Goal: Task Accomplishment & Management: Complete application form

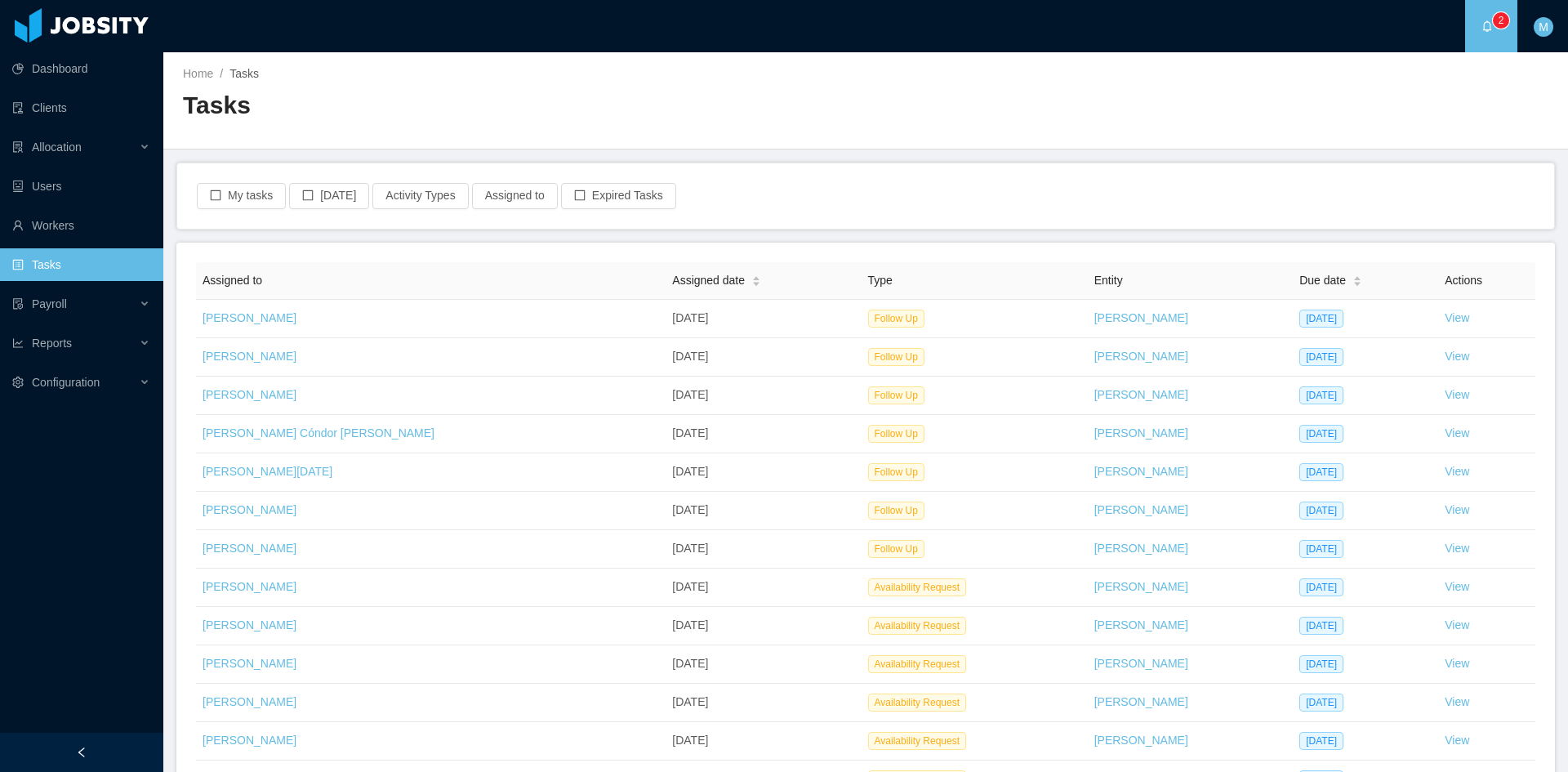
click at [253, 178] on div "My tasks [DATE] Activity Types Assigned to Expired Tasks" at bounding box center [865, 195] width 1377 height 66
click at [253, 185] on button "My tasks" at bounding box center [241, 195] width 89 height 26
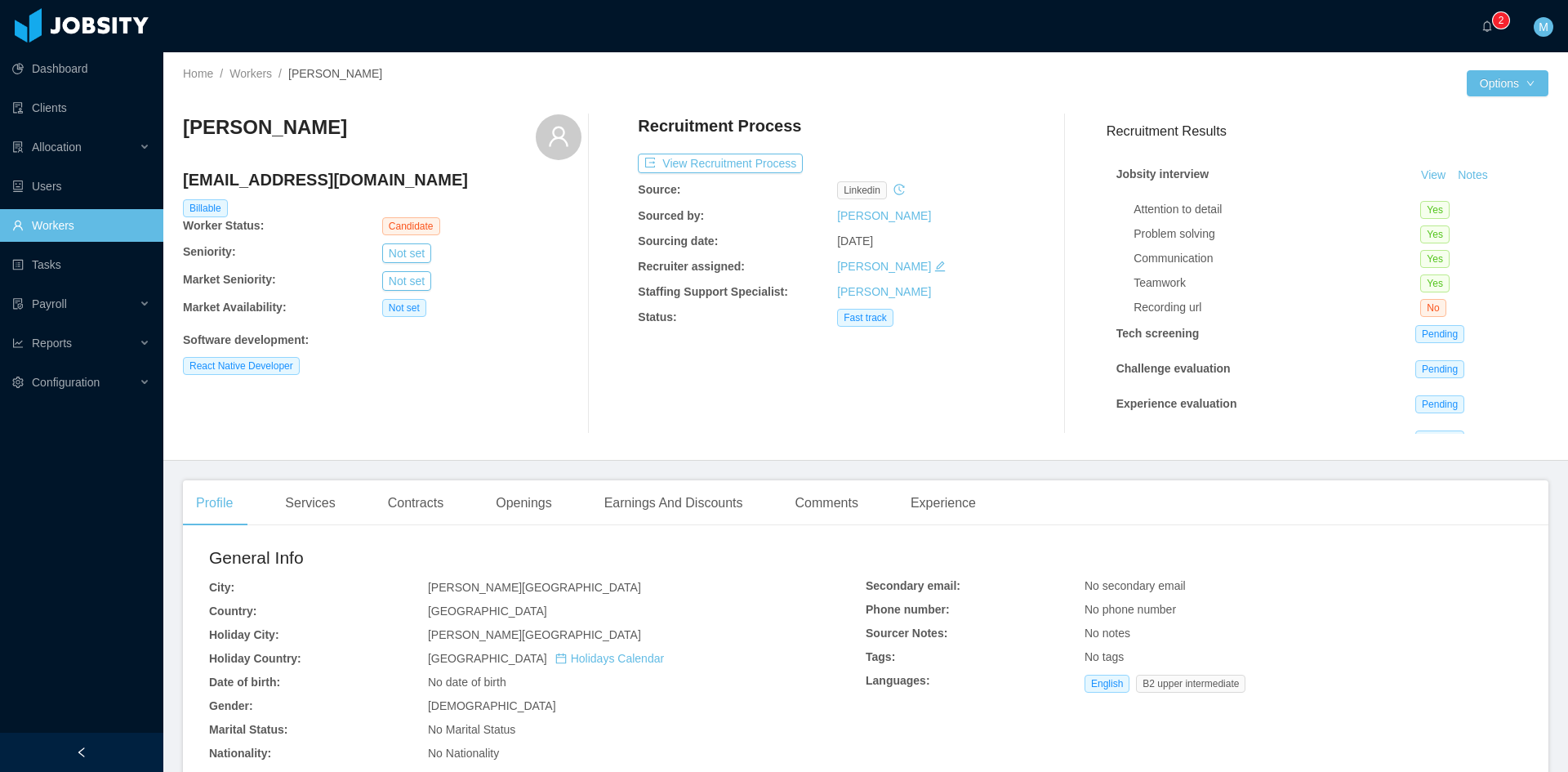
scroll to position [46, 0]
click at [732, 168] on button "View Recruitment Process" at bounding box center [720, 164] width 165 height 20
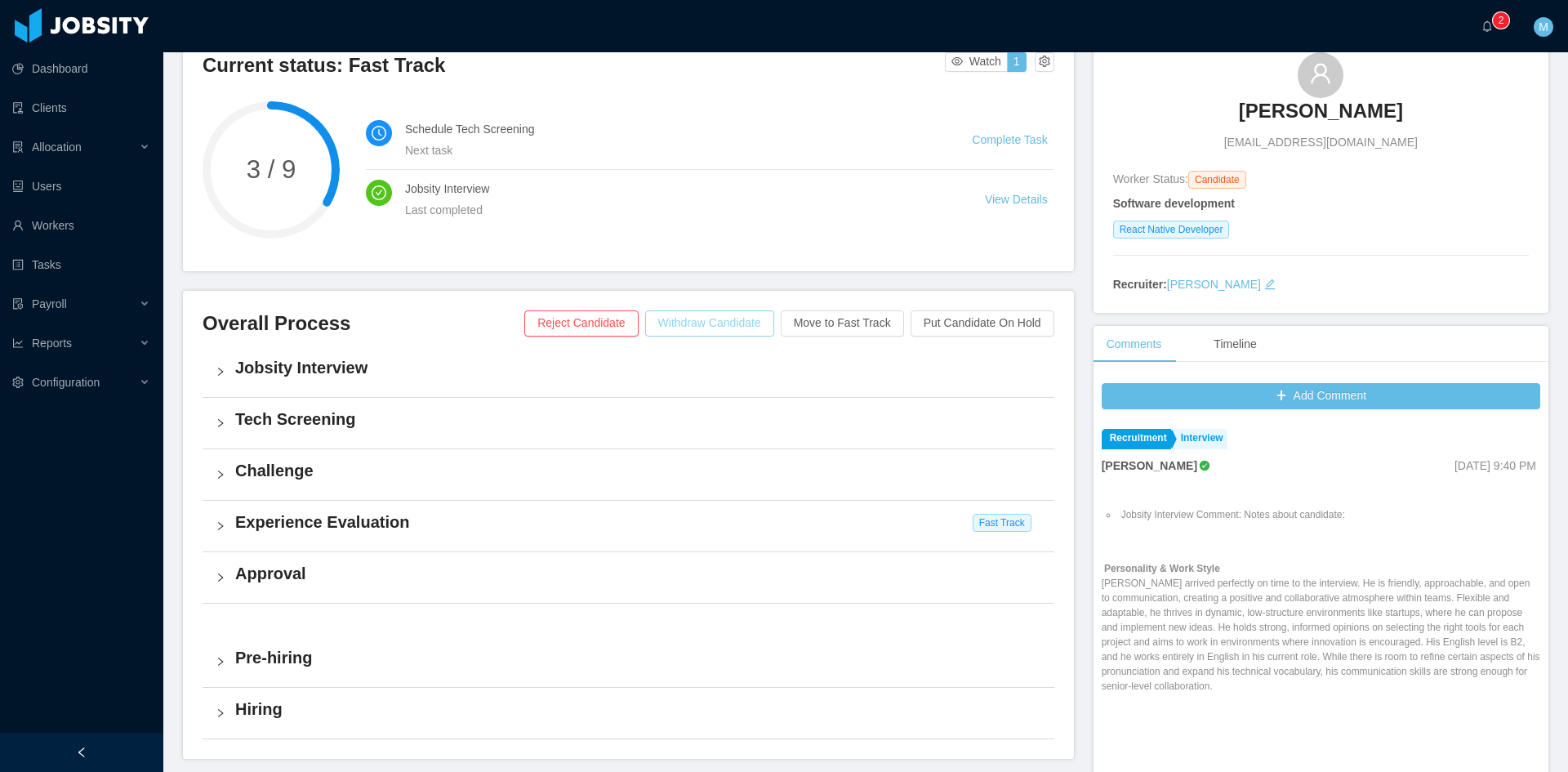
scroll to position [272, 0]
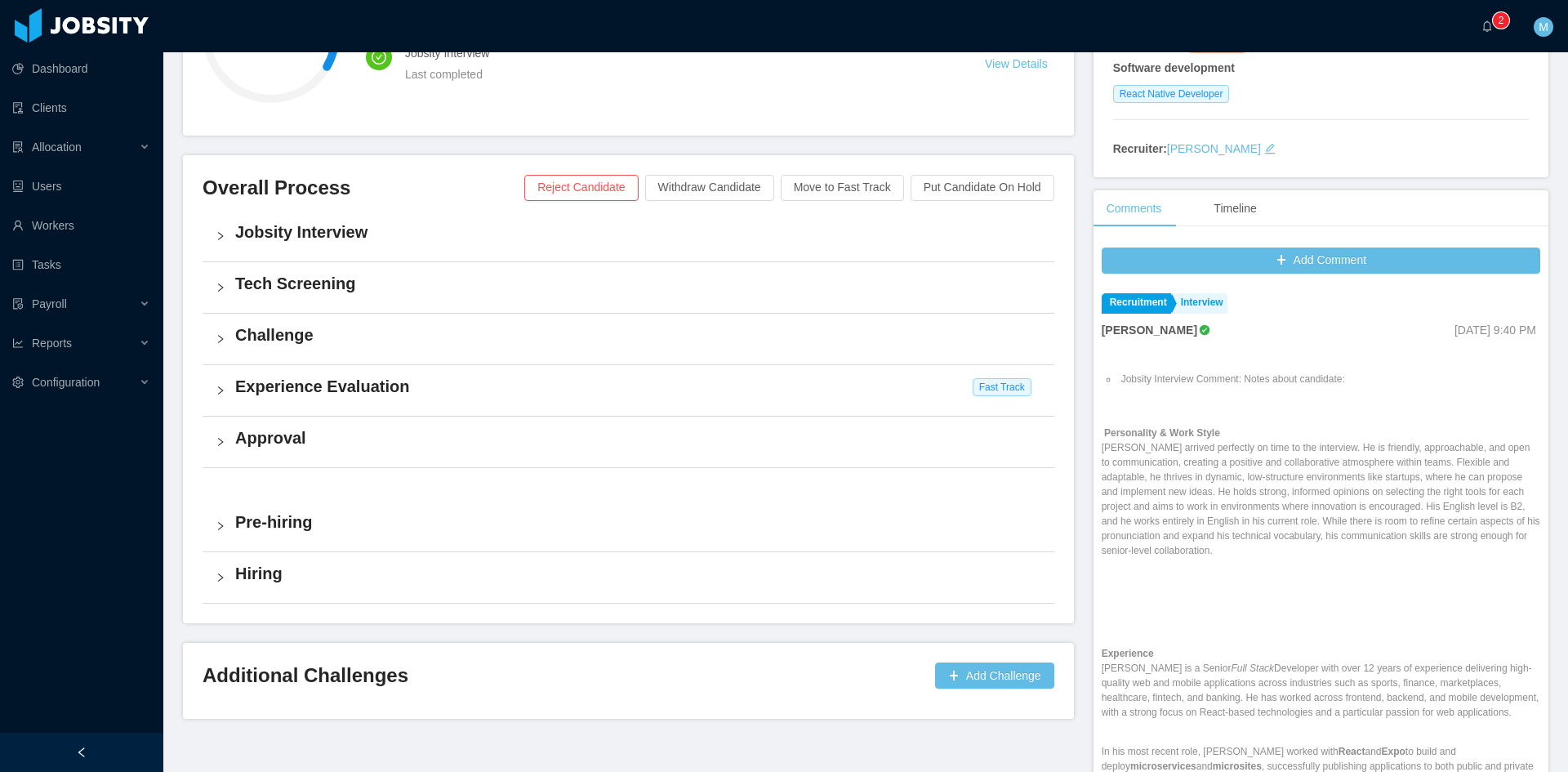
click at [224, 398] on div "Experience Evaluation Fast Track" at bounding box center [629, 390] width 851 height 51
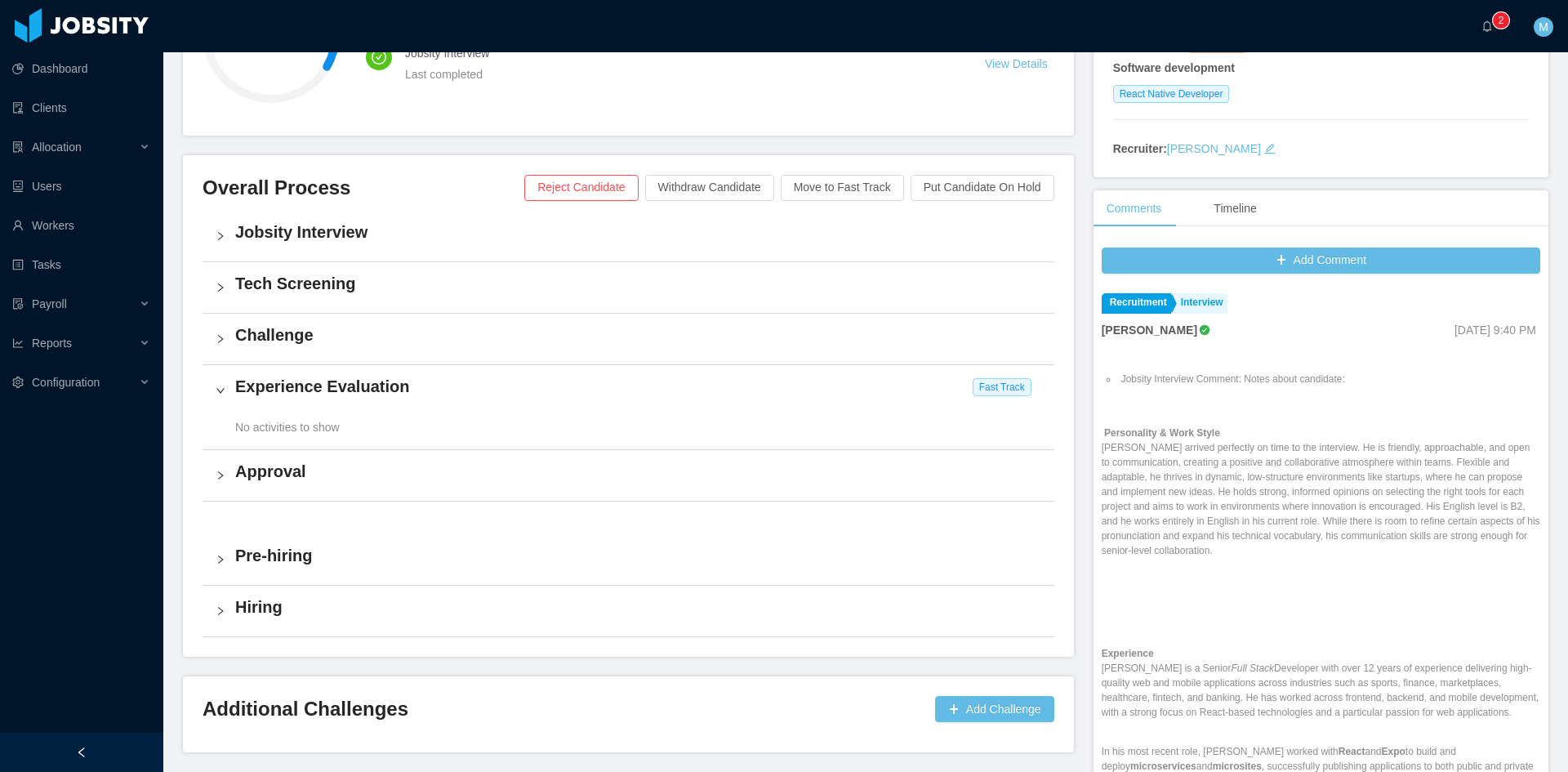
click at [224, 398] on div "Experience Evaluation Fast Track" at bounding box center [629, 390] width 851 height 51
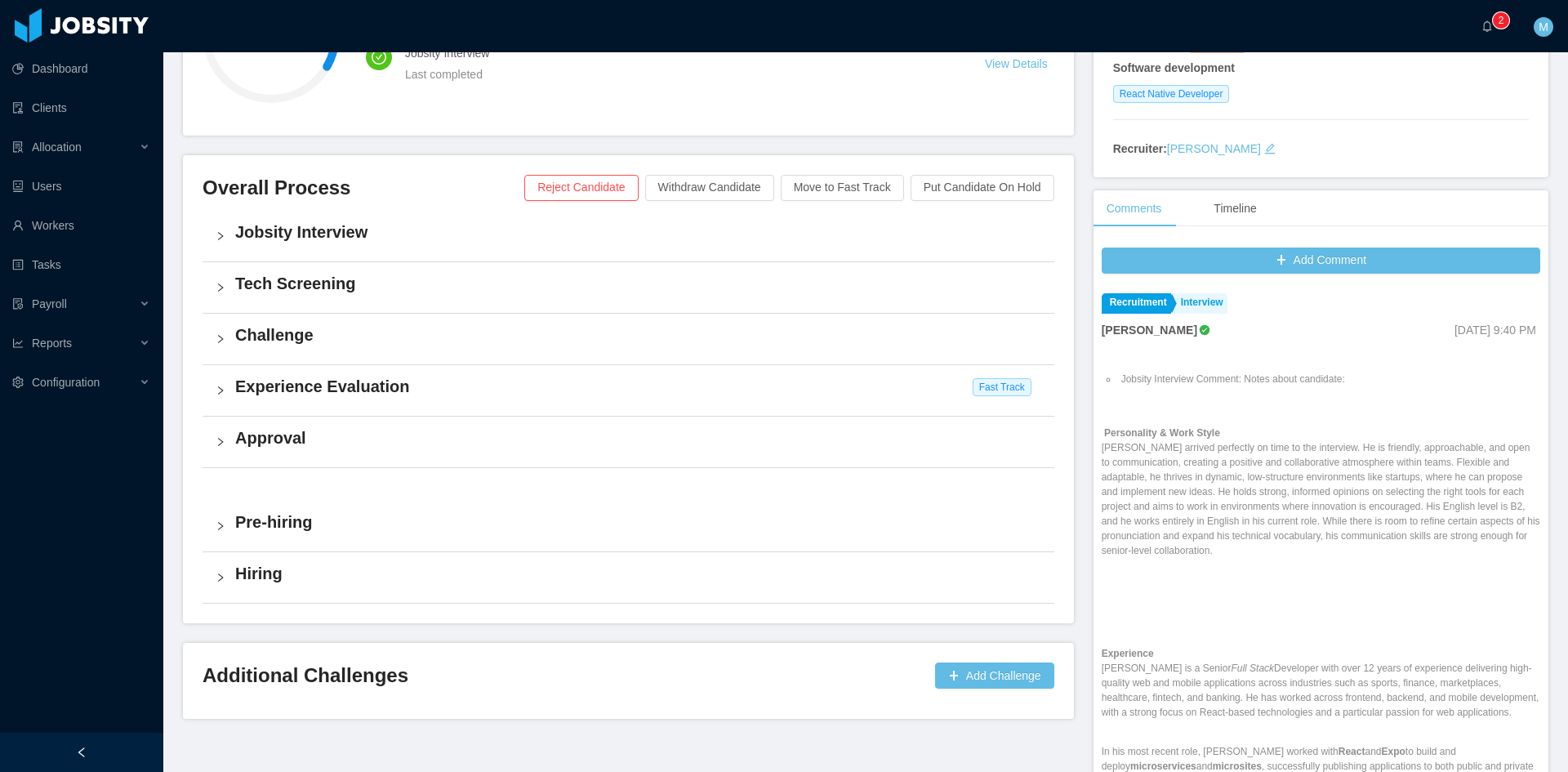
click at [205, 438] on div "Approval" at bounding box center [629, 442] width 851 height 51
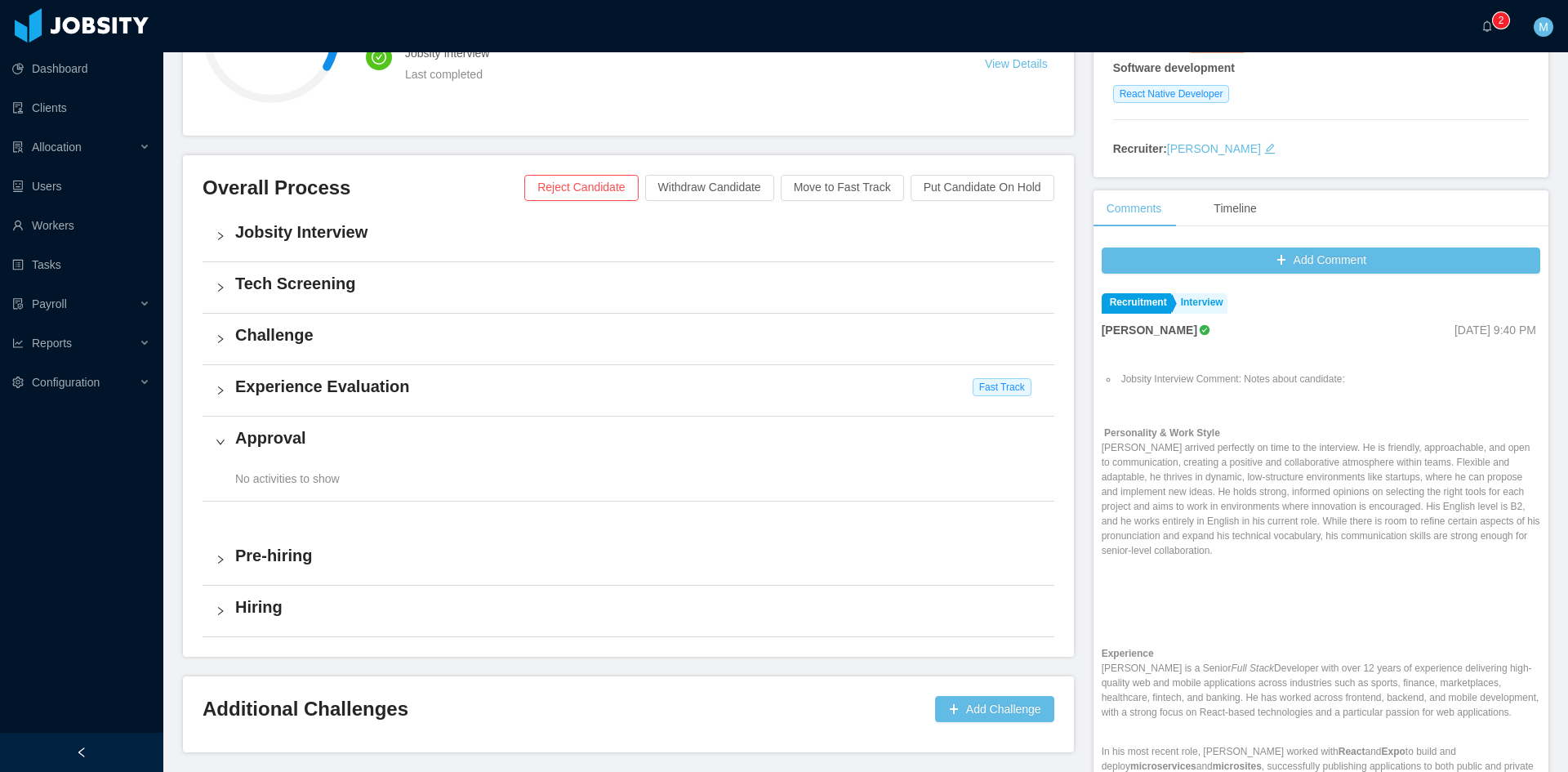
click at [219, 328] on div "Challenge" at bounding box center [629, 339] width 851 height 51
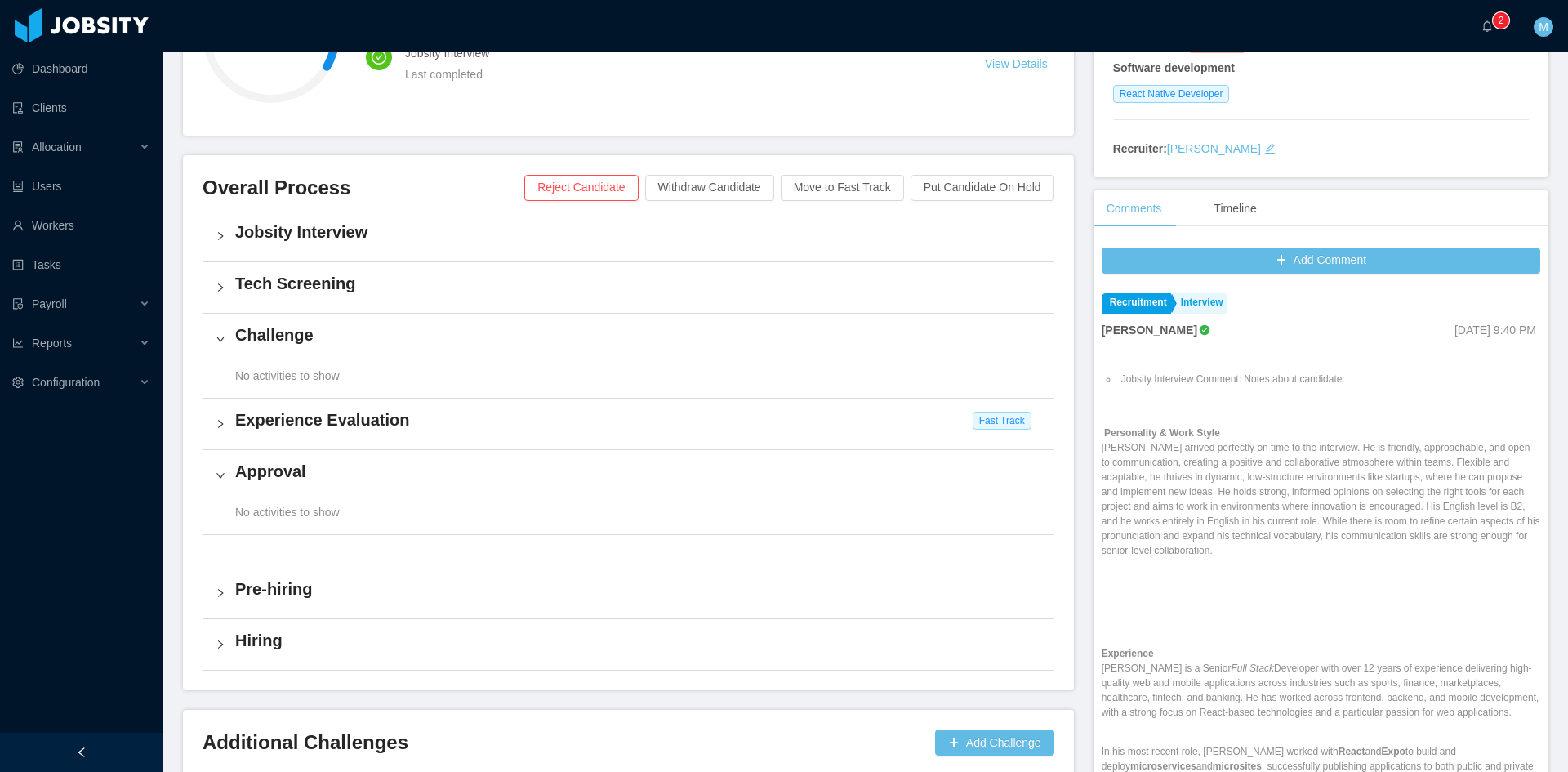
click at [225, 286] on div "Tech Screening" at bounding box center [629, 287] width 851 height 51
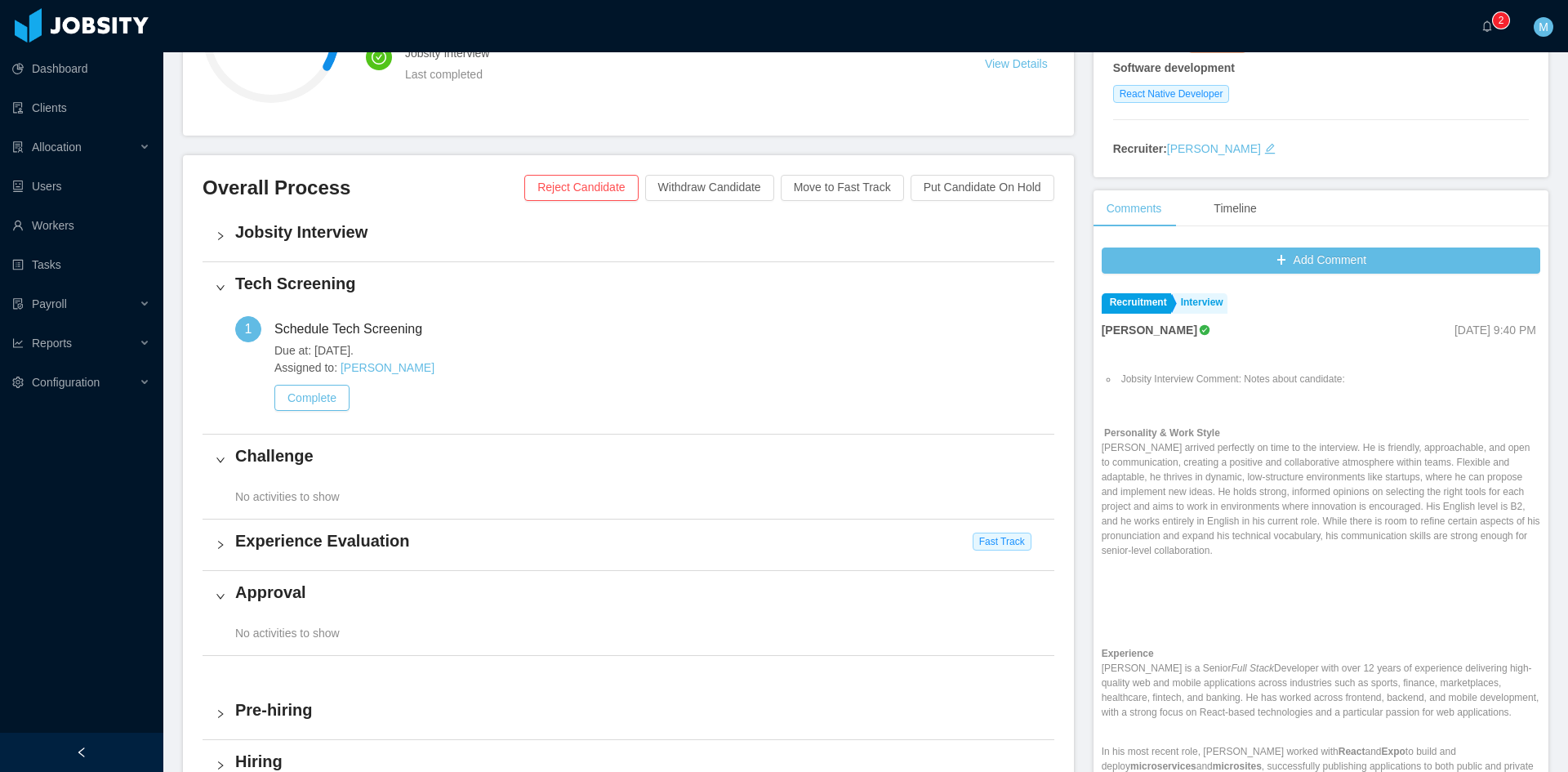
click at [225, 286] on div "Tech Screening" at bounding box center [629, 287] width 851 height 51
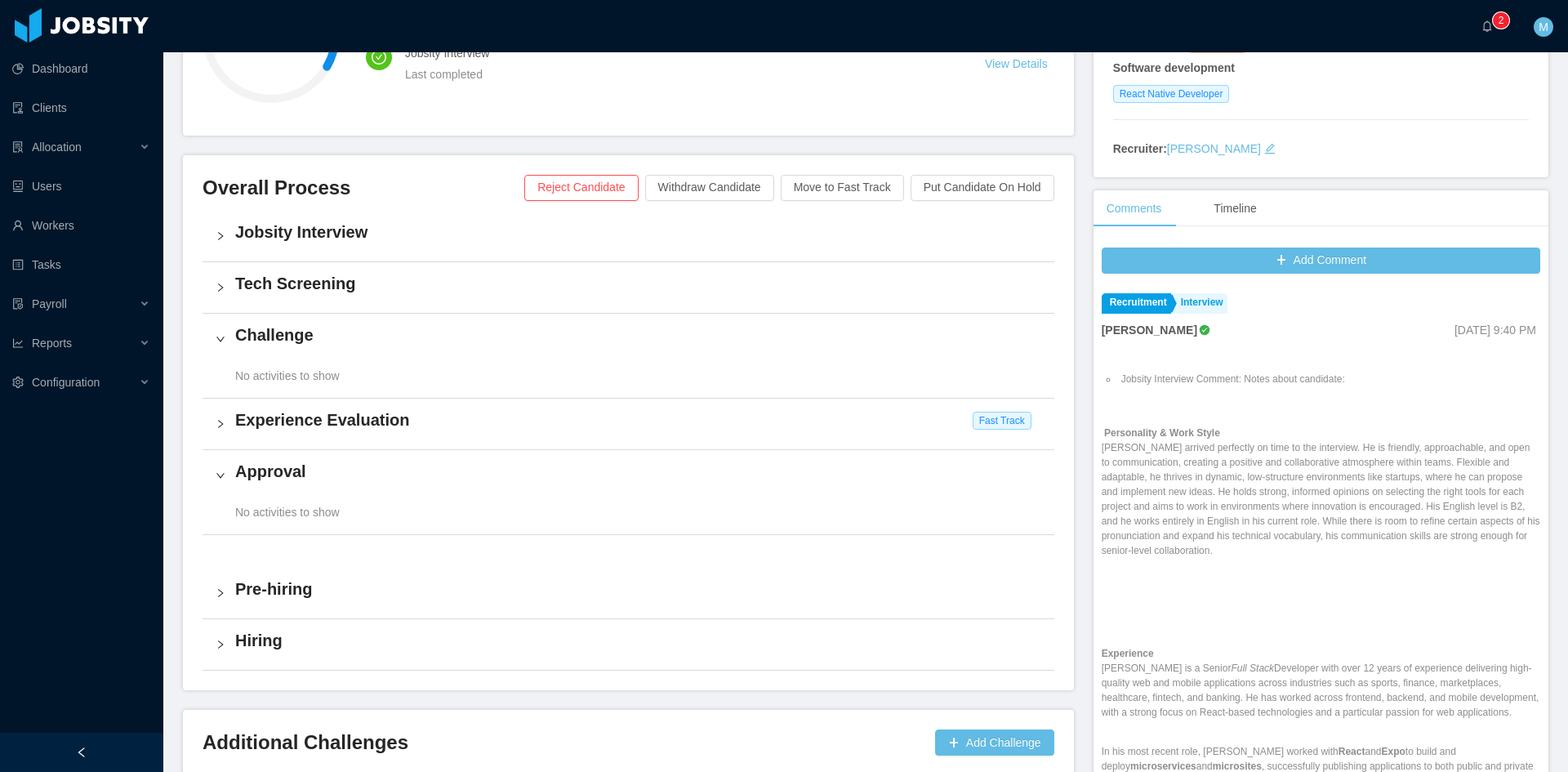
scroll to position [0, 0]
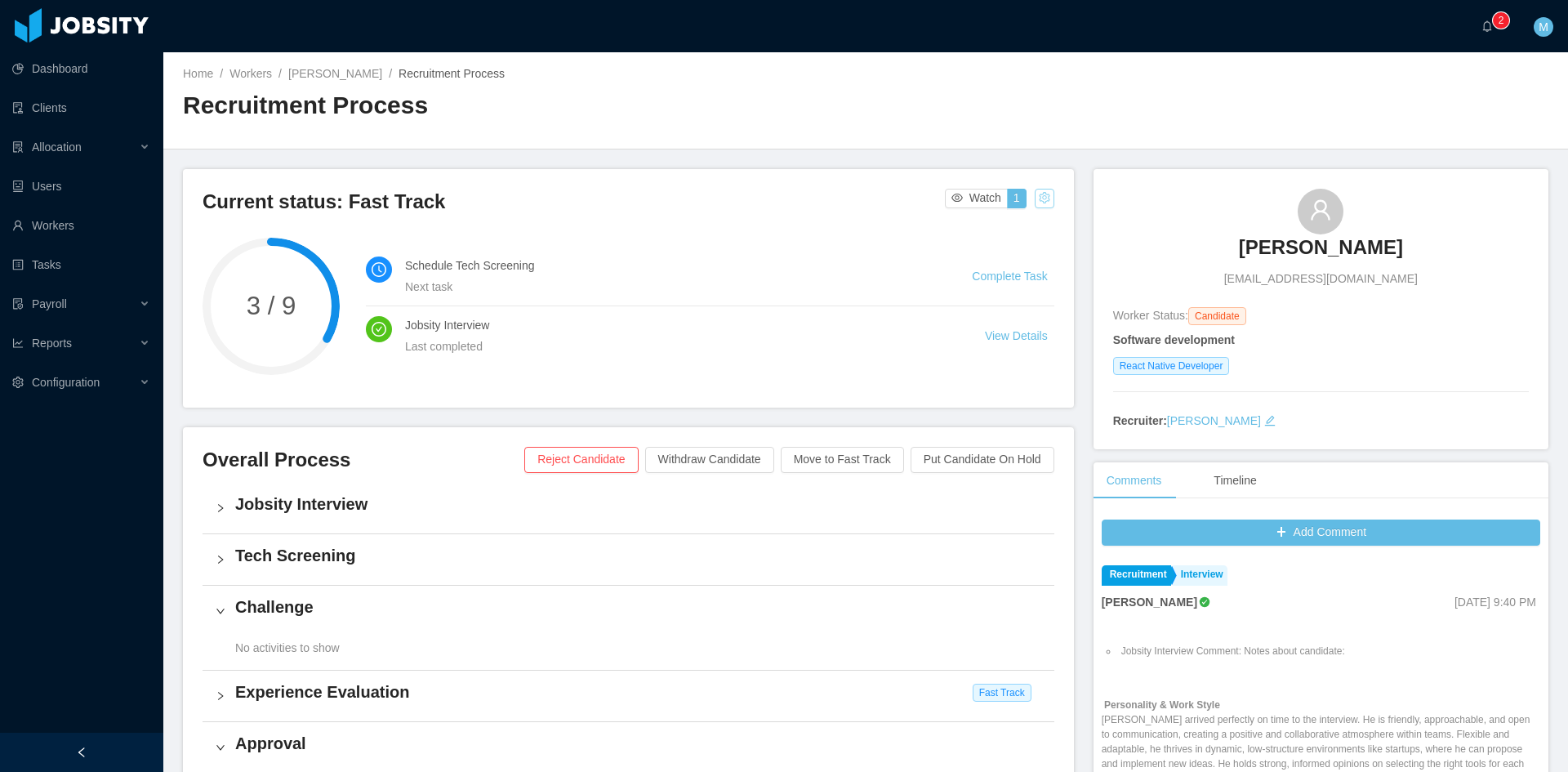
click at [1041, 199] on button "button" at bounding box center [1045, 199] width 20 height 20
click at [1028, 250] on div "Change status" at bounding box center [1001, 250] width 73 height 18
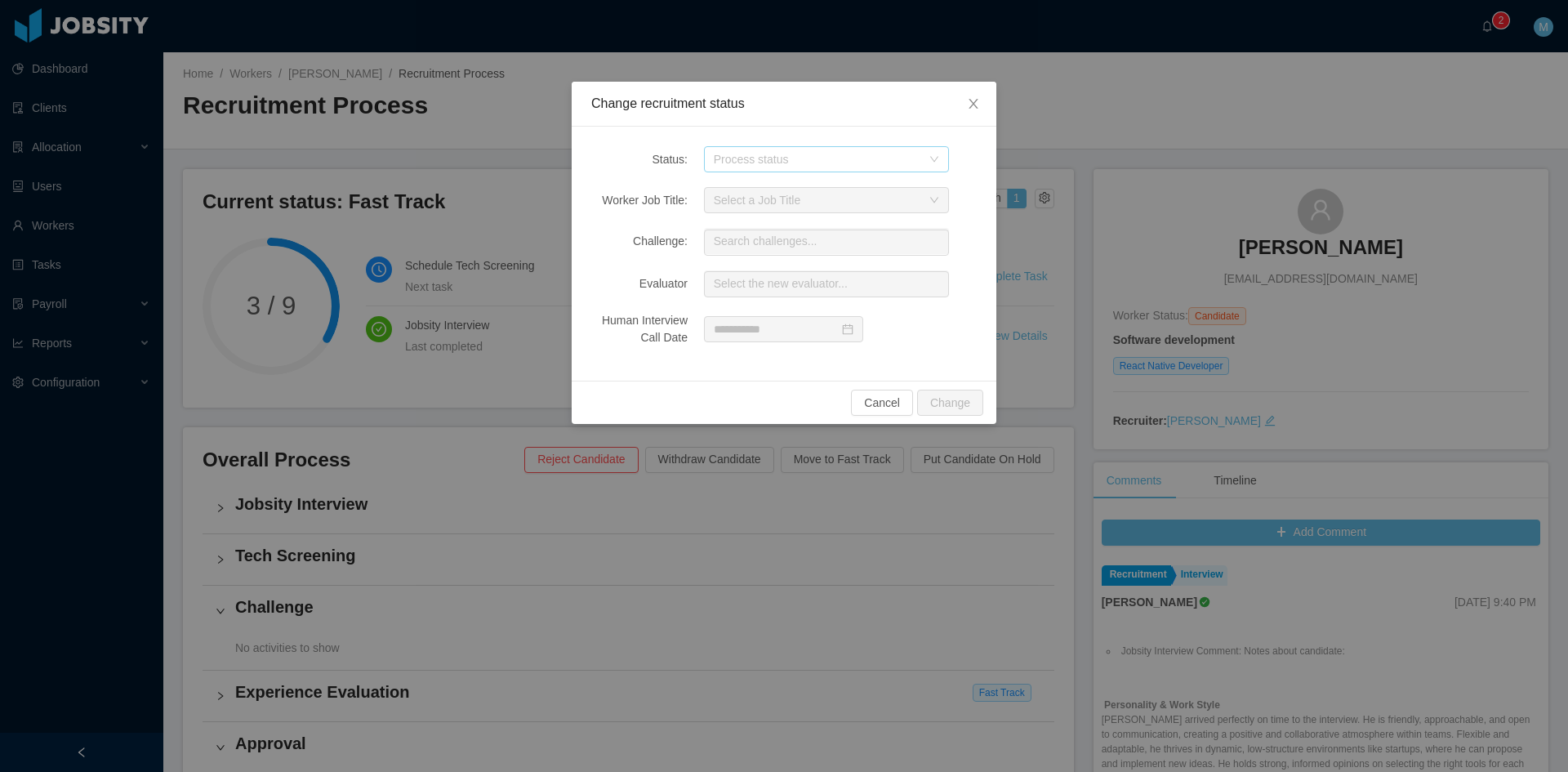
click at [742, 164] on div "Process status" at bounding box center [816, 160] width 207 height 17
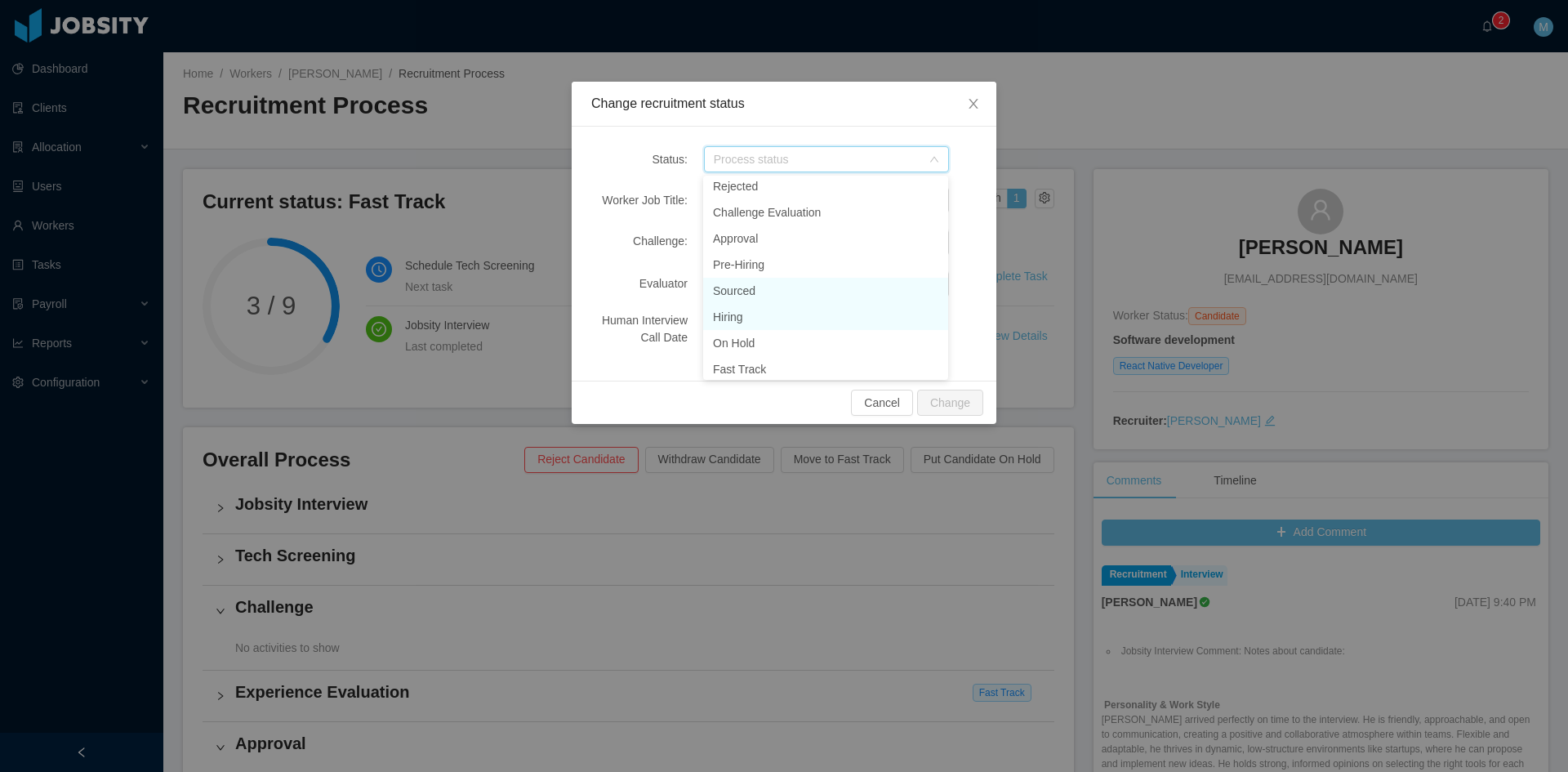
scroll to position [195, 0]
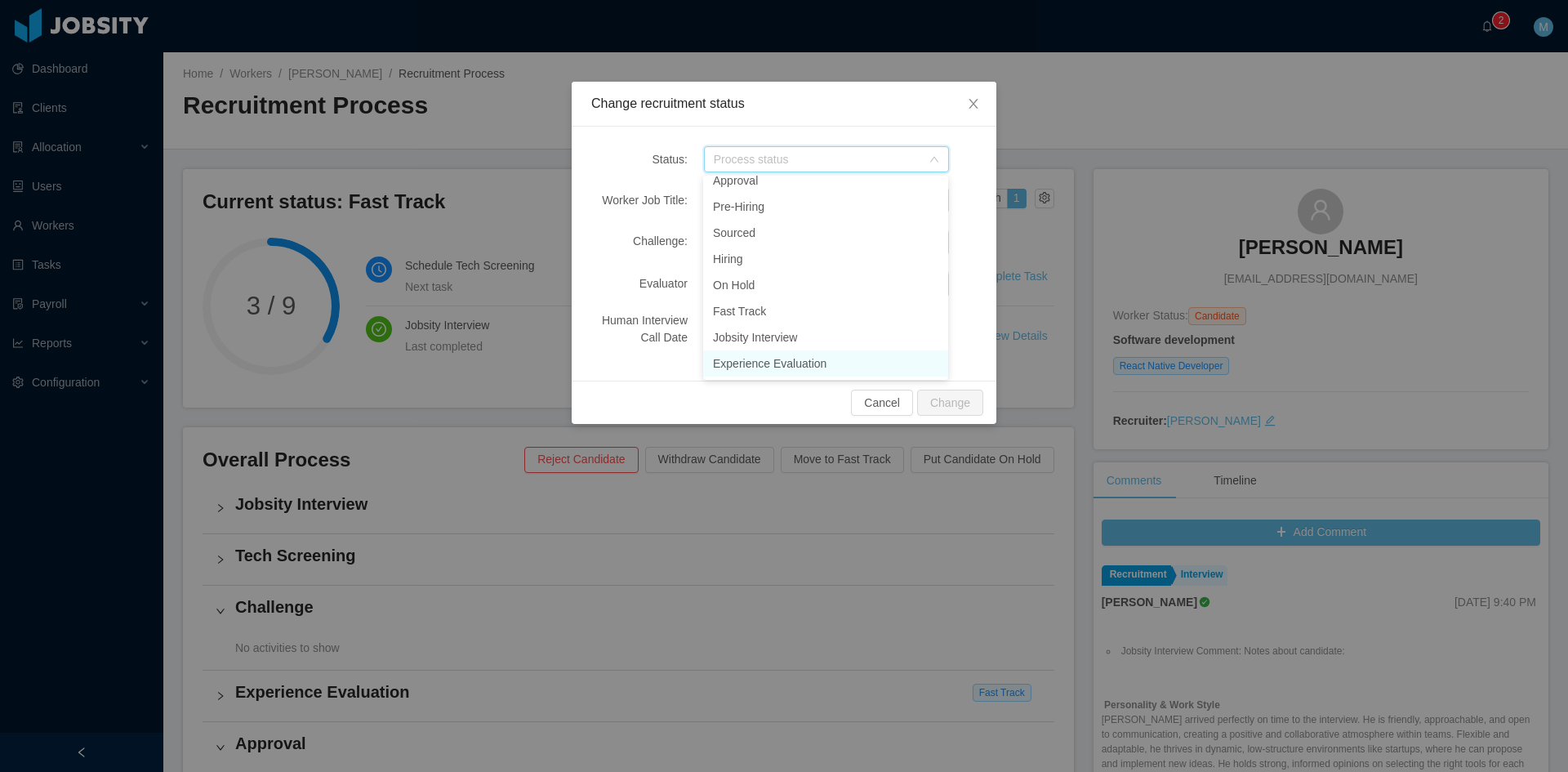
click at [797, 361] on li "Experience Evaluation" at bounding box center [826, 363] width 245 height 26
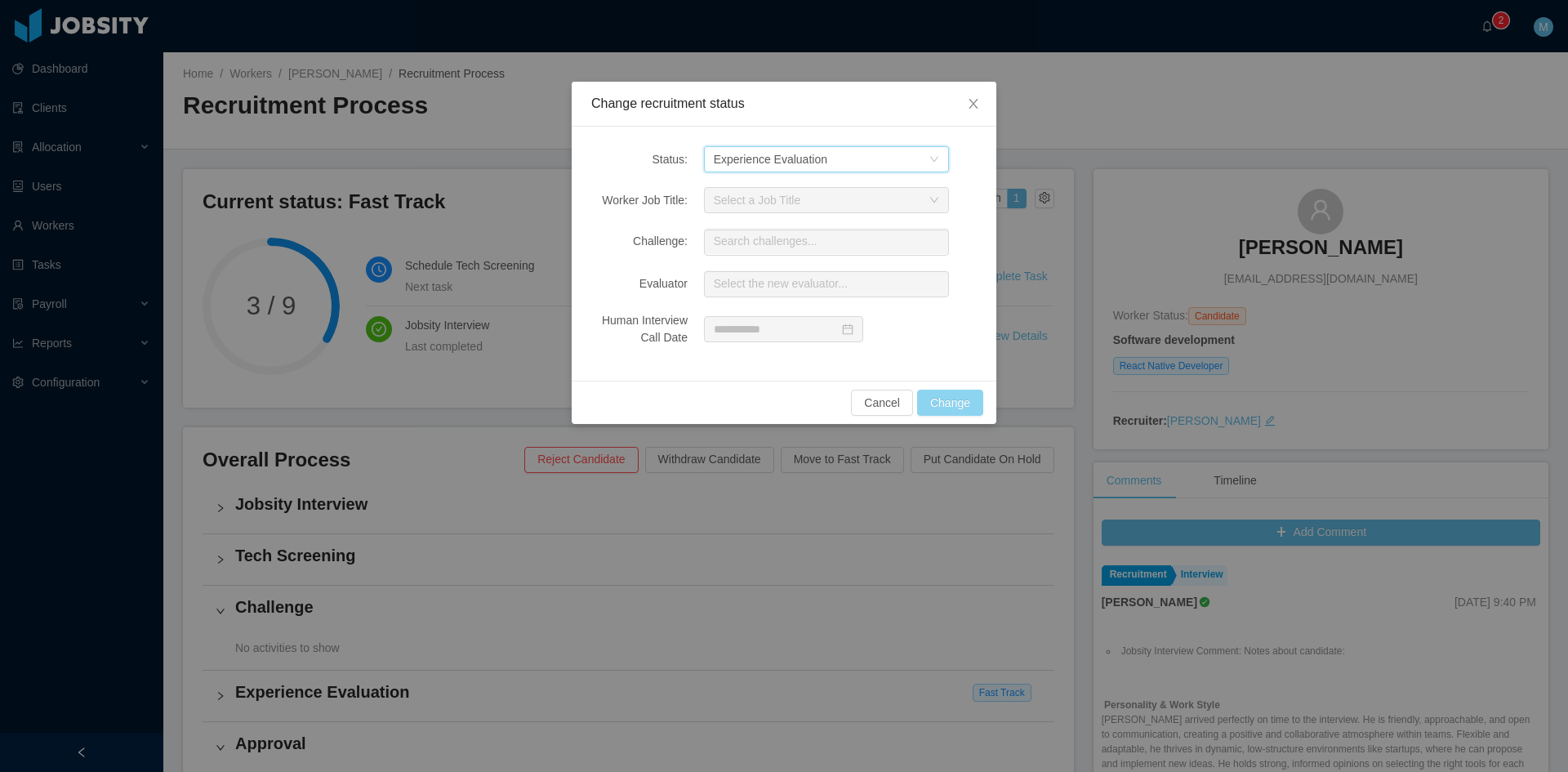
click at [954, 398] on button "Change" at bounding box center [950, 403] width 67 height 26
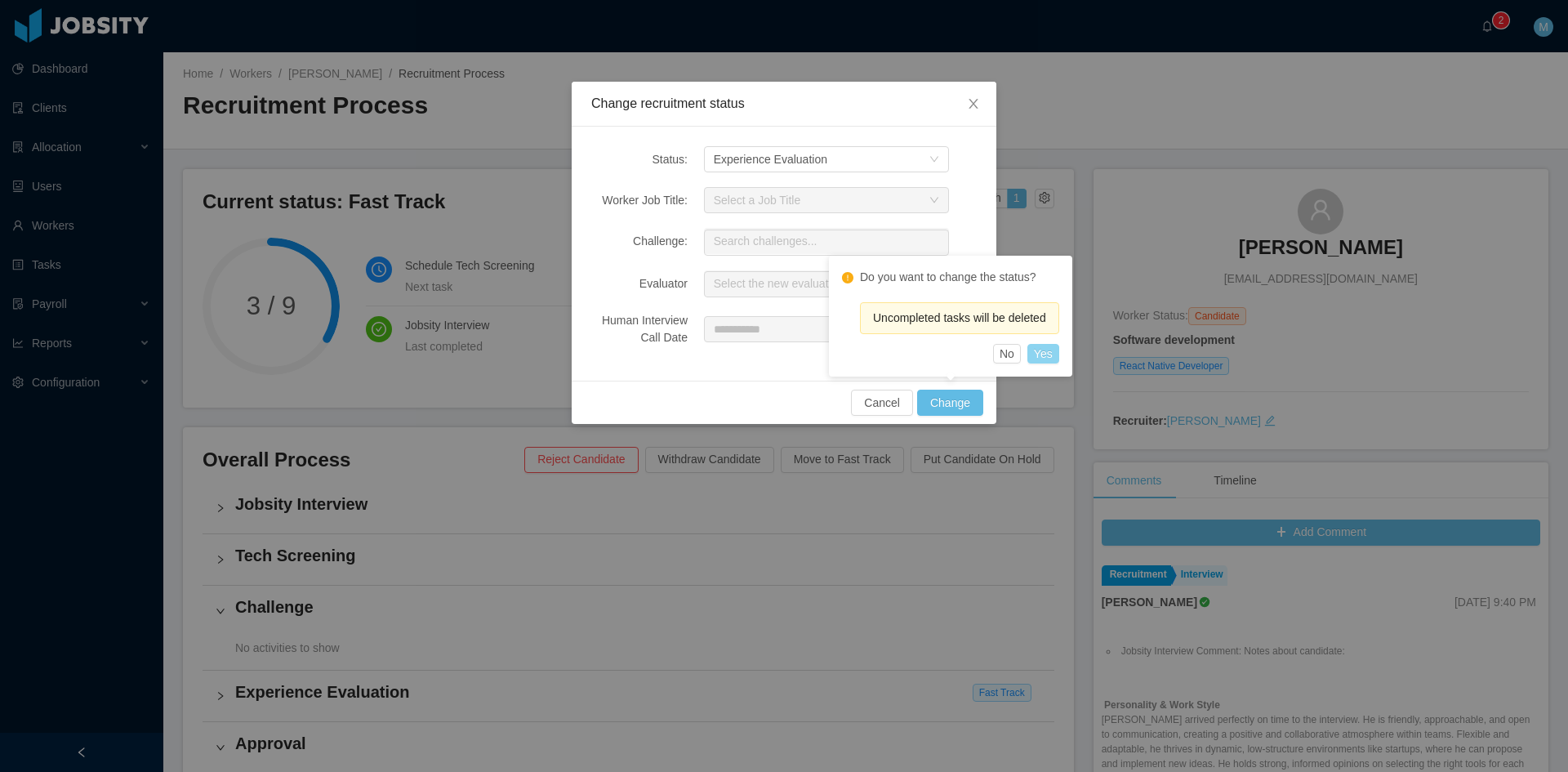
click at [1043, 347] on button "Yes" at bounding box center [1043, 354] width 32 height 20
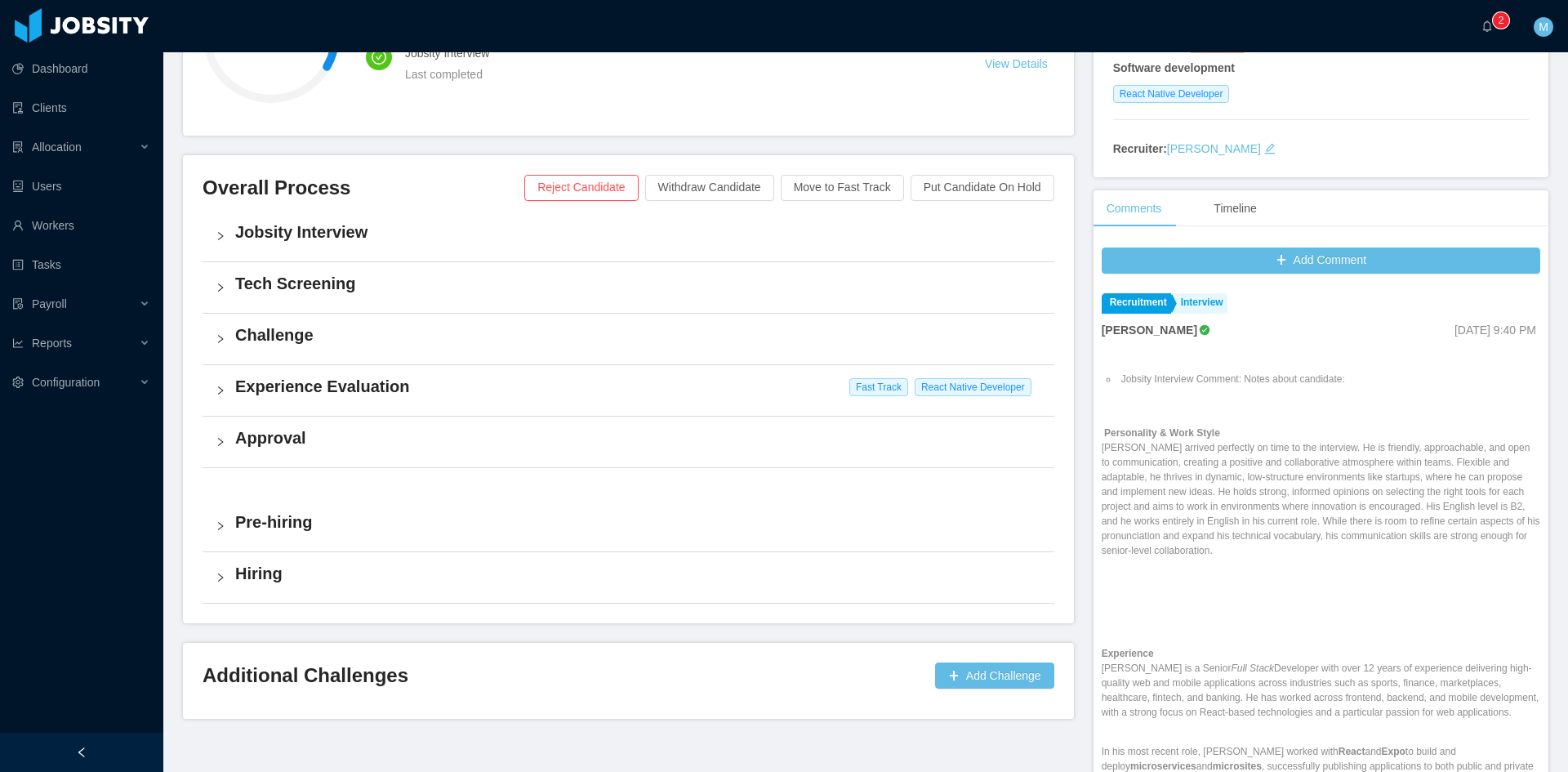
scroll to position [361, 0]
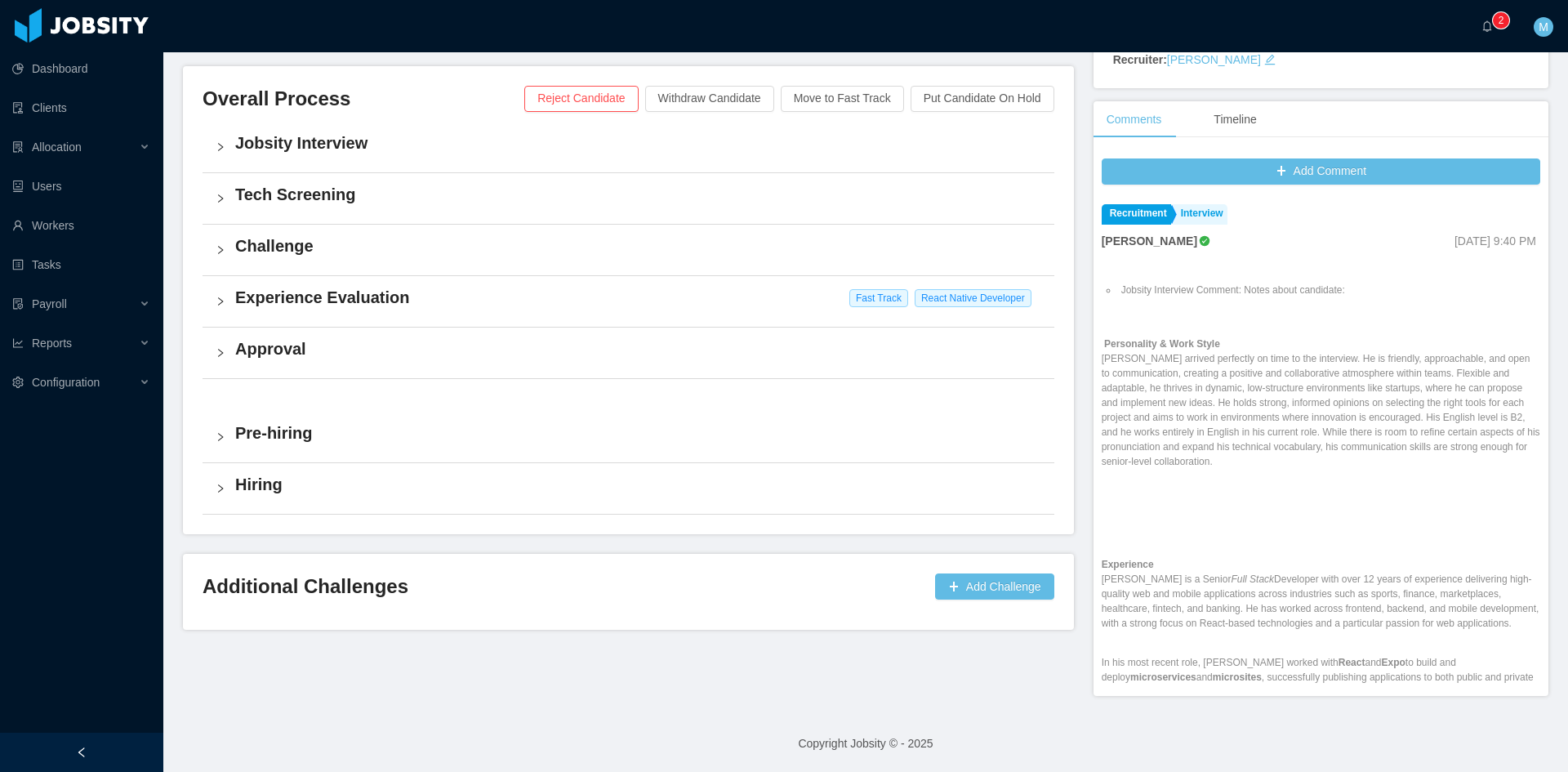
click at [231, 299] on div "Experience Evaluation Fast Track React Native Developer" at bounding box center [629, 301] width 851 height 51
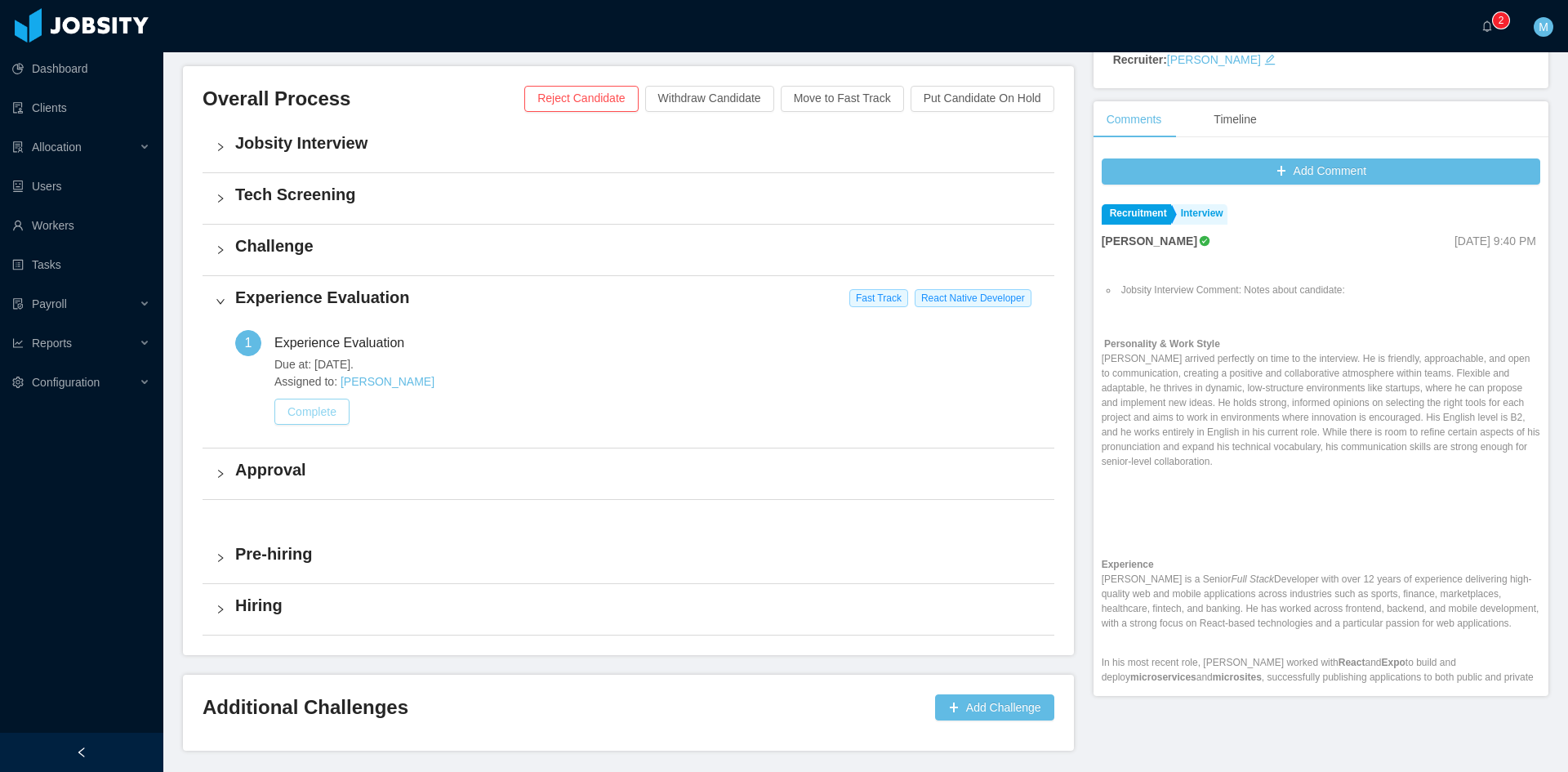
click at [319, 413] on button "Complete" at bounding box center [312, 411] width 75 height 26
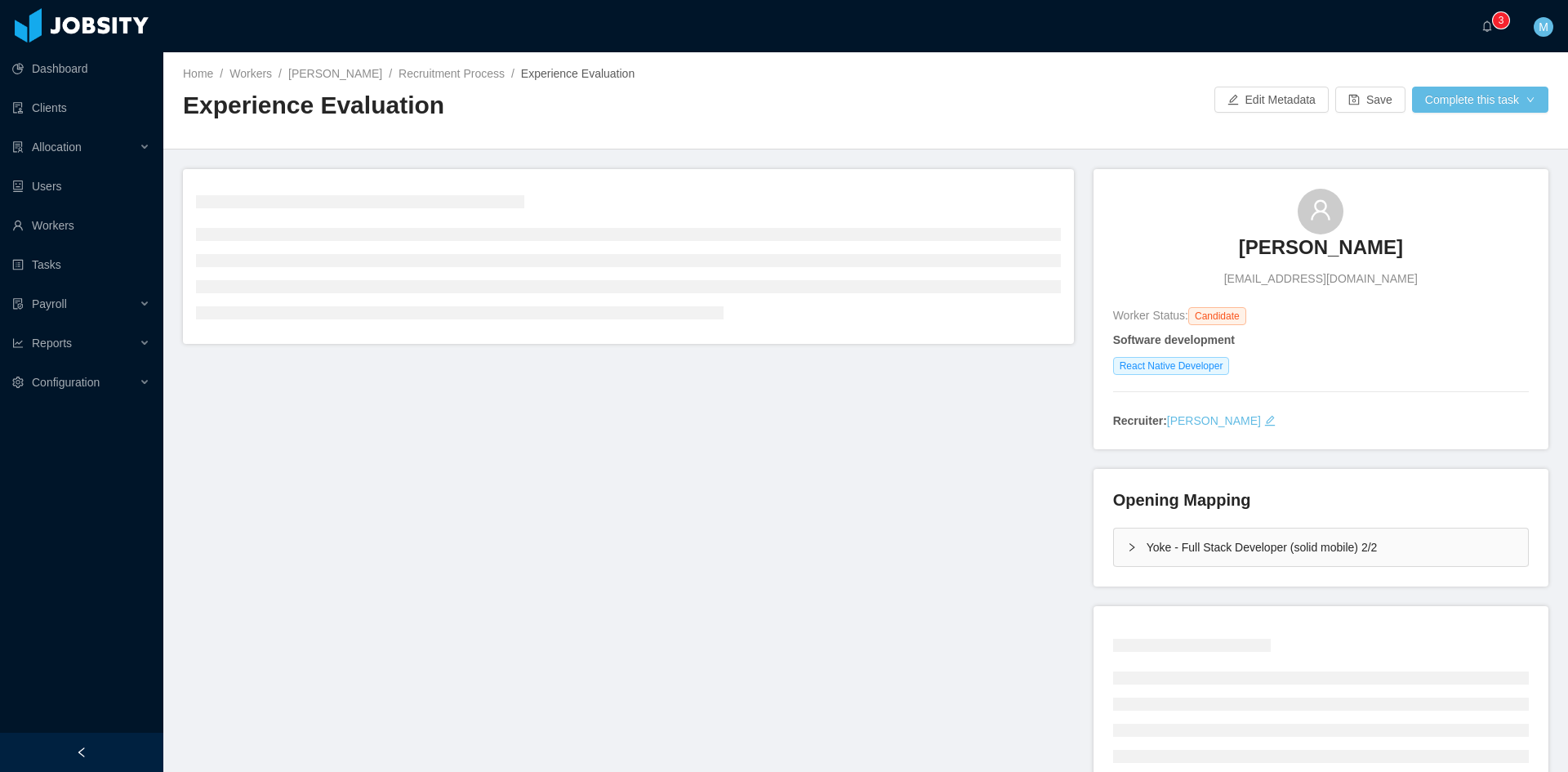
click at [1118, 537] on div "Yoke - Full Stack Developer (solid mobile) 2/2" at bounding box center [1321, 547] width 414 height 37
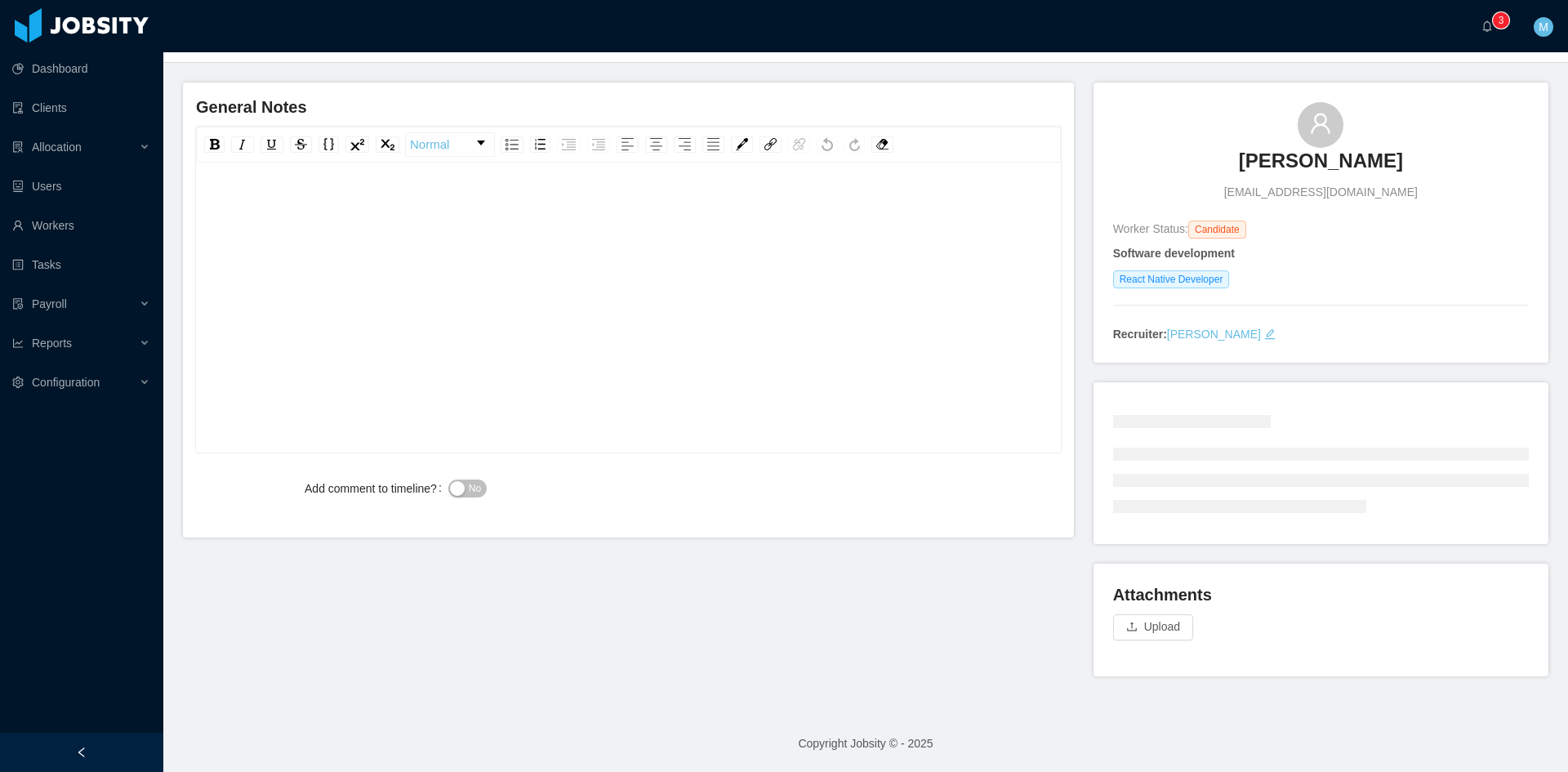
scroll to position [42, 0]
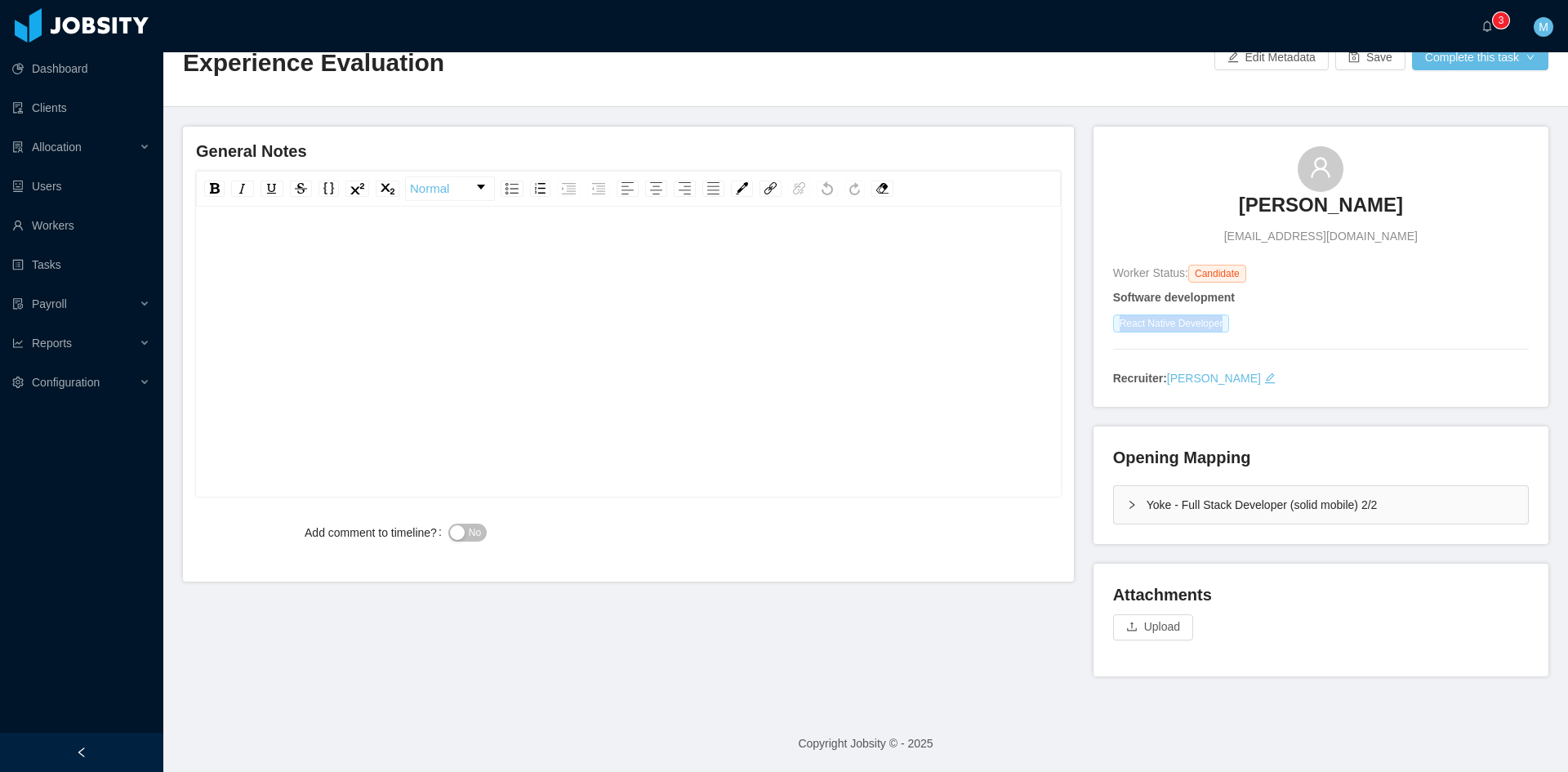
drag, startPoint x: 1111, startPoint y: 326, endPoint x: 1212, endPoint y: 329, distance: 101.0
click at [1212, 329] on span "React Native Developer" at bounding box center [1171, 324] width 116 height 18
copy span "React Native Developer"
click at [1114, 497] on div "Yoke - Full Stack Developer (solid mobile) 2/2" at bounding box center [1321, 504] width 414 height 37
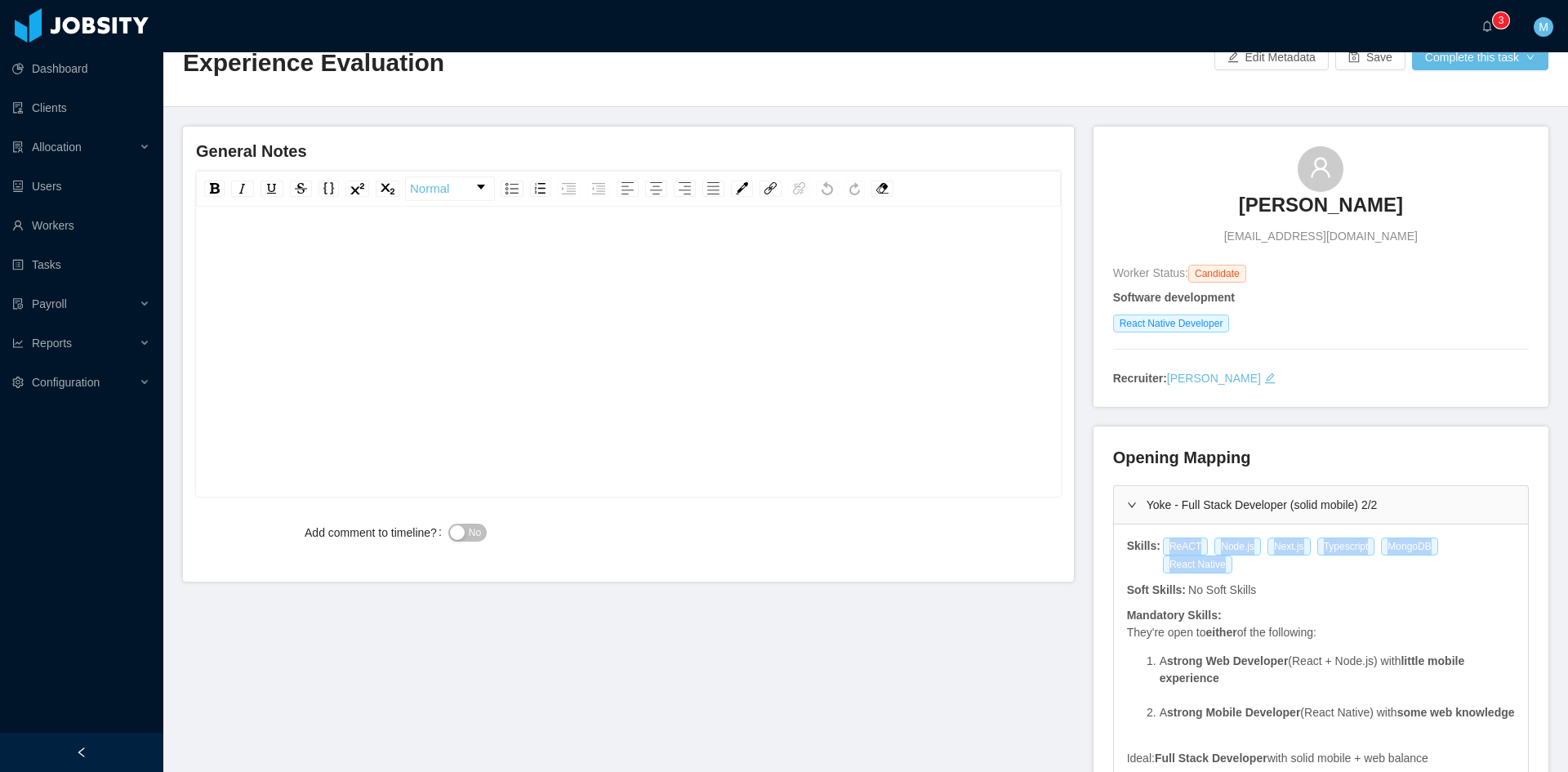
drag, startPoint x: 1153, startPoint y: 545, endPoint x: 1503, endPoint y: 552, distance: 350.1
click at [1503, 552] on div "Skills: ReACT Node.js Next.js Typescript MongoDB React Native" at bounding box center [1321, 555] width 391 height 36
copy div "ReACT Node.js Next.js Typescript MongoDB React Native"
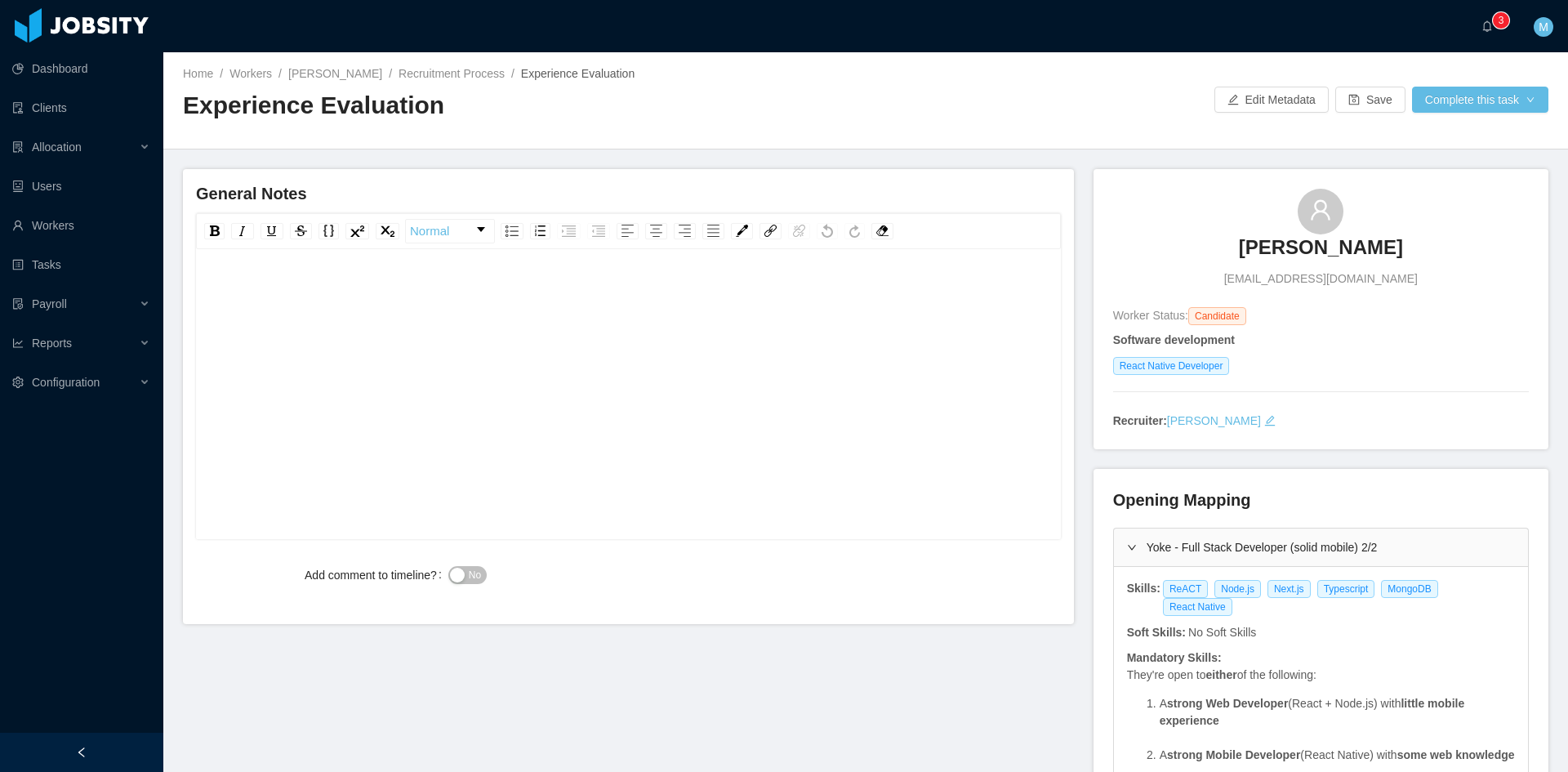
click at [424, 319] on div "rdw-editor" at bounding box center [629, 420] width 840 height 286
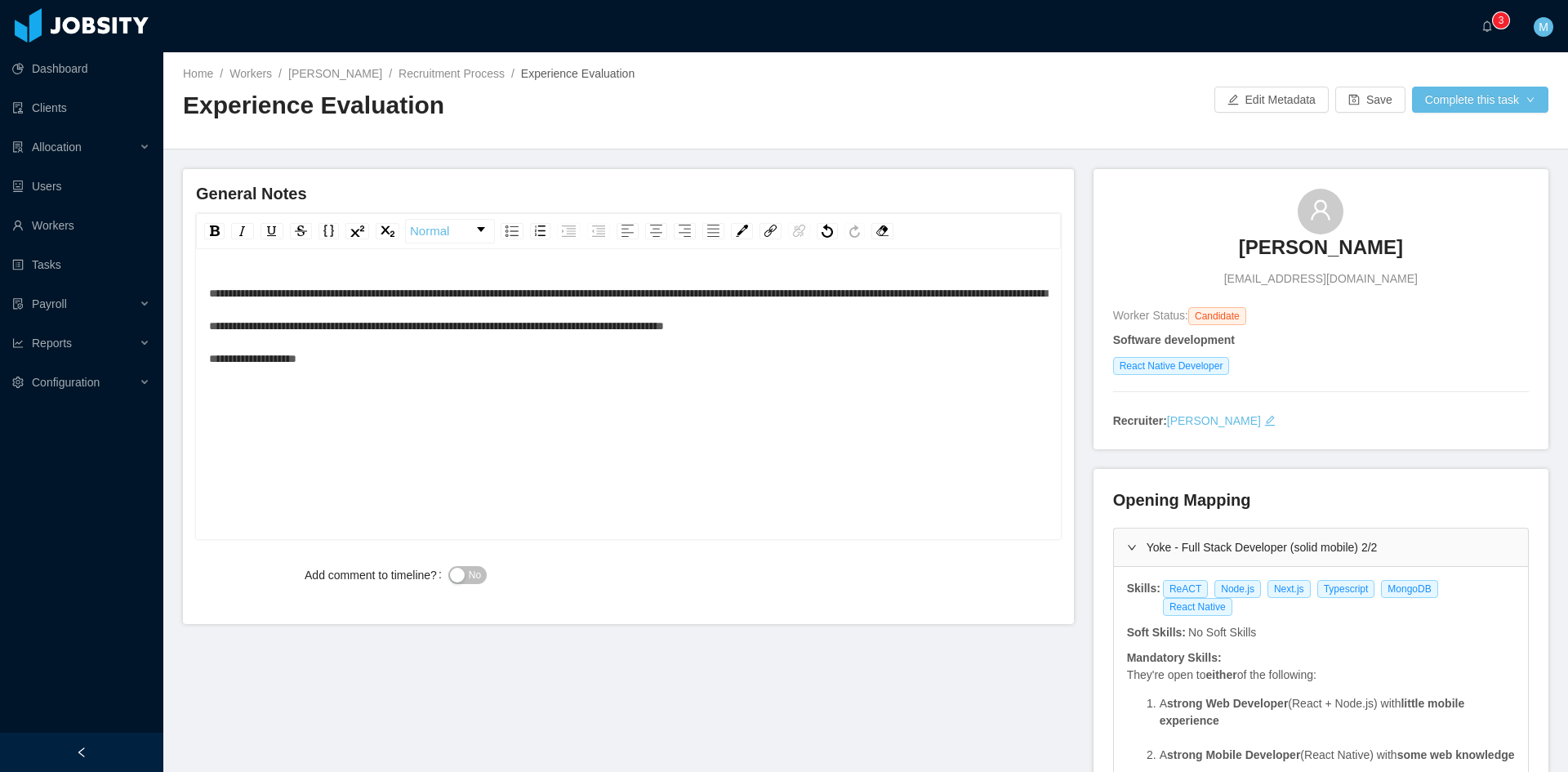
click at [483, 565] on div "No" at bounding box center [664, 575] width 432 height 32
click at [481, 566] on div "No" at bounding box center [664, 575] width 432 height 32
click at [478, 571] on span "No" at bounding box center [475, 576] width 12 height 17
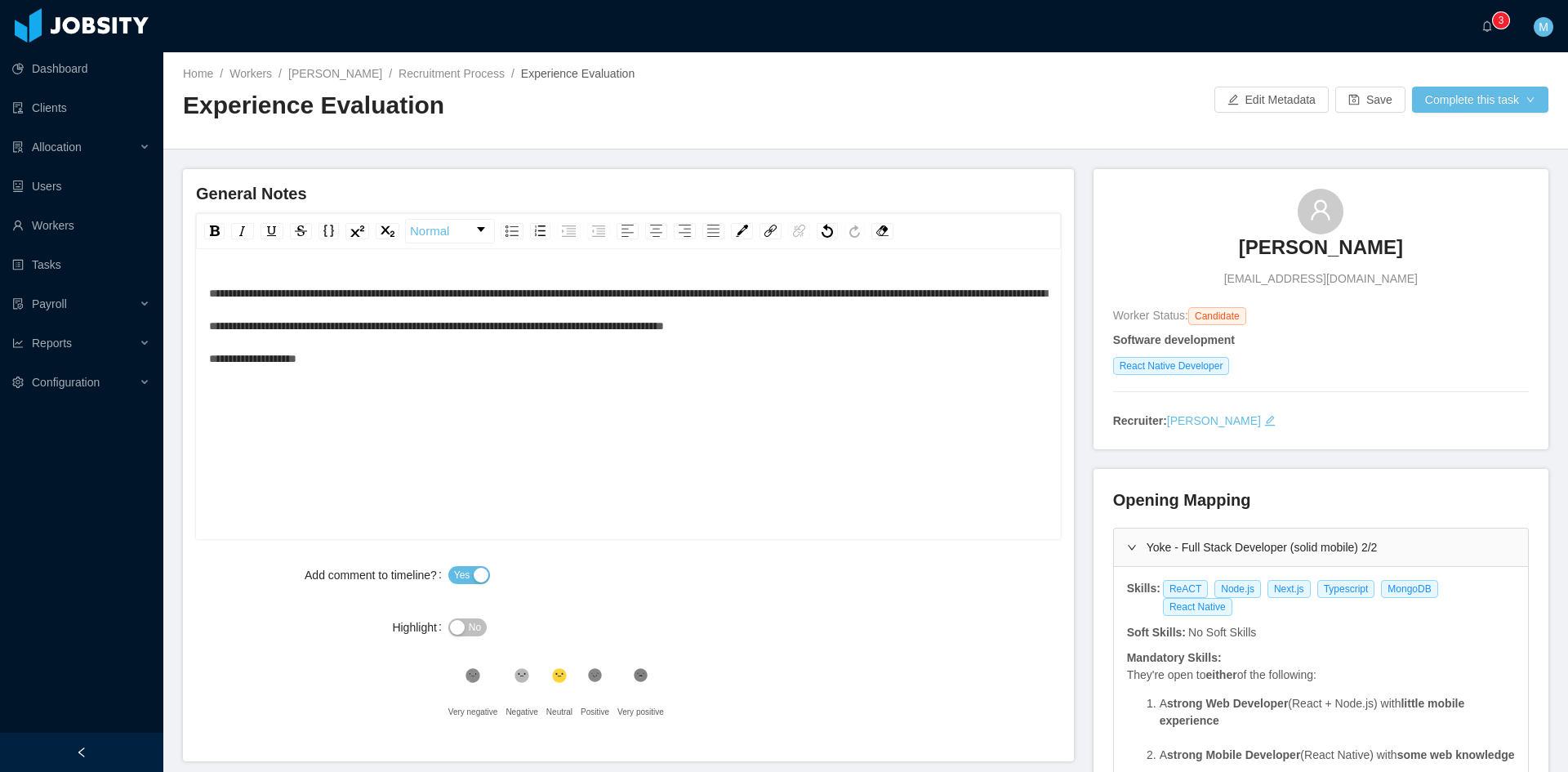
click at [481, 668] on icon ".st1{fill:#262626}" at bounding box center [473, 676] width 17 height 17
click at [1445, 101] on button "Complete this task" at bounding box center [1480, 99] width 136 height 26
click at [1441, 136] on button "Save Evaluation" at bounding box center [1469, 136] width 126 height 26
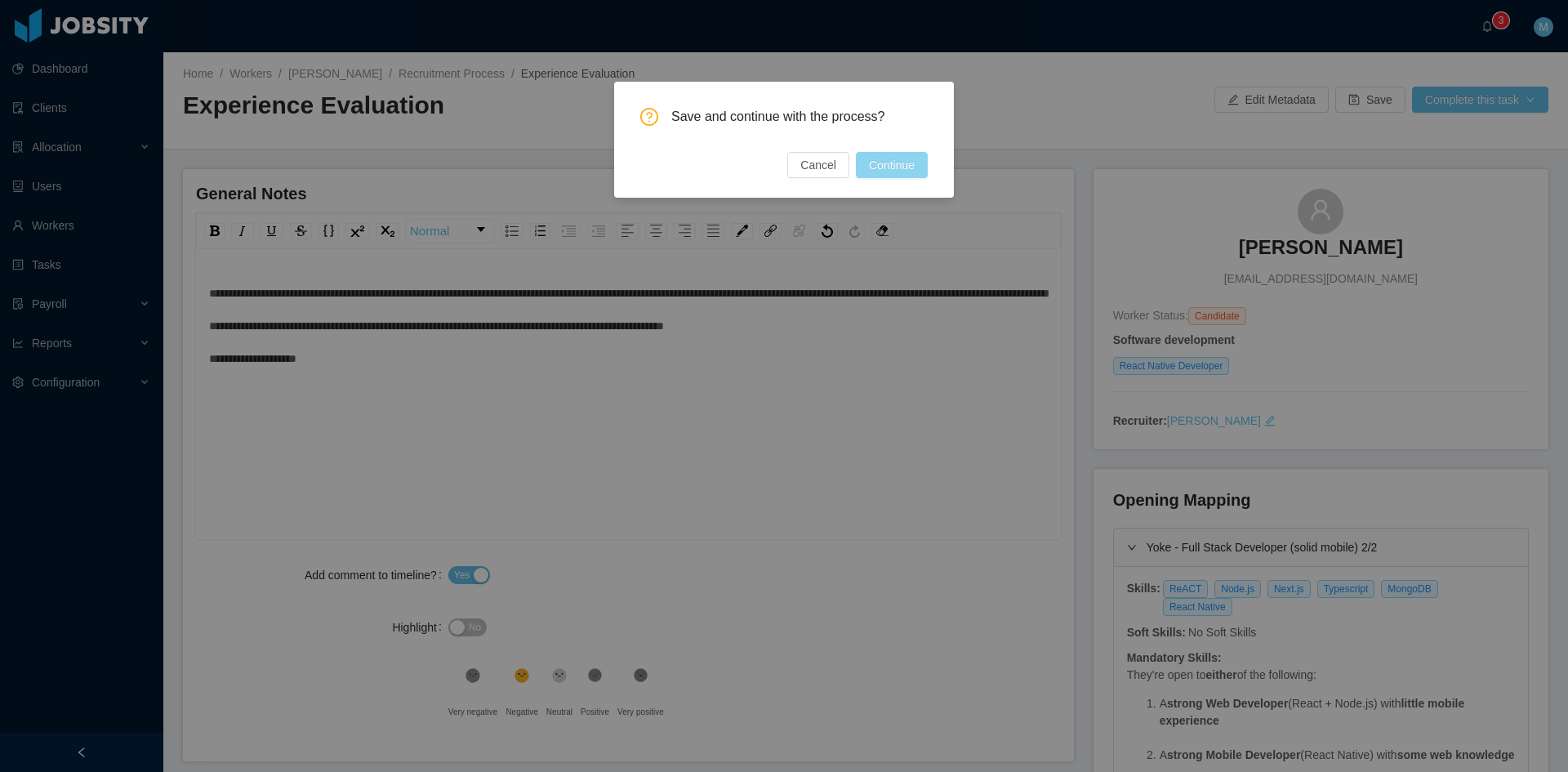
click at [899, 165] on button "Continue" at bounding box center [891, 165] width 71 height 26
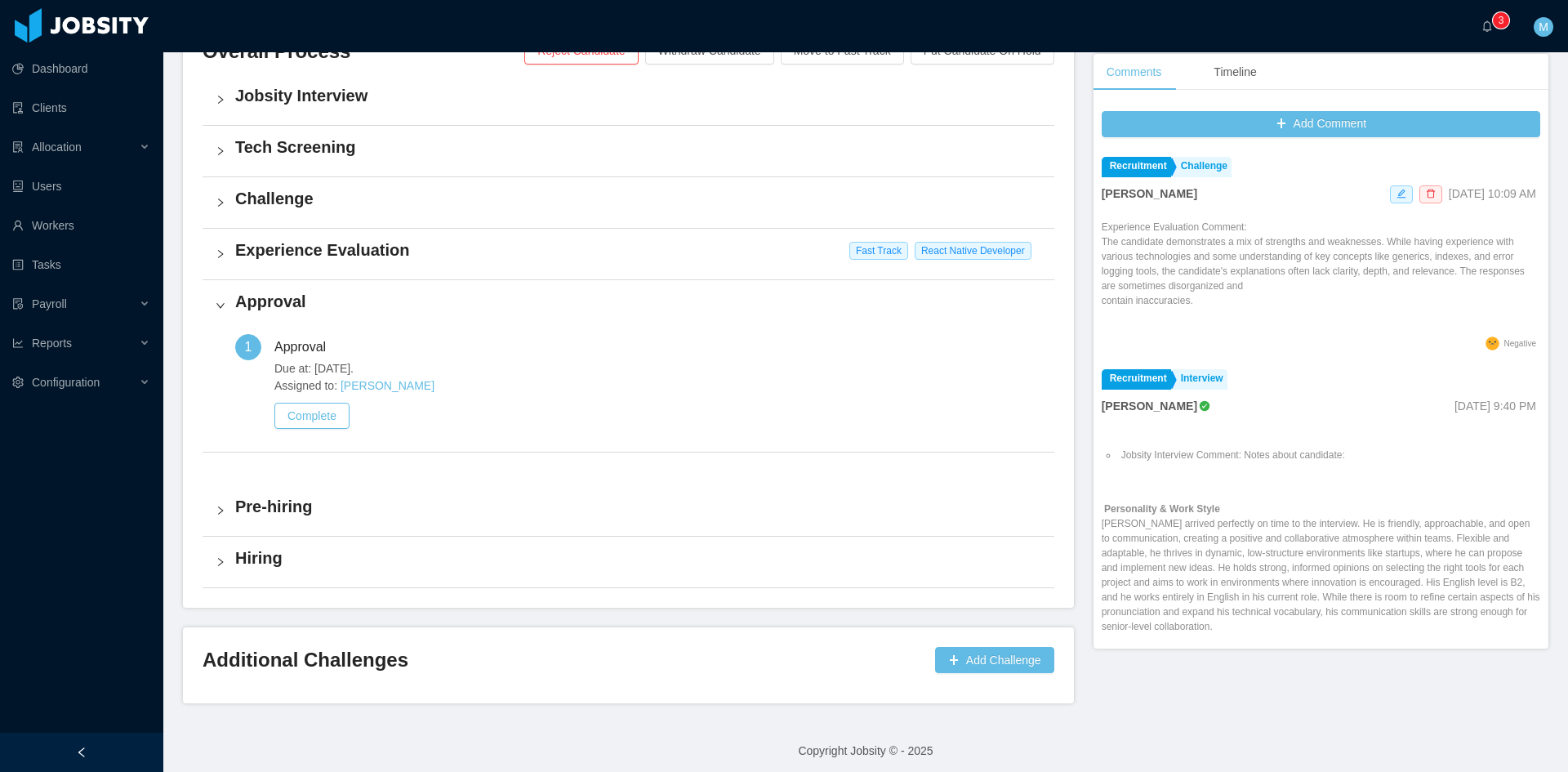
scroll to position [416, 0]
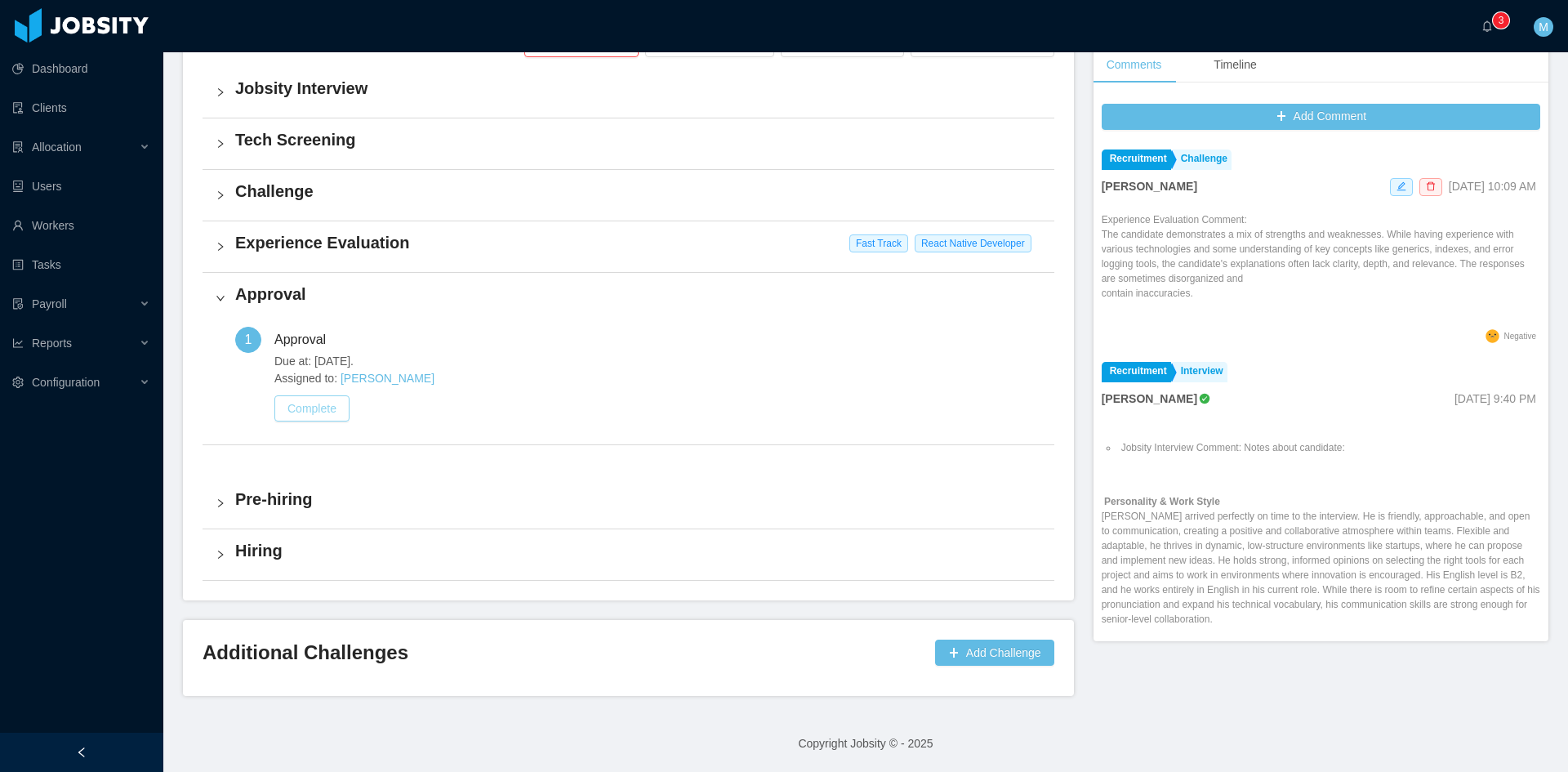
click at [302, 399] on button "Complete" at bounding box center [312, 408] width 75 height 26
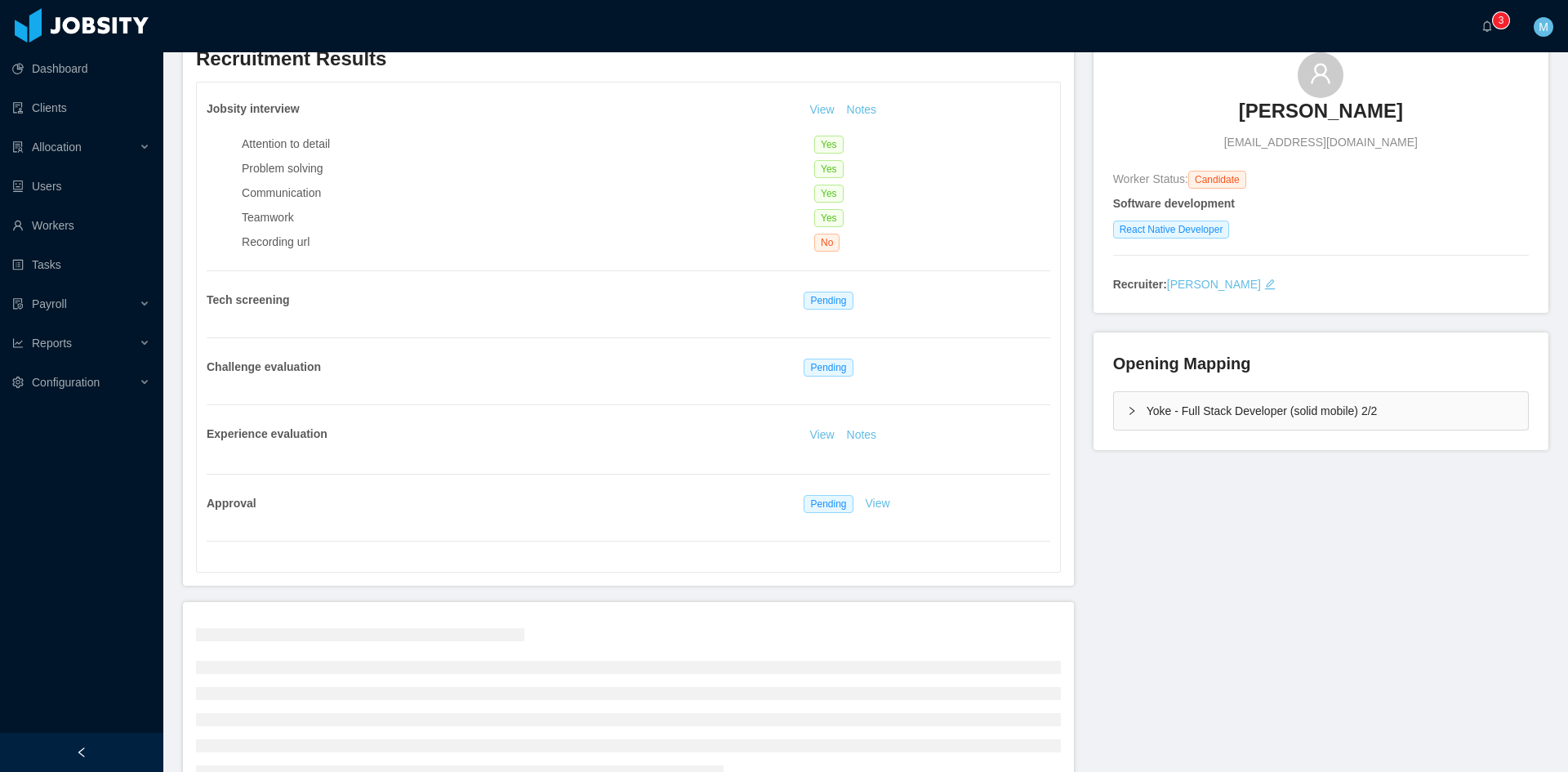
scroll to position [244, 0]
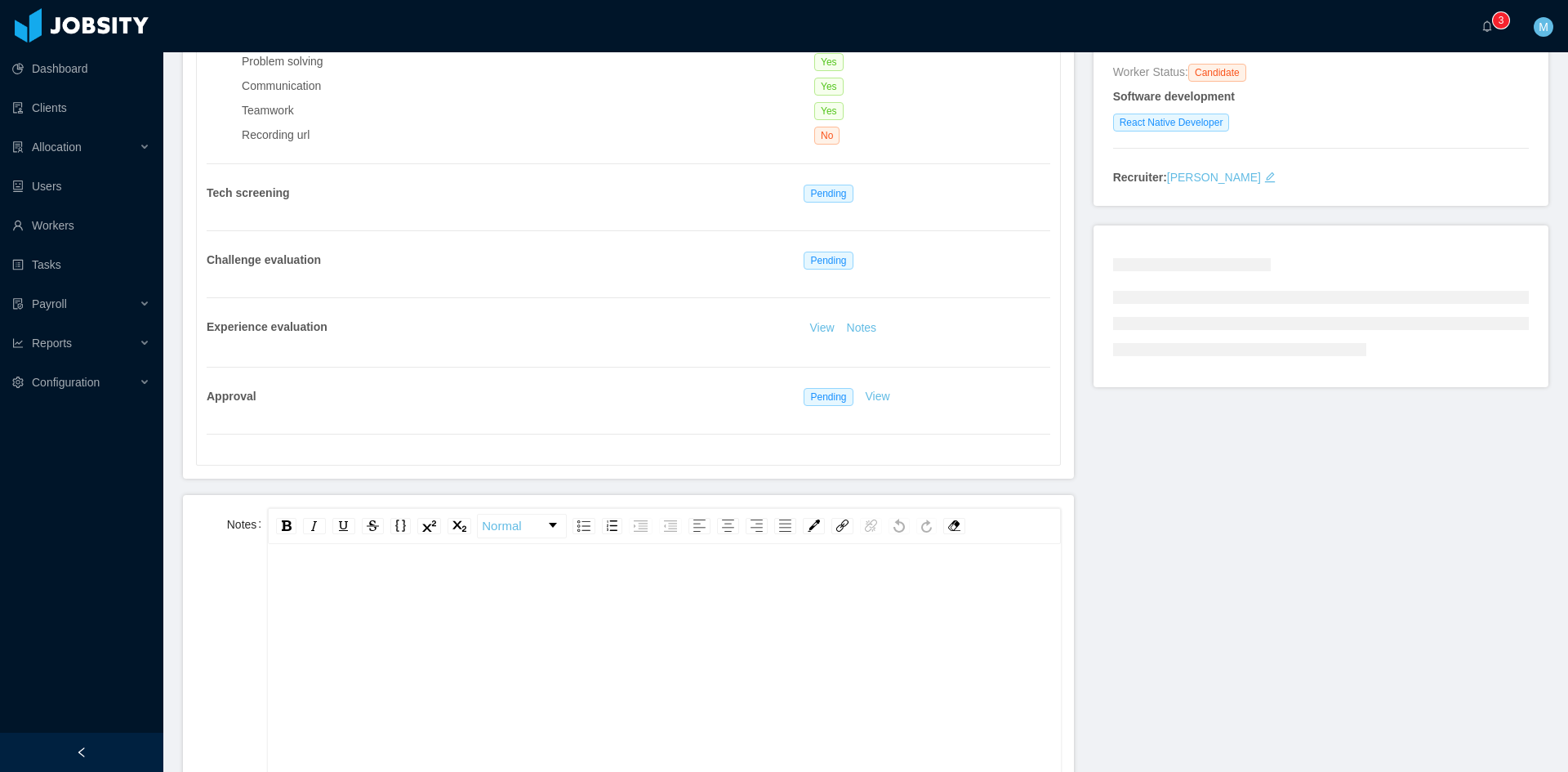
click at [493, 586] on div "rdw-editor" at bounding box center [664, 588] width 767 height 32
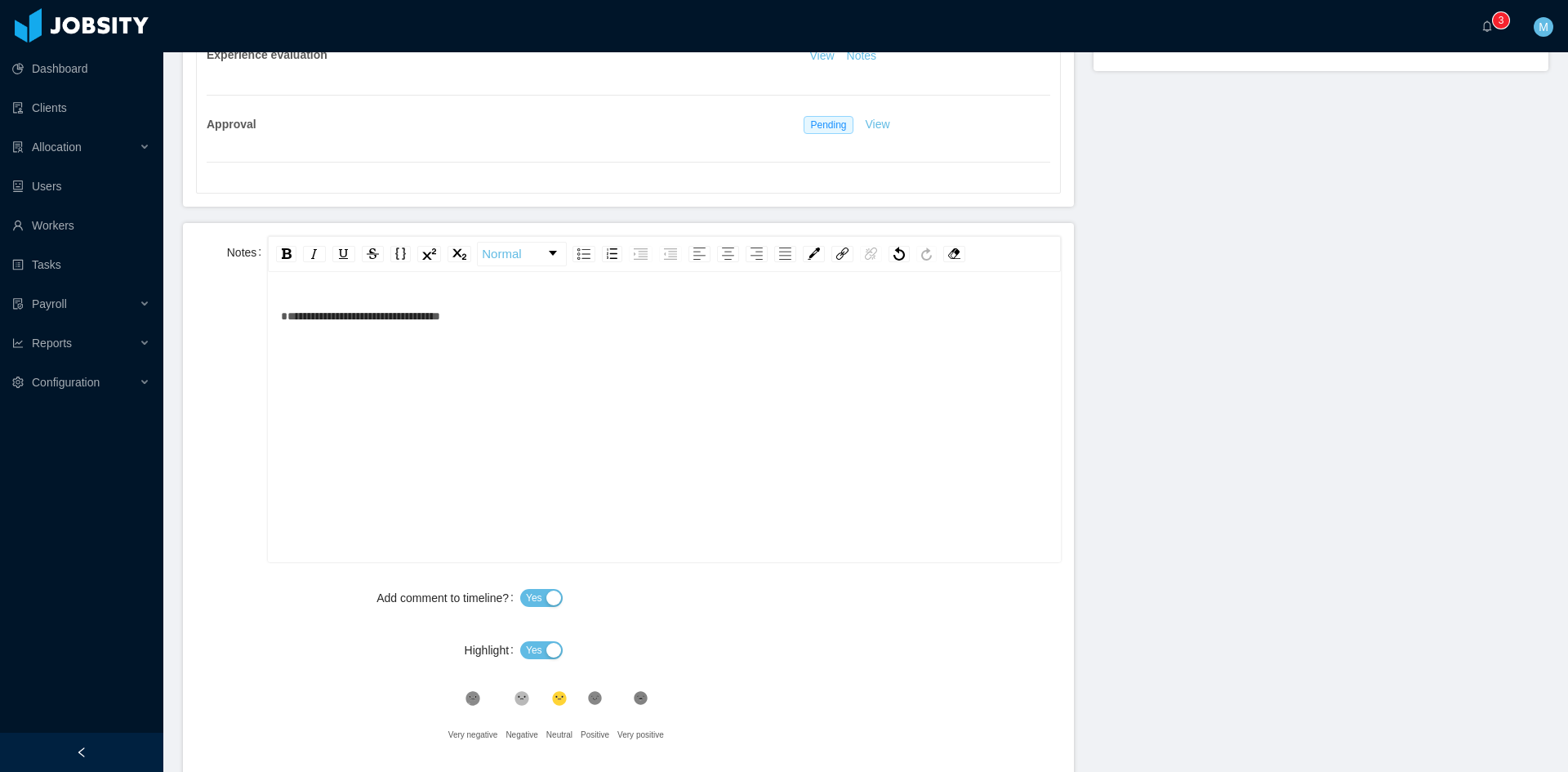
scroll to position [748, 0]
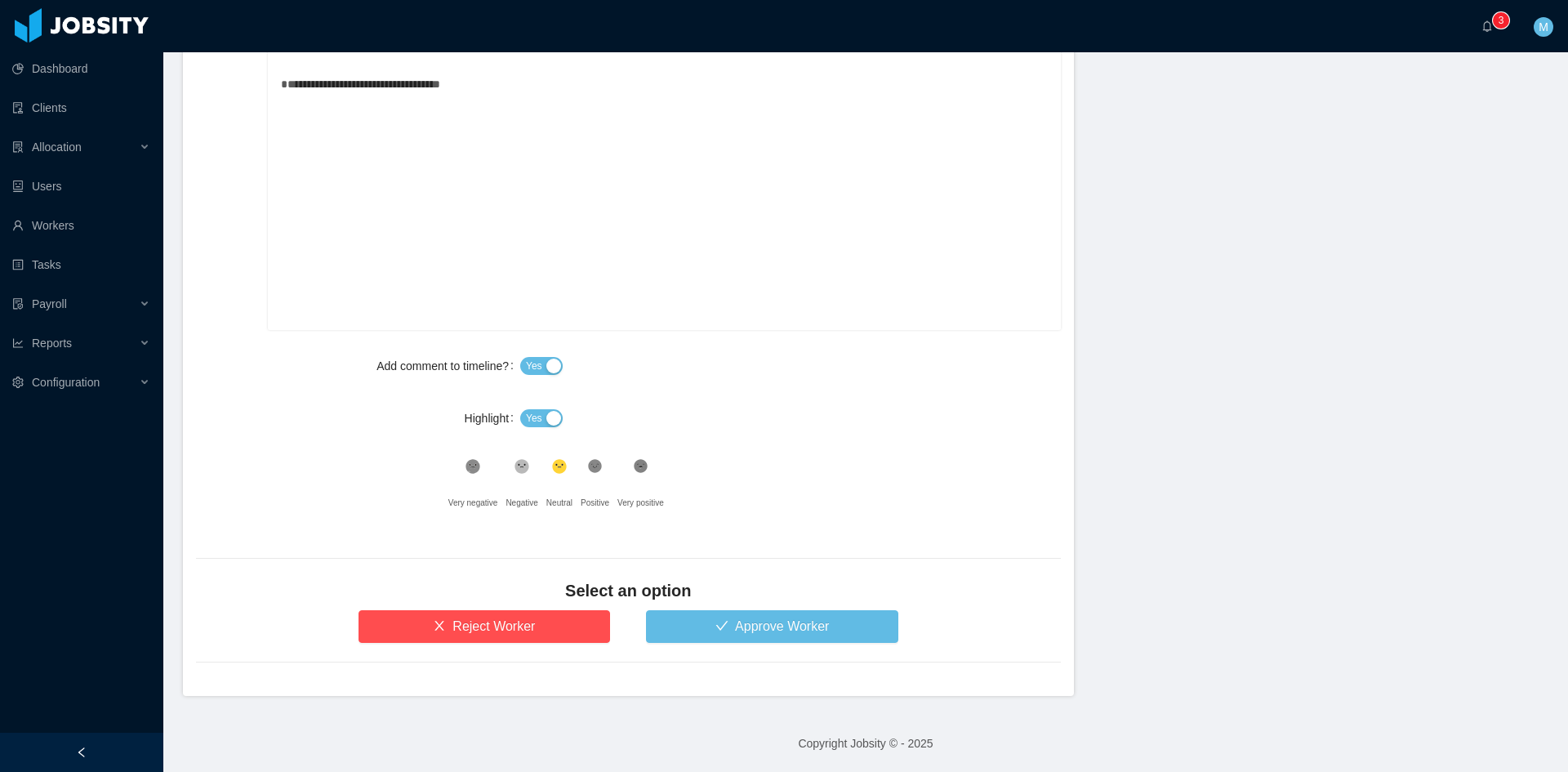
click at [526, 411] on span "Yes" at bounding box center [535, 418] width 17 height 17
click at [710, 635] on button "Approve Worker" at bounding box center [772, 626] width 253 height 32
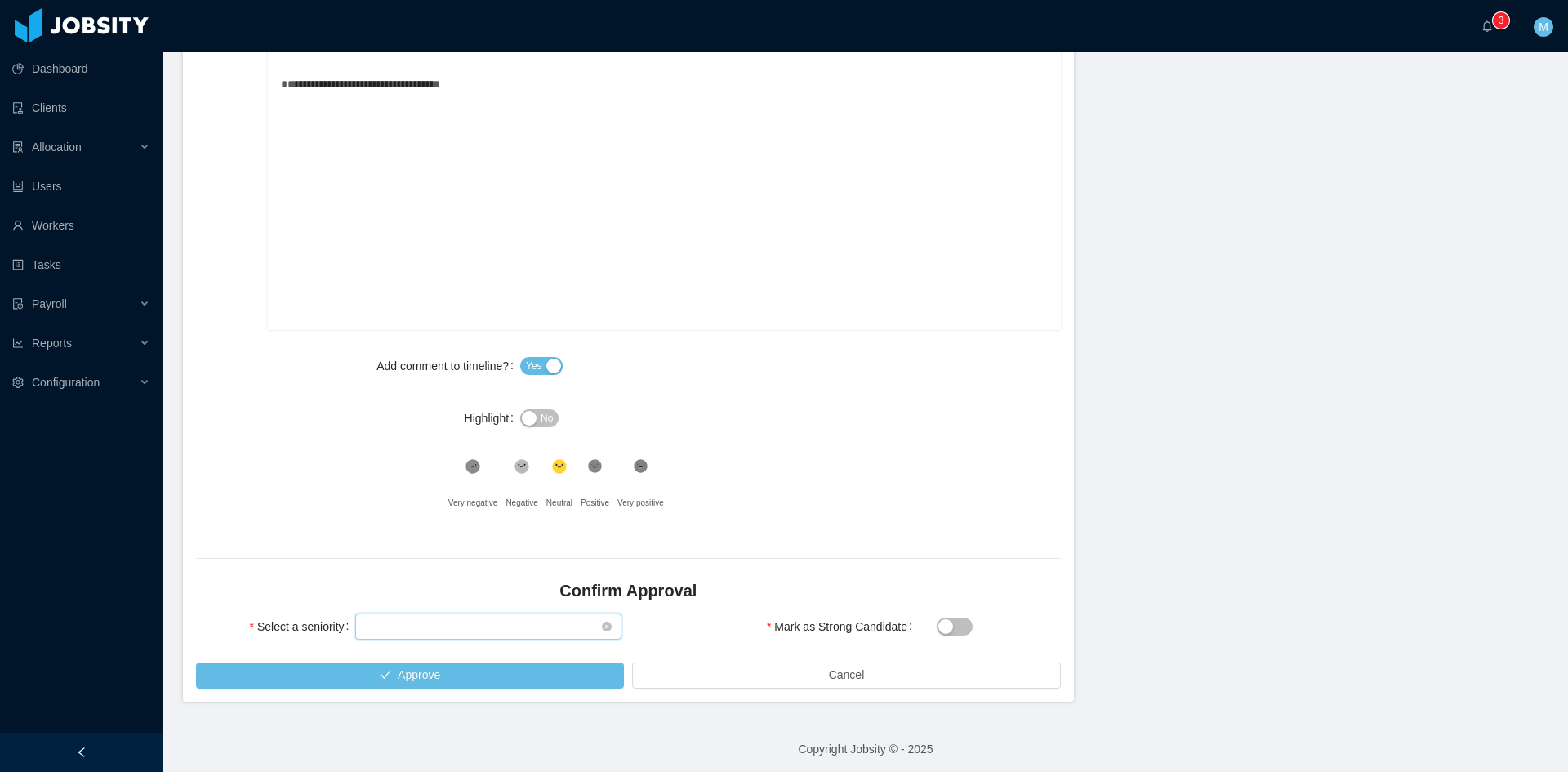
click at [486, 637] on div "Select seniority" at bounding box center [483, 626] width 236 height 24
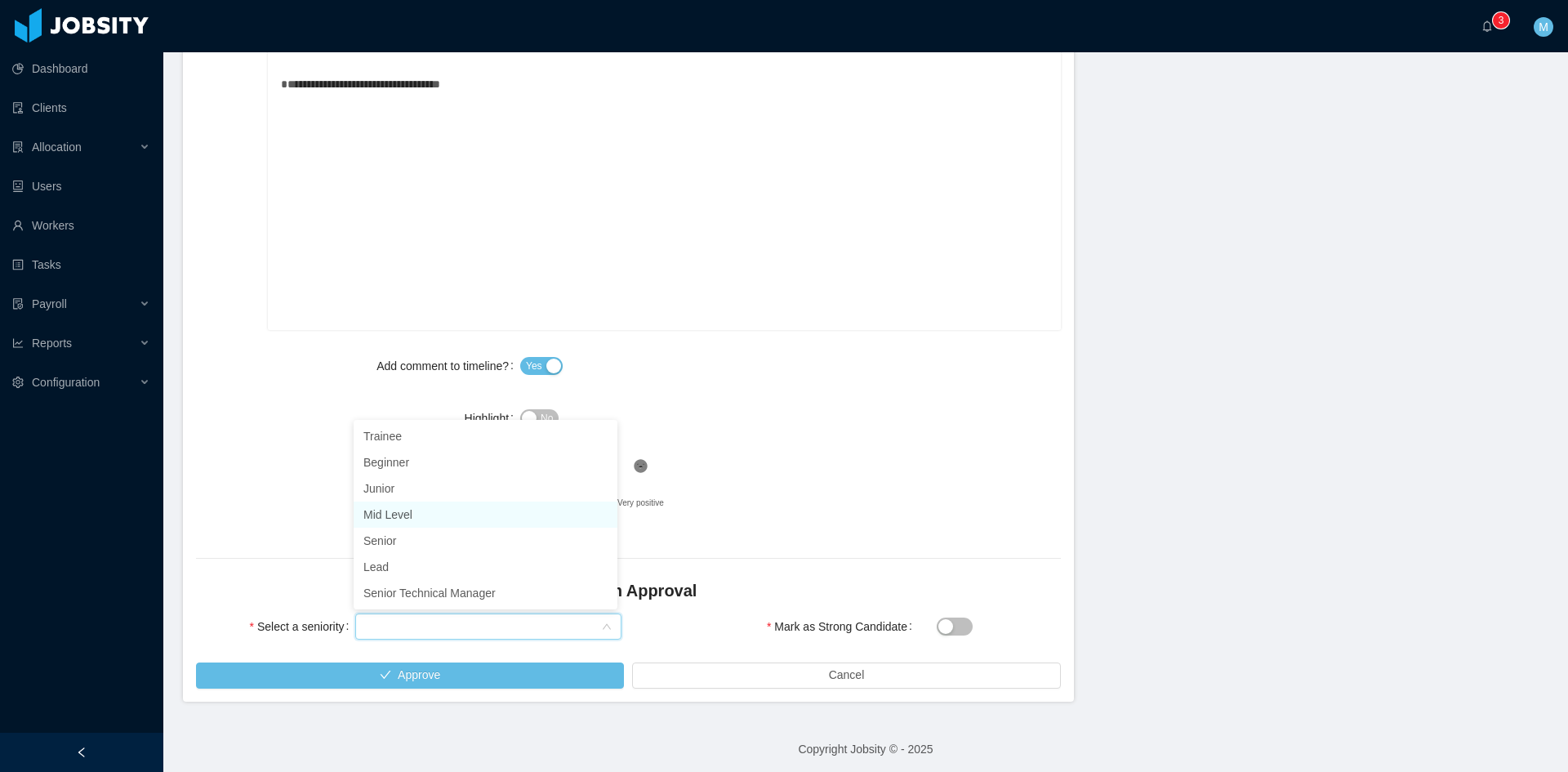
click at [392, 519] on li "Mid Level" at bounding box center [485, 514] width 264 height 26
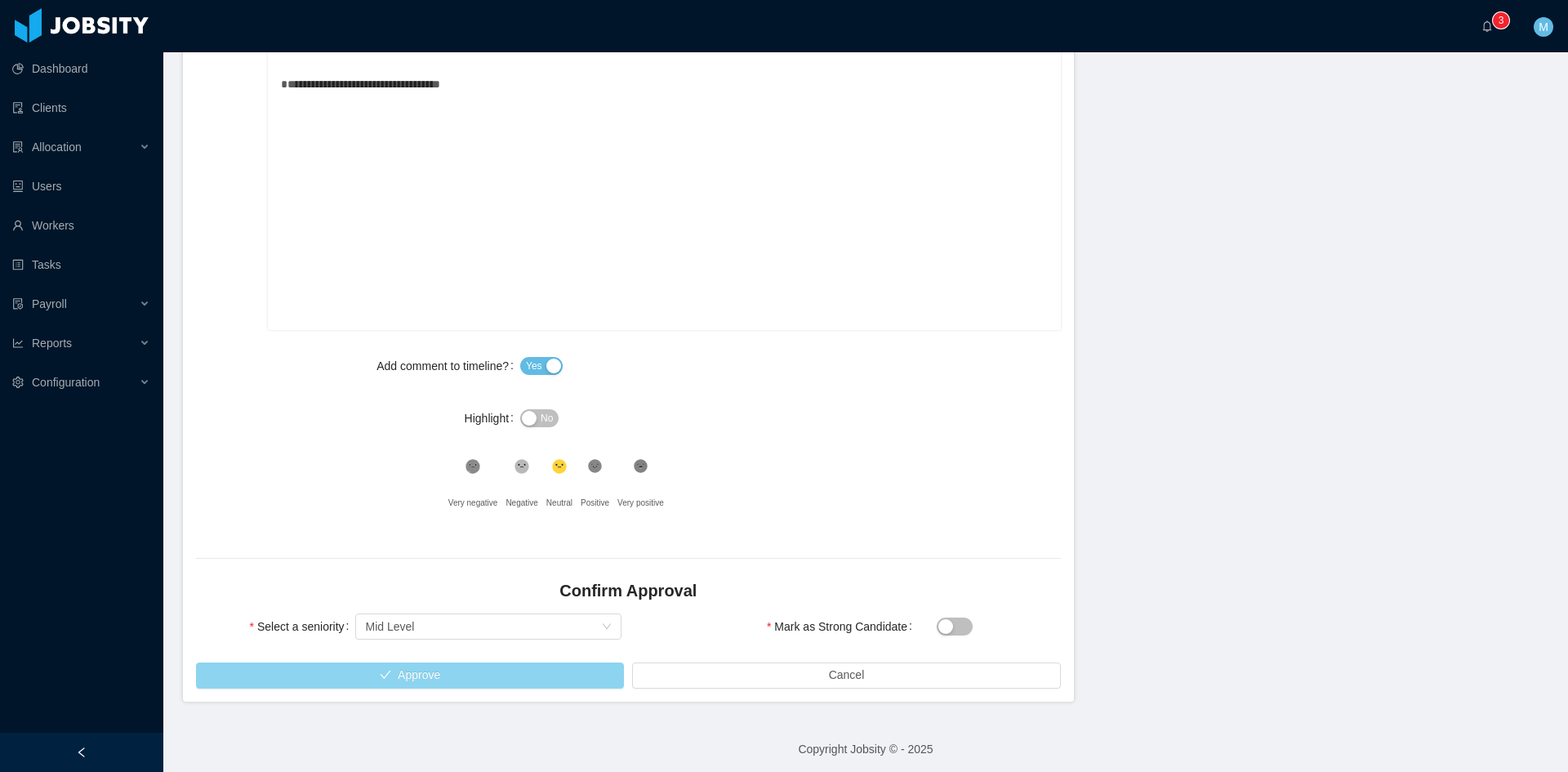
click at [431, 675] on button "Approve" at bounding box center [410, 676] width 428 height 26
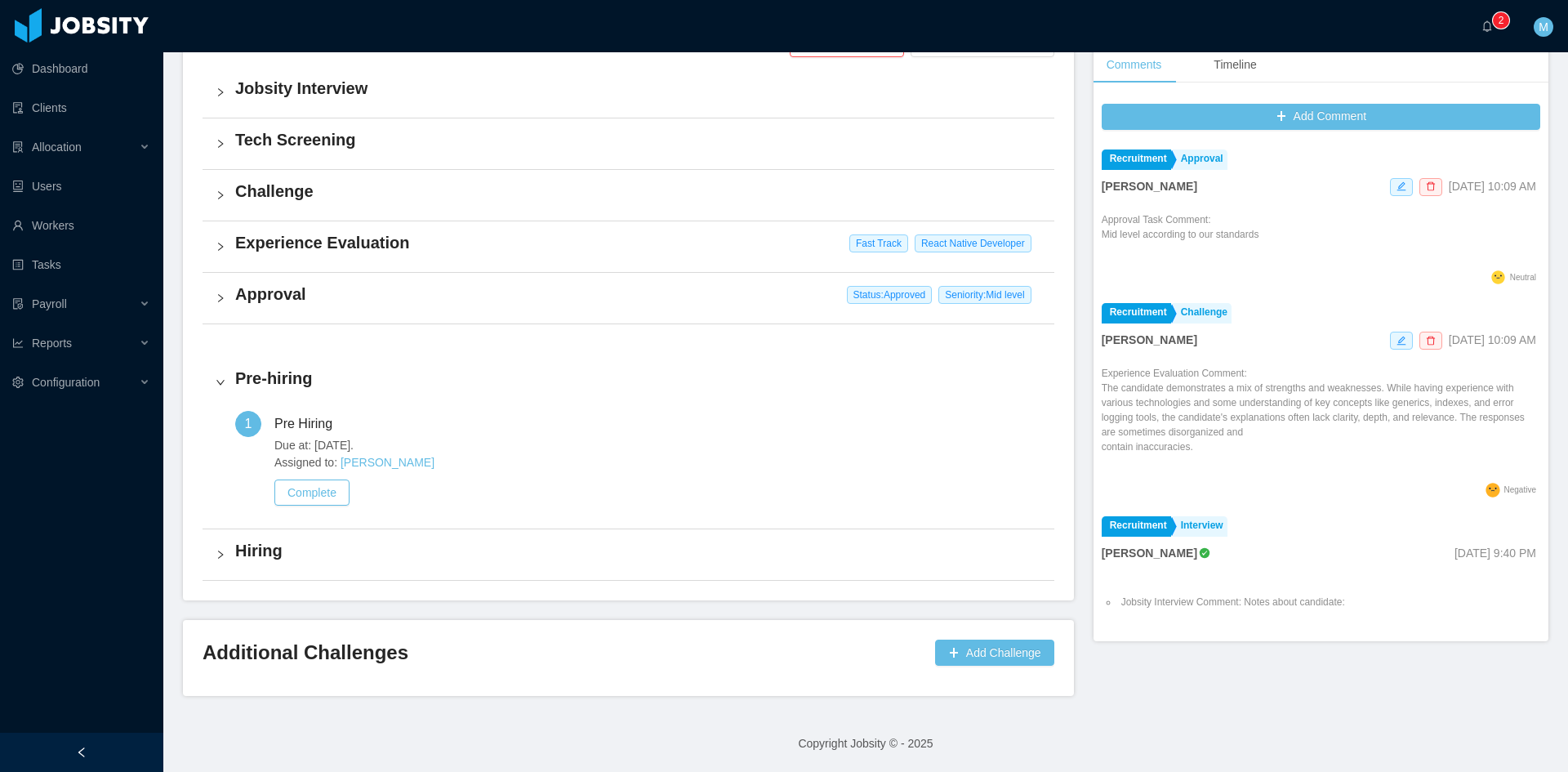
scroll to position [410, 0]
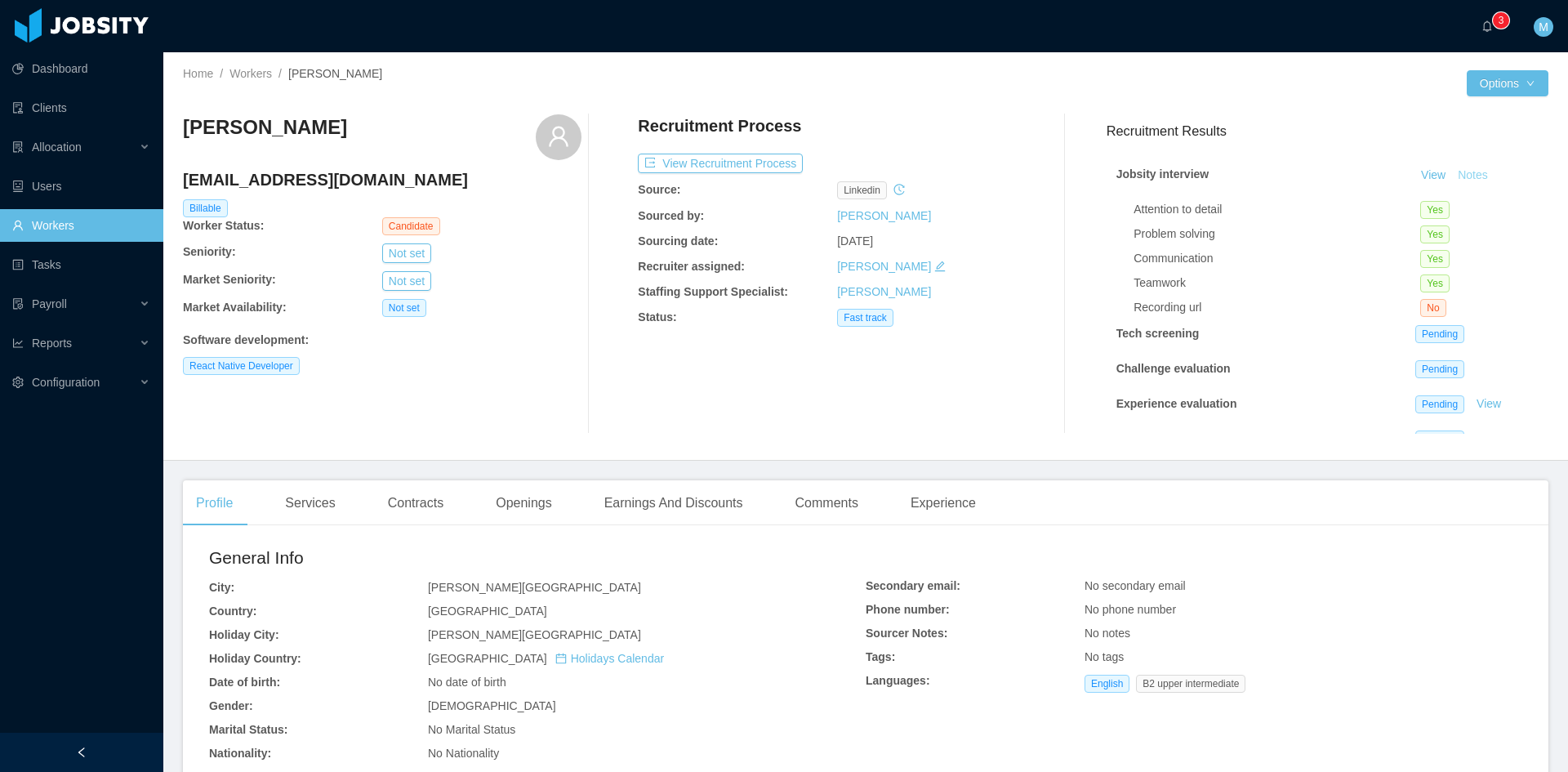
click at [1451, 169] on button "Notes" at bounding box center [1472, 176] width 43 height 20
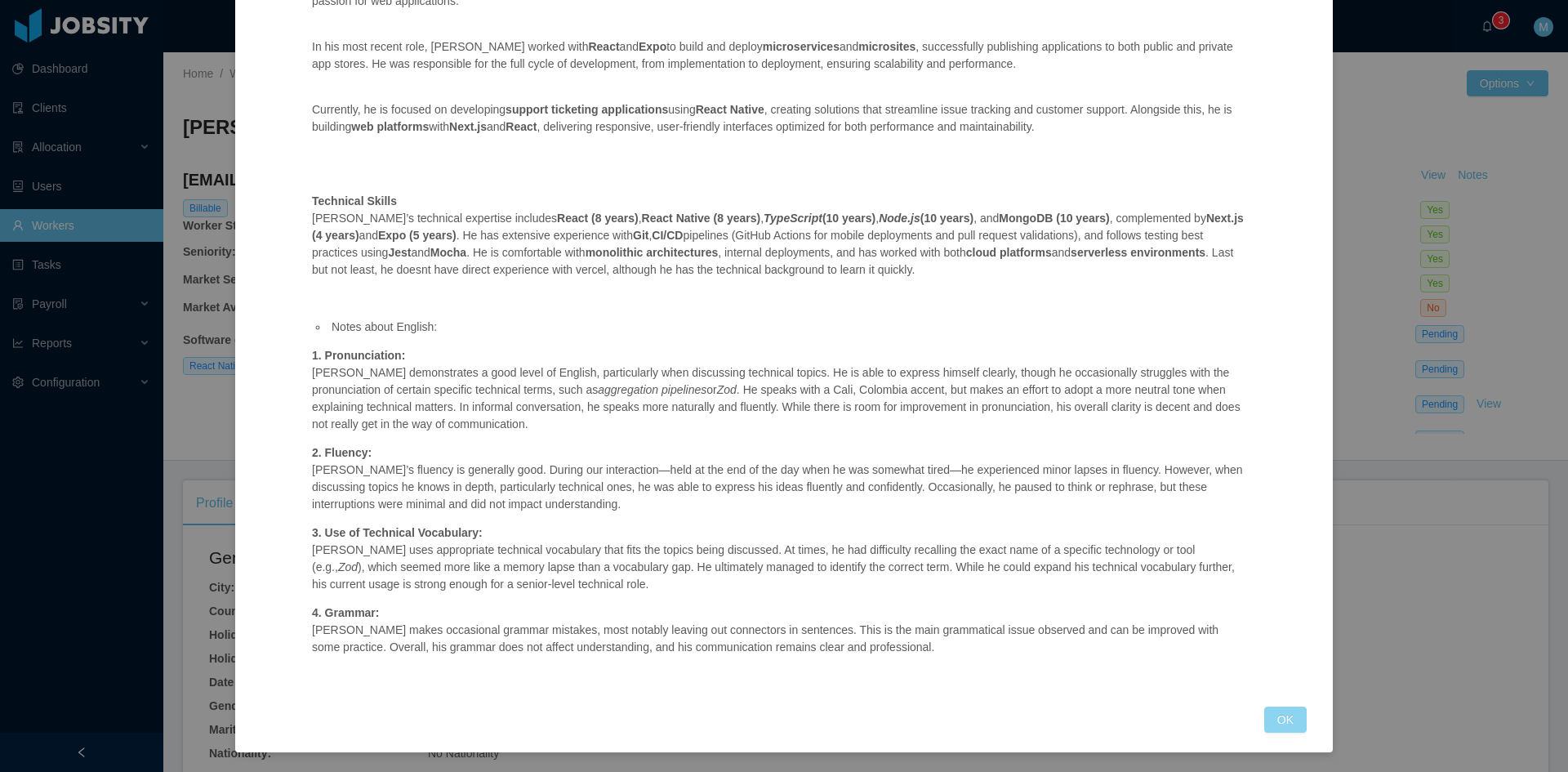
click at [1280, 722] on button "OK" at bounding box center [1285, 720] width 42 height 26
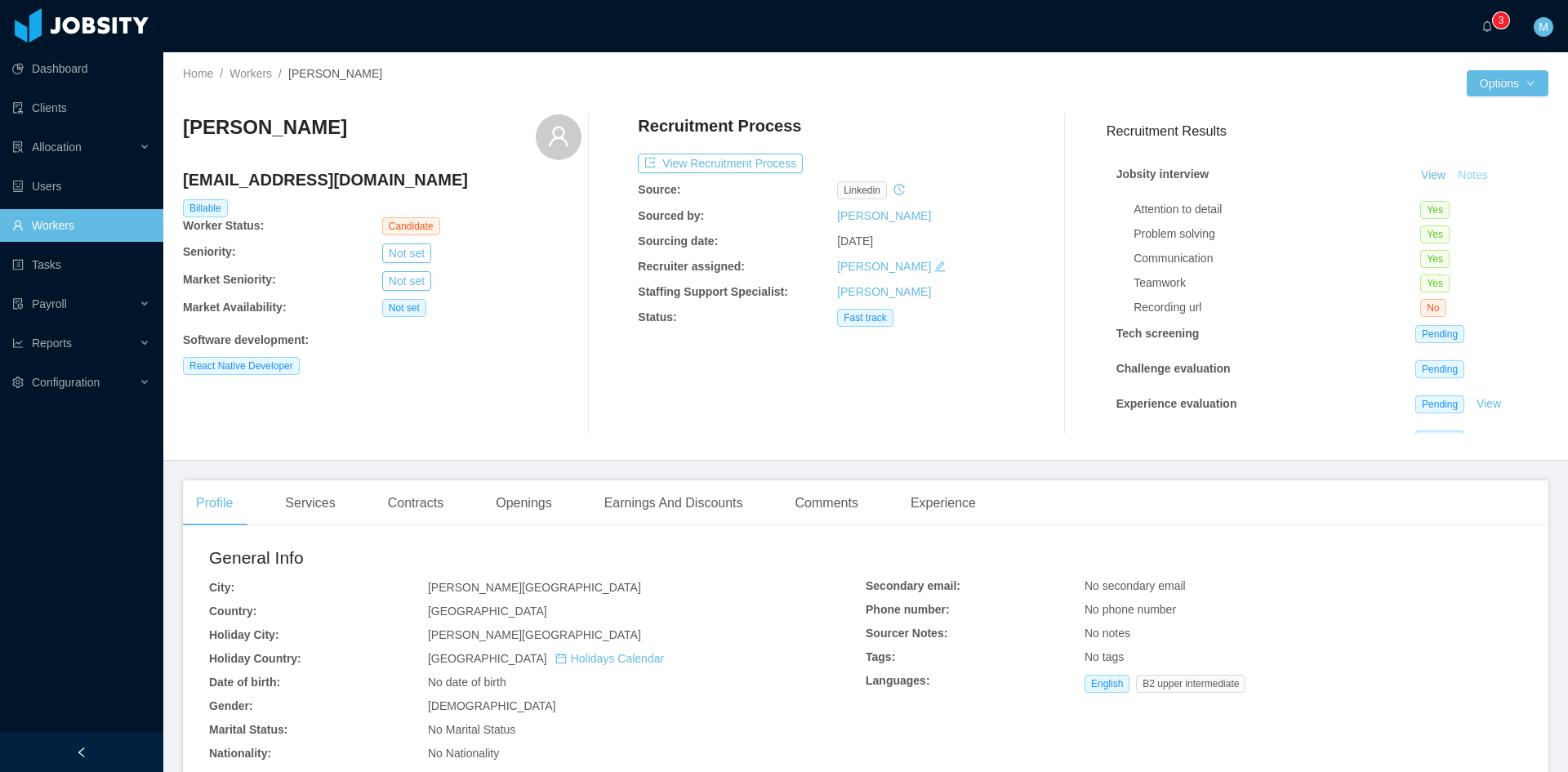
scroll to position [46, 0]
click at [1460, 178] on button "Notes" at bounding box center [1472, 176] width 43 height 20
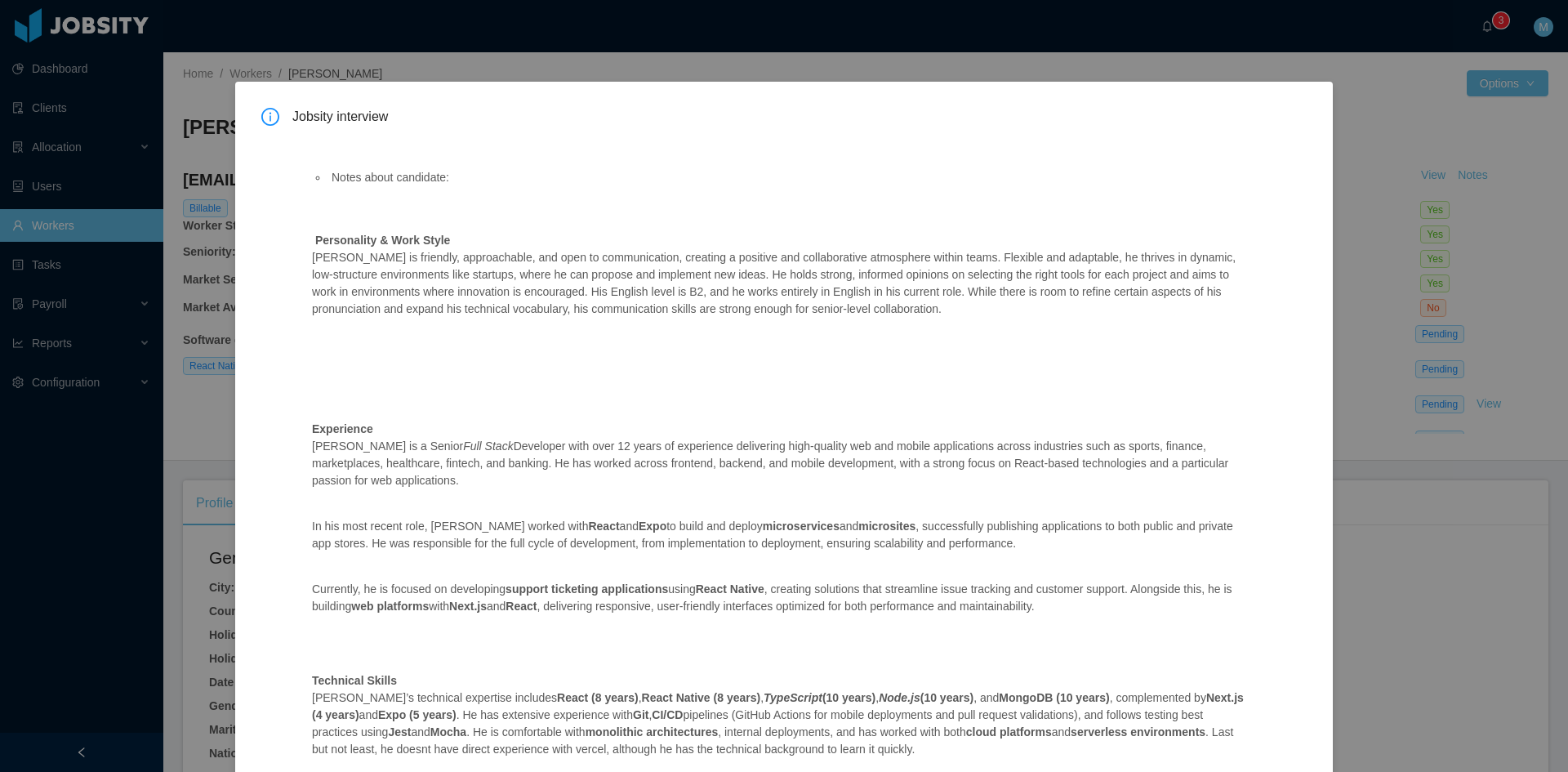
scroll to position [480, 0]
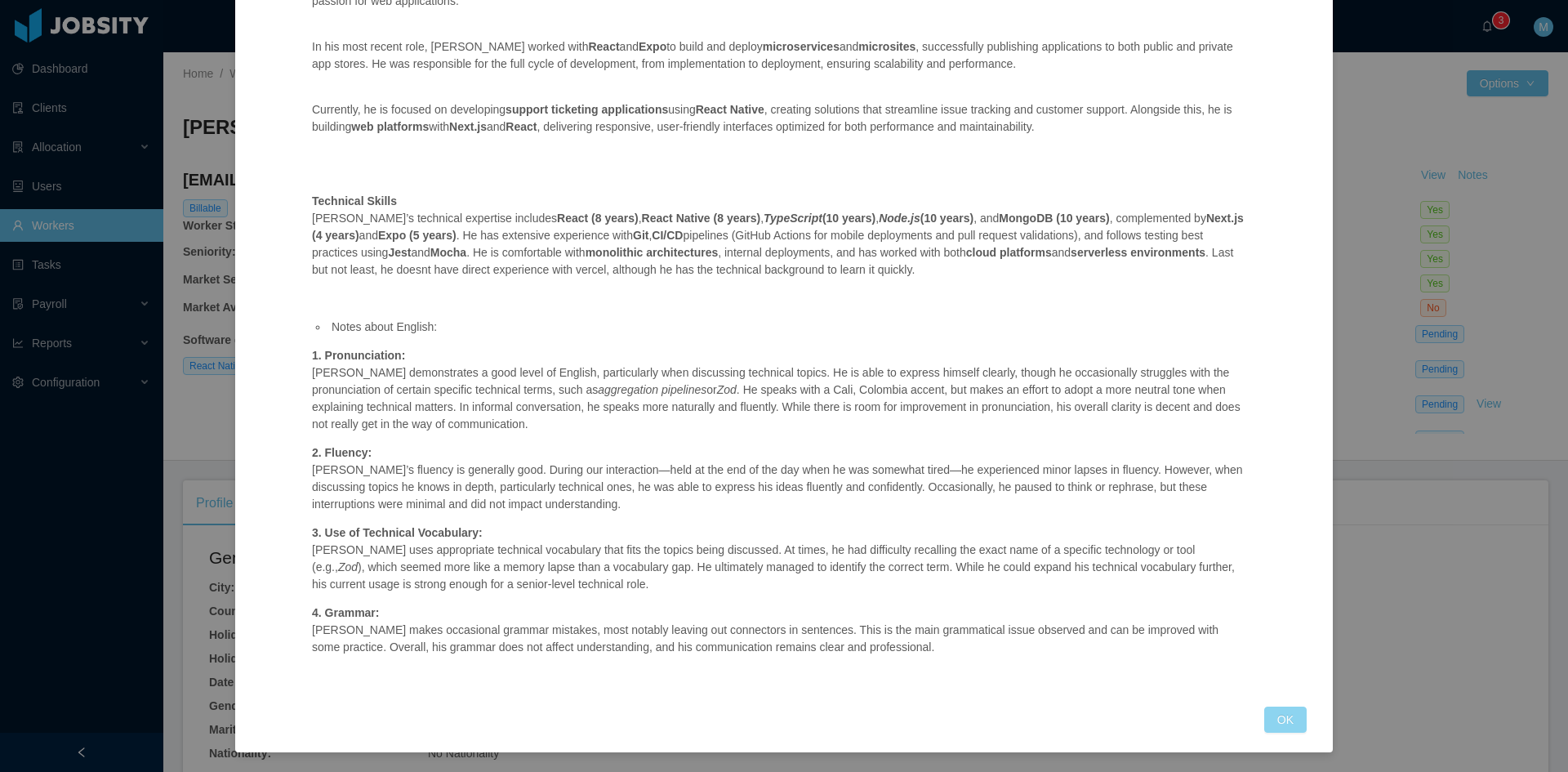
click at [1289, 725] on button "OK" at bounding box center [1285, 720] width 42 height 26
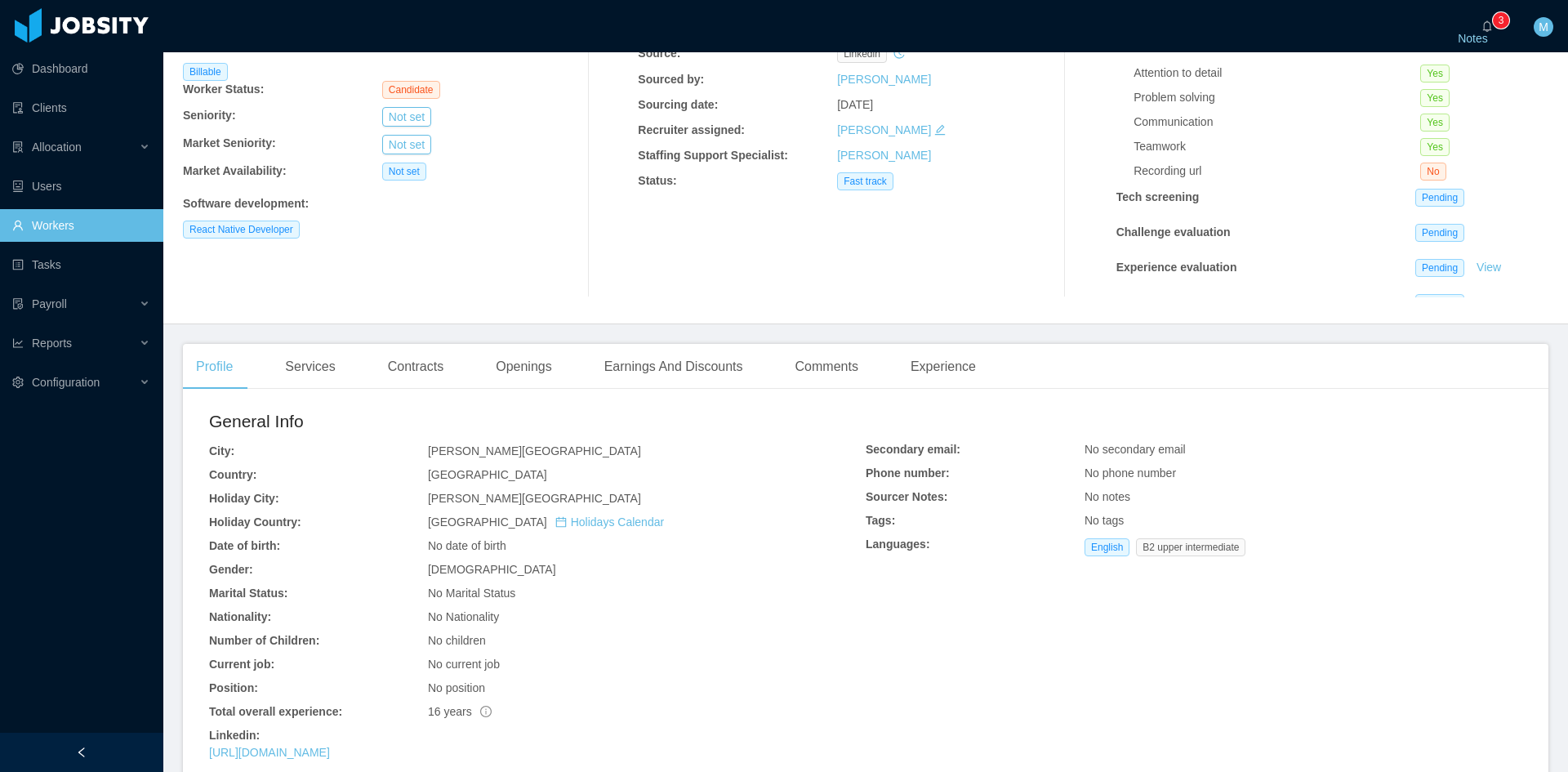
scroll to position [272, 0]
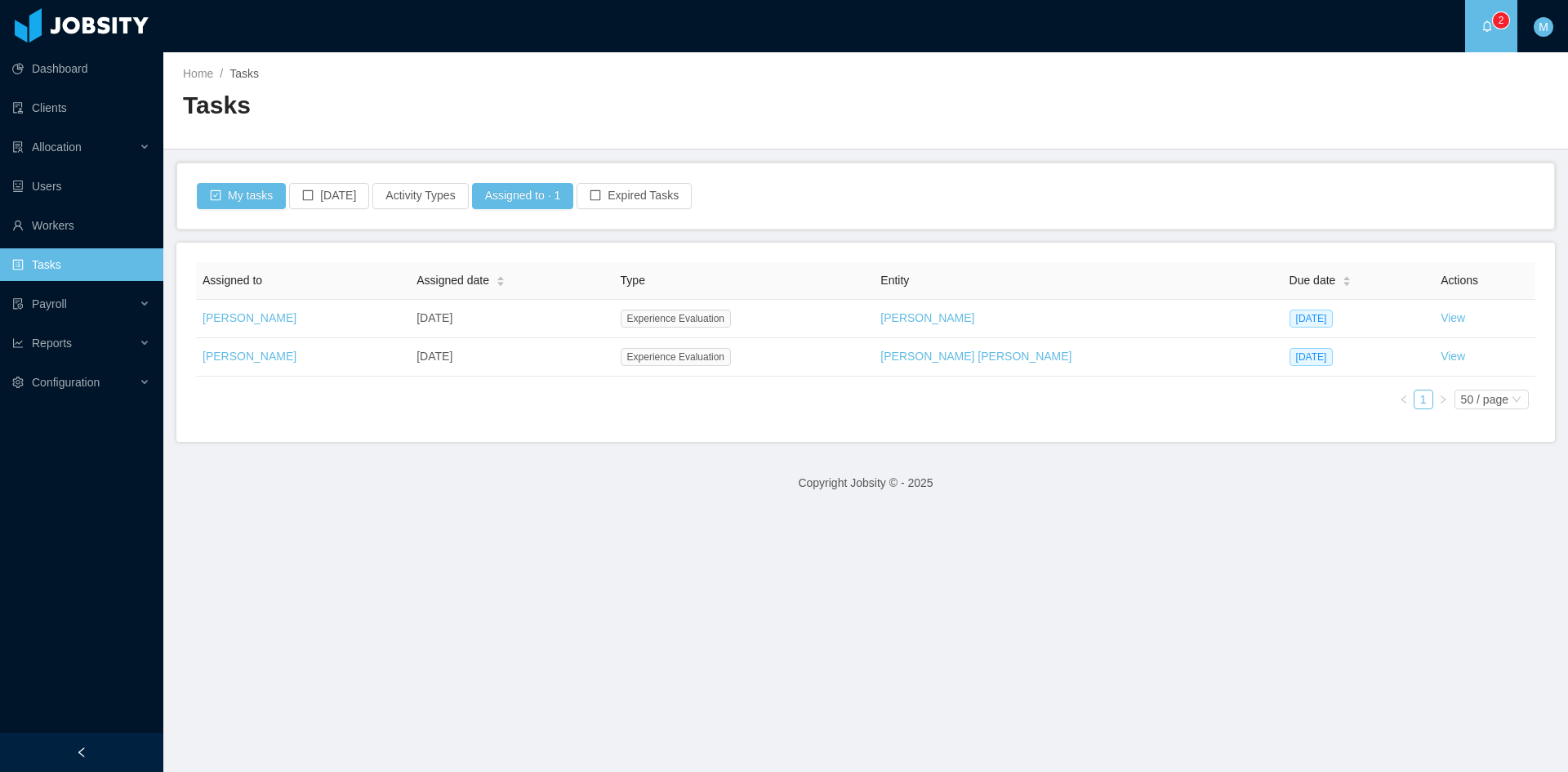
drag, startPoint x: 1132, startPoint y: 565, endPoint x: 1025, endPoint y: 427, distance: 174.6
click at [1132, 565] on main "Home / Tasks / Tasks My tasks [DATE] Activity Types Assigned to · 1 Expired Tas…" at bounding box center [865, 412] width 1404 height 720
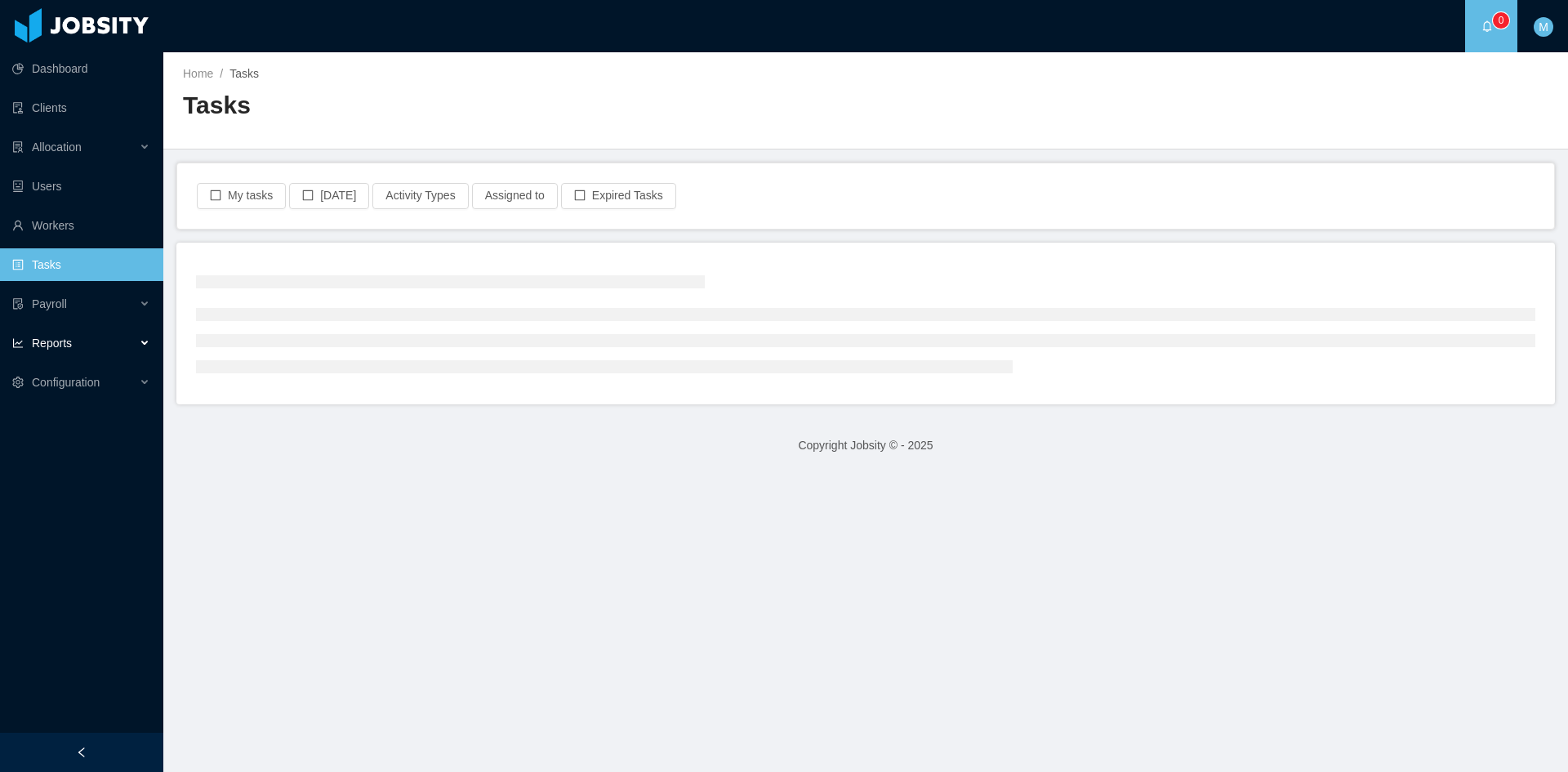
click at [80, 341] on div "Reports" at bounding box center [81, 343] width 163 height 32
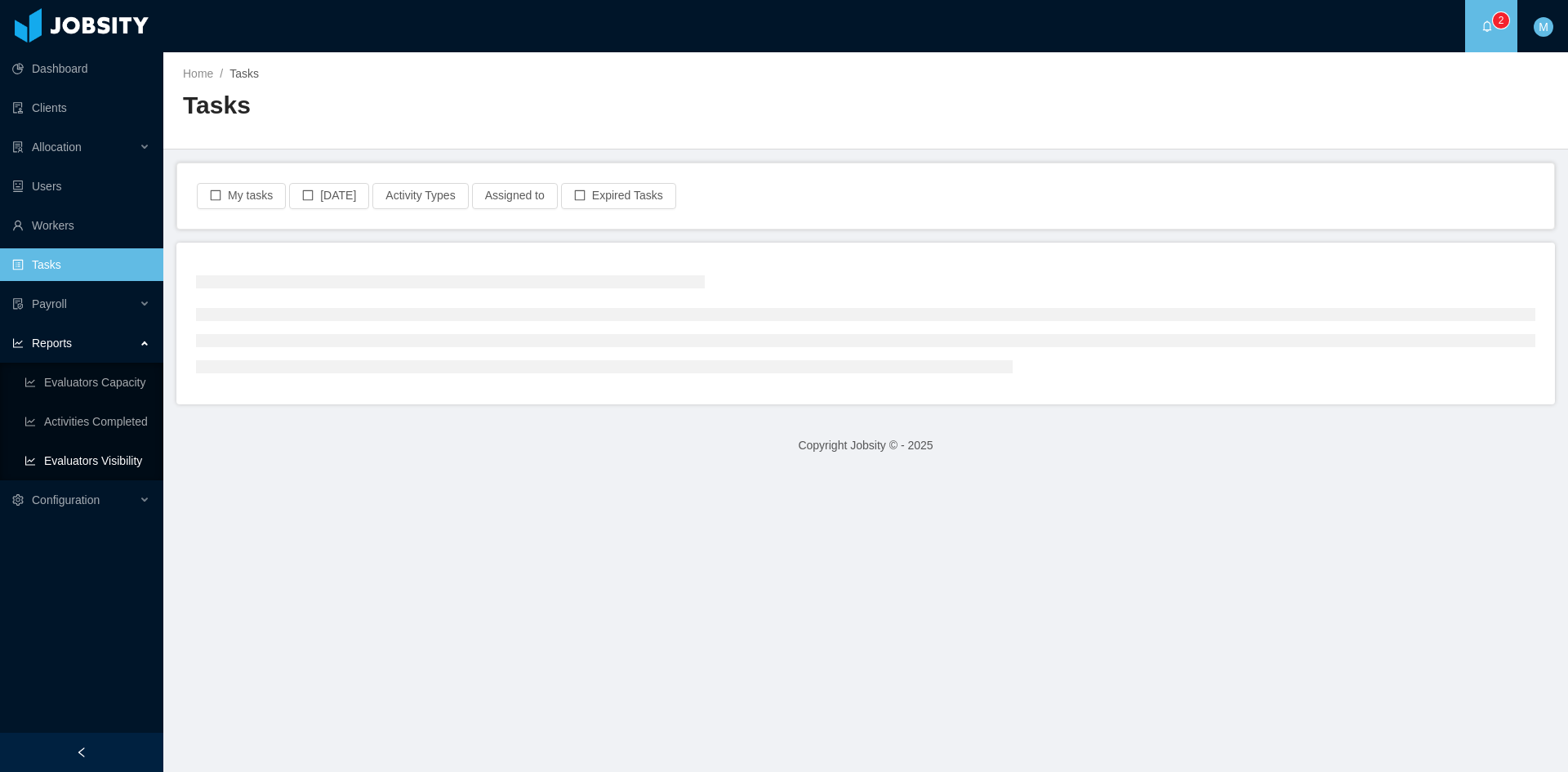
click at [110, 456] on link "Evaluators Visibility" at bounding box center [86, 460] width 126 height 32
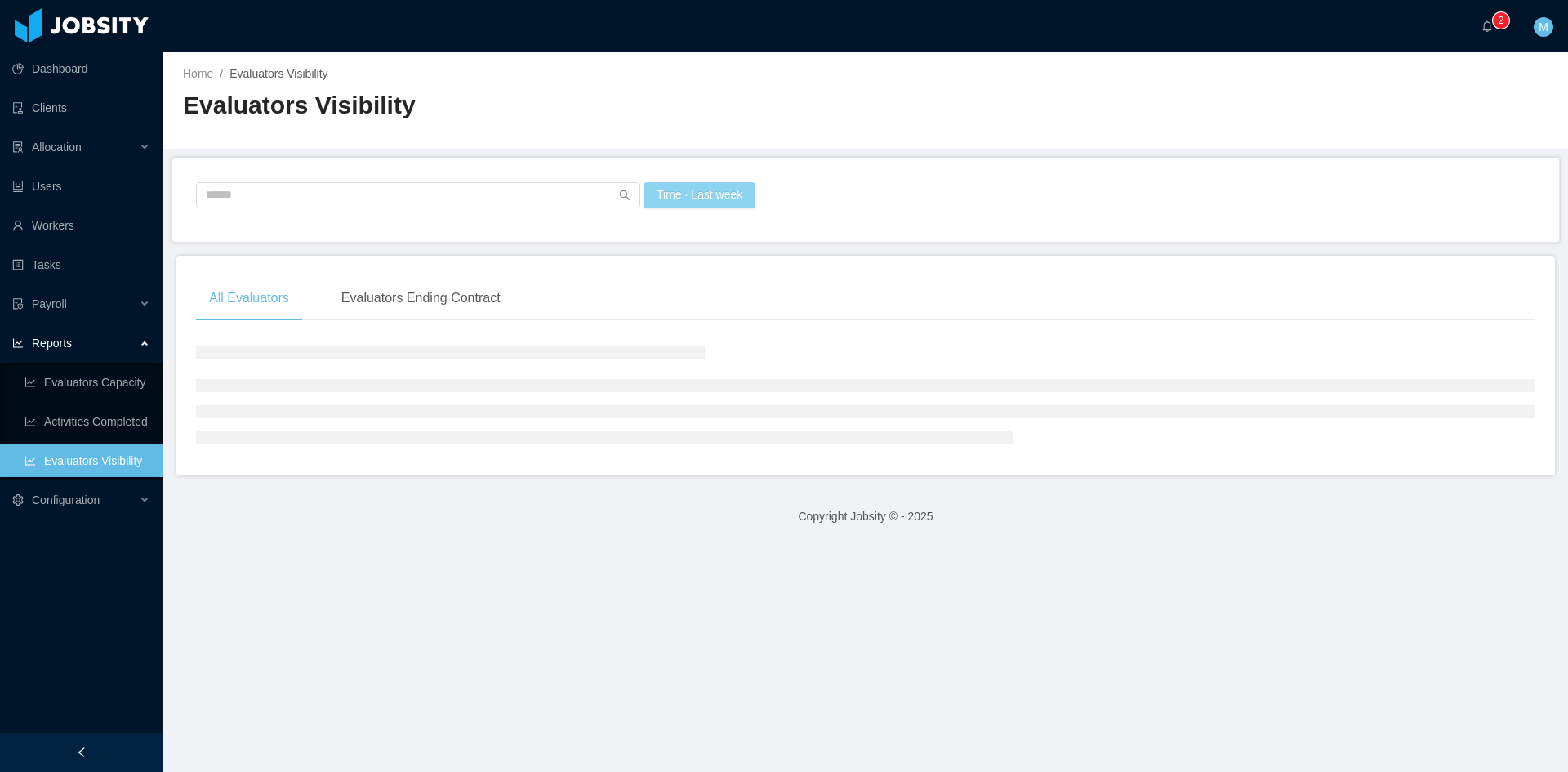
click at [667, 202] on button "Time · Last week" at bounding box center [699, 195] width 112 height 26
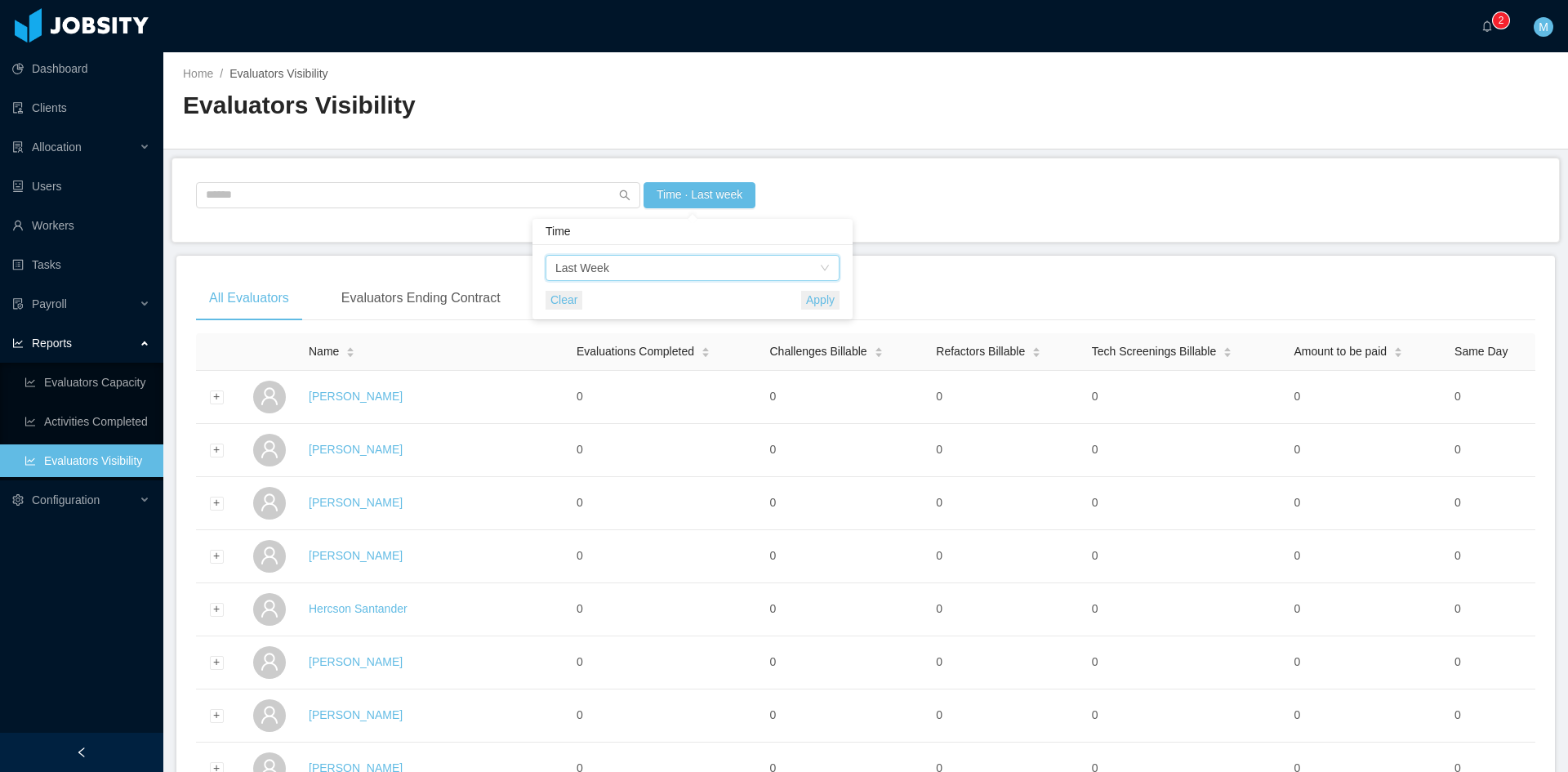
click at [643, 275] on div "Time Last Week" at bounding box center [687, 267] width 264 height 24
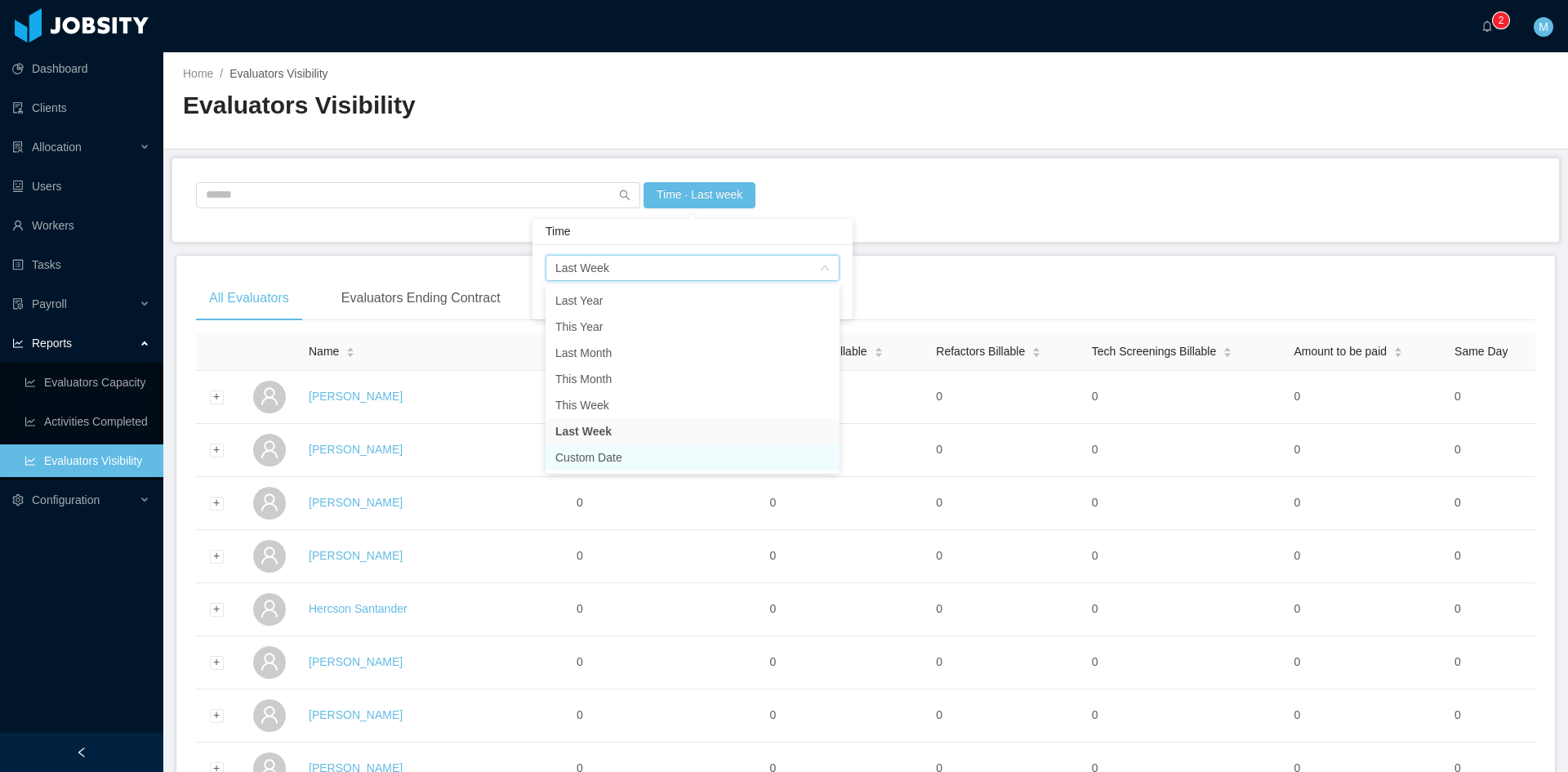
click at [607, 453] on li "Custom Date" at bounding box center [693, 457] width 294 height 26
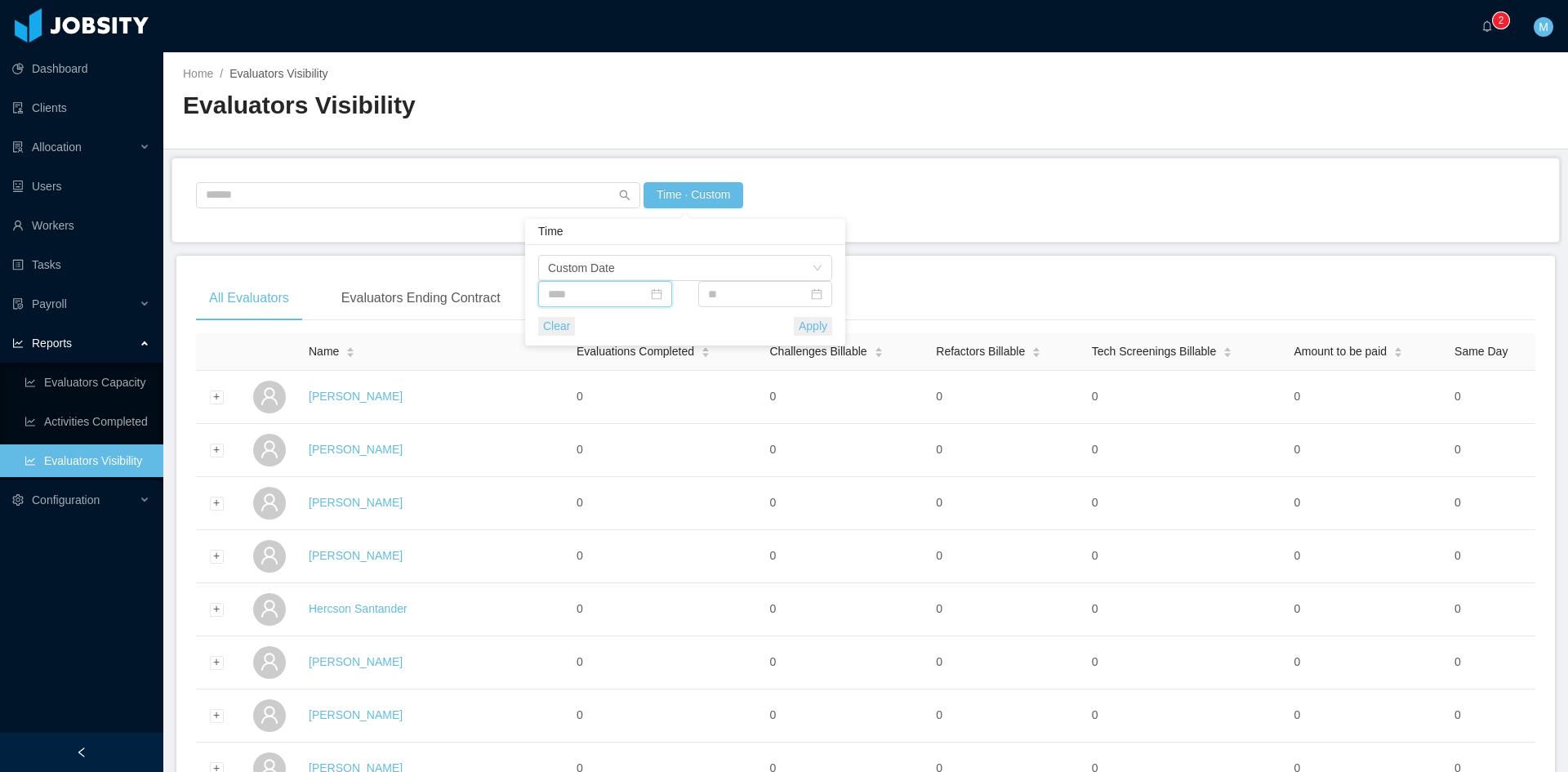
click at [612, 299] on input at bounding box center [604, 294] width 134 height 26
click at [572, 324] on link at bounding box center [570, 323] width 15 height 32
click at [686, 434] on div "17" at bounding box center [682, 433] width 20 height 20
type input "**********"
click at [742, 294] on input at bounding box center [765, 294] width 134 height 26
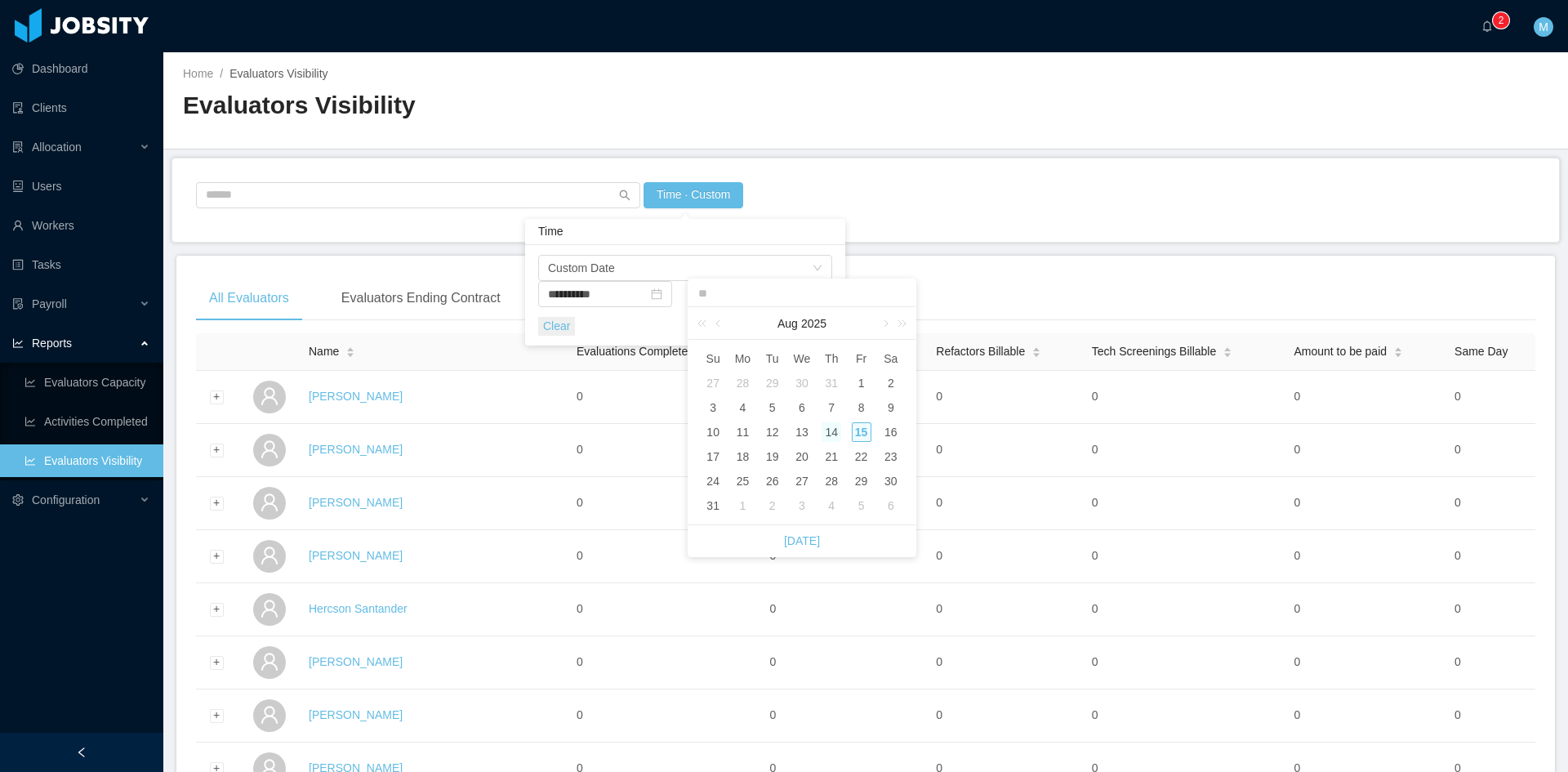
click at [836, 433] on div "14" at bounding box center [831, 433] width 20 height 20
type input "**********"
click at [811, 327] on button "Apply" at bounding box center [813, 326] width 38 height 19
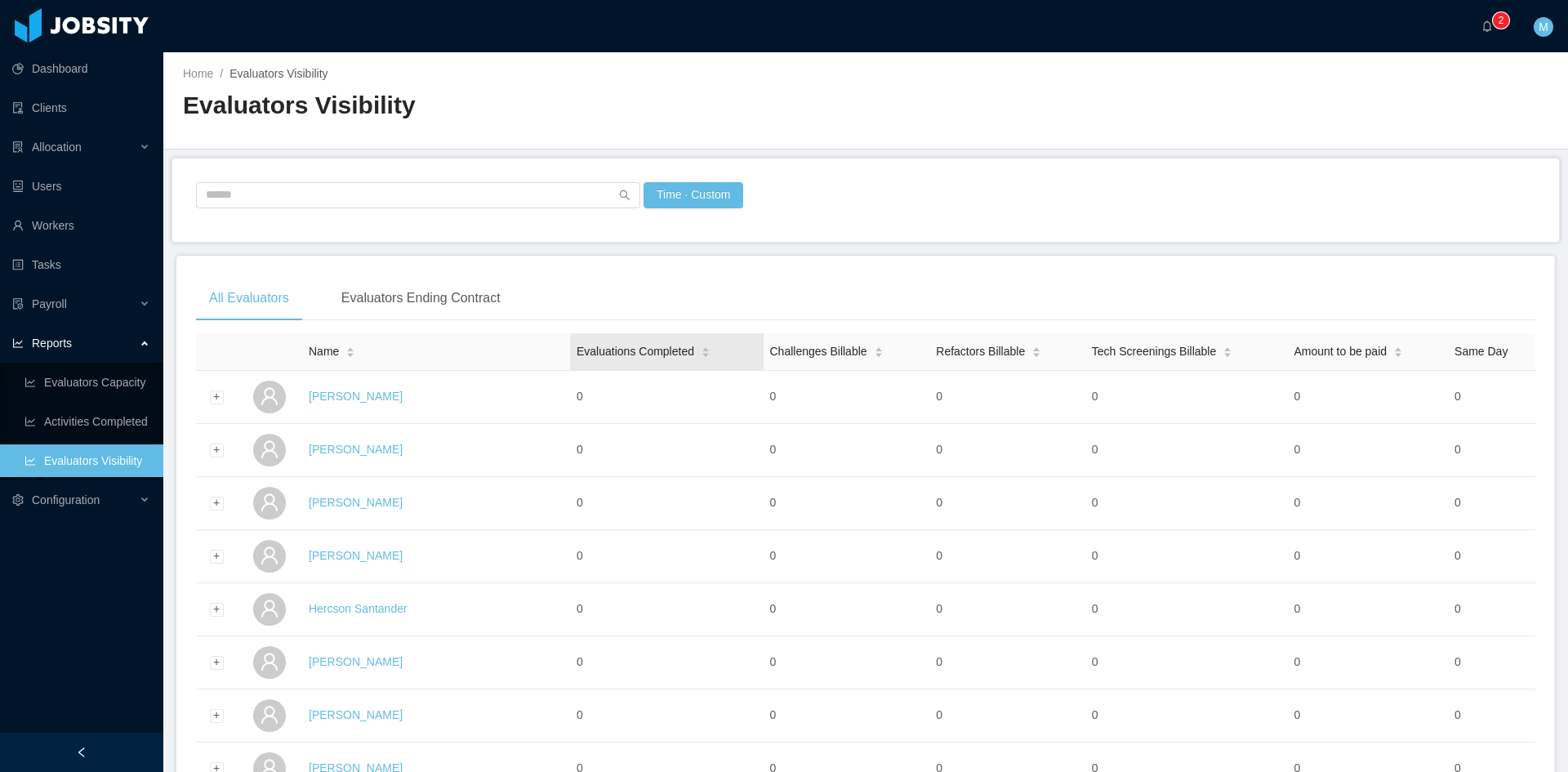
click at [624, 345] on span "Evaluations Completed" at bounding box center [634, 352] width 117 height 17
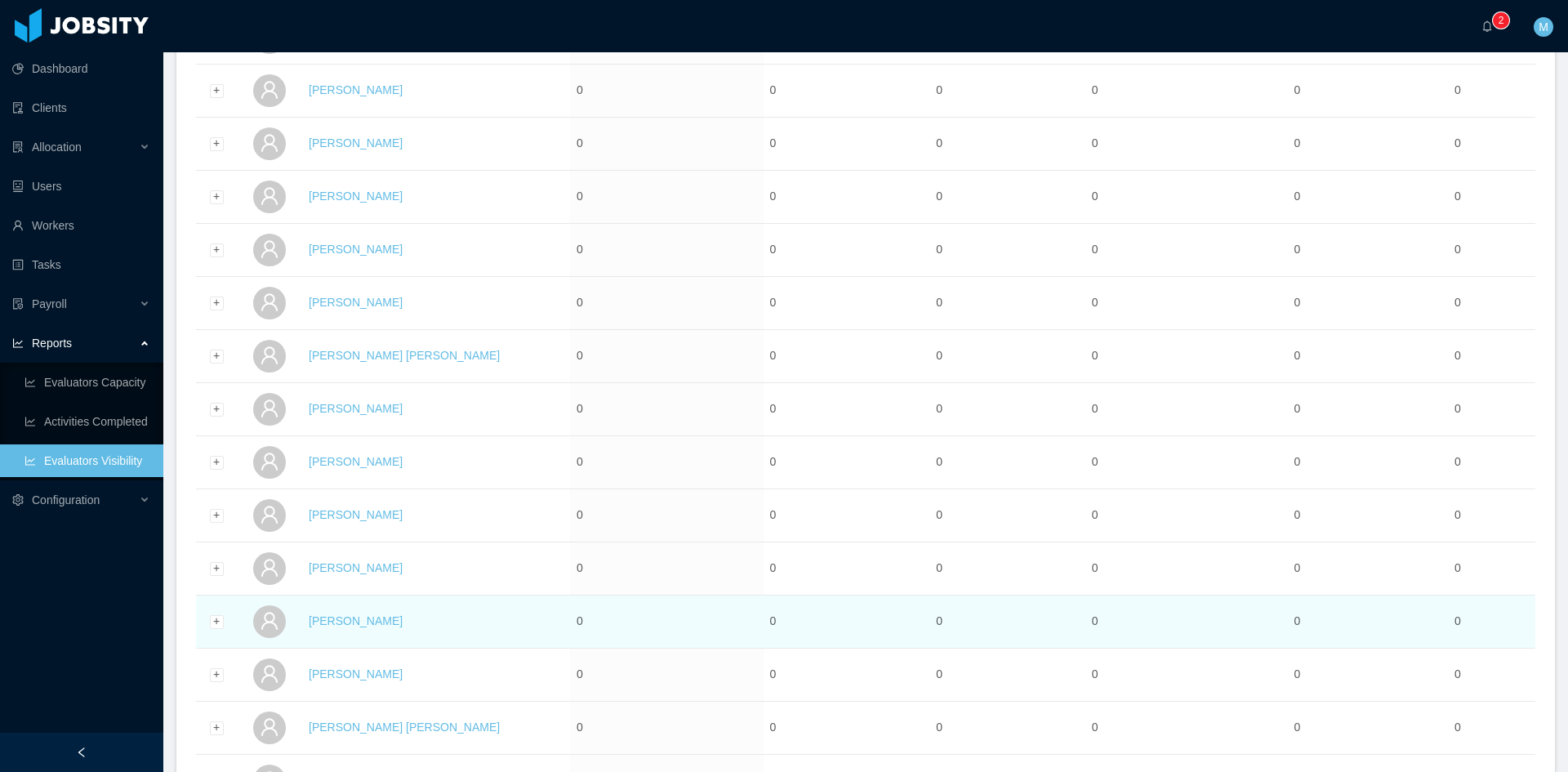
scroll to position [2389, 0]
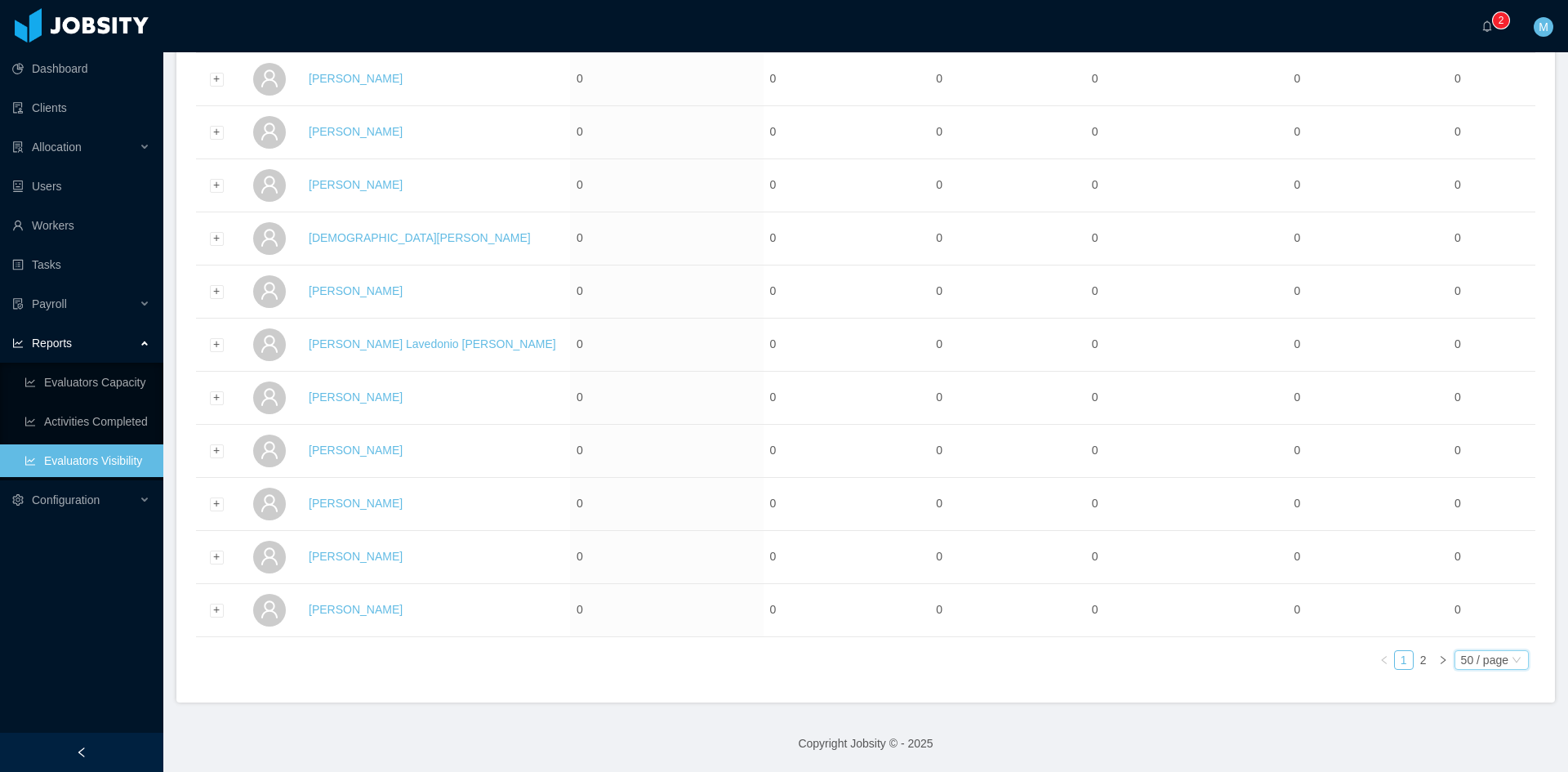
click at [1484, 654] on div "50 / page" at bounding box center [1484, 661] width 47 height 18
click at [1484, 629] on li "500 / page" at bounding box center [1478, 634] width 75 height 26
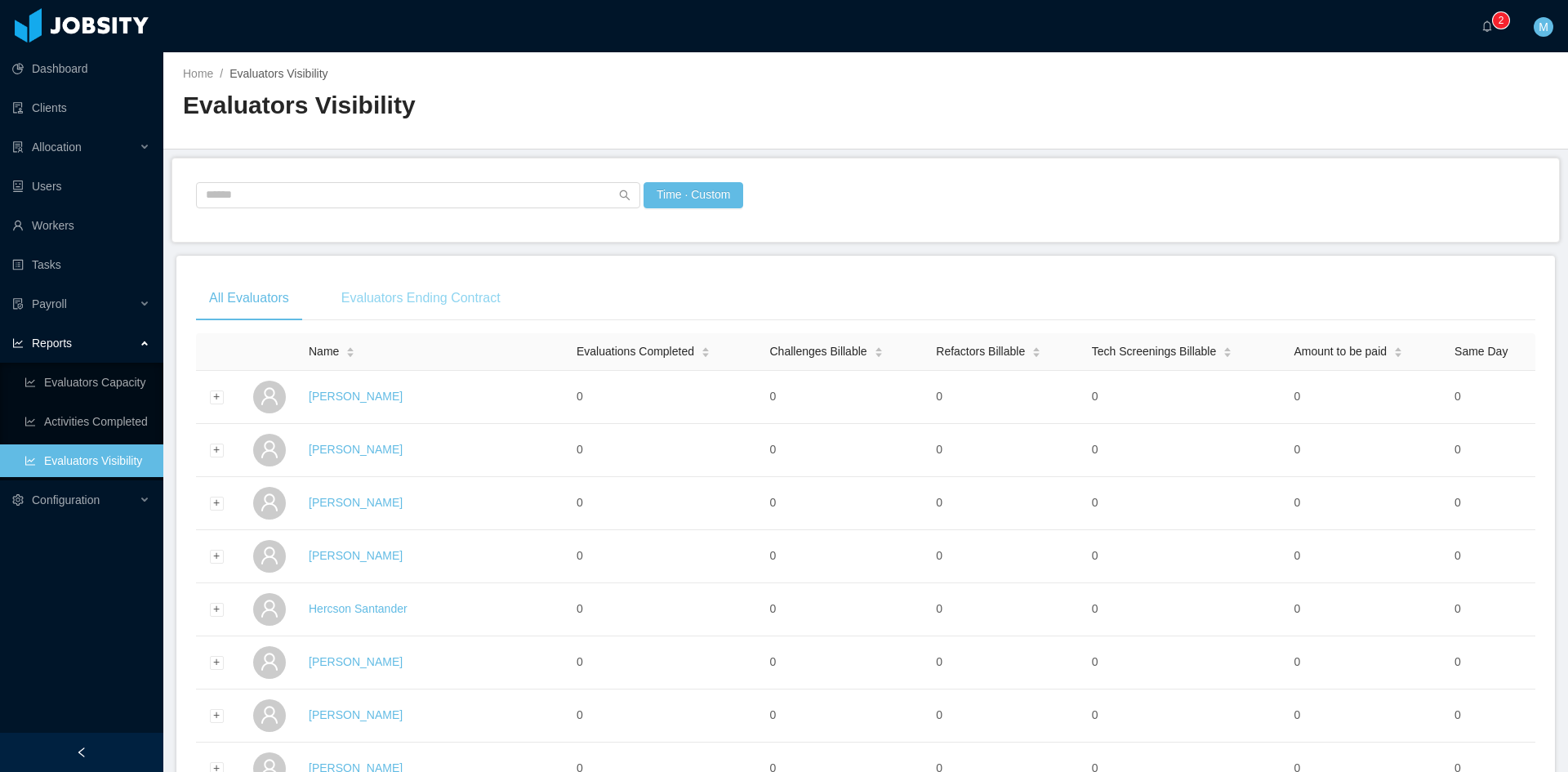
click at [398, 296] on div "Evaluators Ending Contract" at bounding box center [421, 298] width 185 height 46
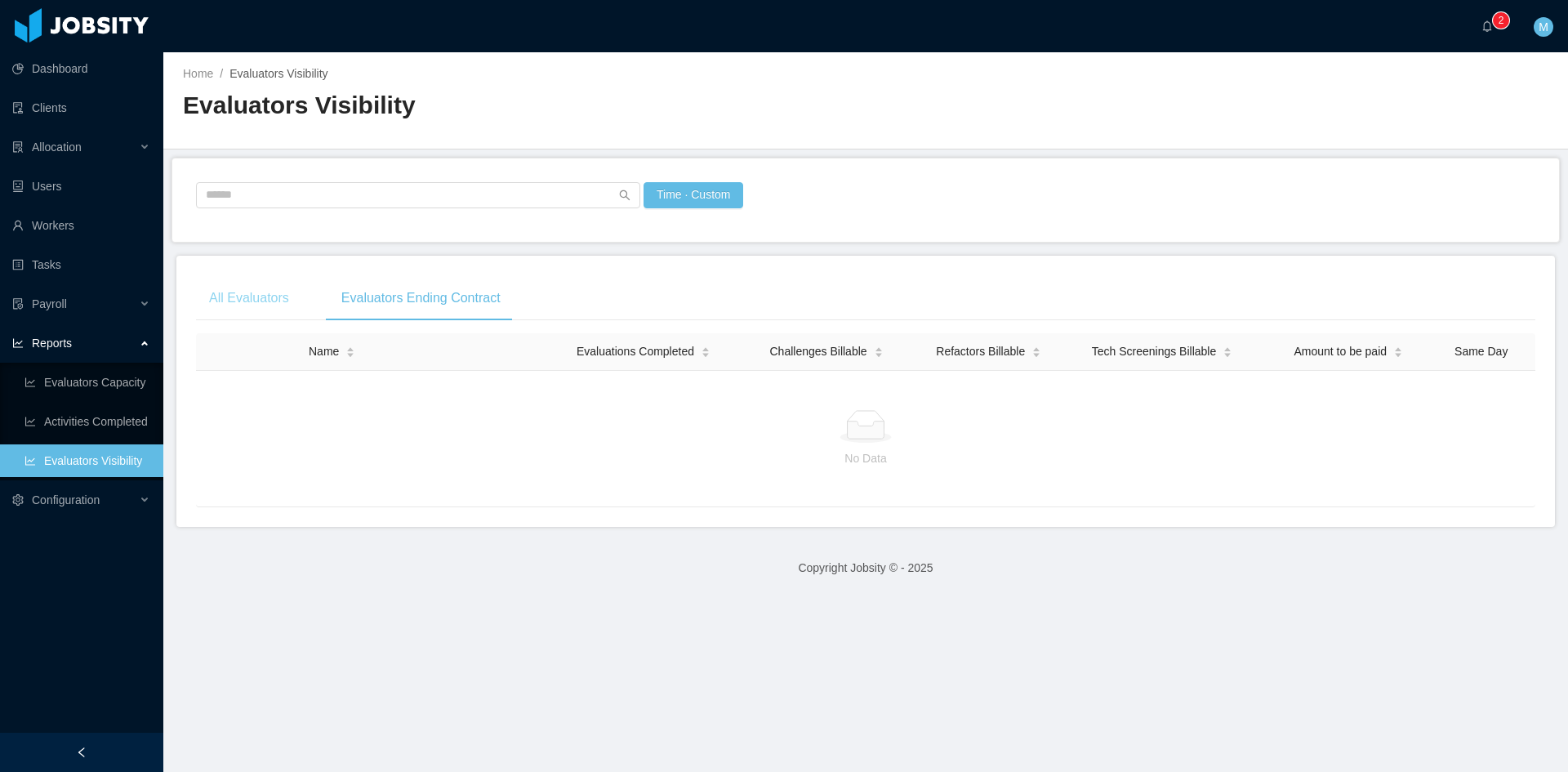
click at [249, 294] on div "All Evaluators" at bounding box center [249, 298] width 106 height 46
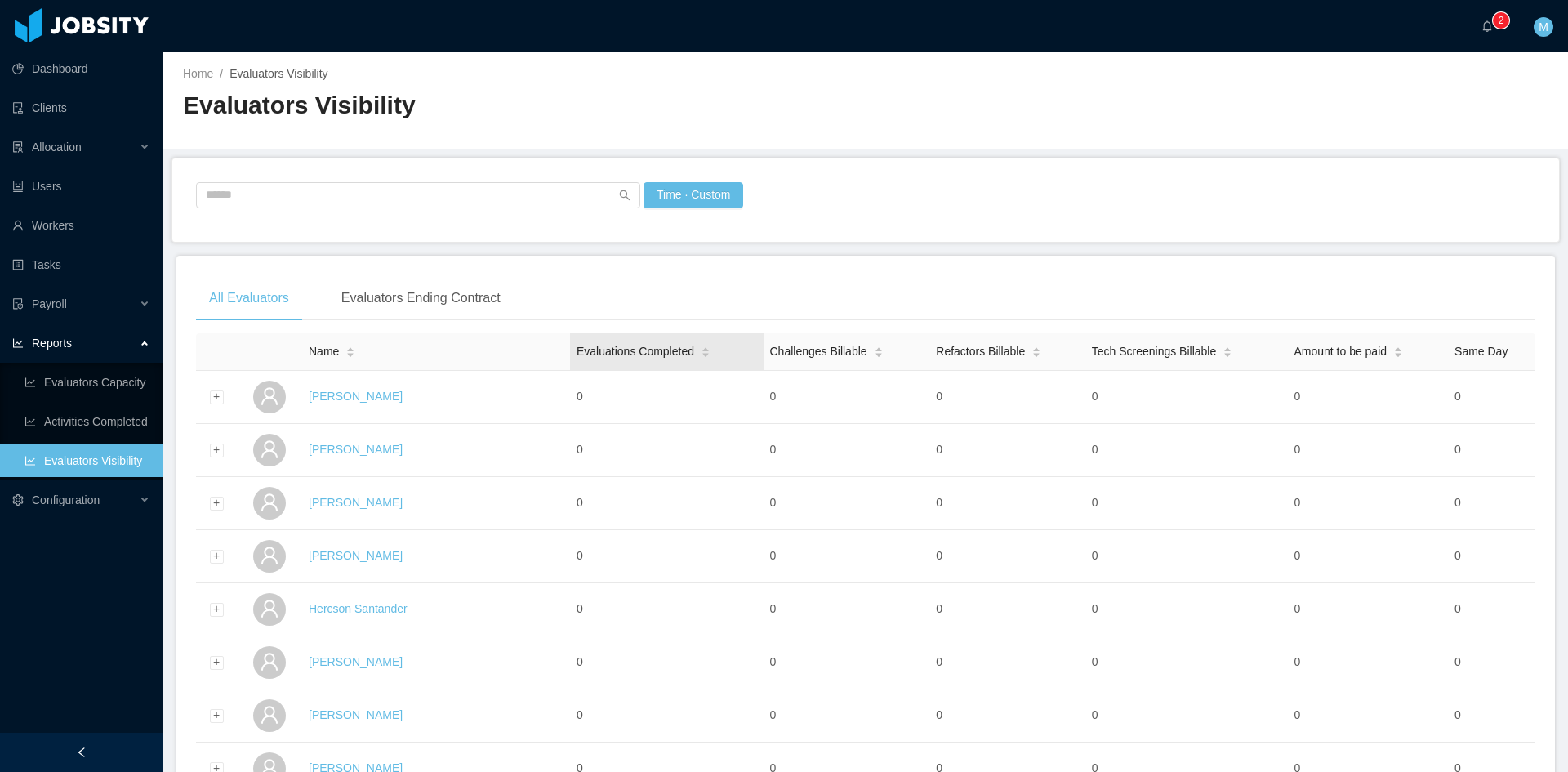
click at [683, 349] on span "Evaluations Completed" at bounding box center [634, 352] width 117 height 17
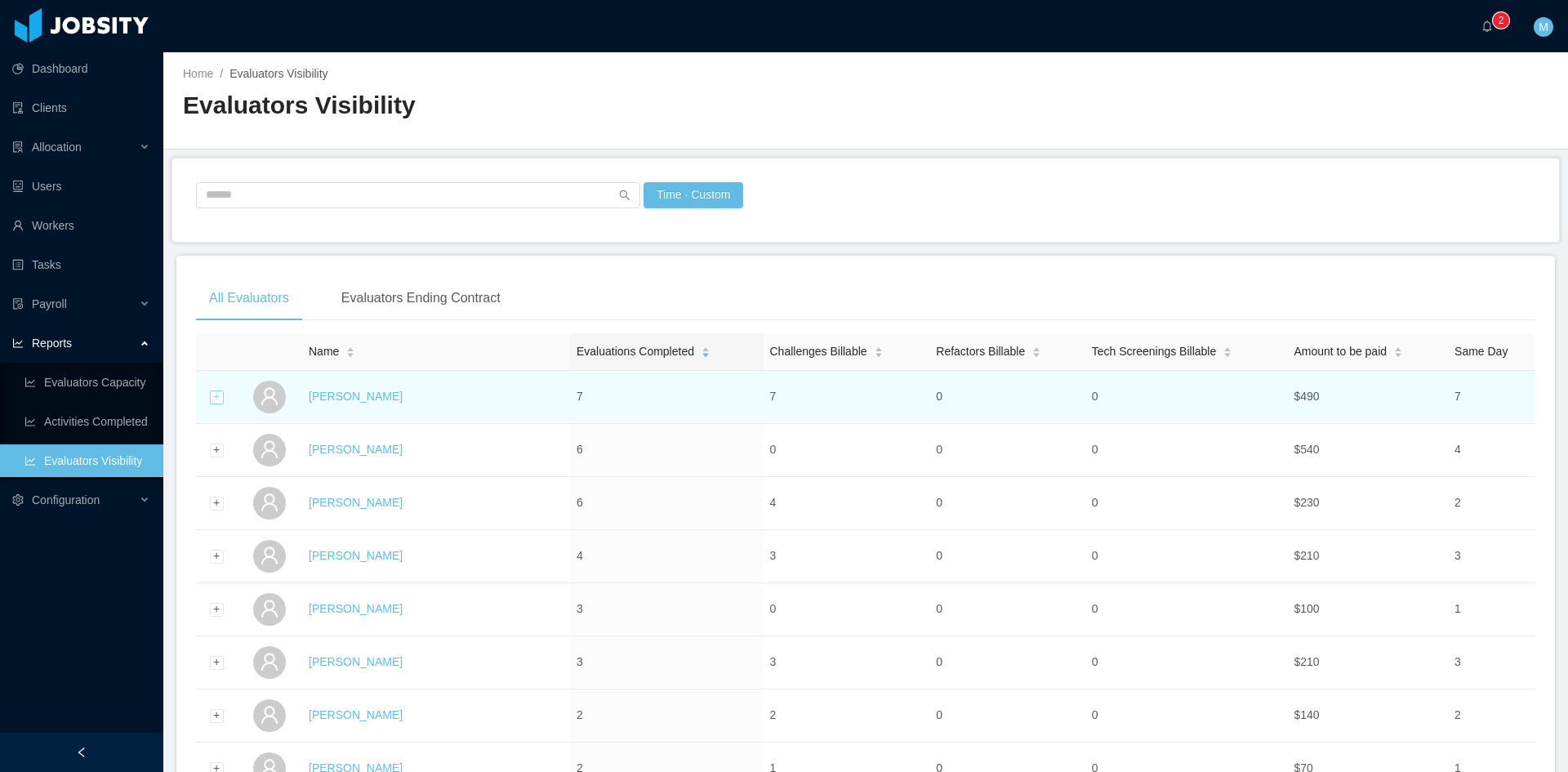
click at [210, 393] on div "Expand row" at bounding box center [216, 398] width 14 height 14
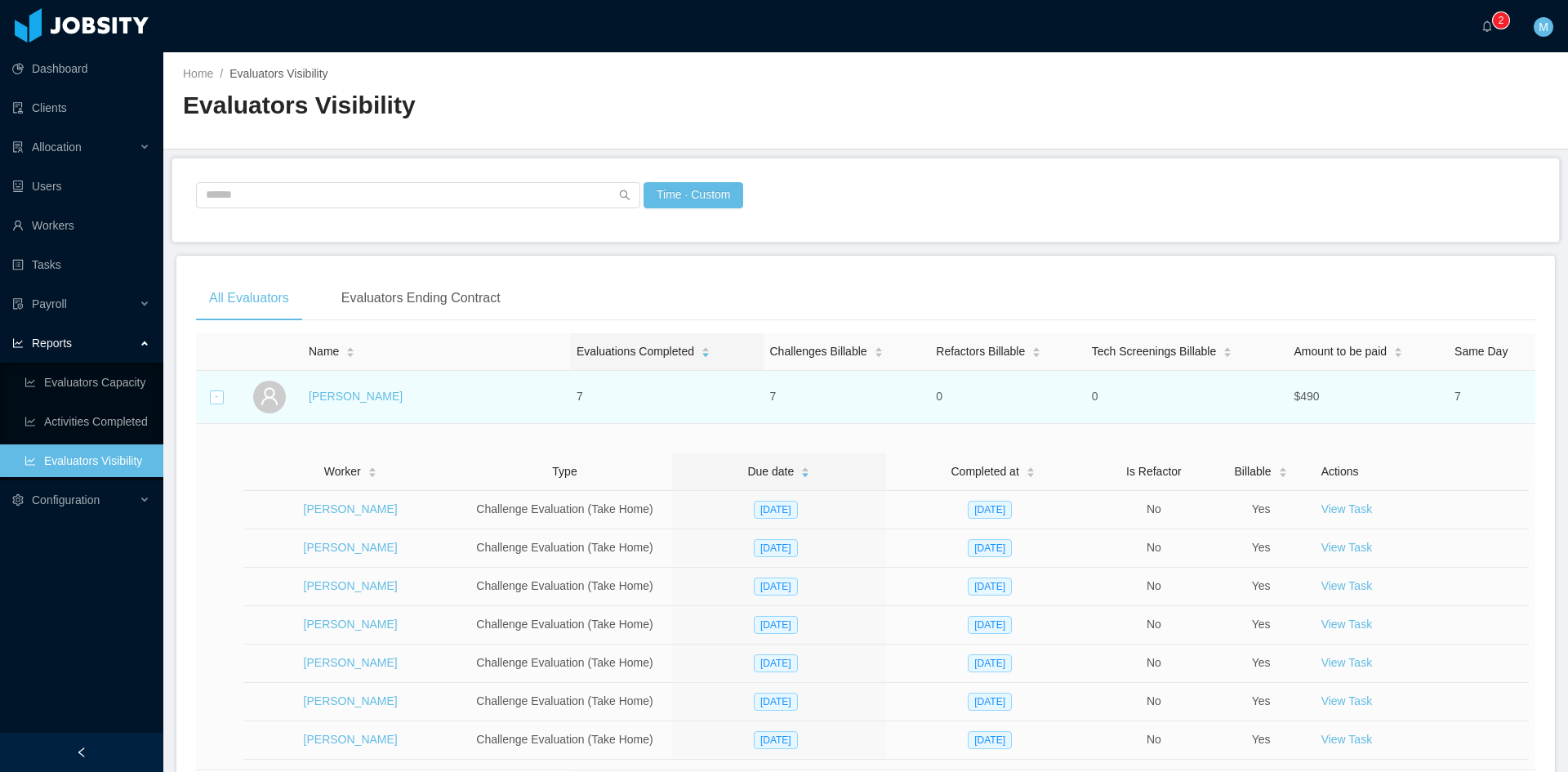
scroll to position [136, 0]
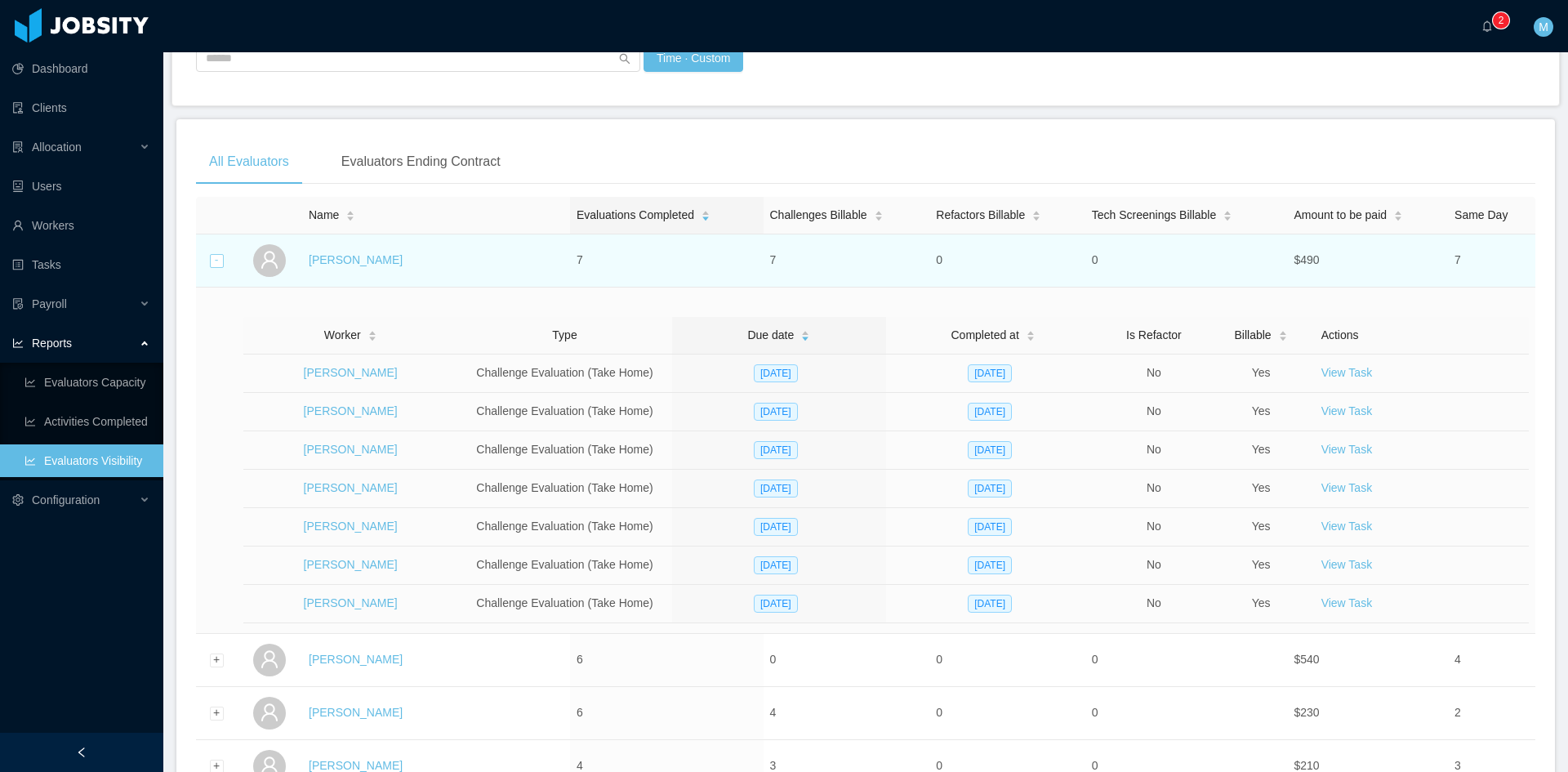
click at [214, 260] on div "Collapse row" at bounding box center [216, 260] width 14 height 14
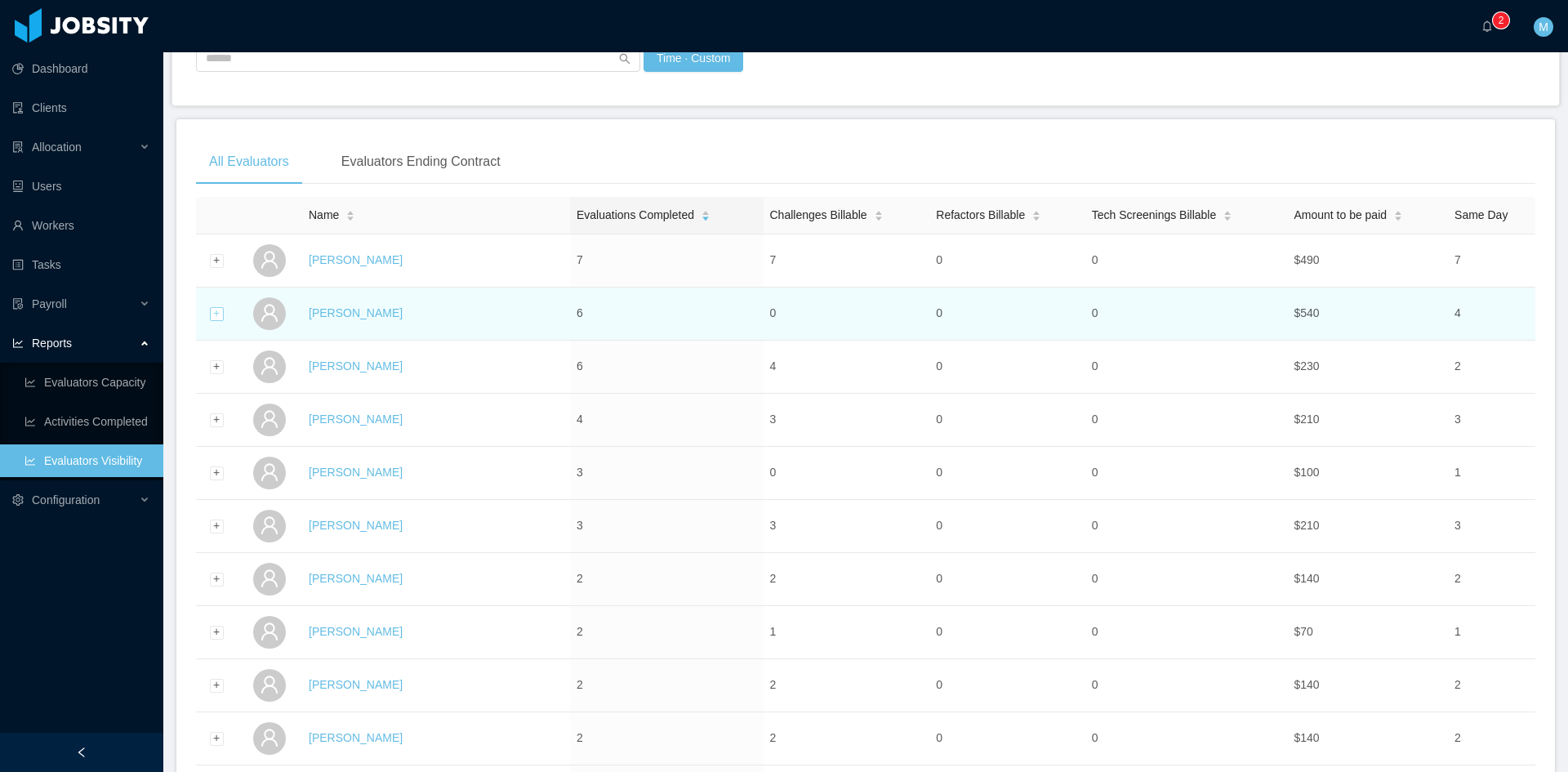
click at [210, 319] on div "Expand row" at bounding box center [216, 314] width 14 height 14
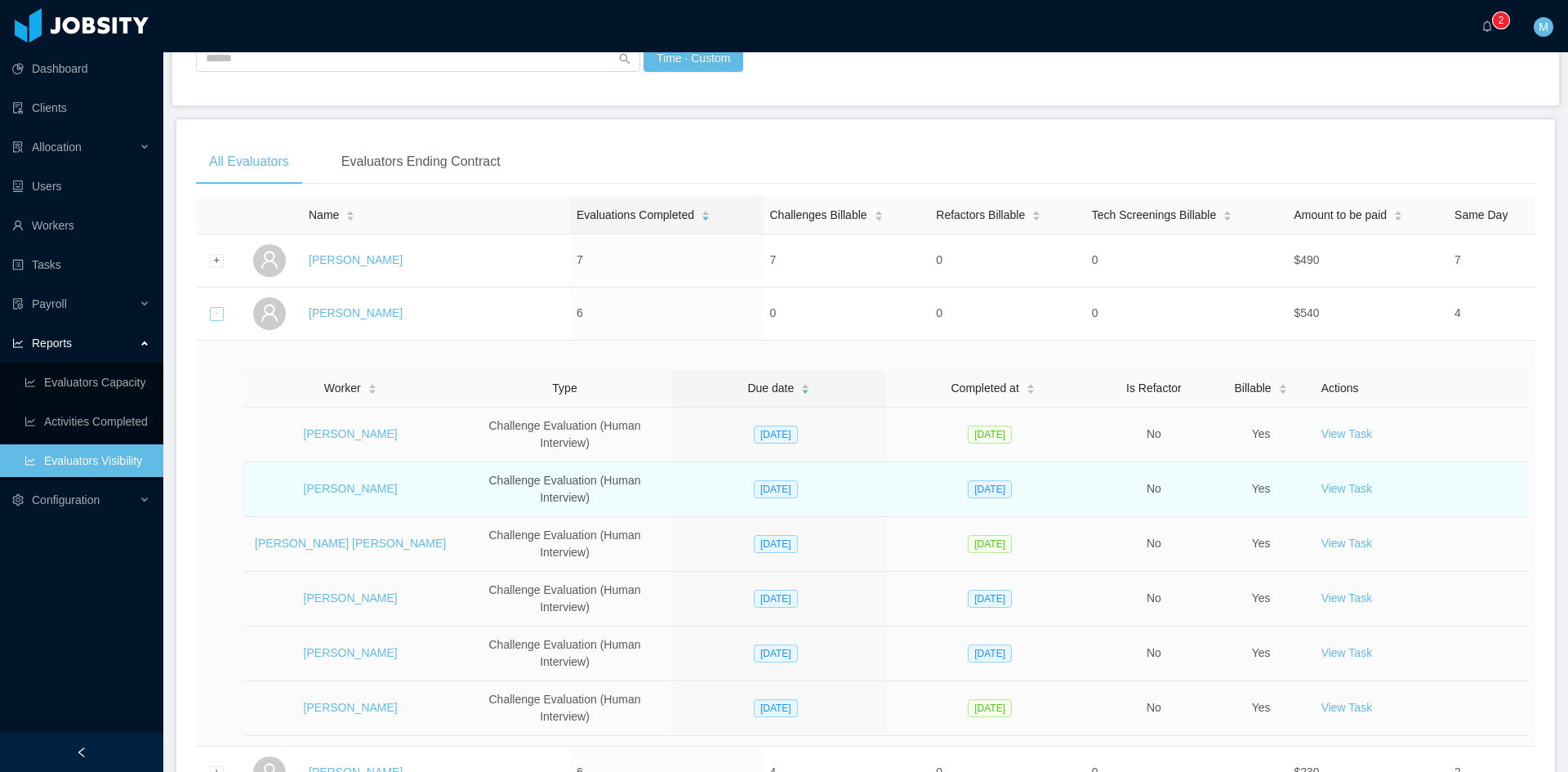
scroll to position [272, 0]
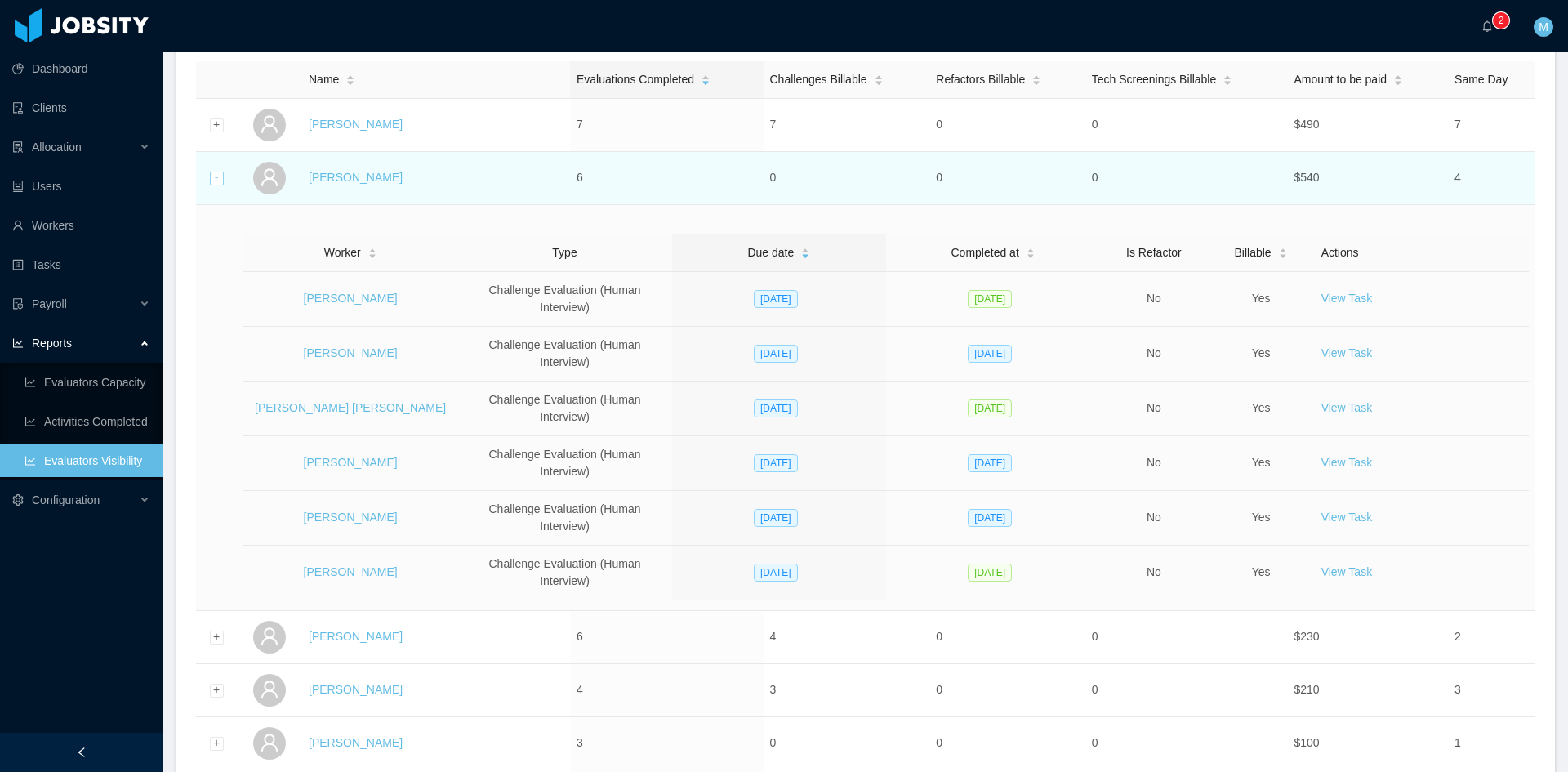
click at [214, 176] on div "Collapse row" at bounding box center [216, 178] width 14 height 14
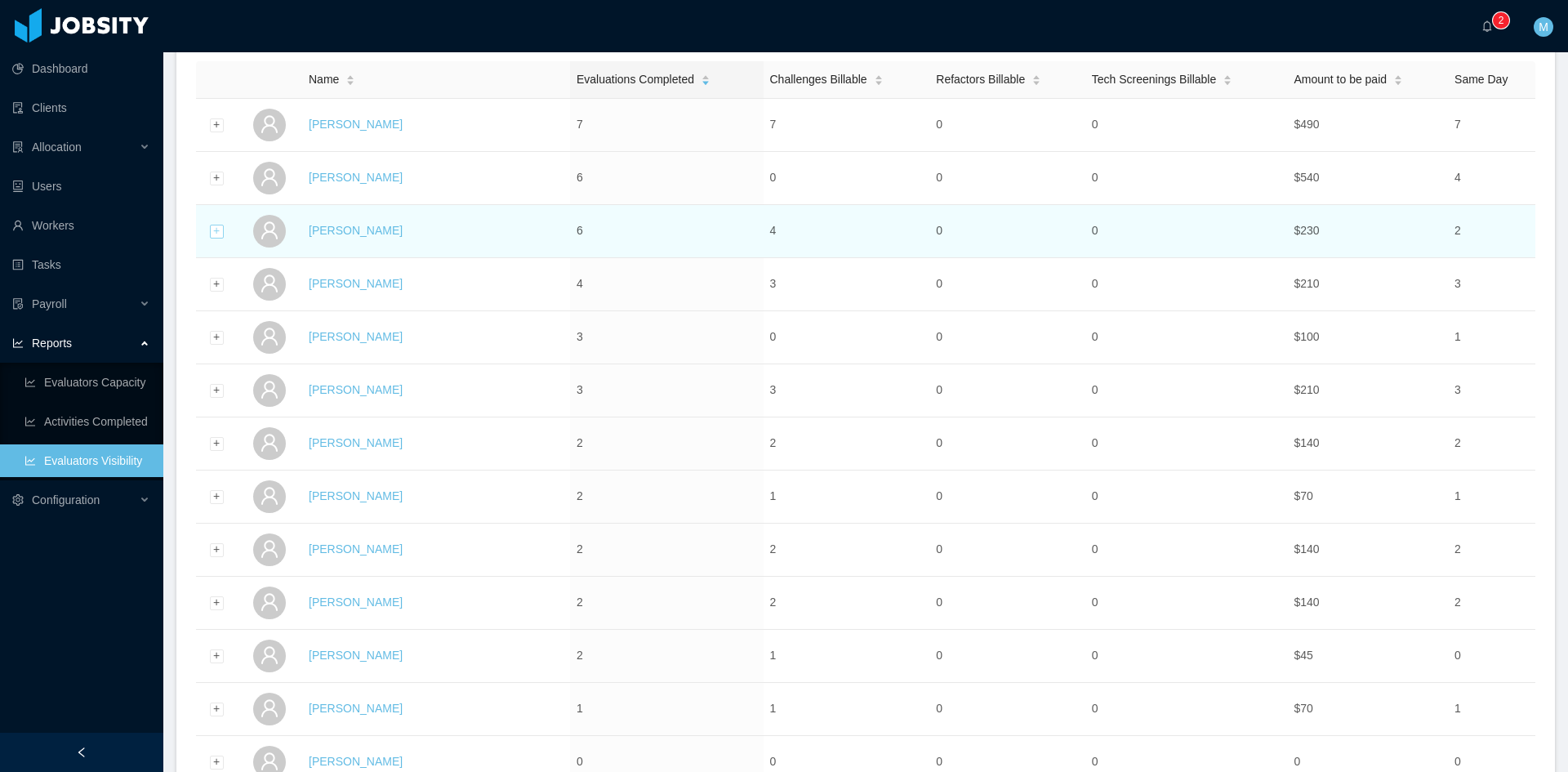
click at [211, 230] on div "Expand row" at bounding box center [216, 231] width 14 height 14
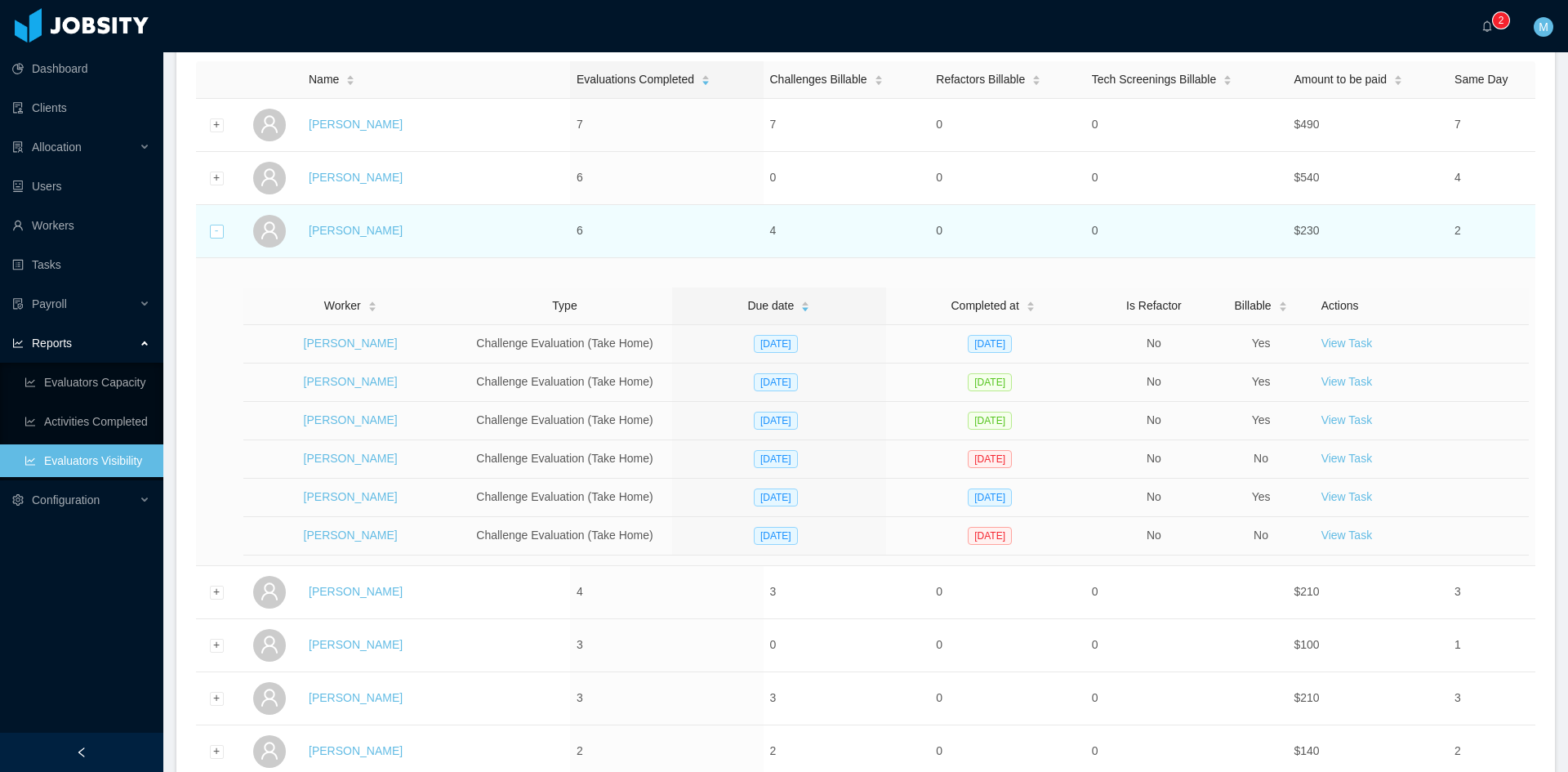
click at [217, 235] on div "Collapse row" at bounding box center [216, 231] width 14 height 14
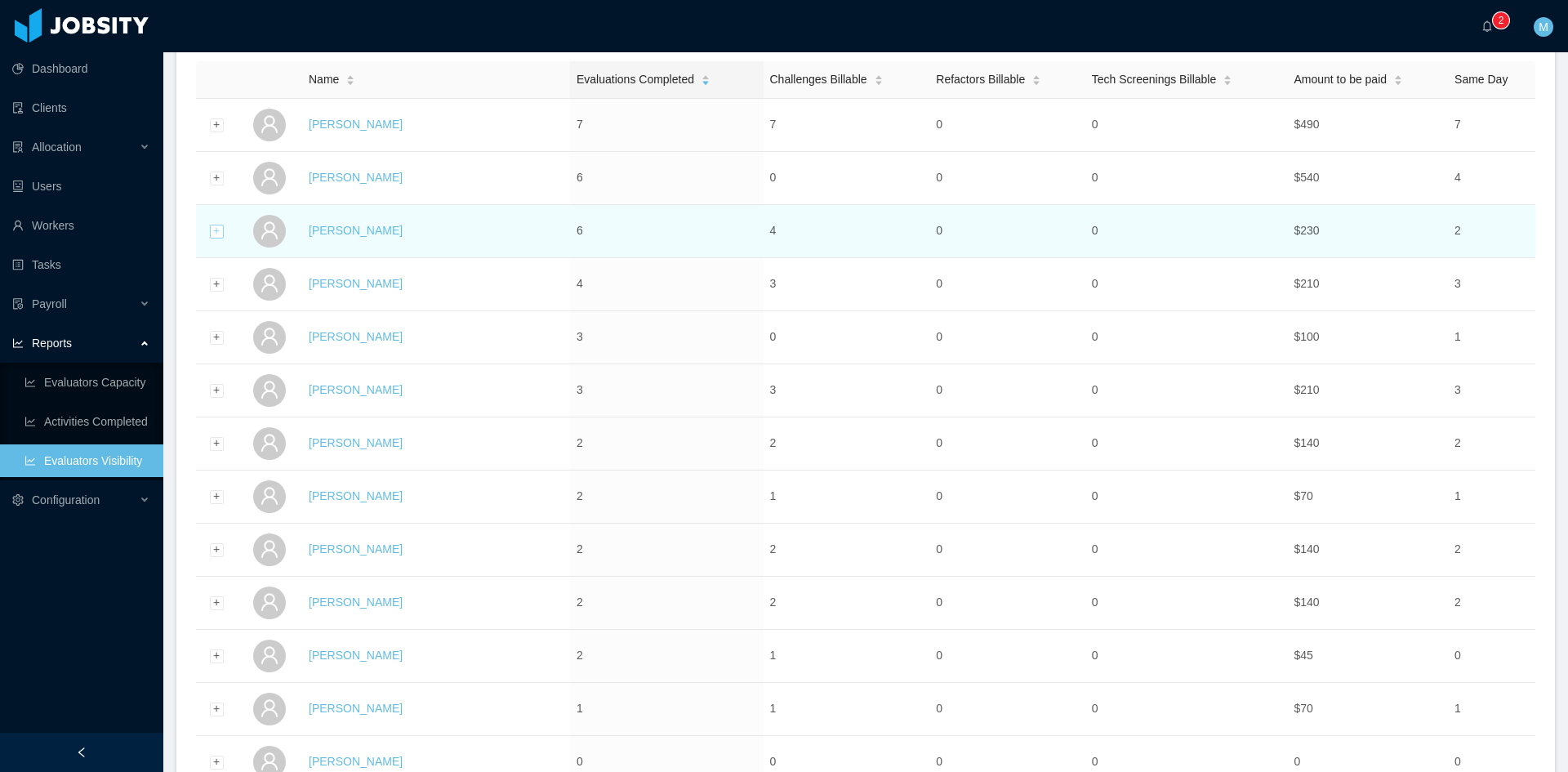
click at [212, 233] on div "Expand row" at bounding box center [216, 231] width 14 height 14
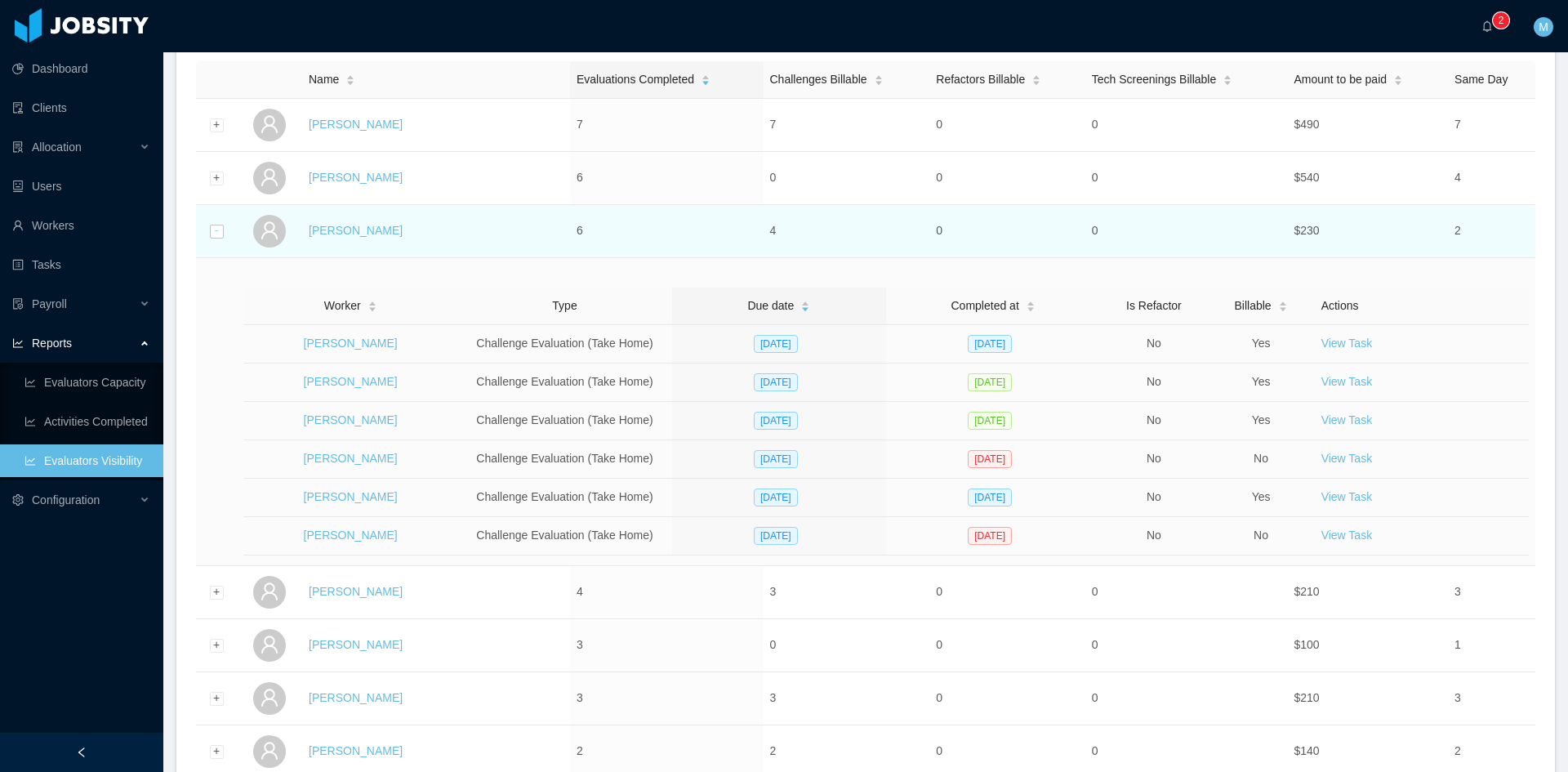
click at [212, 233] on div "Collapse row" at bounding box center [216, 231] width 14 height 14
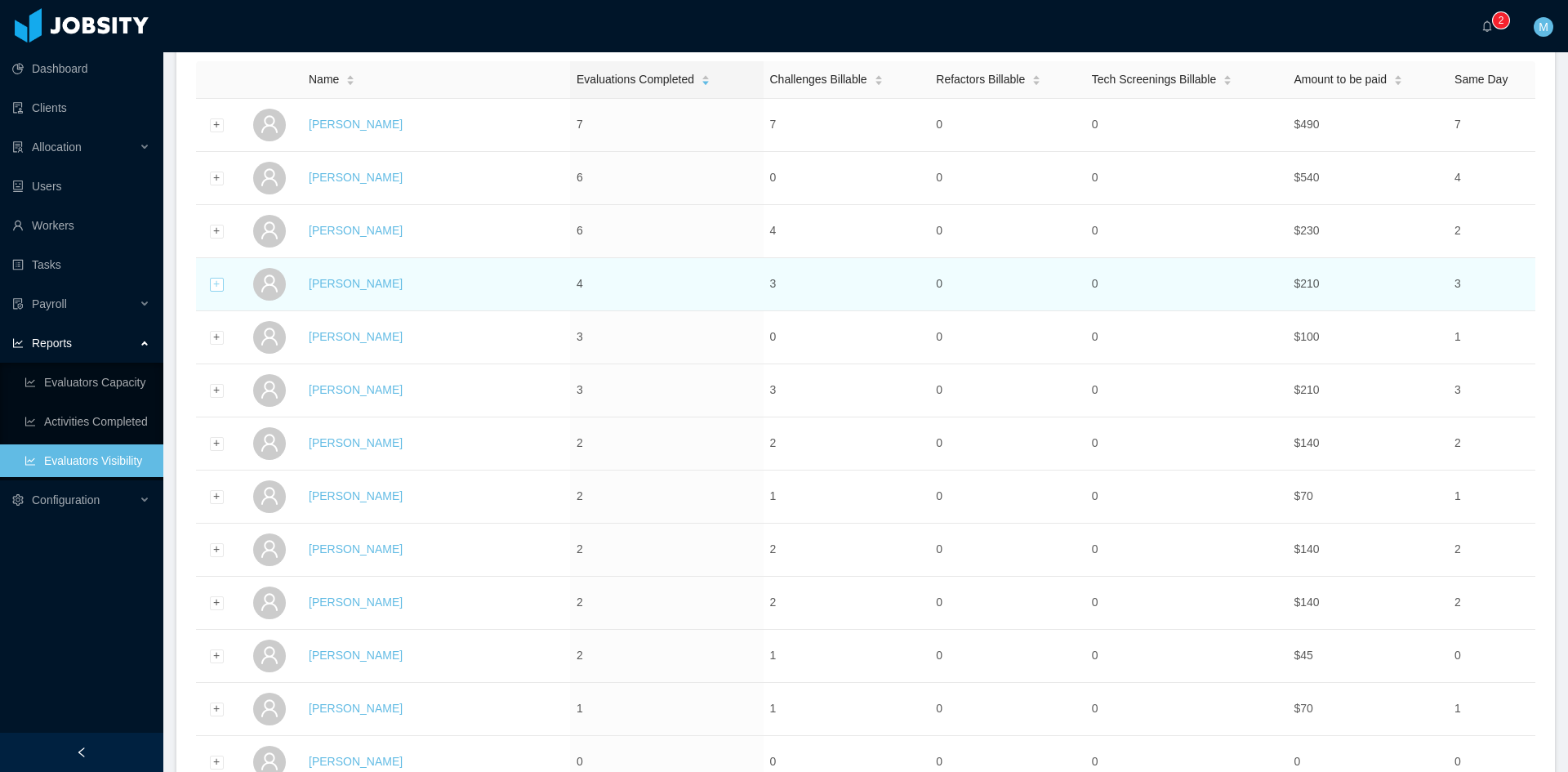
click at [212, 282] on div "Expand row" at bounding box center [216, 285] width 14 height 14
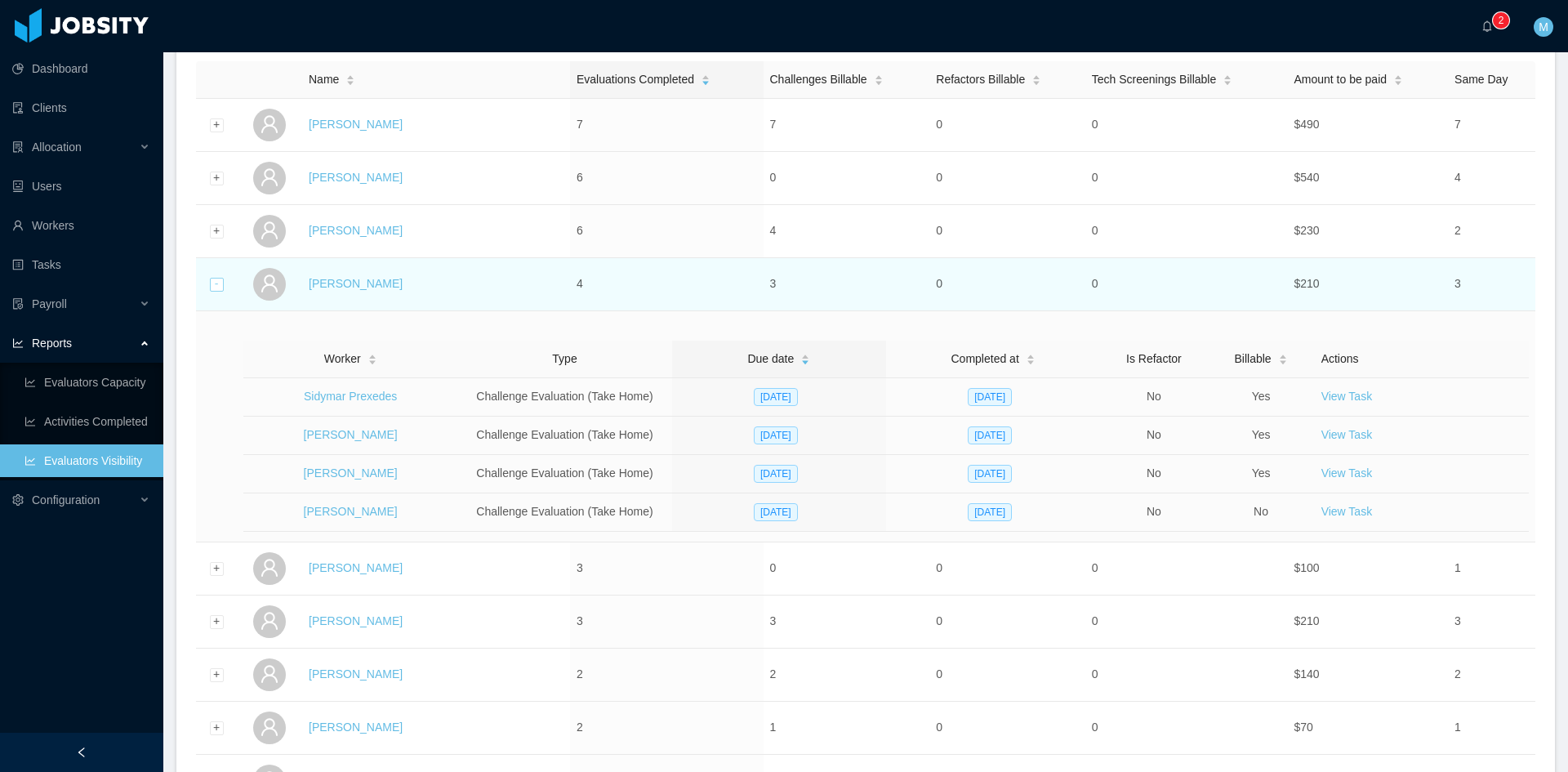
click at [211, 281] on div "Collapse row" at bounding box center [216, 285] width 14 height 14
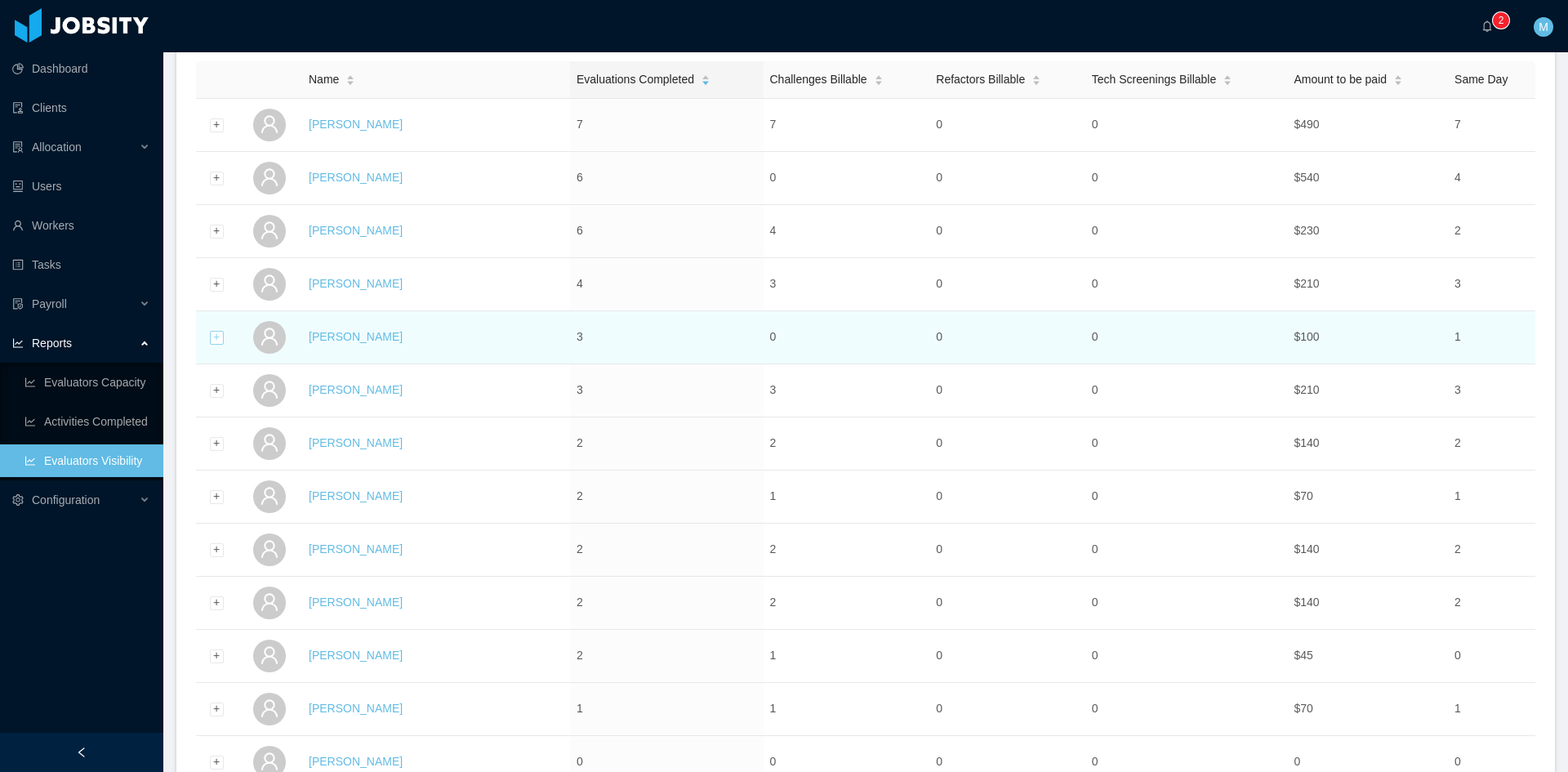
click at [210, 339] on div "Expand row" at bounding box center [216, 338] width 14 height 14
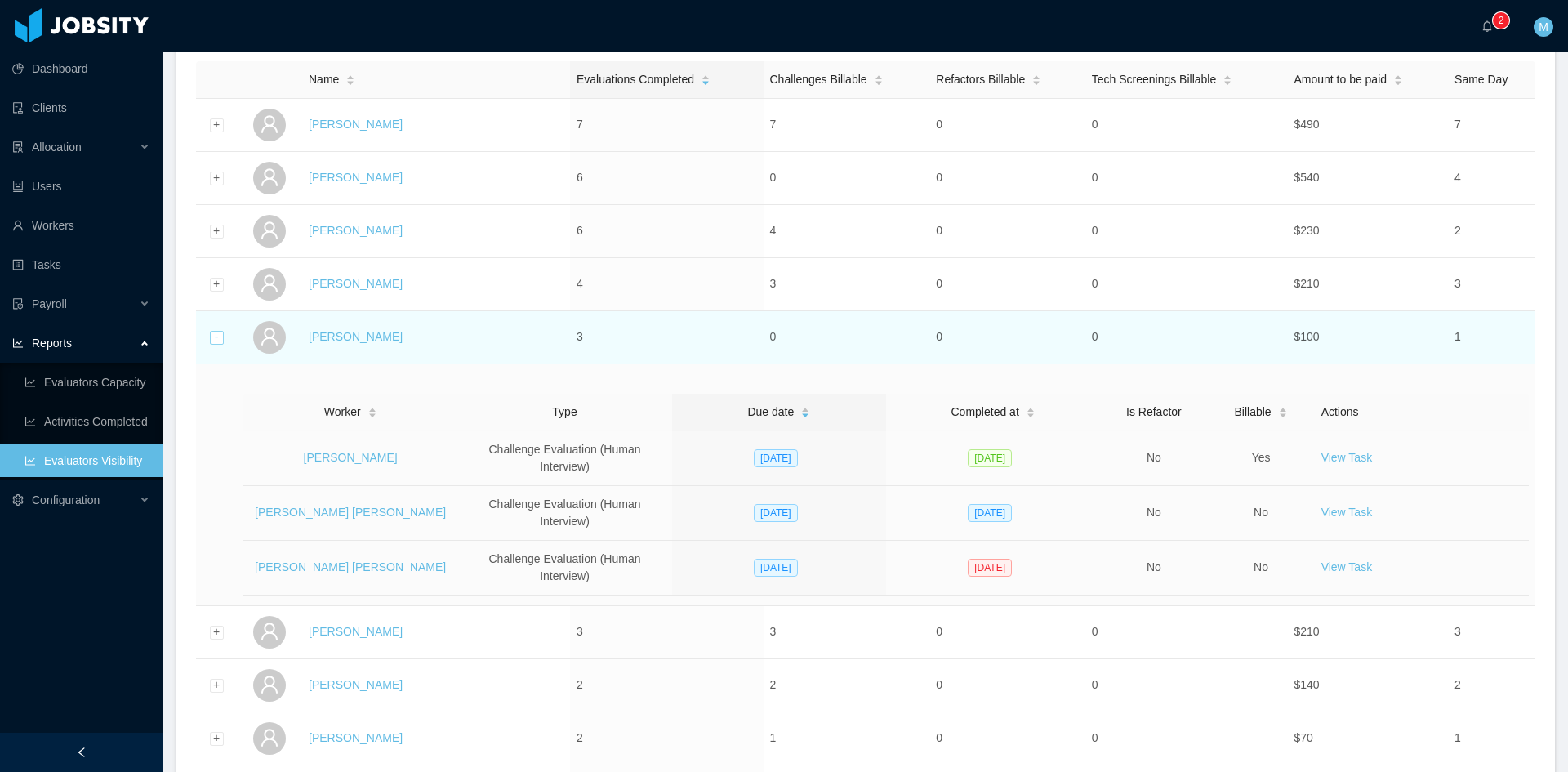
click at [214, 336] on div "Collapse row" at bounding box center [216, 338] width 14 height 14
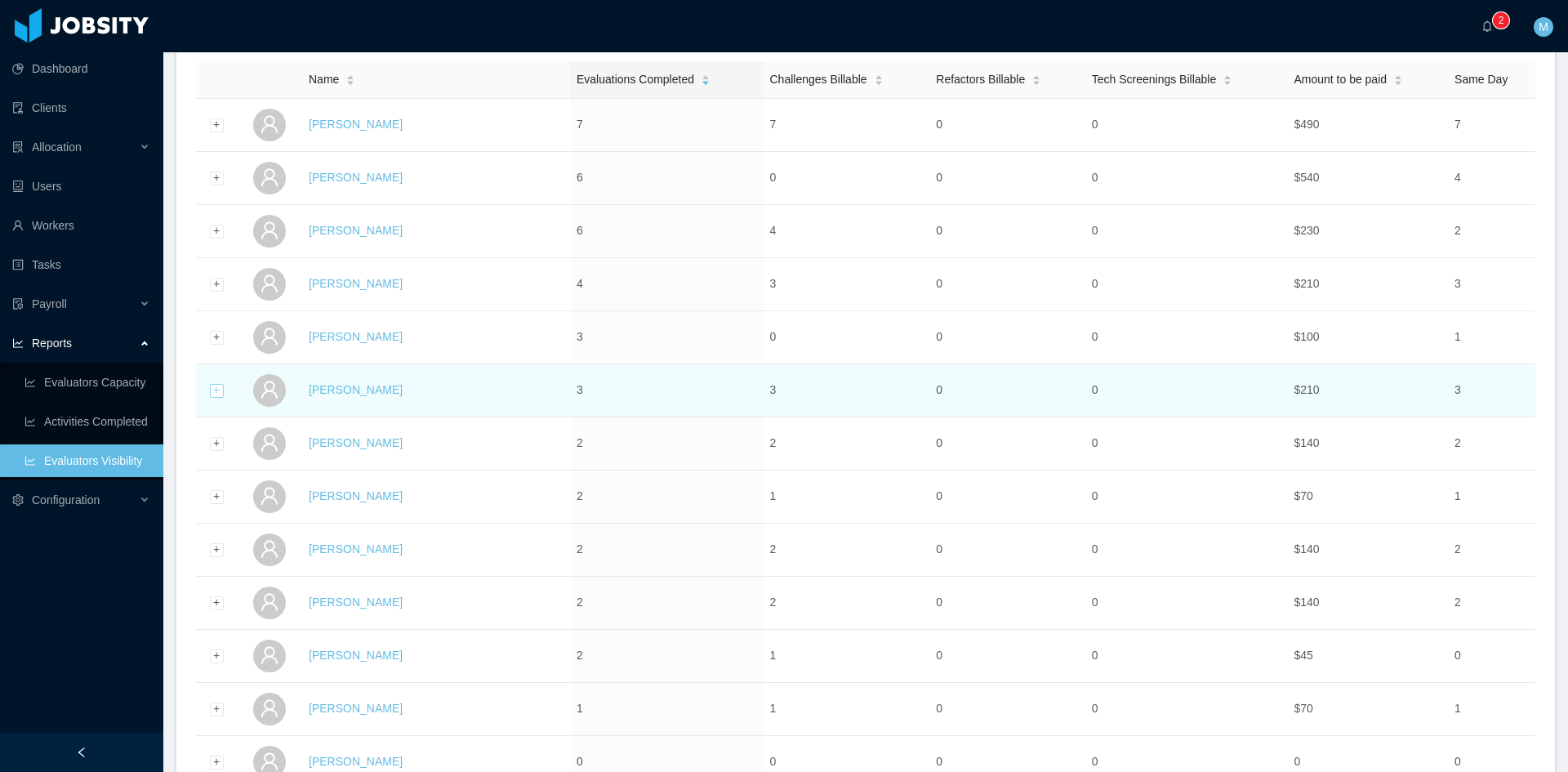
click at [210, 390] on div "Expand row" at bounding box center [216, 391] width 14 height 14
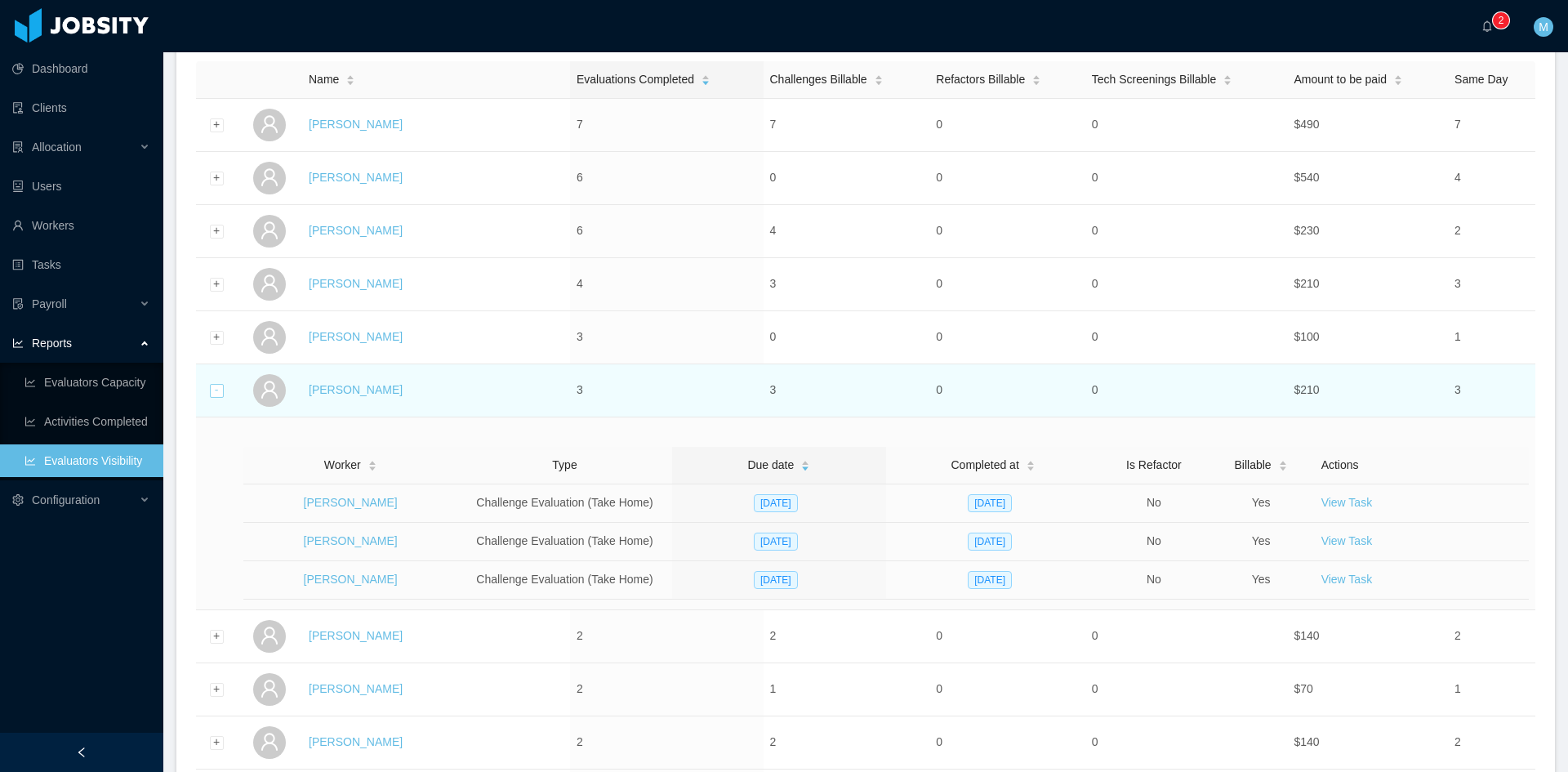
click at [216, 389] on div "Collapse row" at bounding box center [216, 391] width 14 height 14
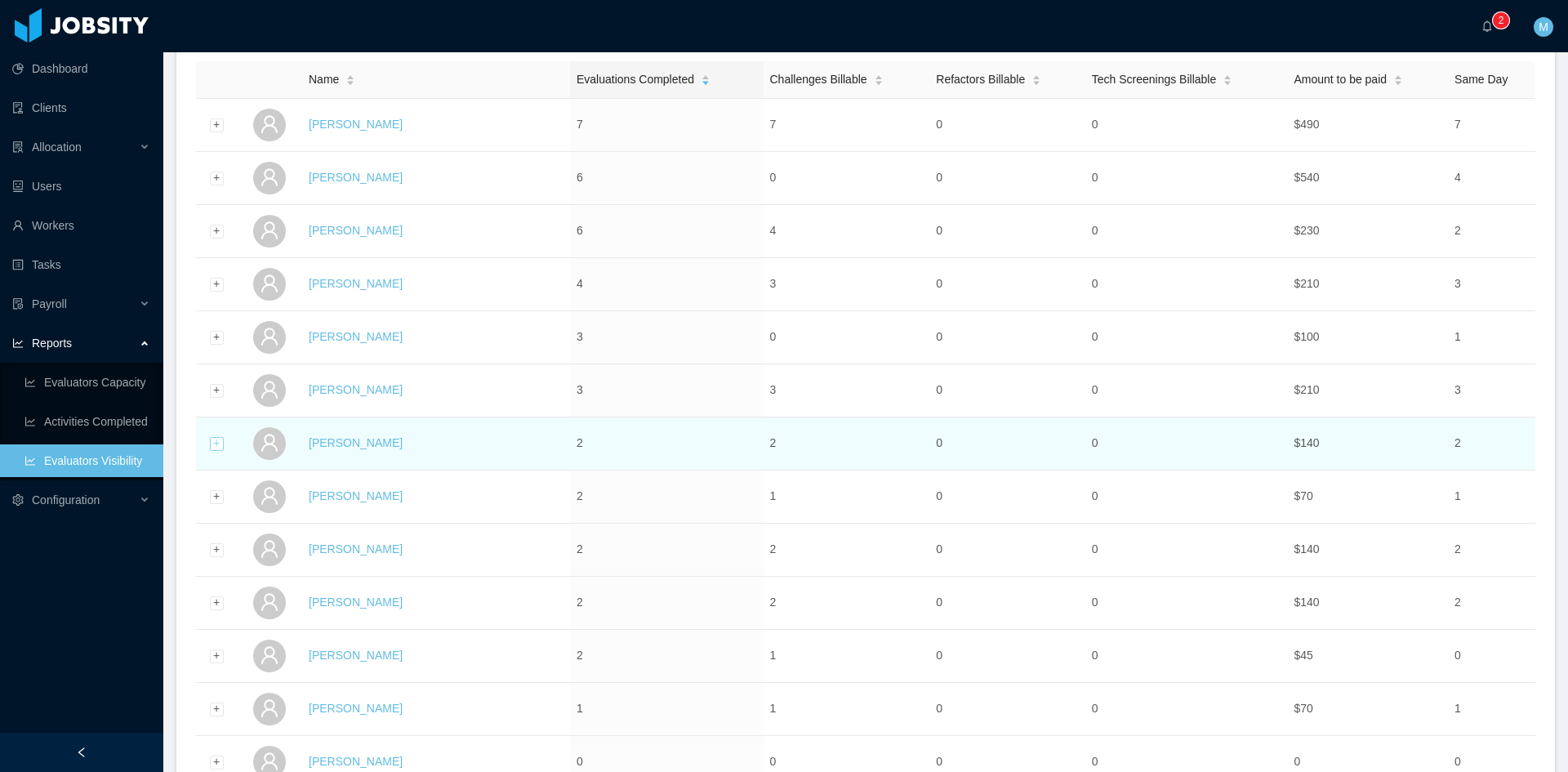
click at [214, 443] on div "Expand row" at bounding box center [216, 444] width 14 height 14
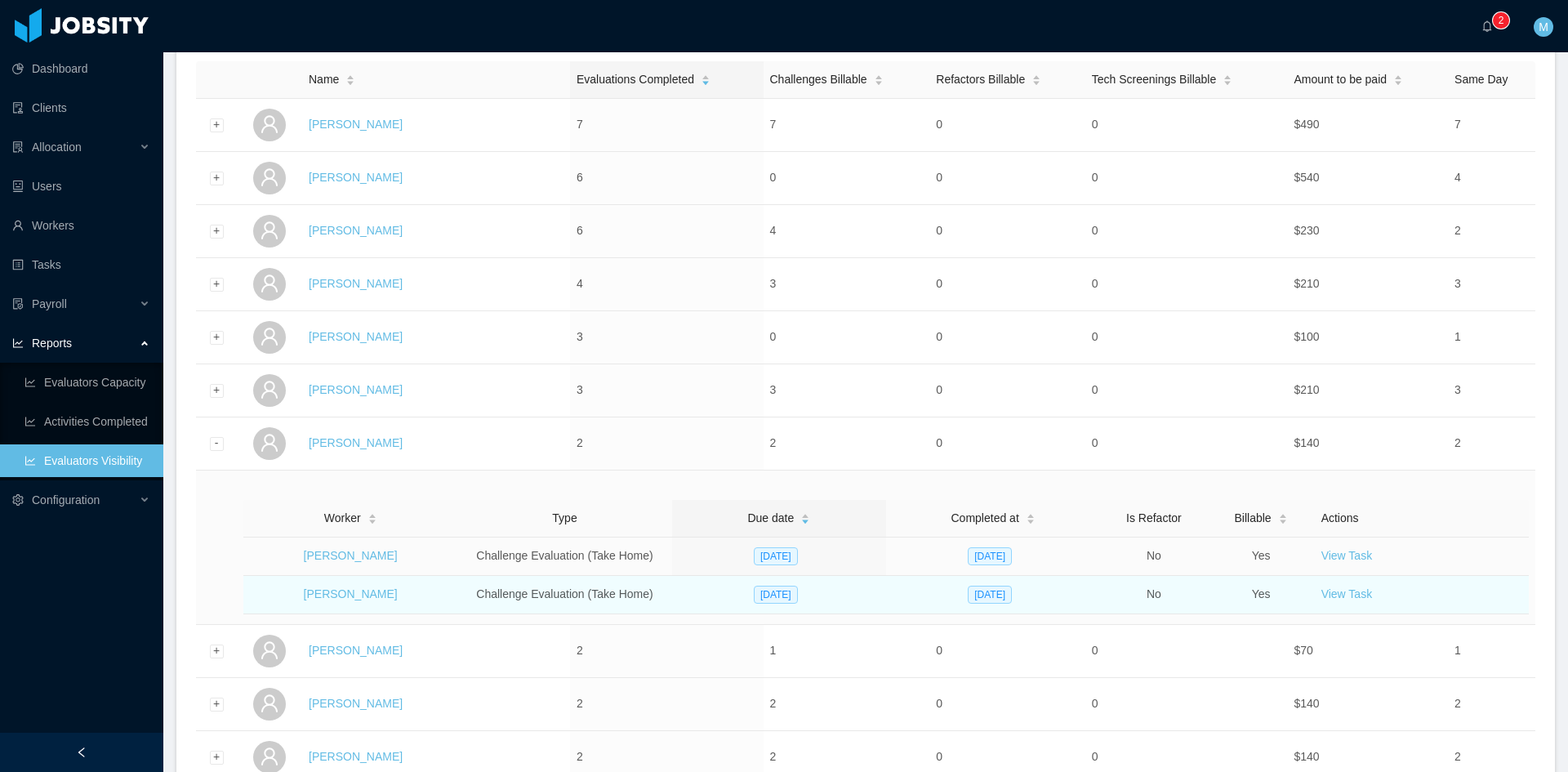
scroll to position [408, 0]
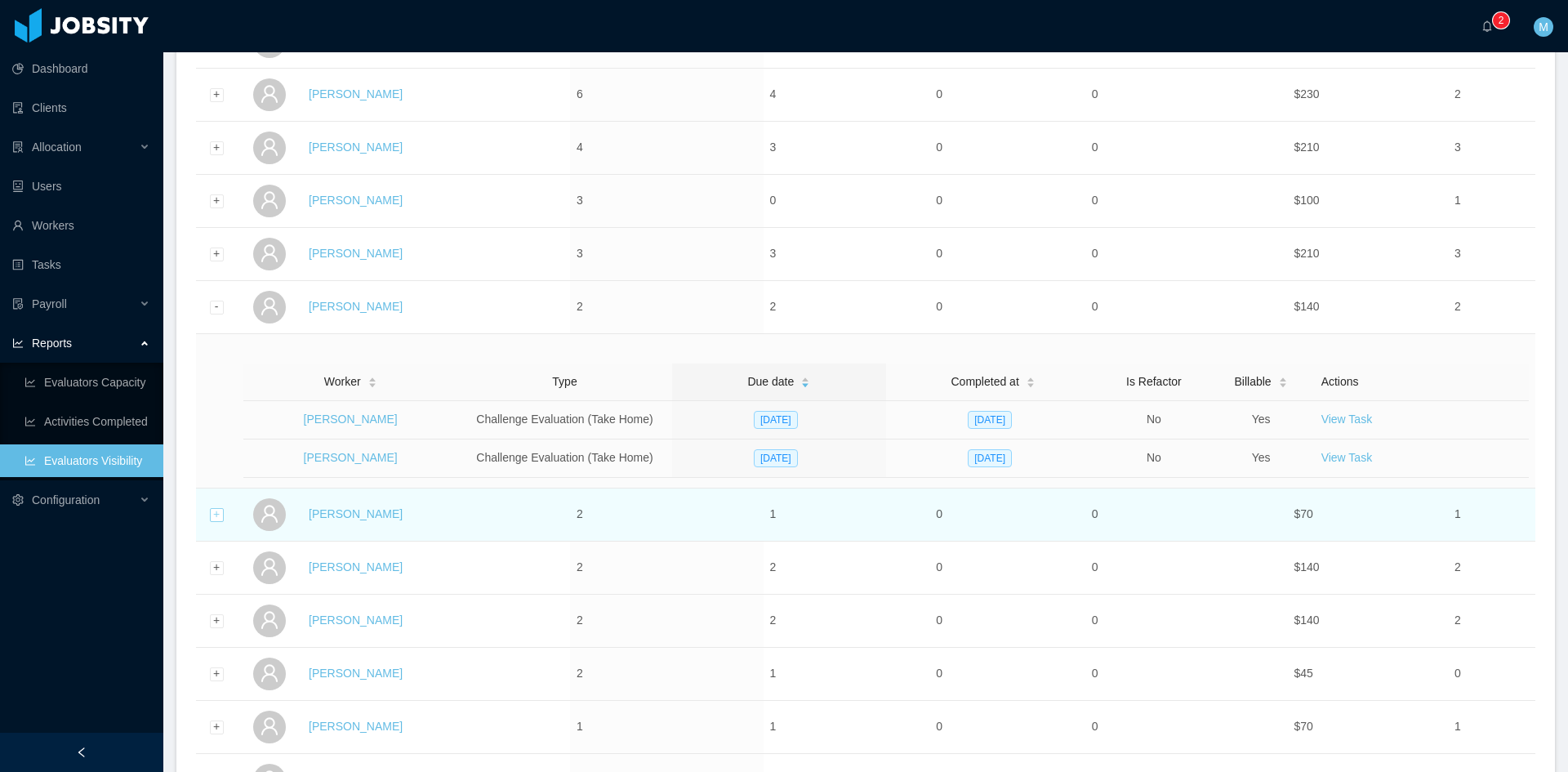
click at [214, 508] on div "Expand row" at bounding box center [216, 515] width 14 height 14
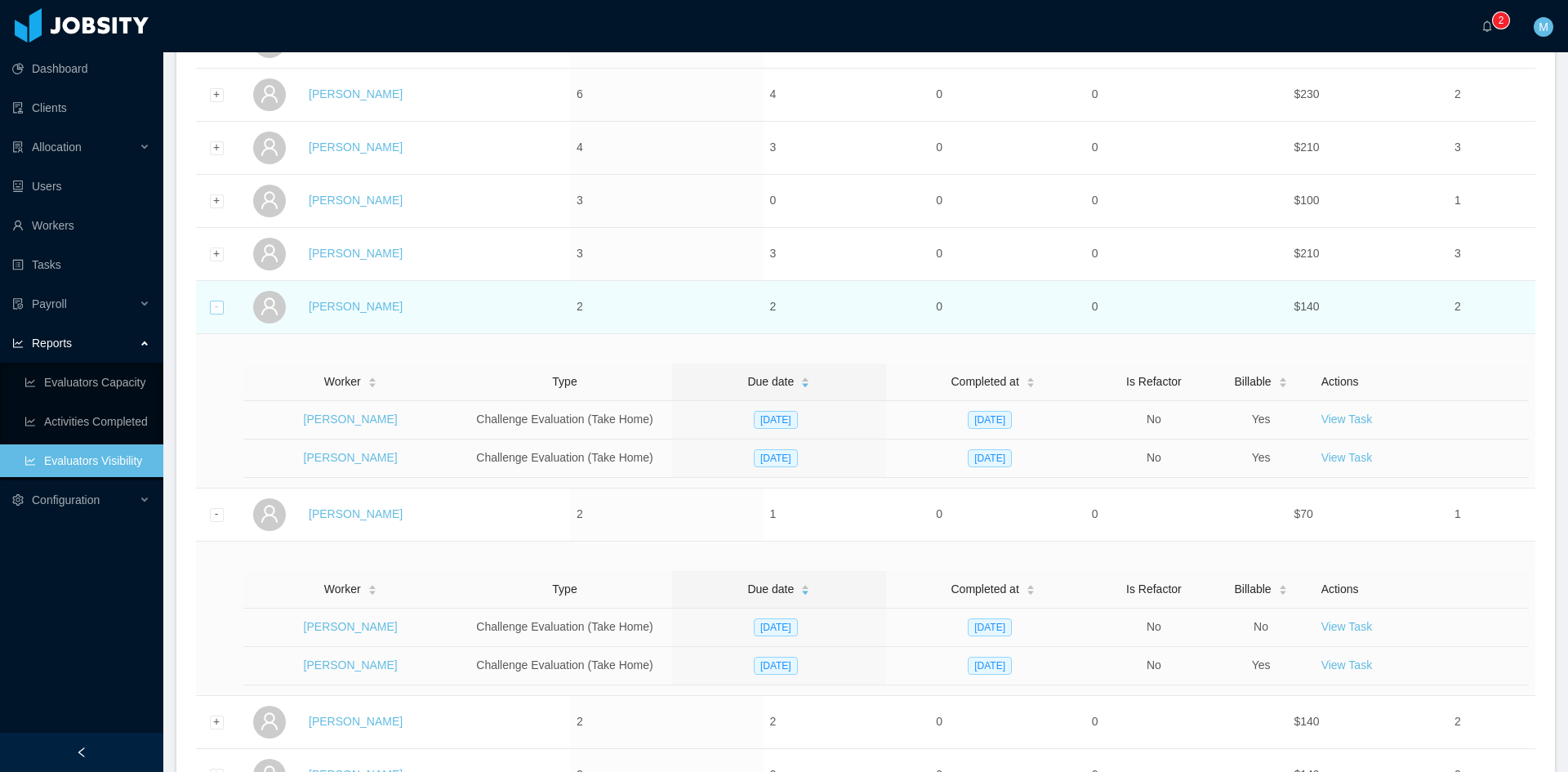
click at [216, 307] on div "Collapse row" at bounding box center [216, 307] width 14 height 14
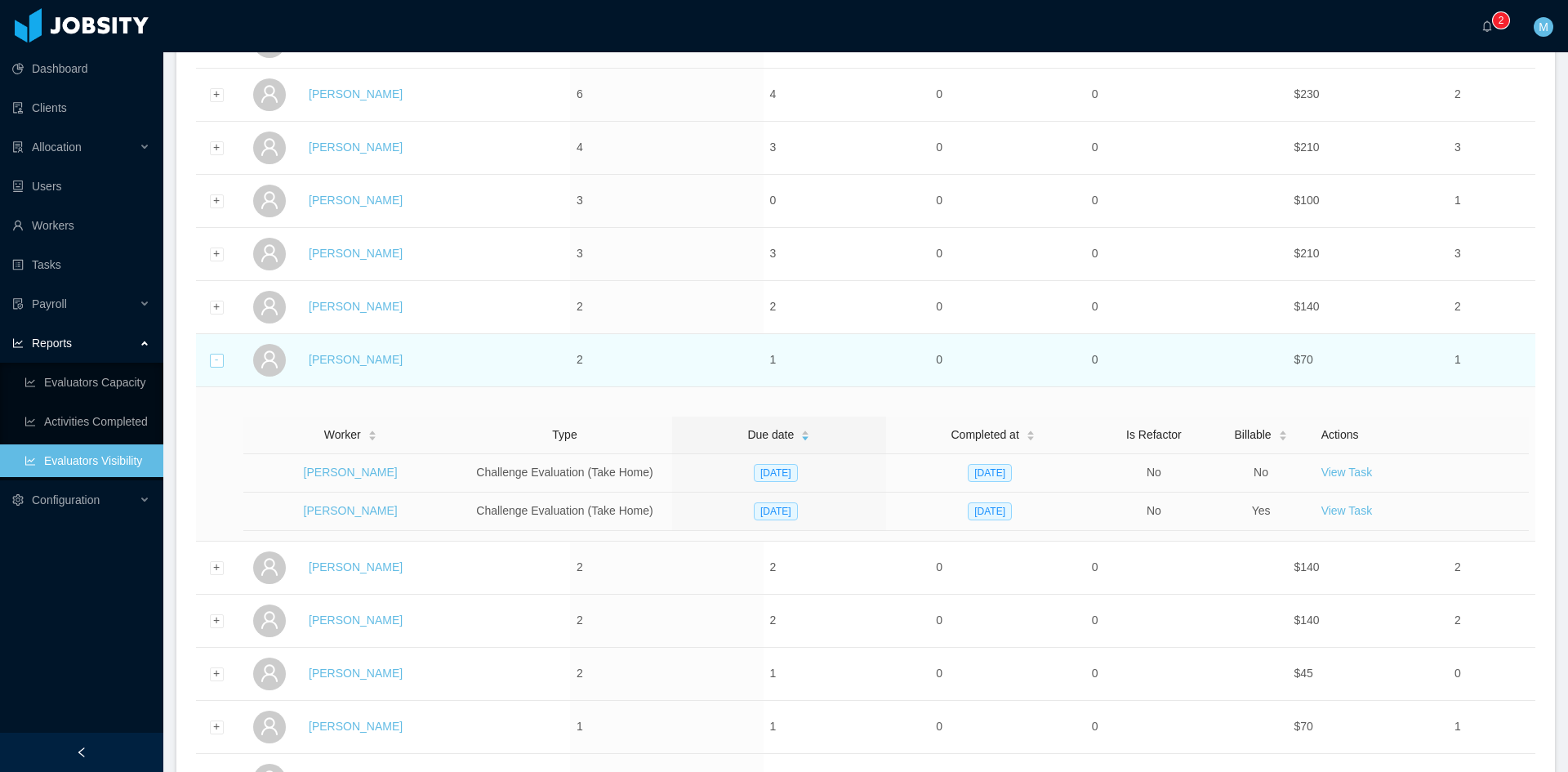
click at [219, 359] on div "Collapse row" at bounding box center [216, 360] width 14 height 14
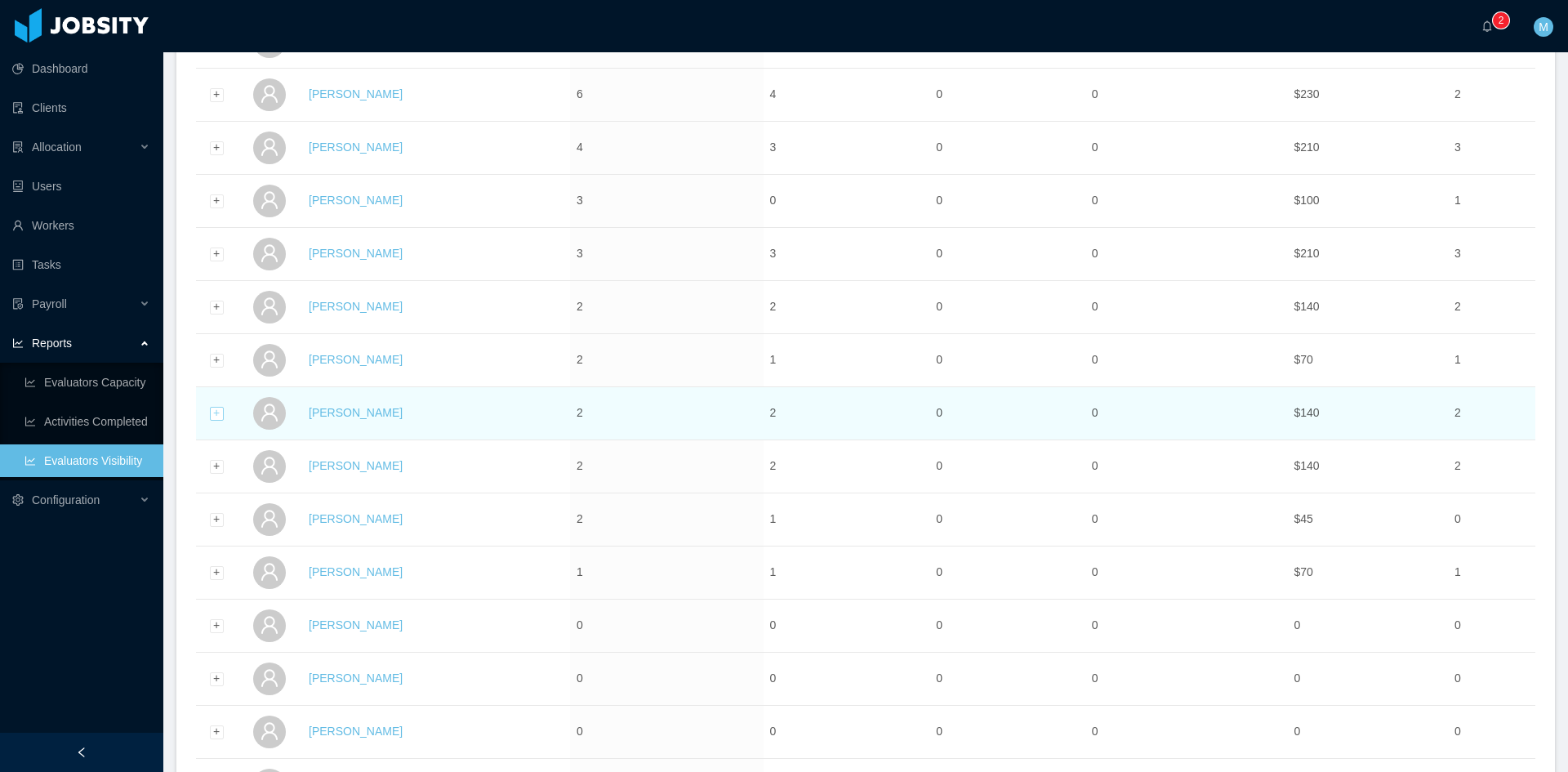
click at [217, 415] on div "Expand row" at bounding box center [216, 413] width 14 height 14
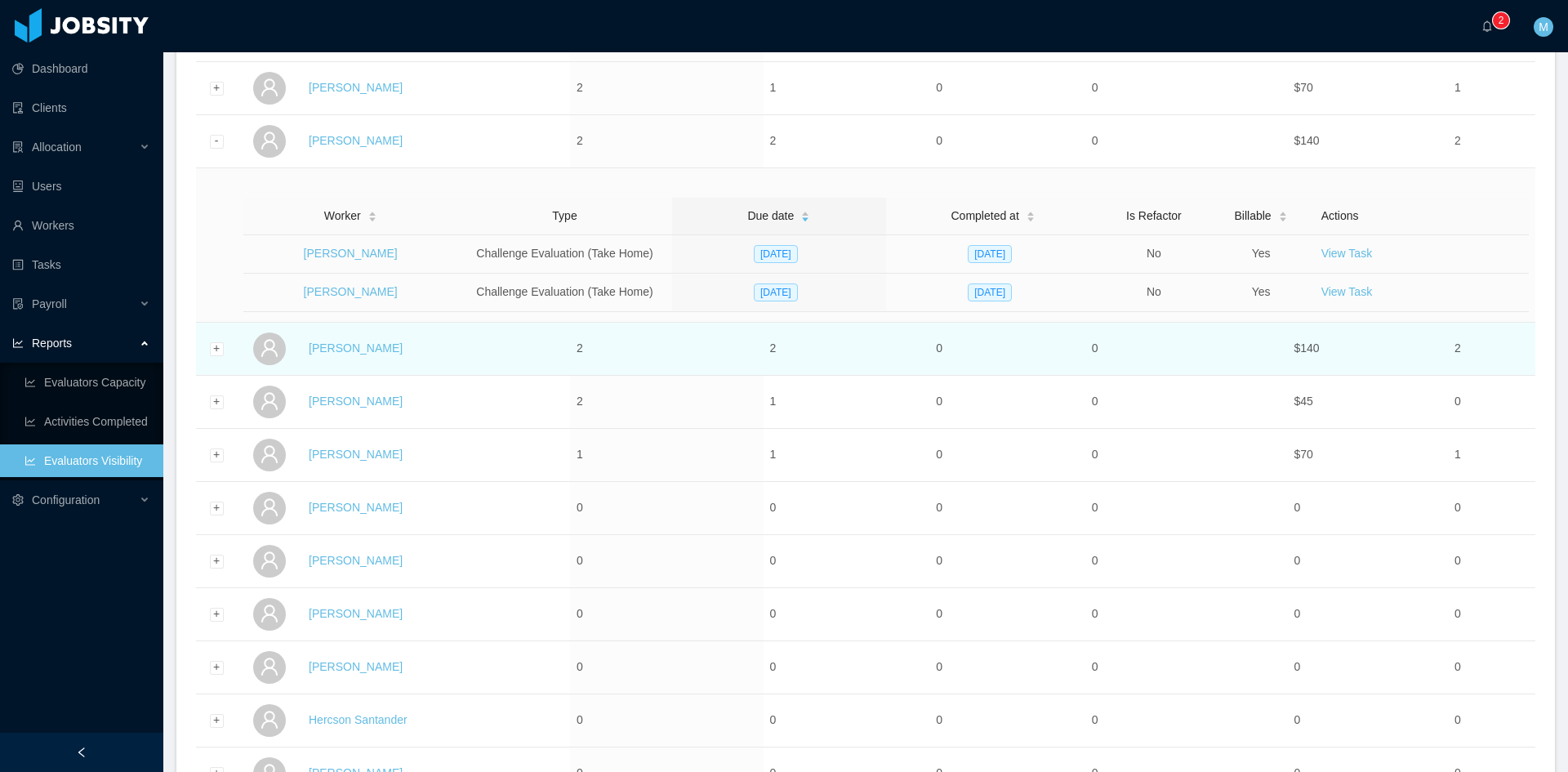
scroll to position [545, 0]
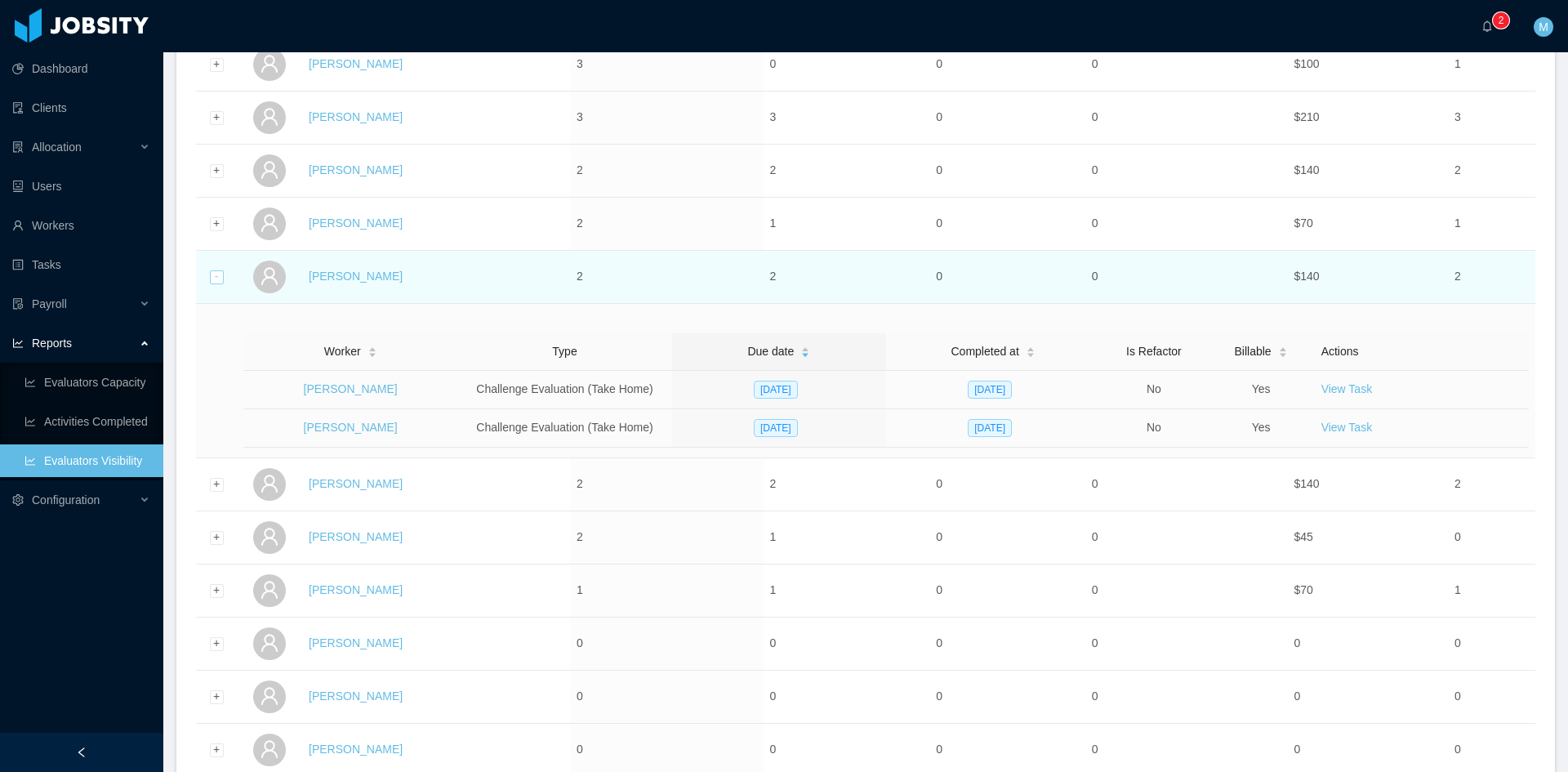
click at [219, 276] on div "Collapse row" at bounding box center [216, 277] width 14 height 14
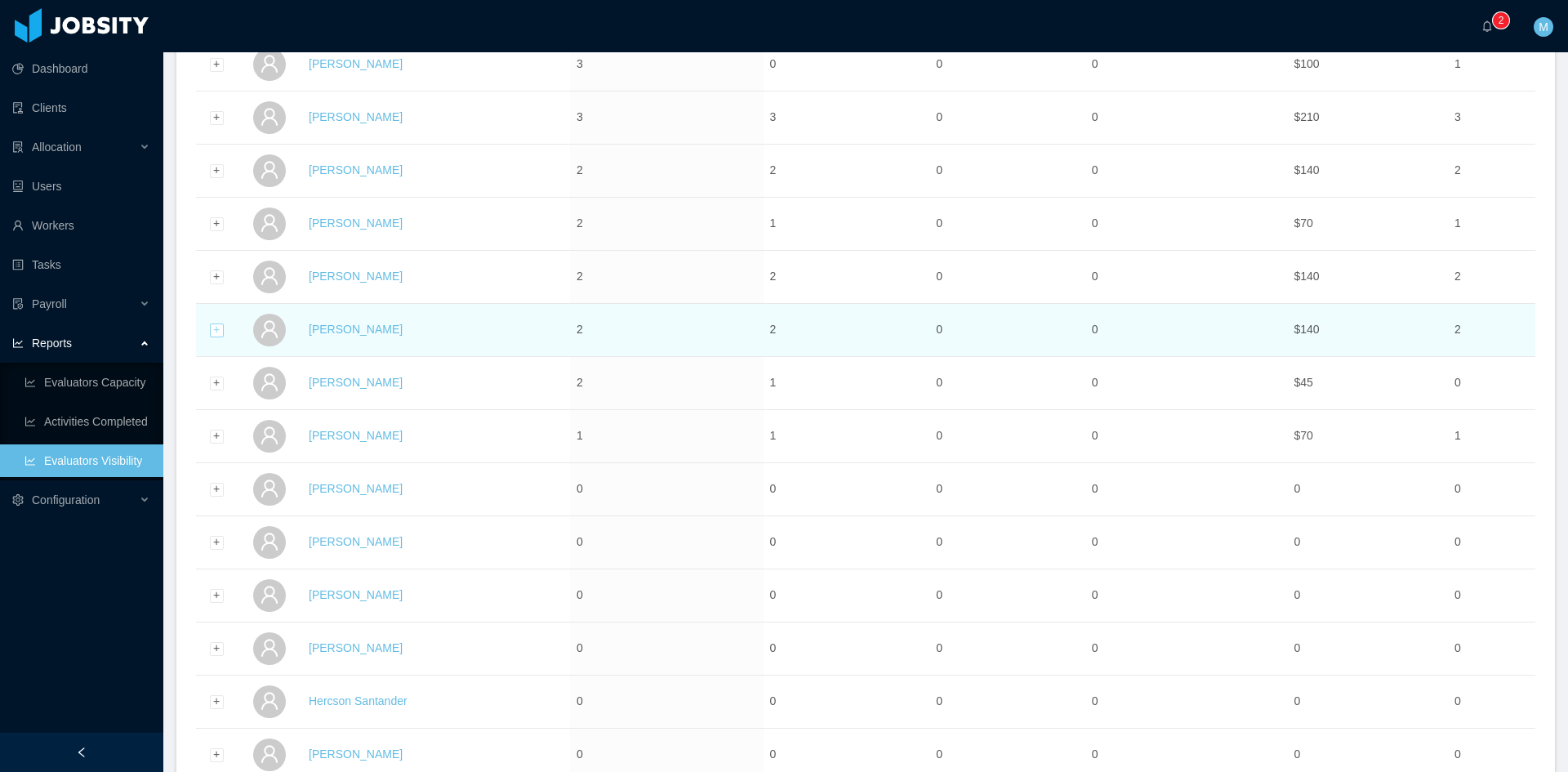
click at [214, 326] on div "Expand row" at bounding box center [216, 330] width 14 height 14
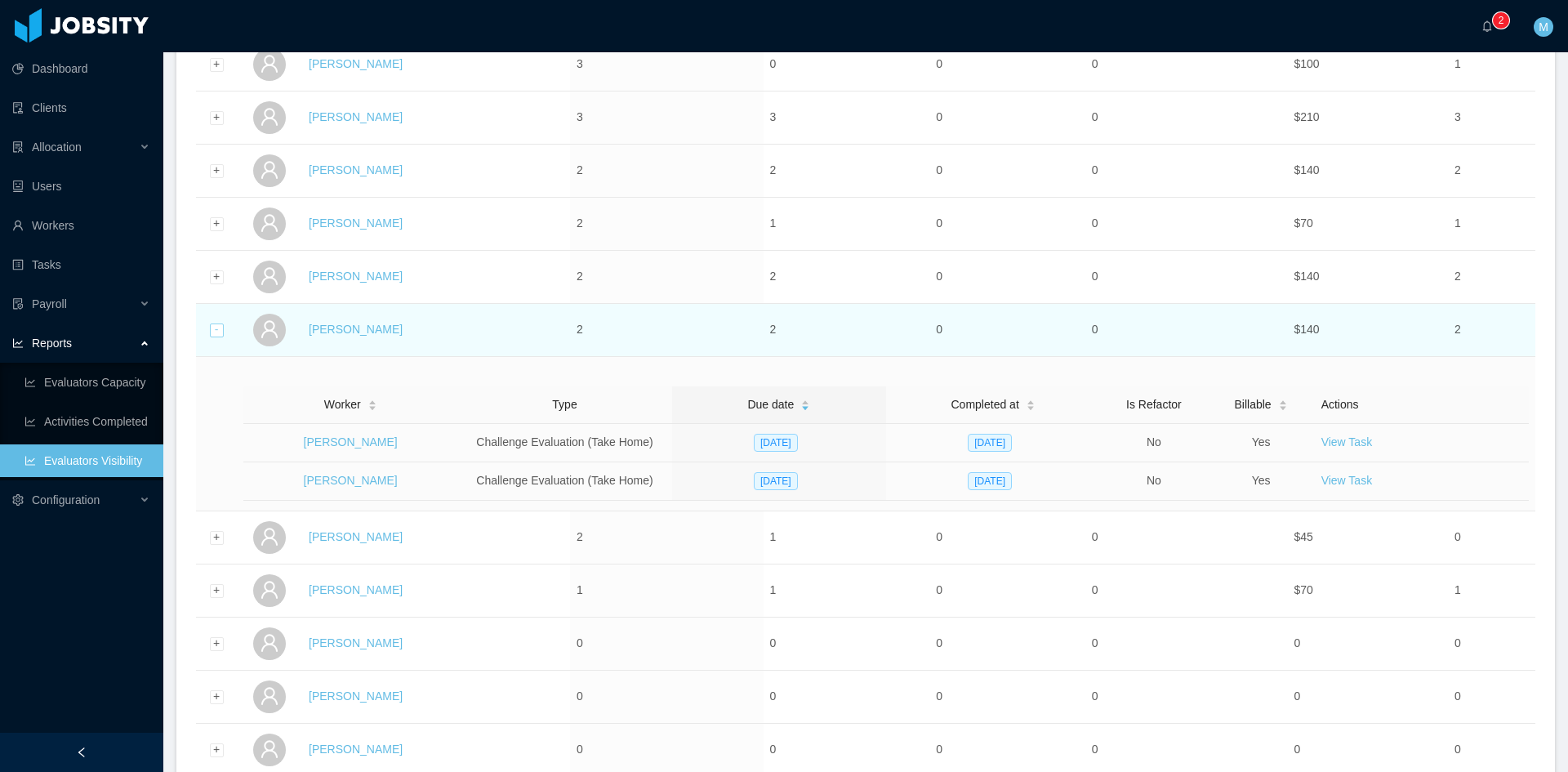
click at [212, 329] on div "Collapse row" at bounding box center [216, 330] width 14 height 14
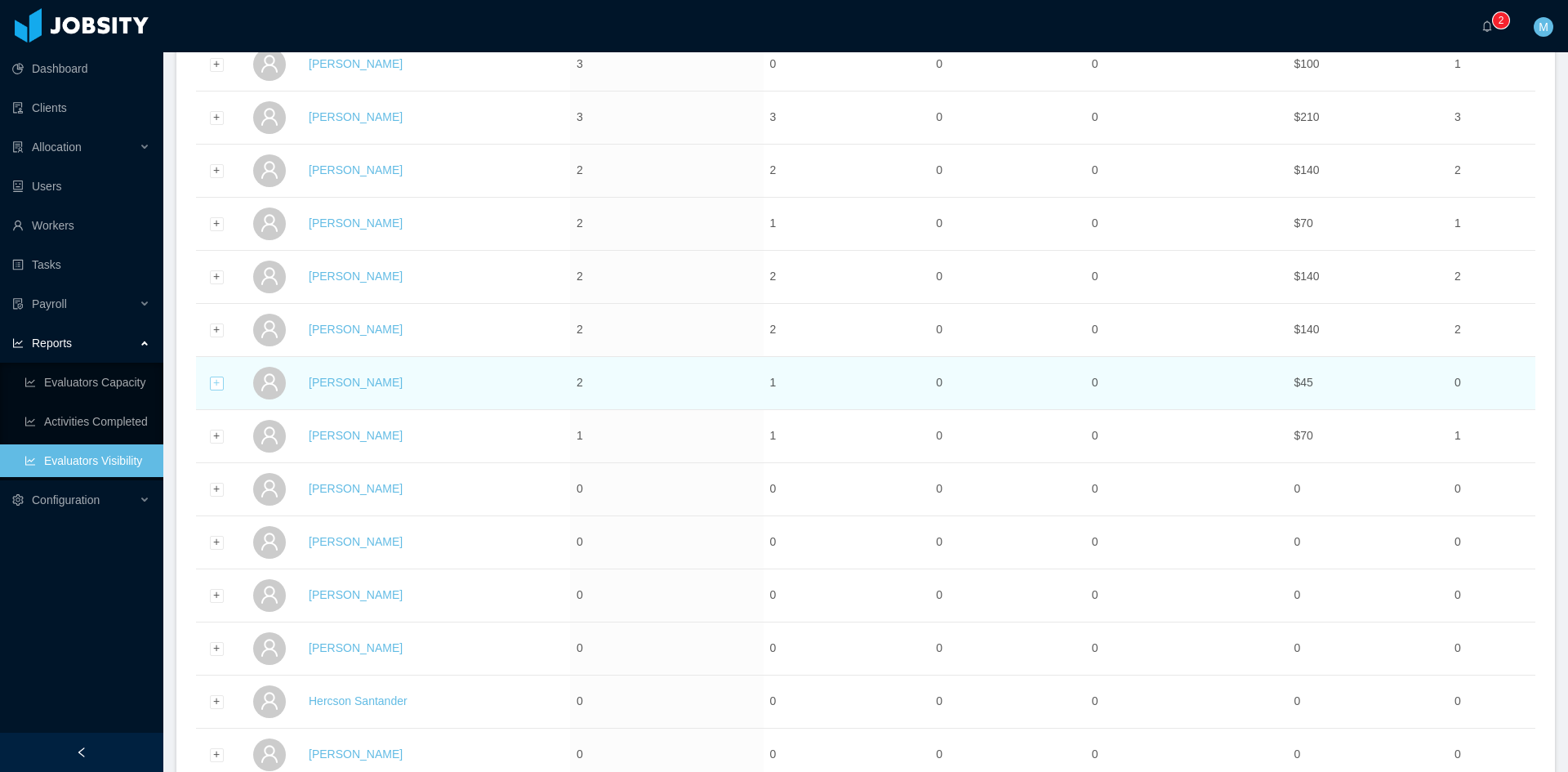
click at [215, 384] on div "Expand row" at bounding box center [216, 384] width 14 height 14
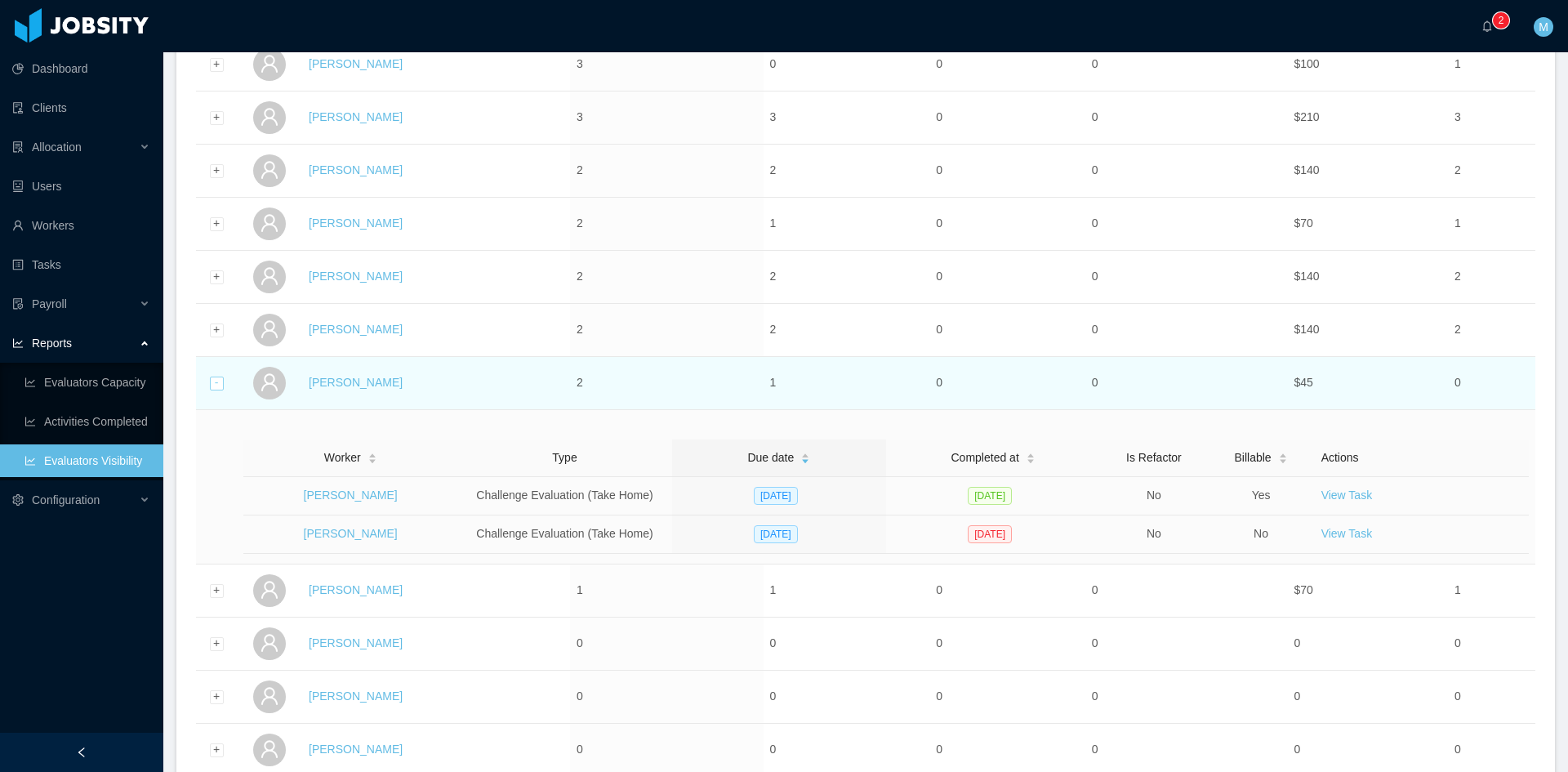
click at [219, 382] on div "Collapse row" at bounding box center [216, 384] width 14 height 14
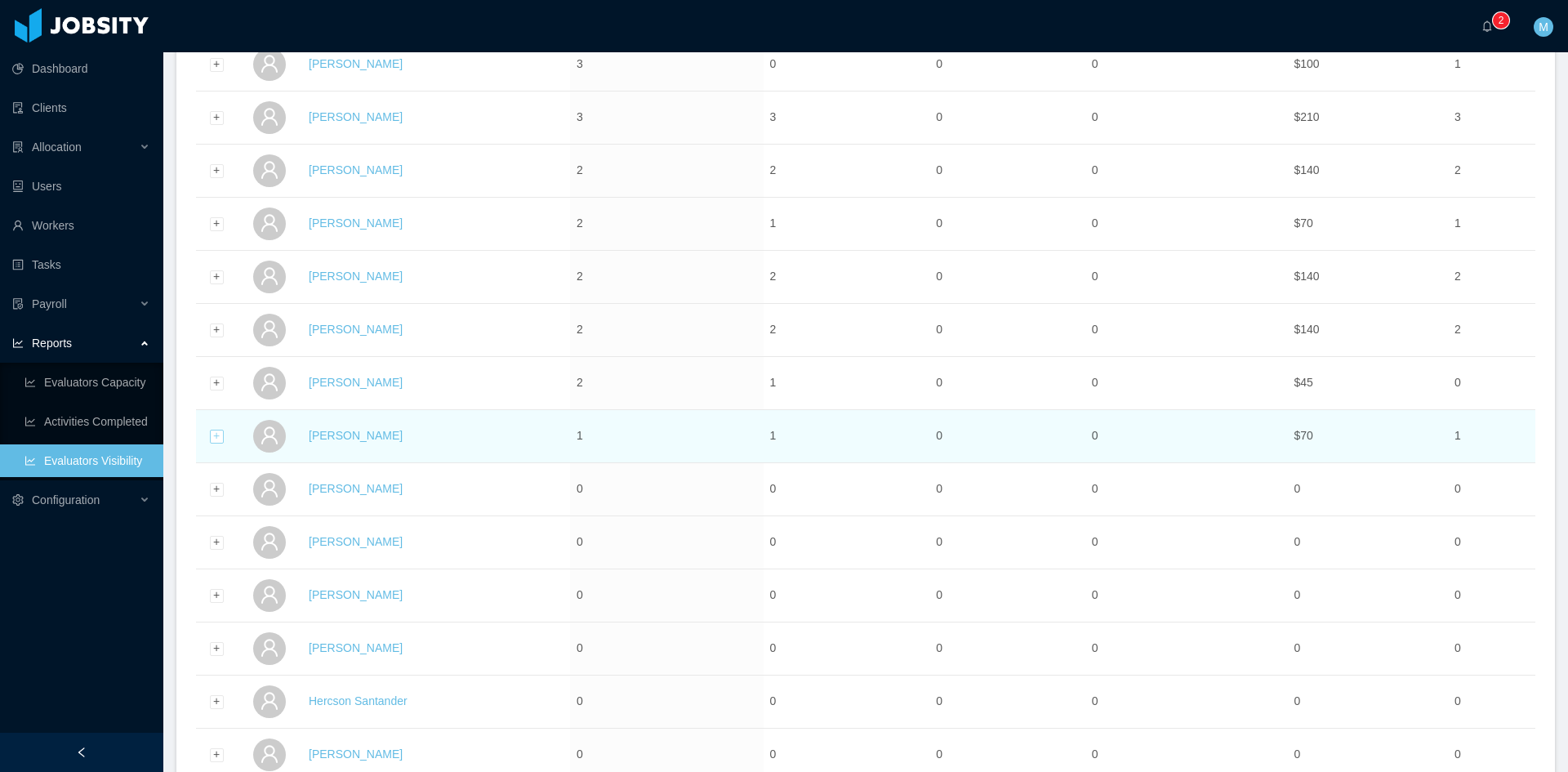
click at [213, 438] on div "Expand row" at bounding box center [216, 437] width 14 height 14
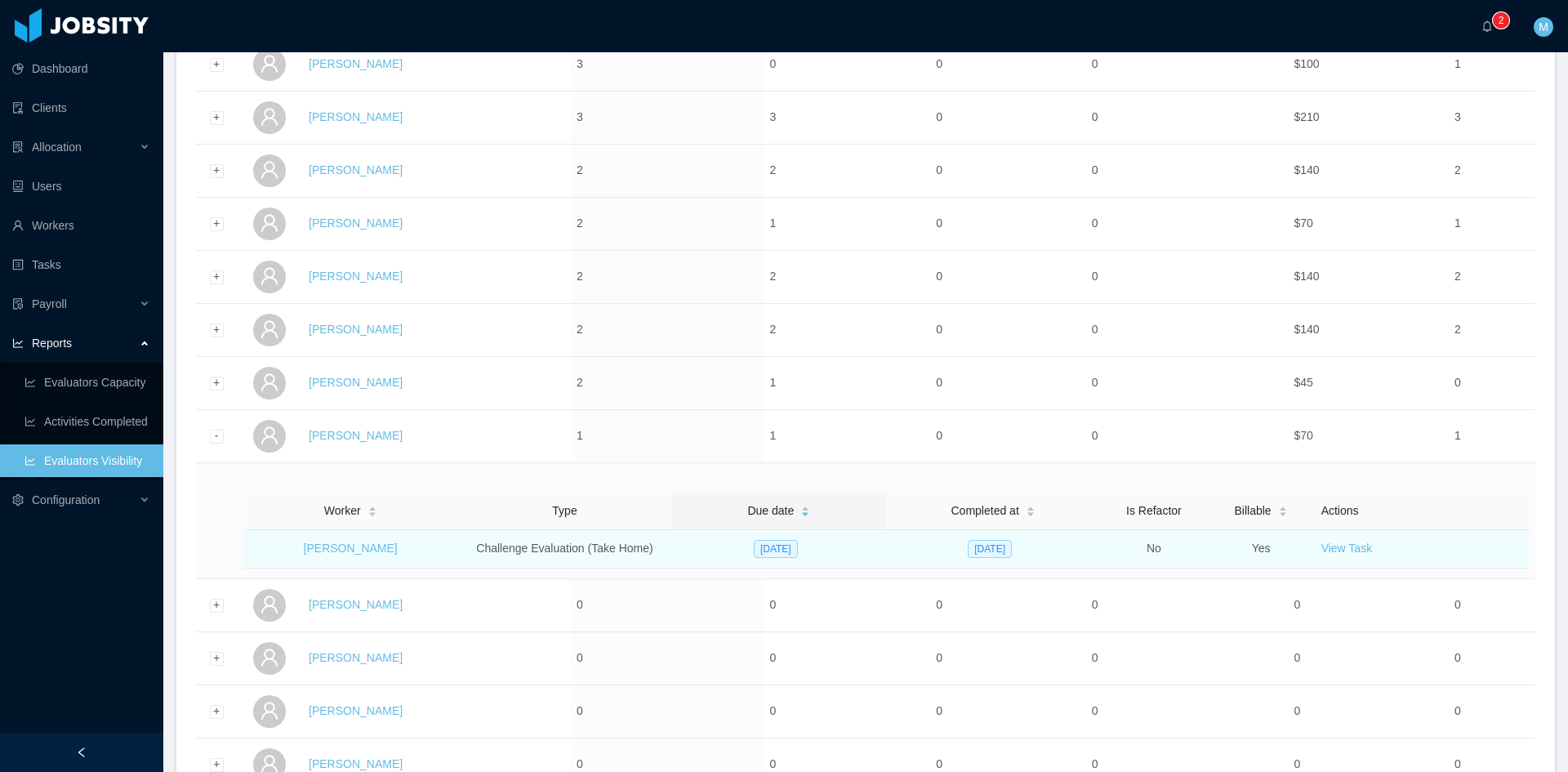
scroll to position [0, 0]
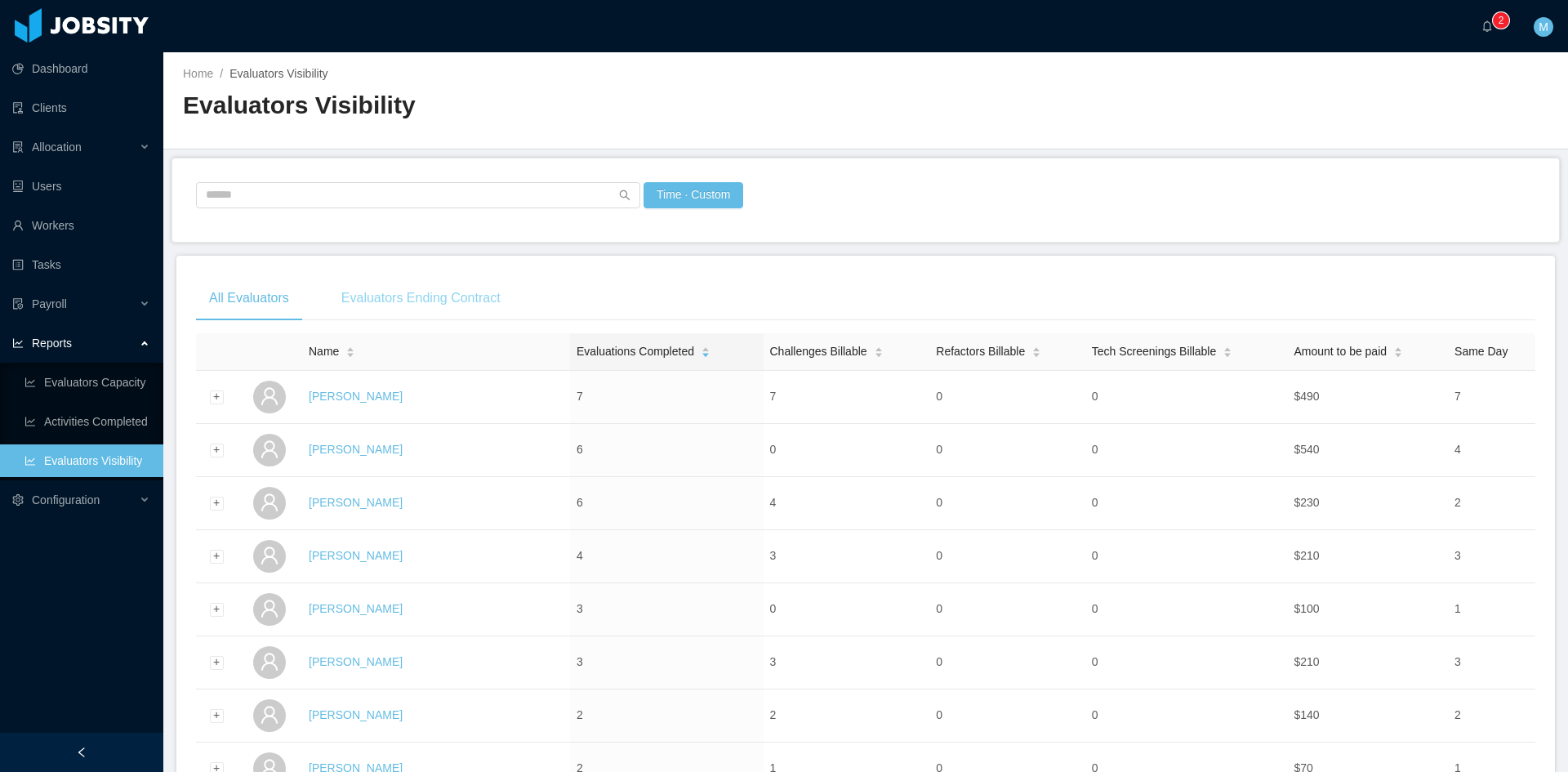
click at [394, 315] on div "Evaluators Ending Contract" at bounding box center [421, 298] width 185 height 46
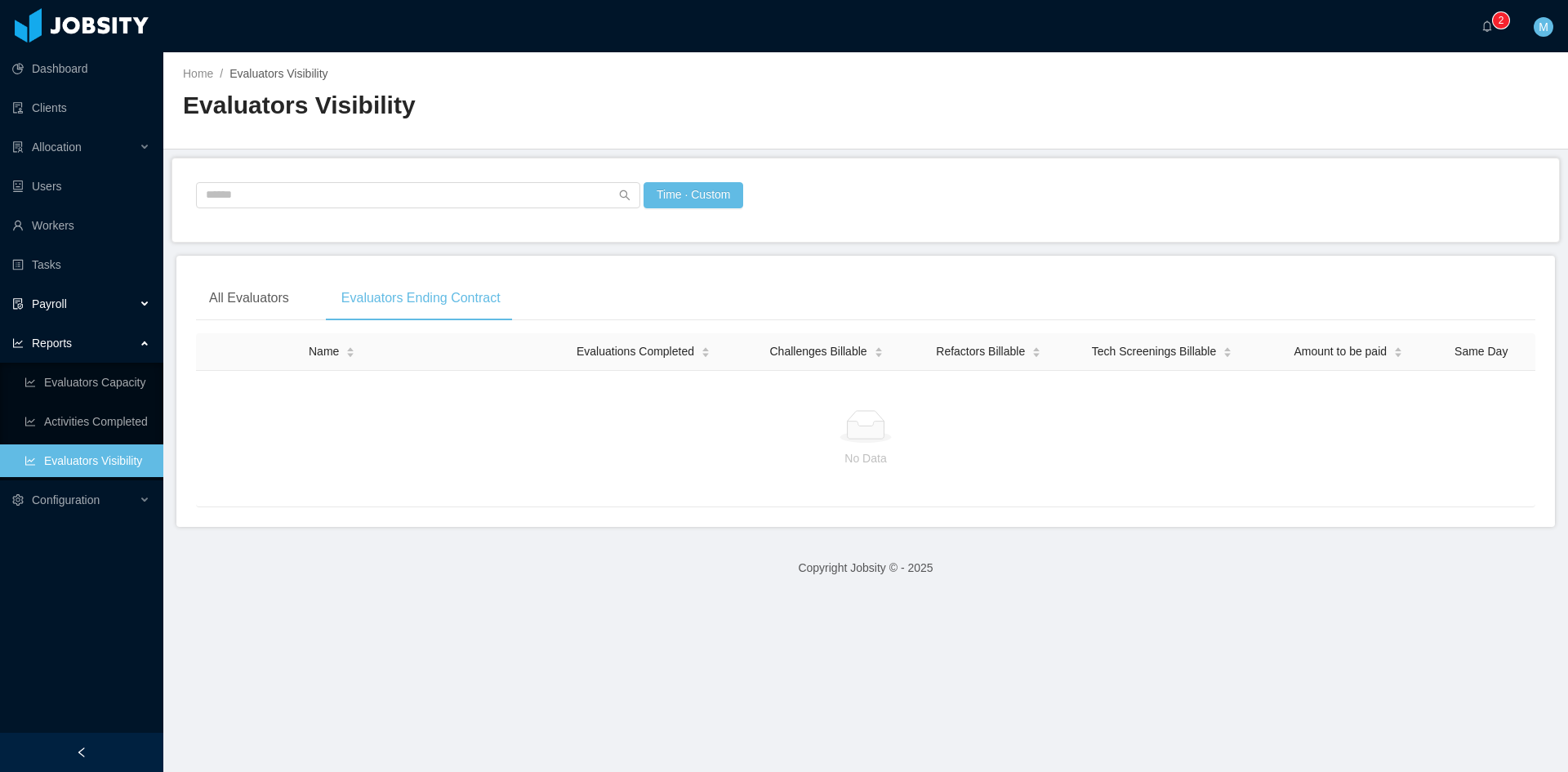
click at [85, 309] on div "Payroll" at bounding box center [81, 304] width 163 height 32
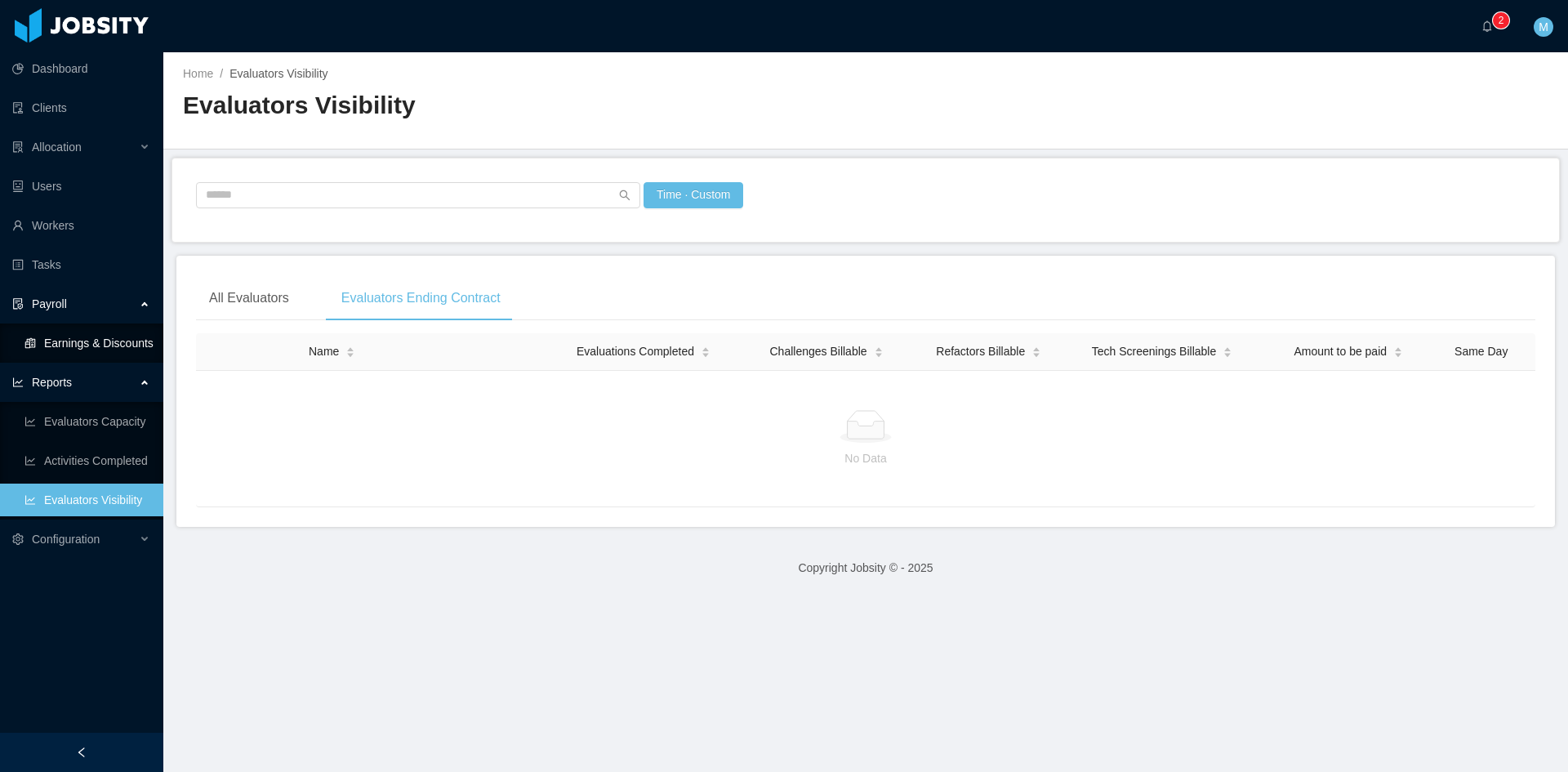
click at [97, 346] on link "Earnings & Discounts" at bounding box center [86, 343] width 126 height 32
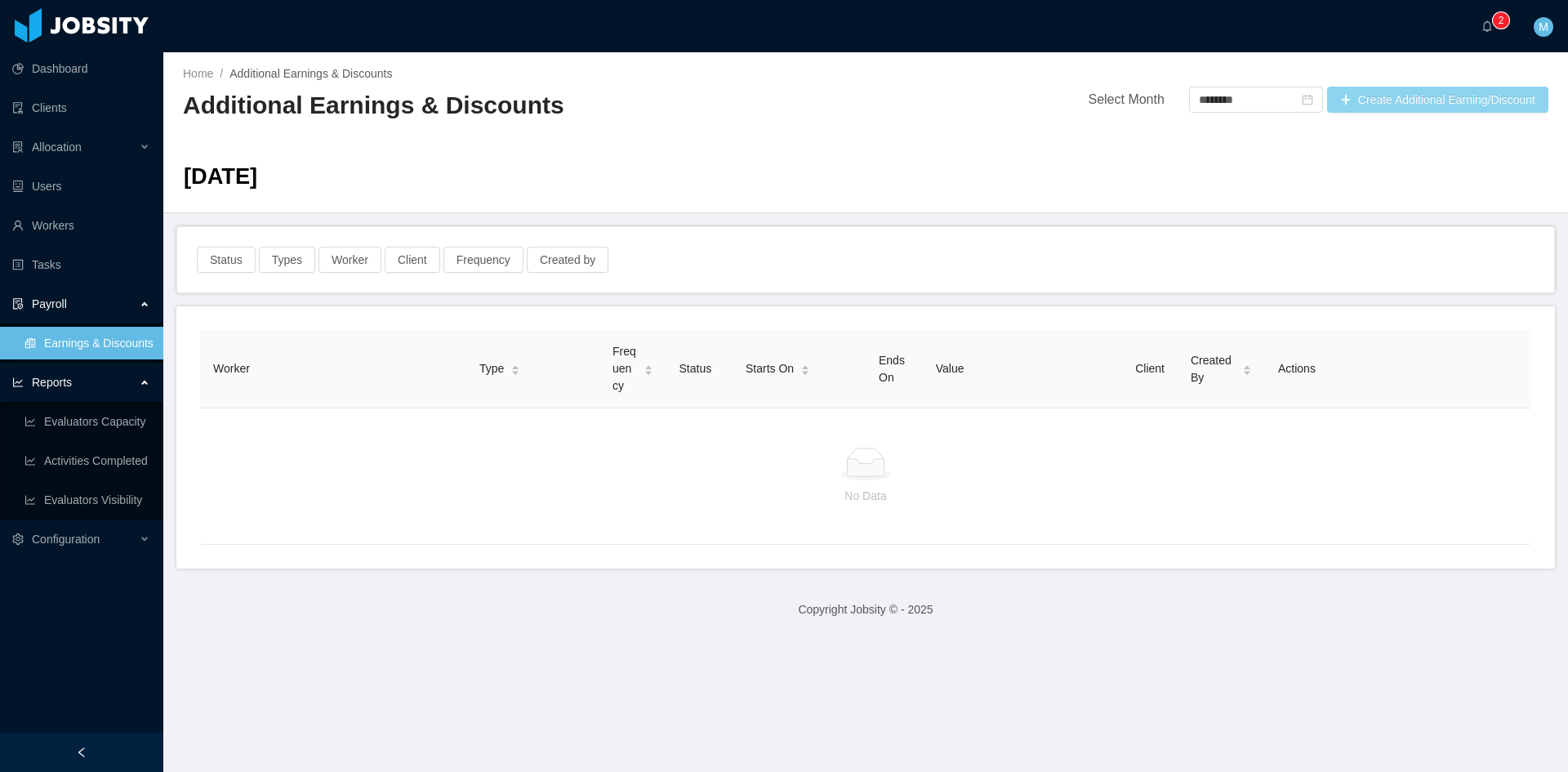
click at [1439, 104] on button "Create Additional Earning/Discount" at bounding box center [1437, 99] width 221 height 26
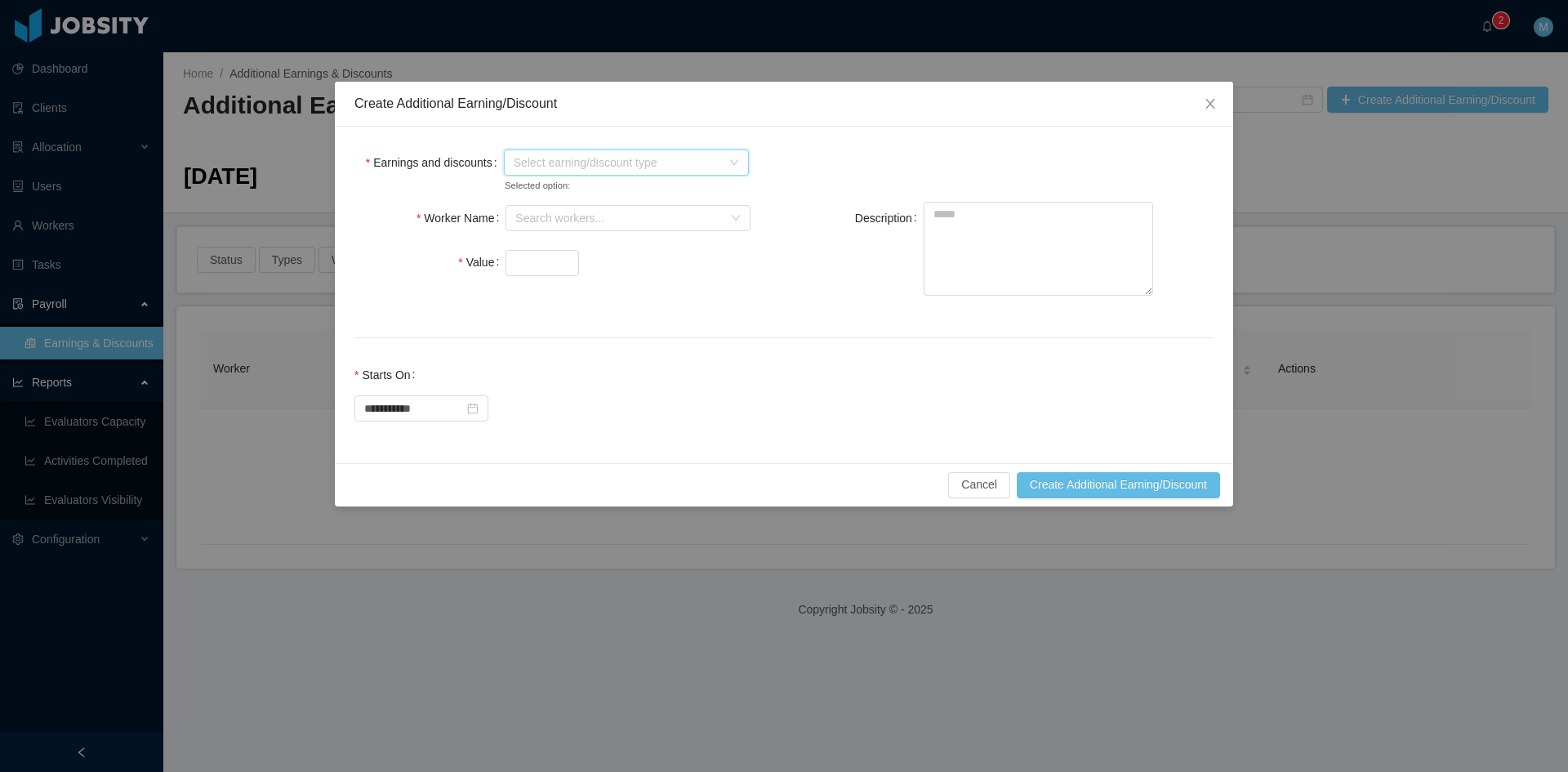
click at [529, 166] on span "Select earning/discount type" at bounding box center [617, 163] width 207 height 17
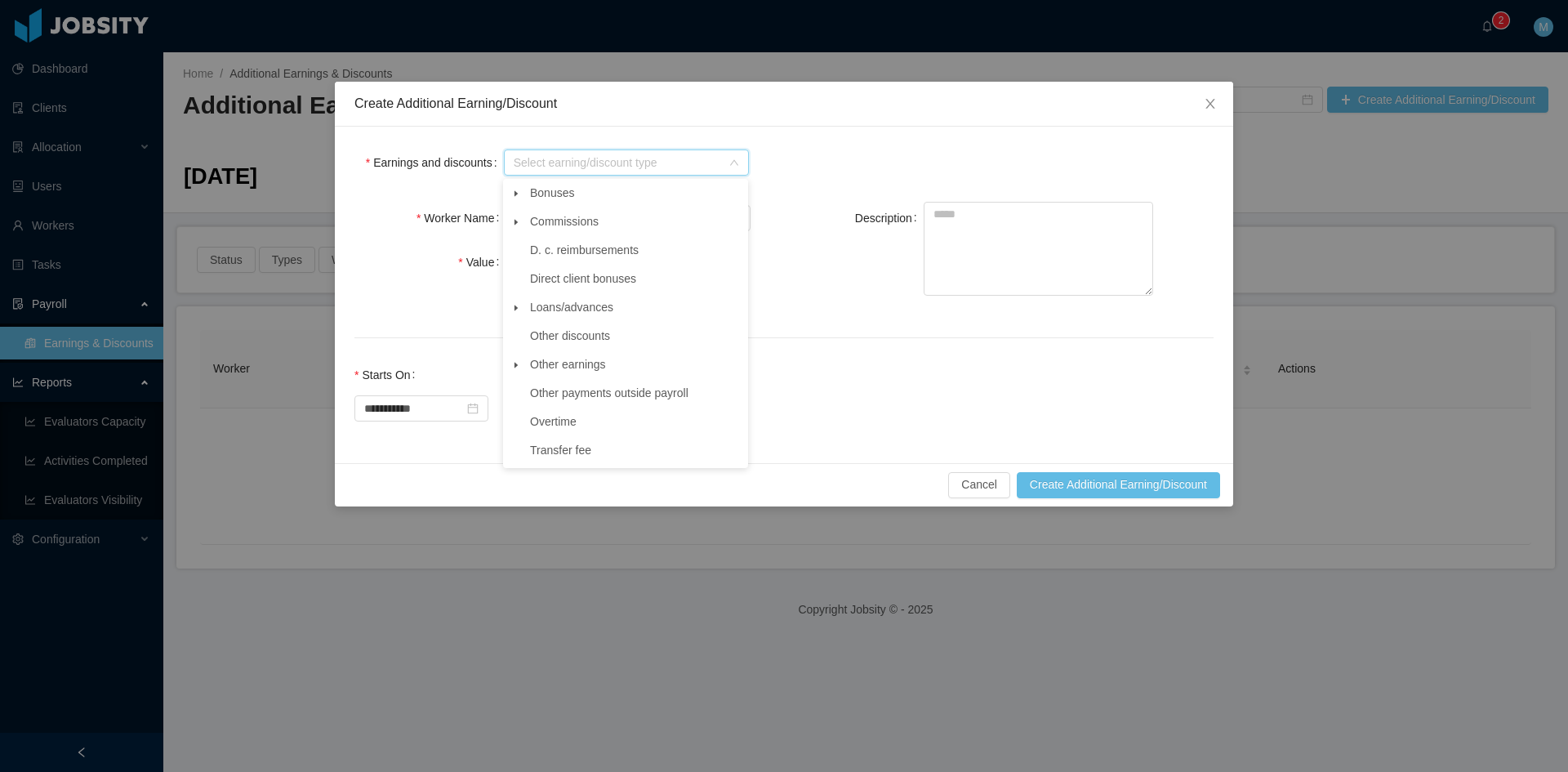
click at [520, 198] on span at bounding box center [516, 194] width 20 height 20
click at [565, 306] on span "Evaluation rewards" at bounding box center [593, 307] width 97 height 13
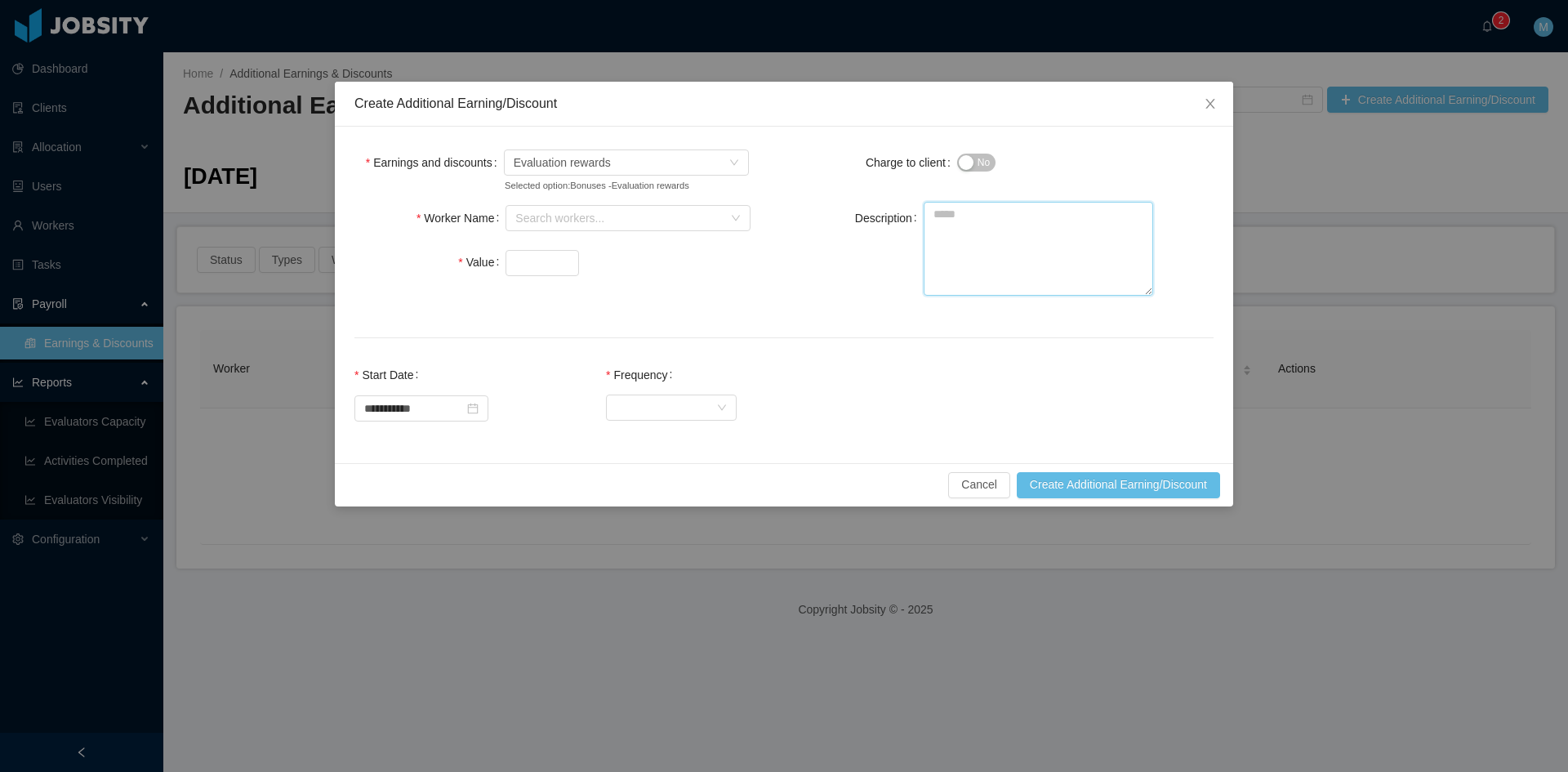
click at [962, 268] on textarea "Description" at bounding box center [1038, 249] width 229 height 94
click at [589, 216] on div "Search workers..." at bounding box center [619, 218] width 207 height 17
type input "*****"
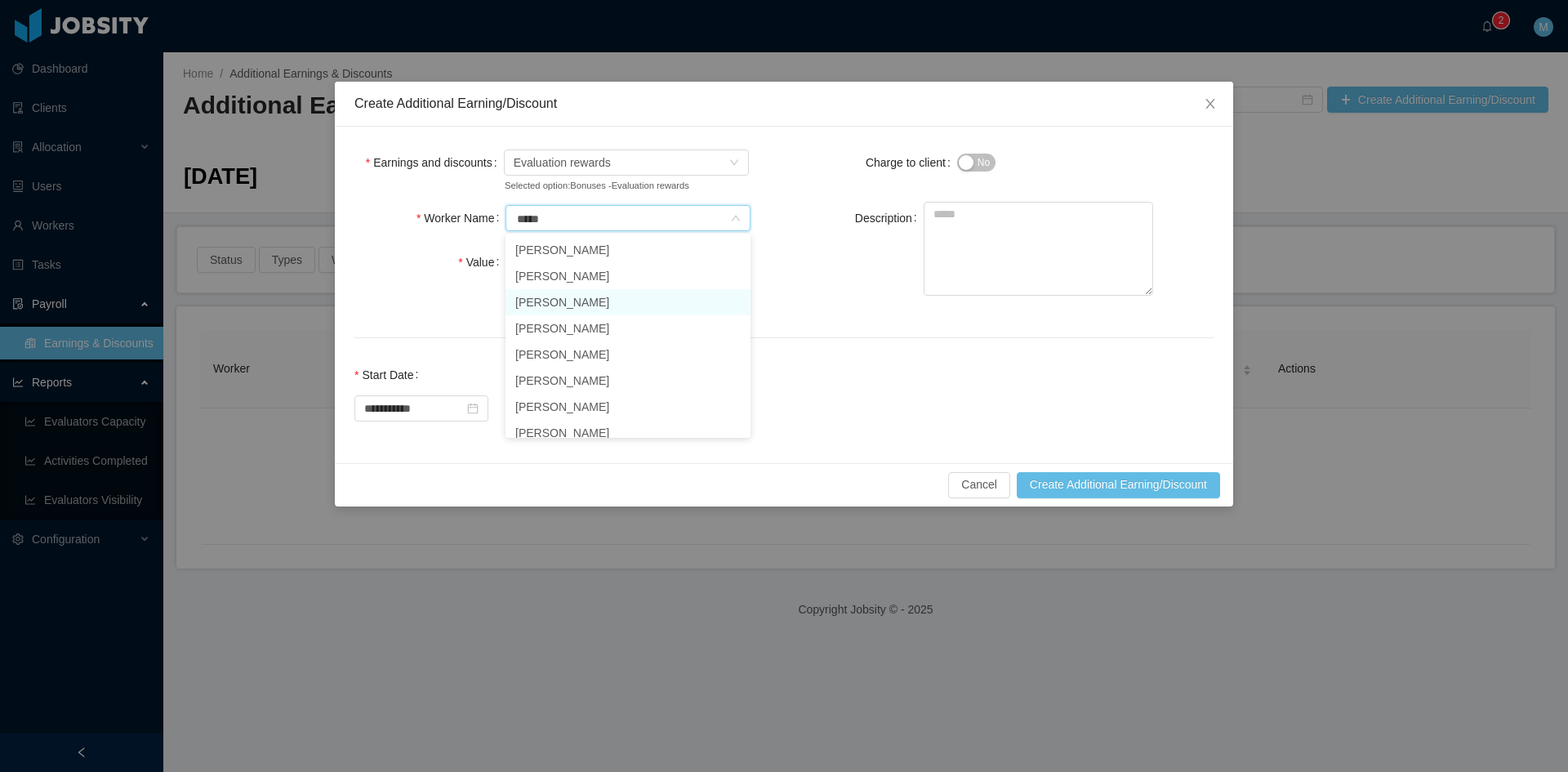
click at [573, 302] on li "Josue Parra" at bounding box center [628, 302] width 245 height 26
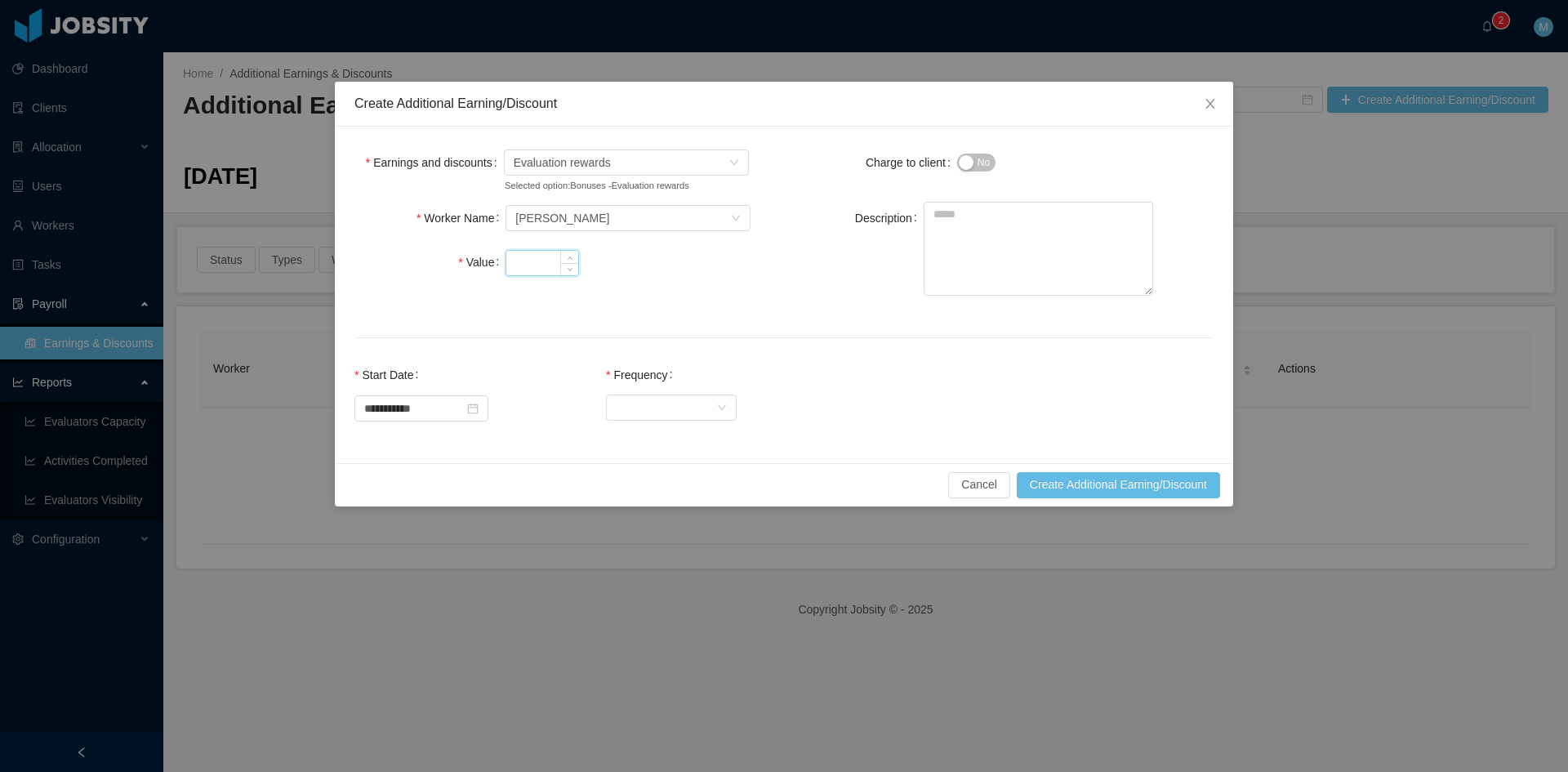
click at [535, 265] on input "Value" at bounding box center [542, 263] width 71 height 24
type input "***"
click at [976, 231] on textarea "Description" at bounding box center [1038, 249] width 229 height 94
paste textarea "**********"
type textarea "**********"
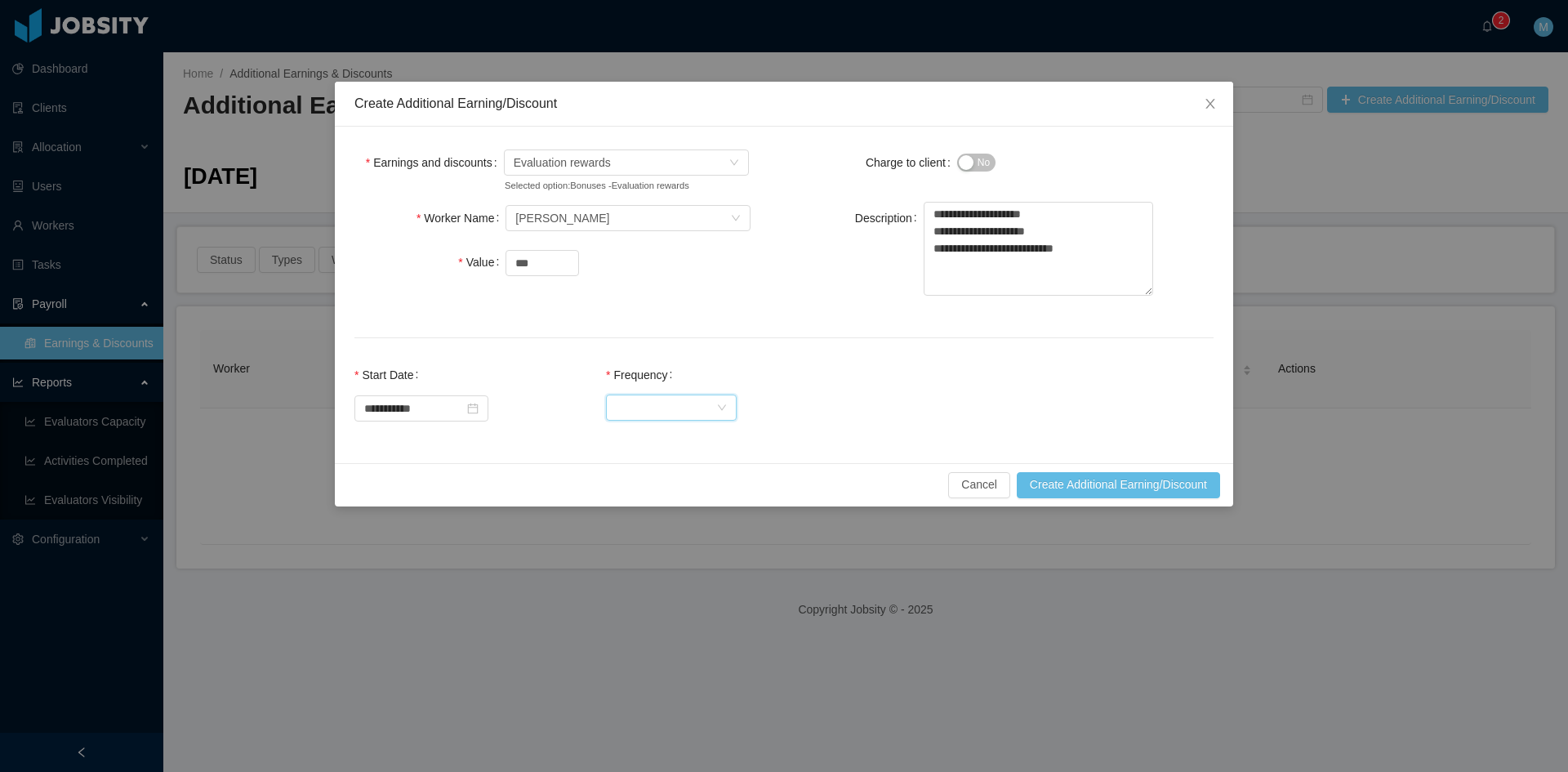
click at [665, 412] on div "Select Frequency" at bounding box center [666, 407] width 101 height 24
click at [659, 440] on li "One Time" at bounding box center [686, 439] width 131 height 26
click at [1089, 487] on button "Create Additional Earning/Discount" at bounding box center [1118, 485] width 204 height 26
click at [688, 215] on div "Search workers... Josue Parra" at bounding box center [623, 218] width 214 height 24
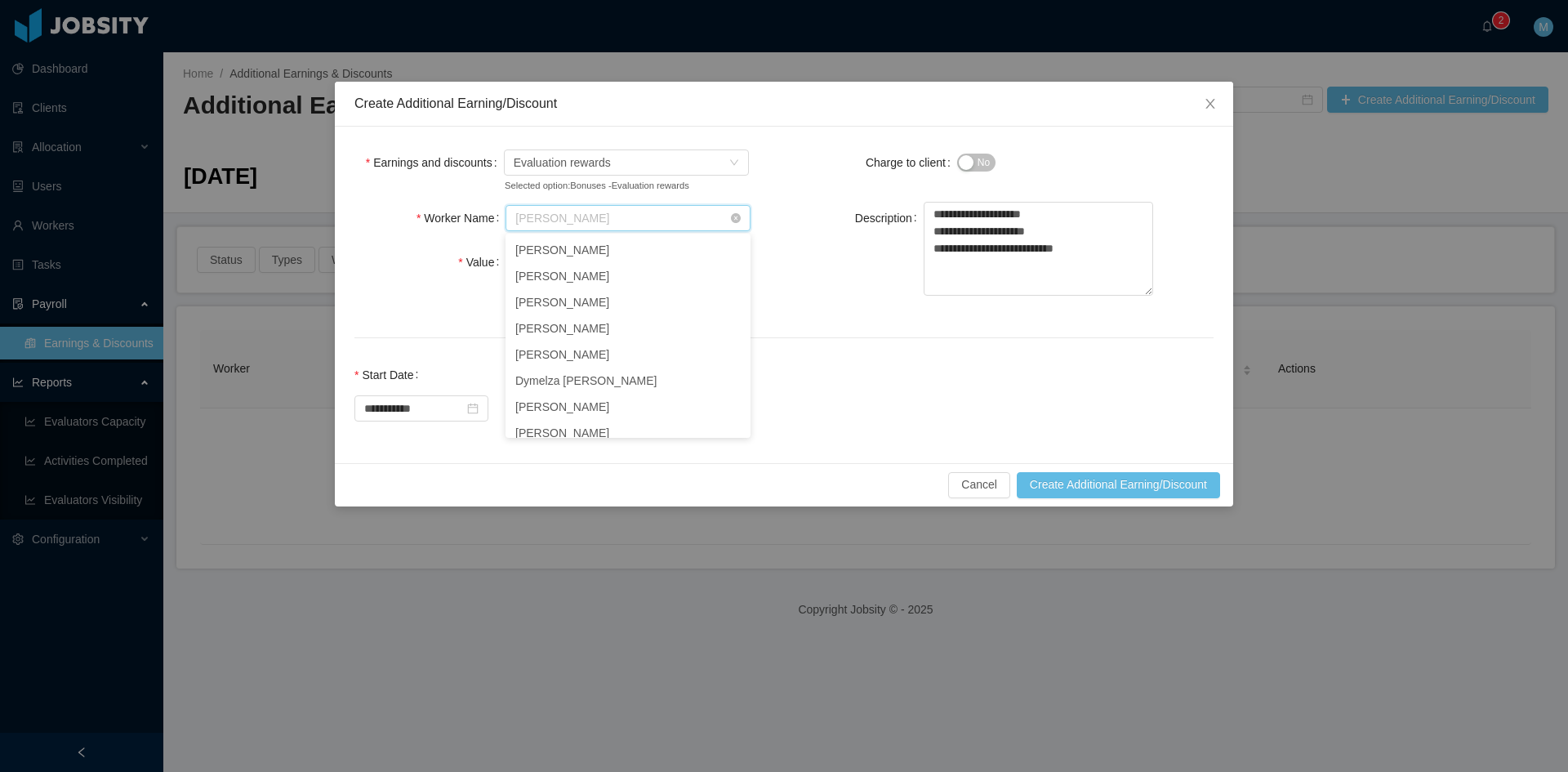
click at [556, 221] on input "Worker Name" at bounding box center [623, 219] width 214 height 24
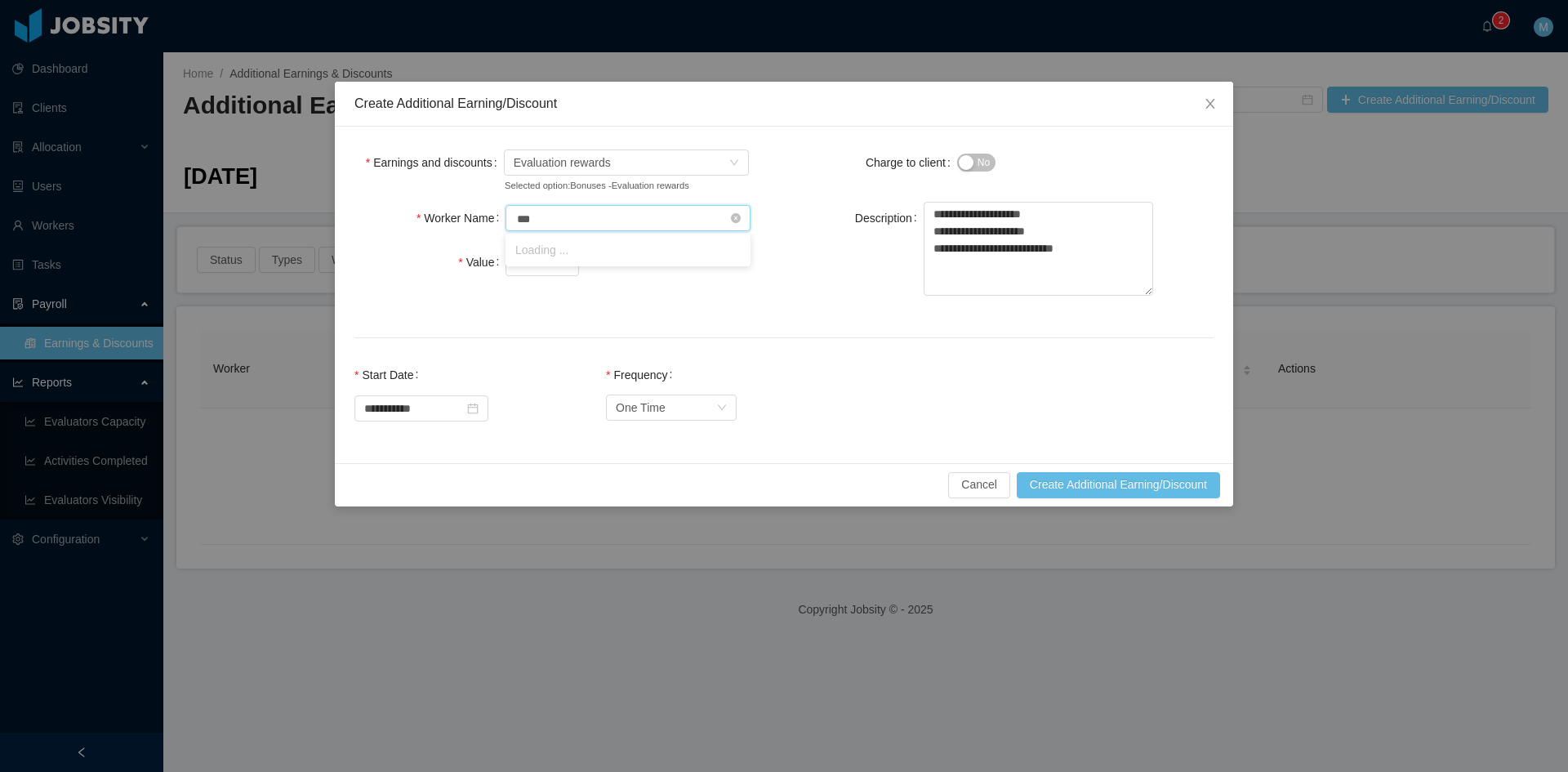
type input "****"
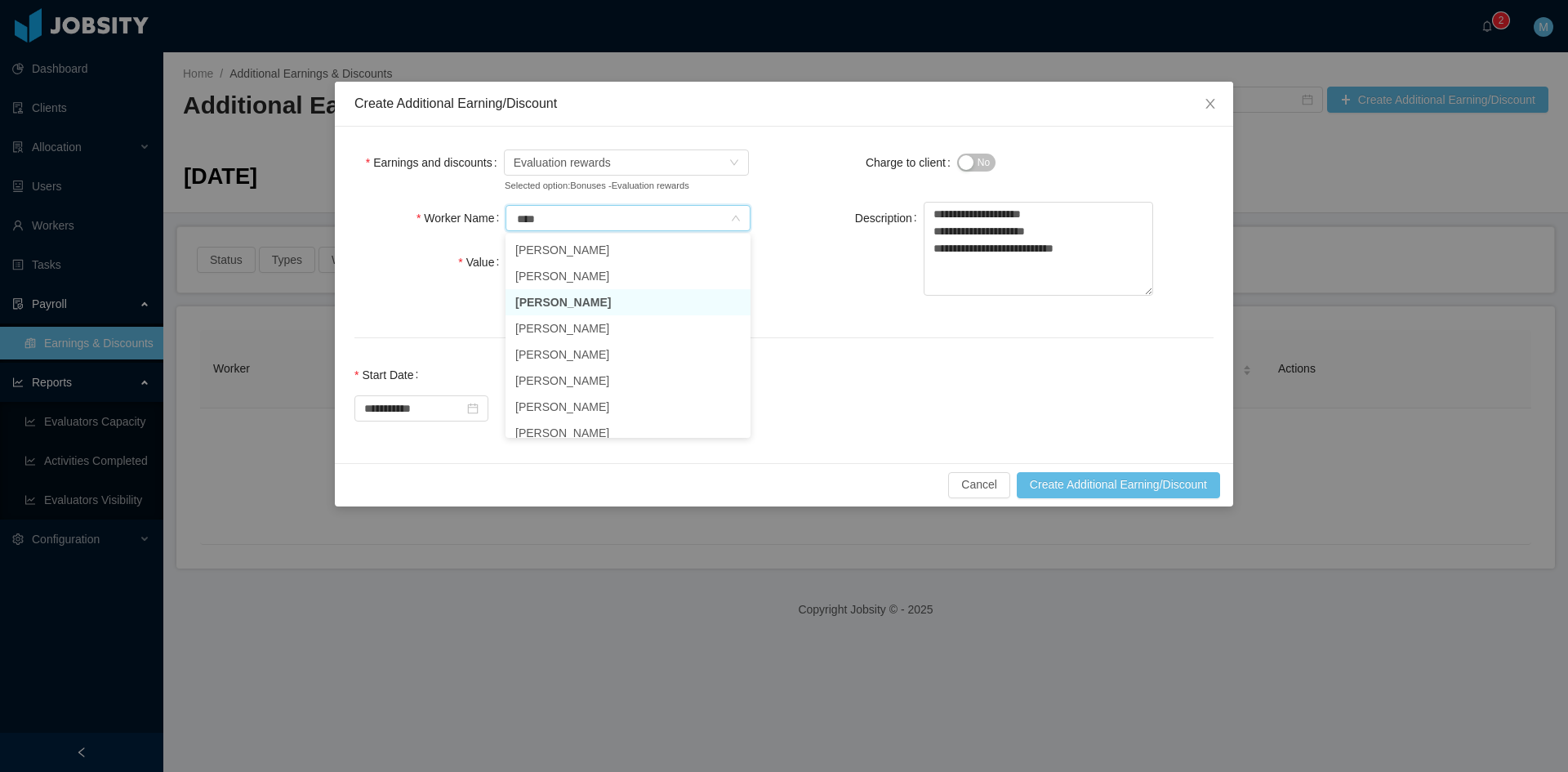
click at [559, 304] on li "Josue Parra" at bounding box center [628, 302] width 245 height 26
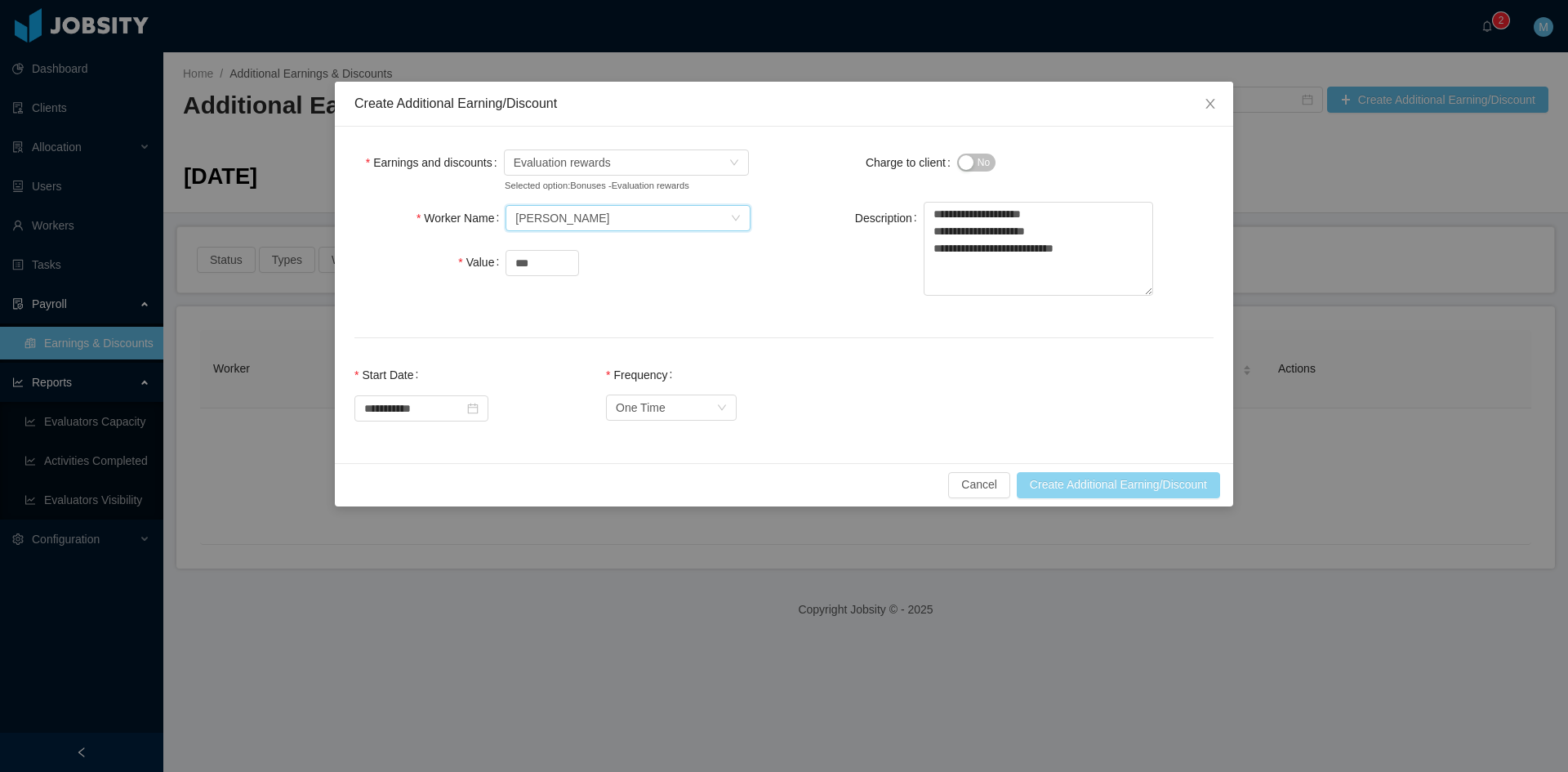
click at [1050, 484] on button "Create Additional Earning/Discount" at bounding box center [1118, 485] width 204 height 26
click at [1209, 98] on icon "icon: close" at bounding box center [1211, 104] width 13 height 13
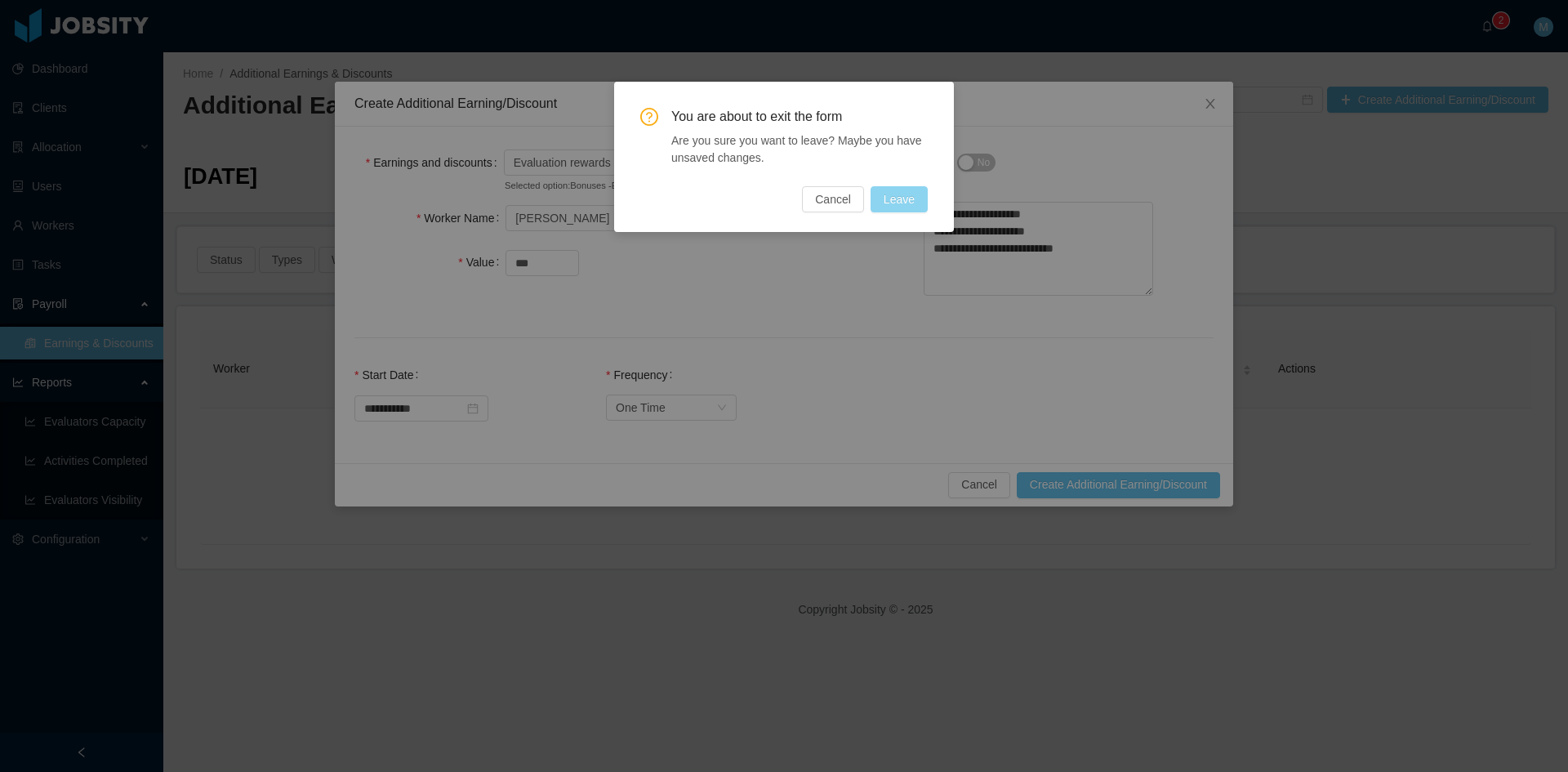
click at [900, 203] on button "Leave" at bounding box center [899, 199] width 57 height 26
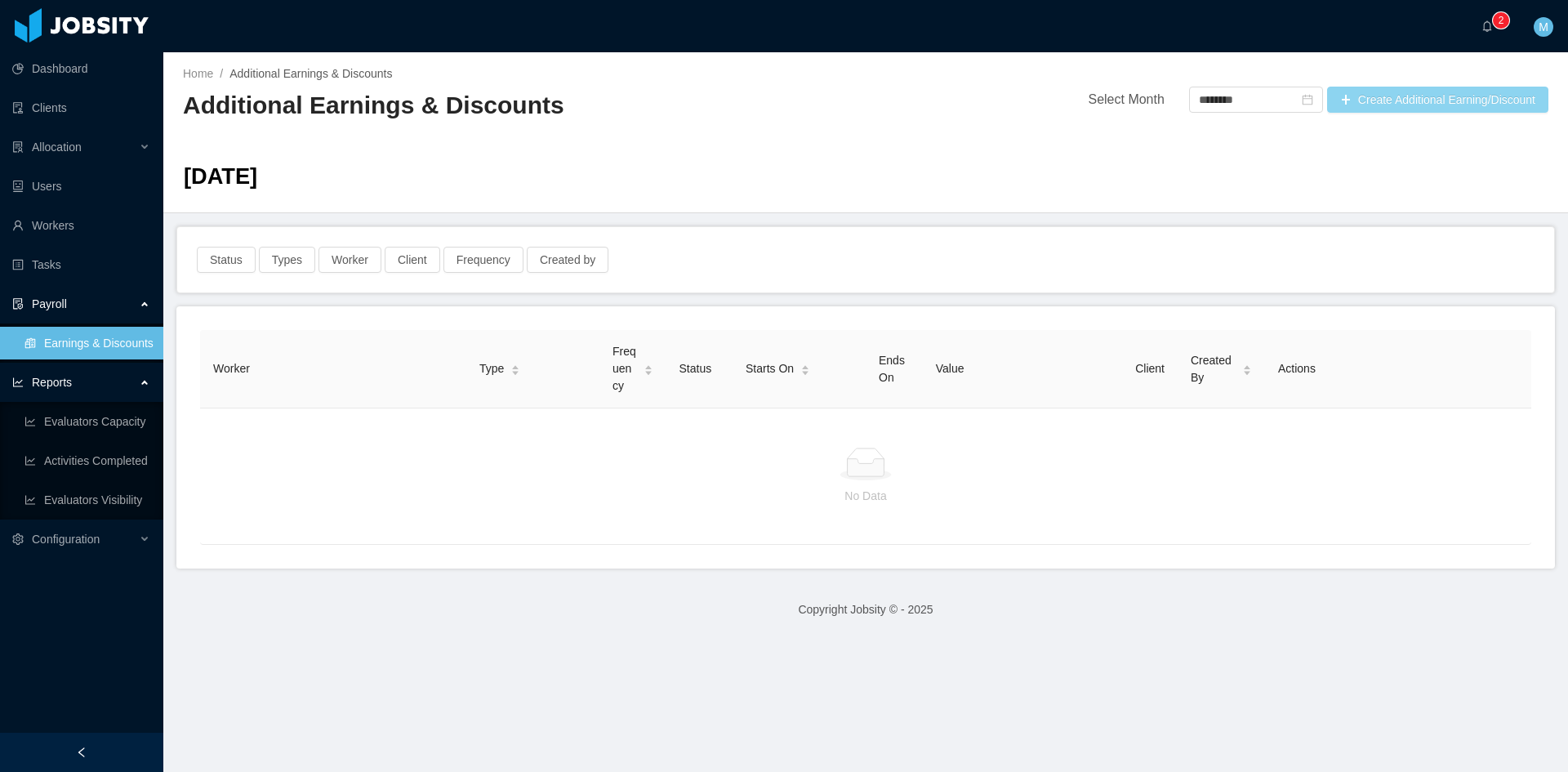
click at [1360, 100] on button "Create Additional Earning/Discount" at bounding box center [1437, 99] width 221 height 26
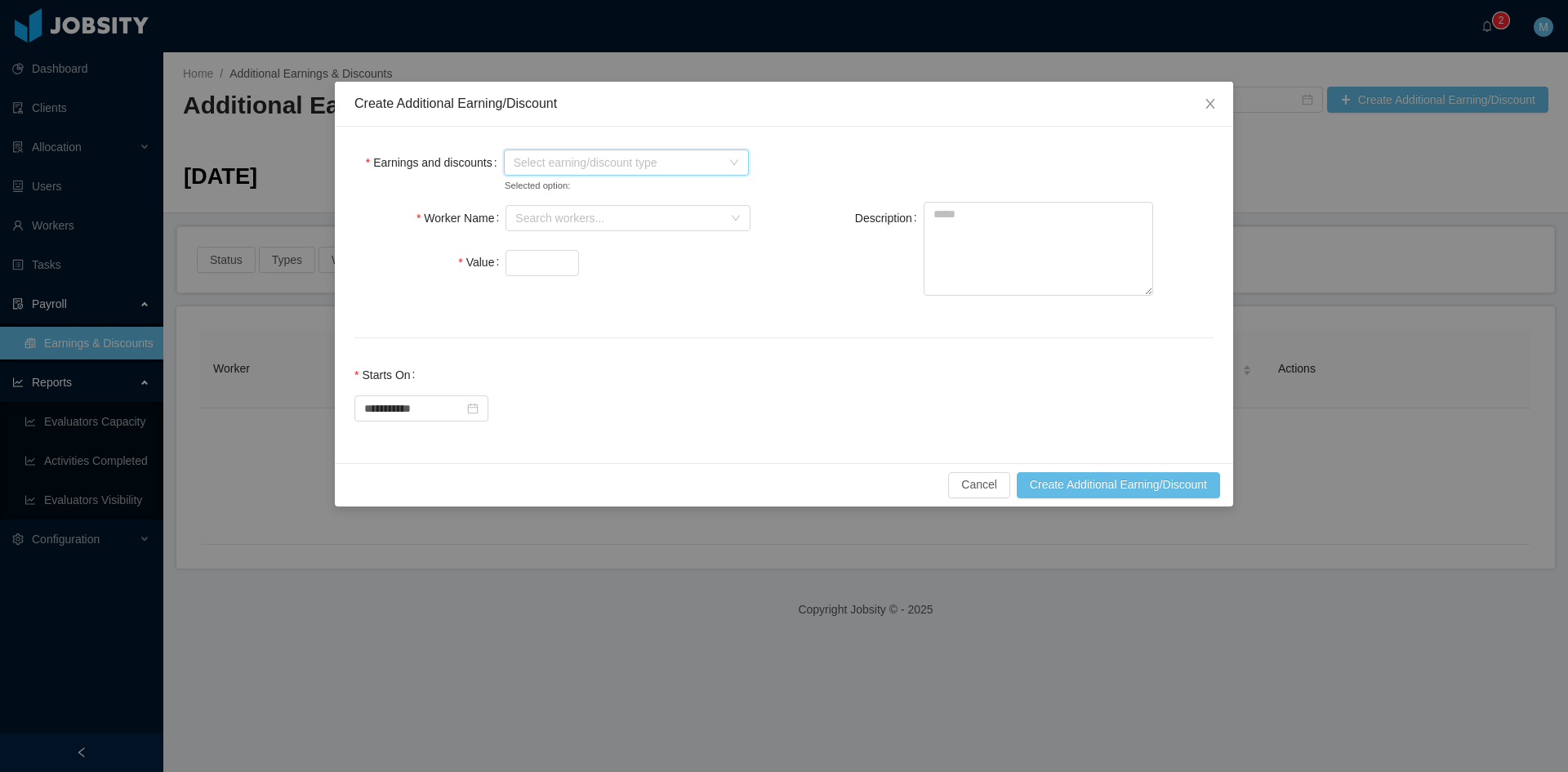
click at [535, 166] on span "Select earning/discount type" at bounding box center [617, 163] width 207 height 17
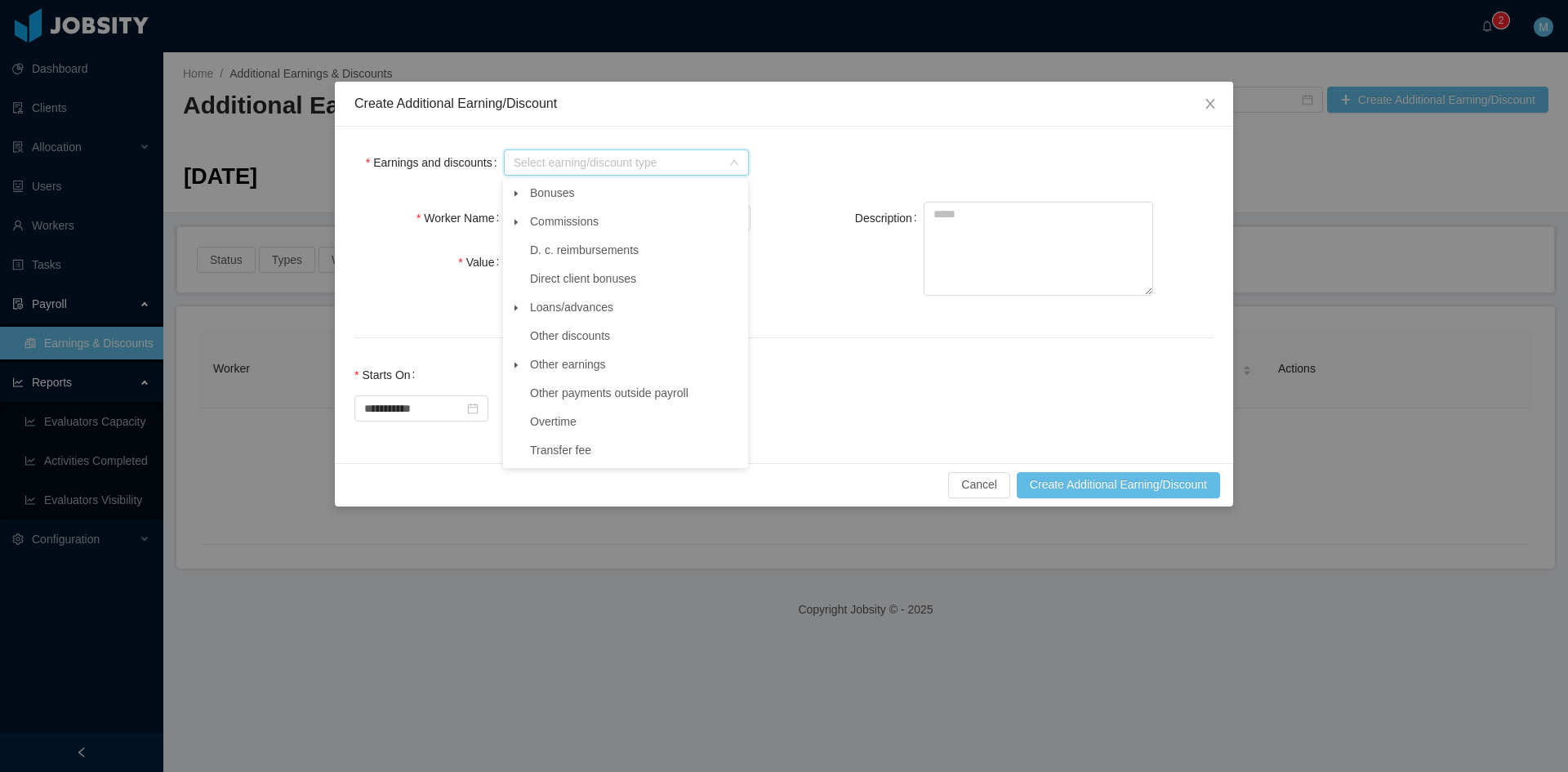
click at [514, 191] on icon "icon: caret-down" at bounding box center [516, 194] width 8 height 8
click at [579, 308] on span "Evaluation rewards" at bounding box center [593, 307] width 97 height 13
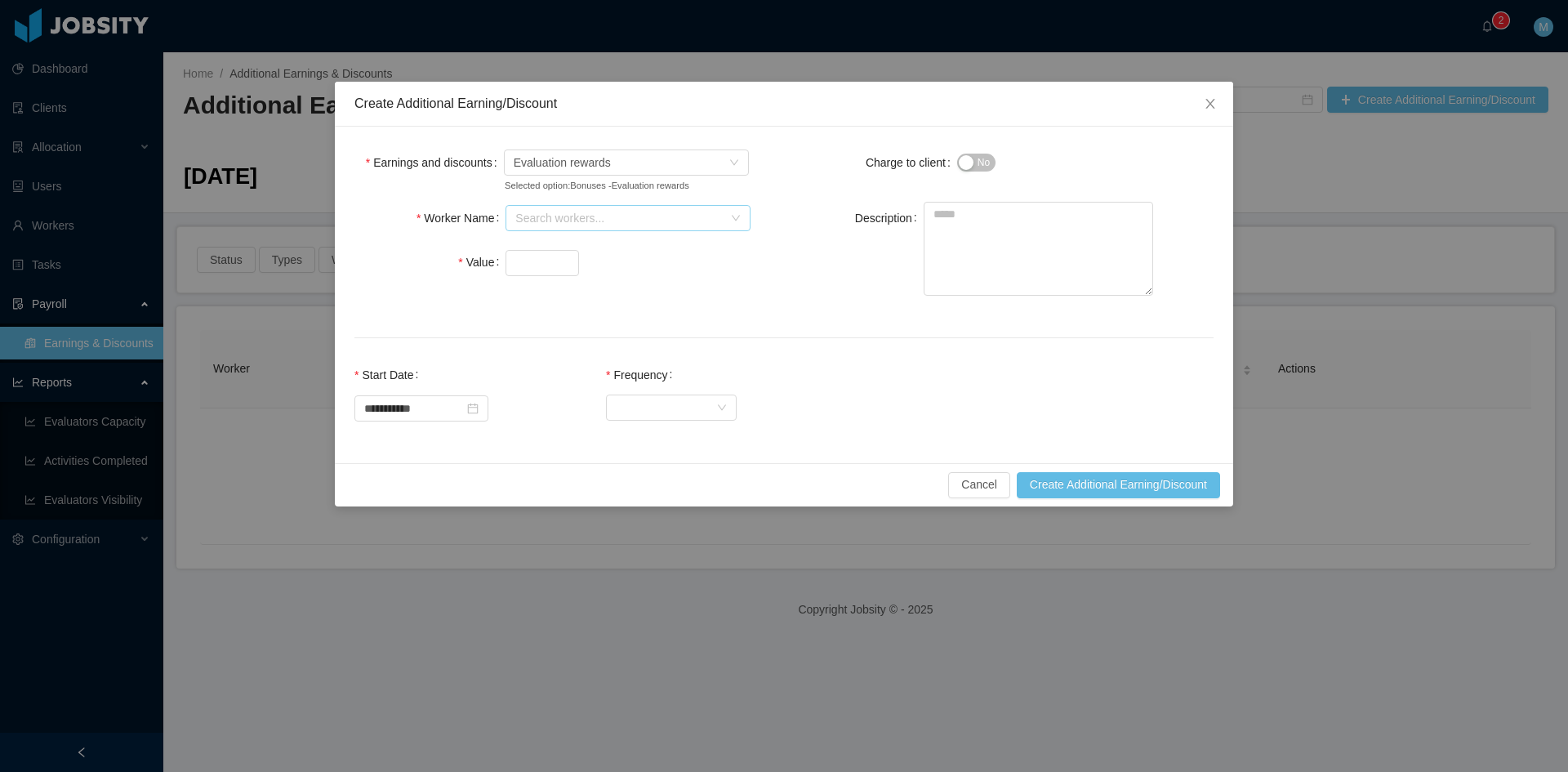
click at [534, 214] on div "Search workers..." at bounding box center [619, 218] width 207 height 17
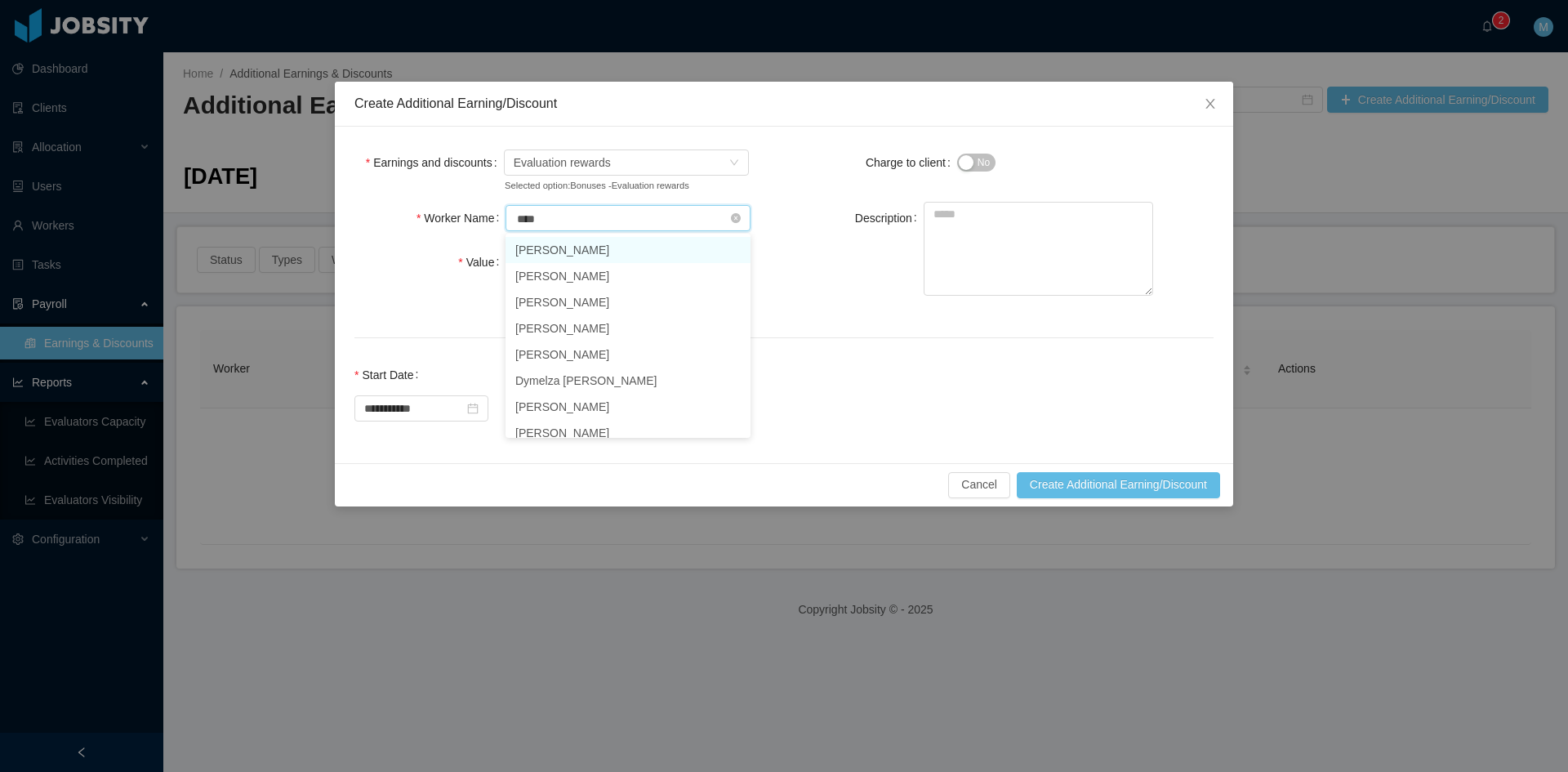
type input "*****"
click at [545, 243] on li "Hamilton Garcia" at bounding box center [628, 250] width 245 height 26
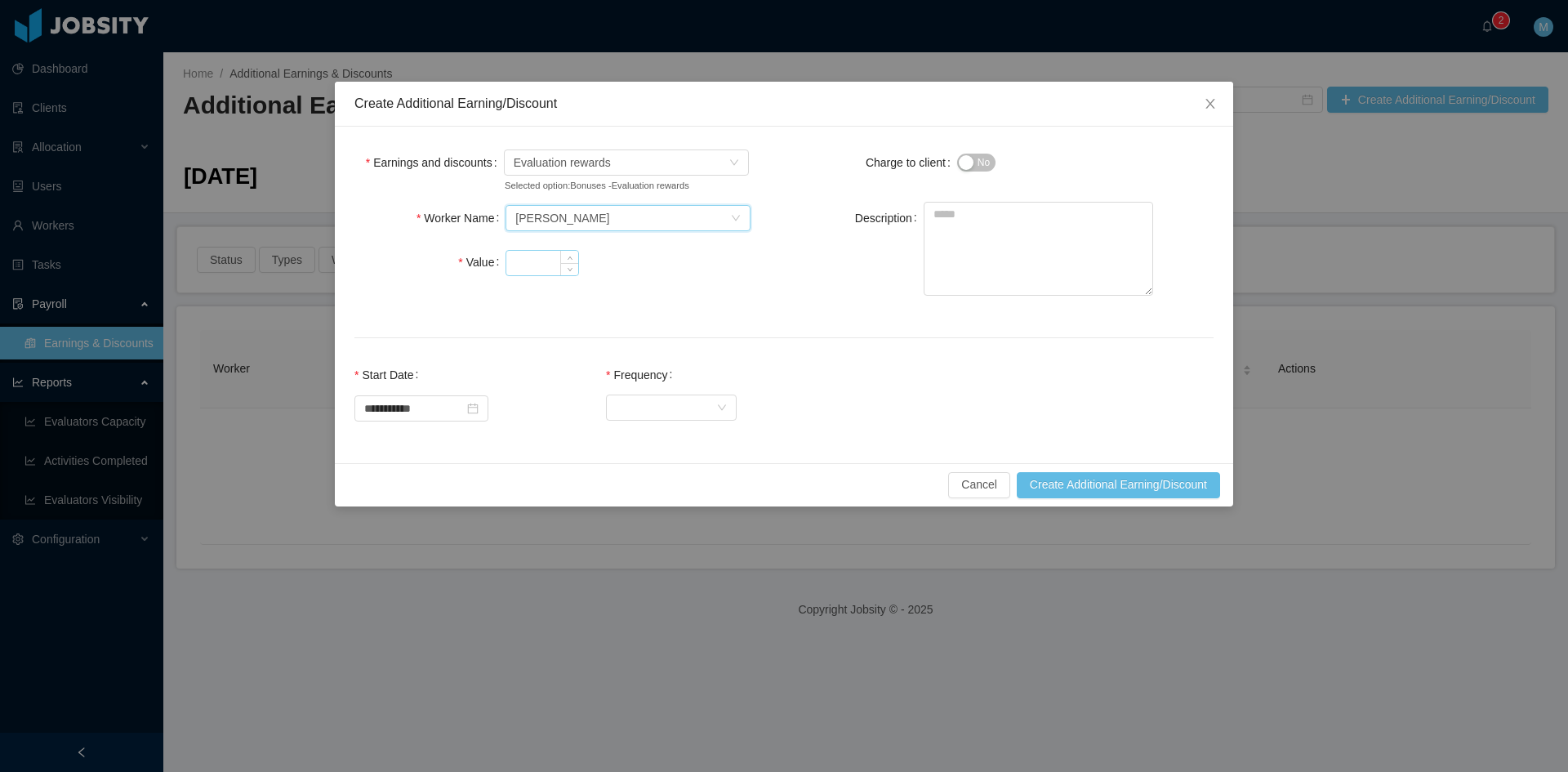
click at [541, 261] on input "Value" at bounding box center [542, 263] width 71 height 24
type input "***"
click at [995, 244] on textarea "Description" at bounding box center [1038, 249] width 229 height 94
paste textarea "**********"
click at [1091, 264] on textarea "**********" at bounding box center [1038, 249] width 229 height 94
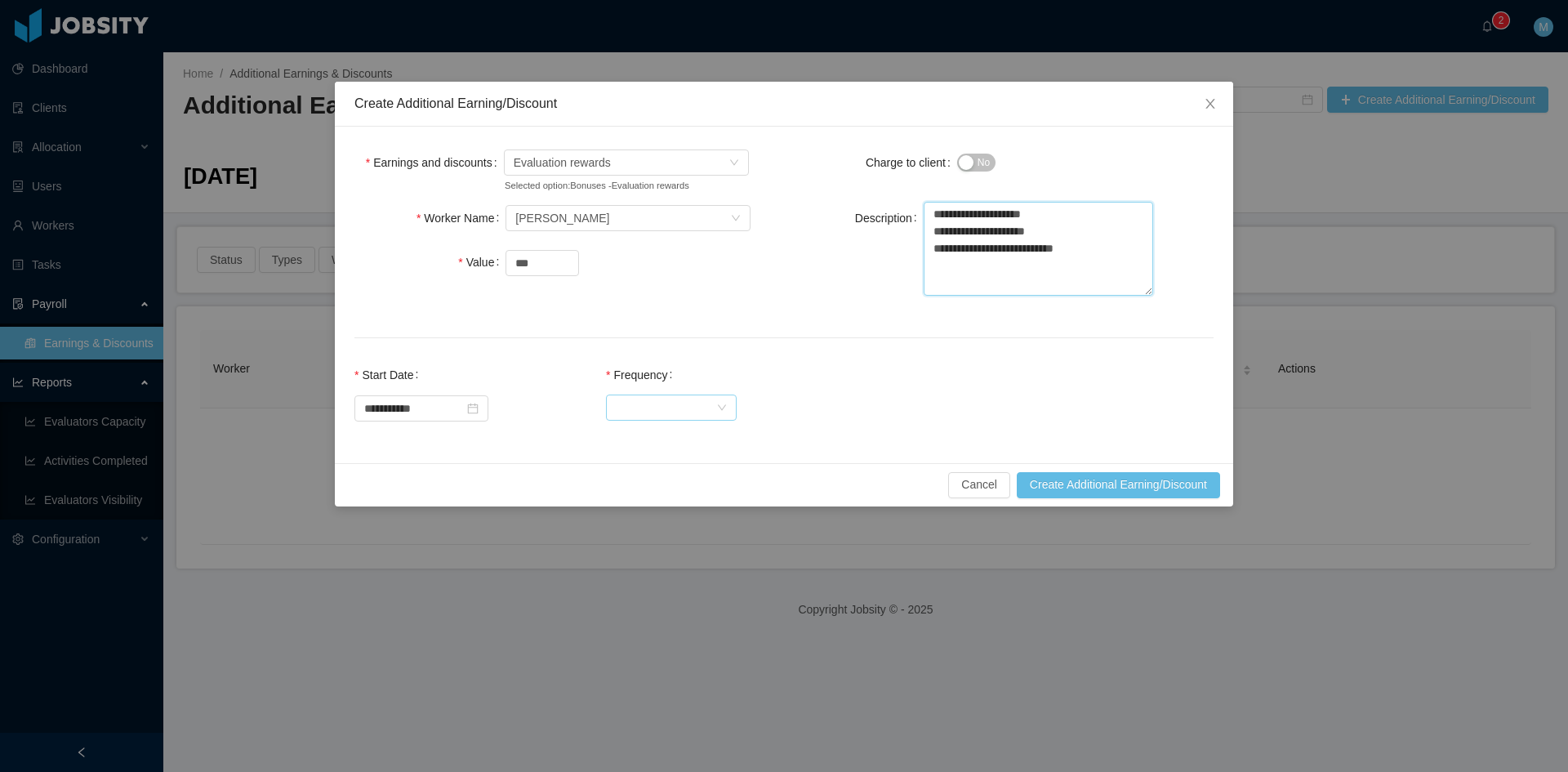
type textarea "**********"
click at [670, 411] on div "Select Frequency" at bounding box center [666, 407] width 101 height 24
click at [669, 438] on li "One Time" at bounding box center [686, 439] width 131 height 26
click at [1122, 484] on button "Create Additional Earning/Discount" at bounding box center [1118, 485] width 204 height 26
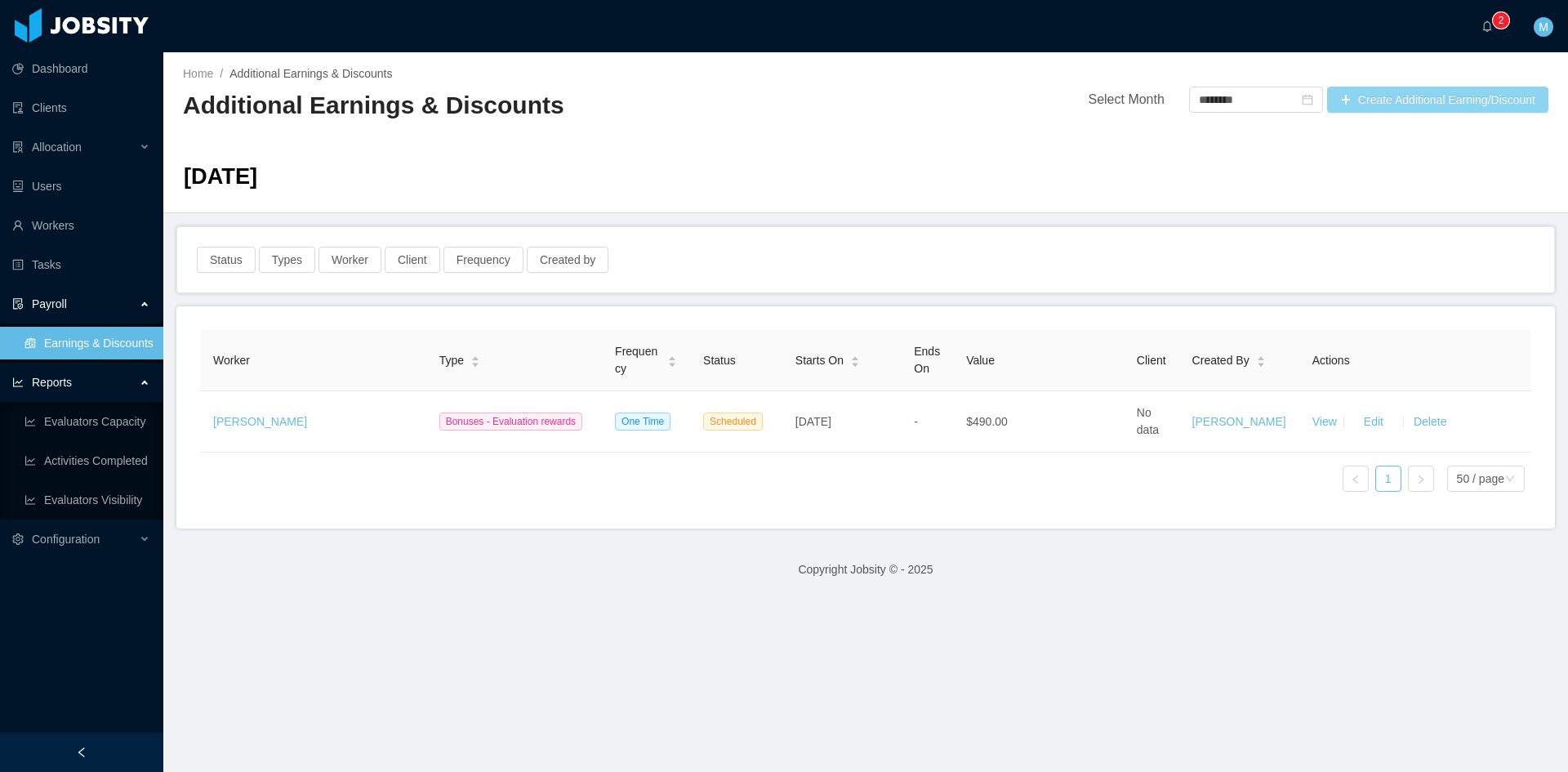
click at [1408, 101] on button "Create Additional Earning/Discount" at bounding box center [1437, 99] width 221 height 26
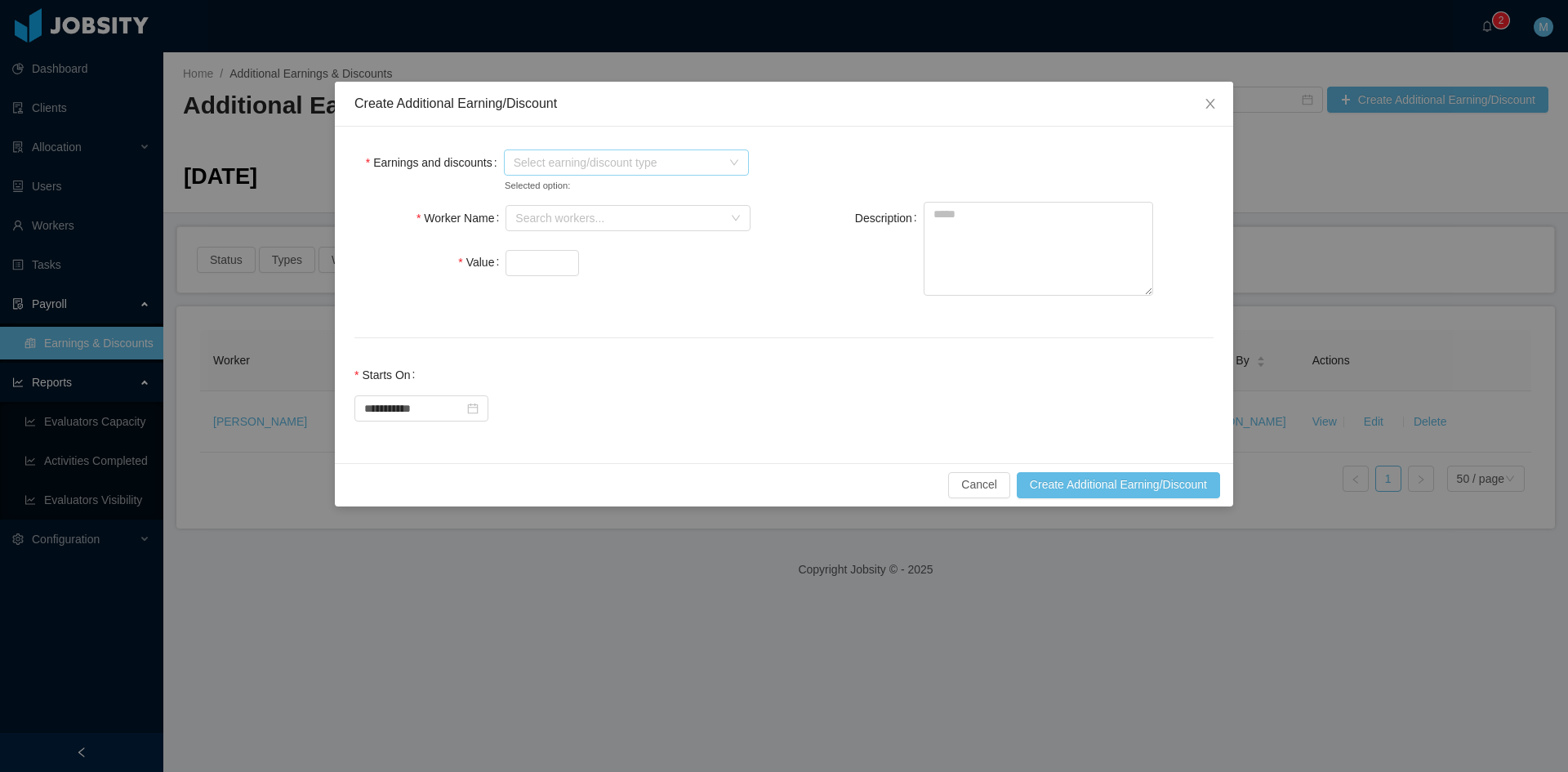
click at [571, 167] on span "Select earning/discount type" at bounding box center [617, 163] width 207 height 17
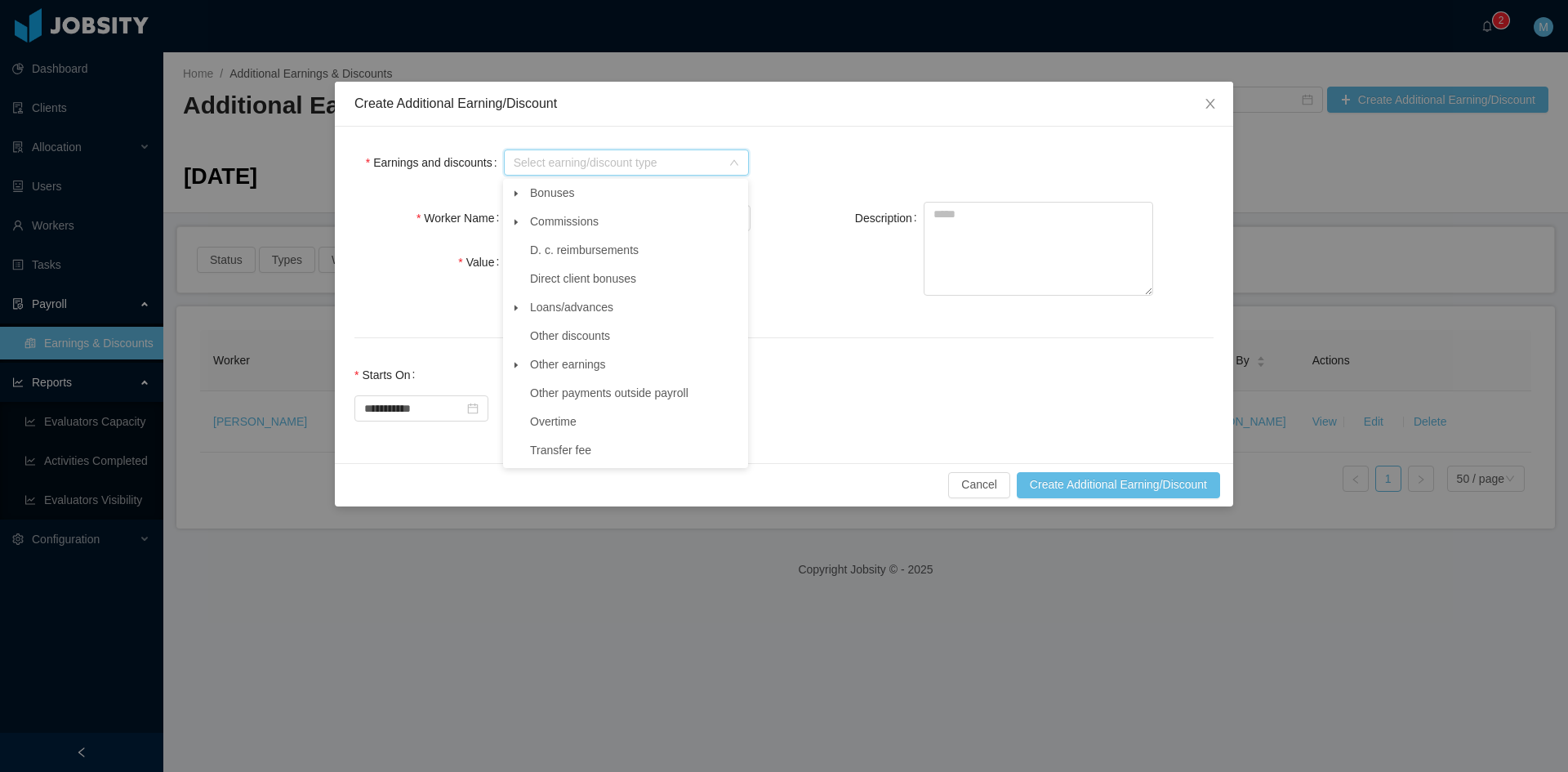
click at [517, 188] on span at bounding box center [516, 194] width 20 height 20
click at [594, 313] on span "Evaluation rewards" at bounding box center [593, 307] width 97 height 13
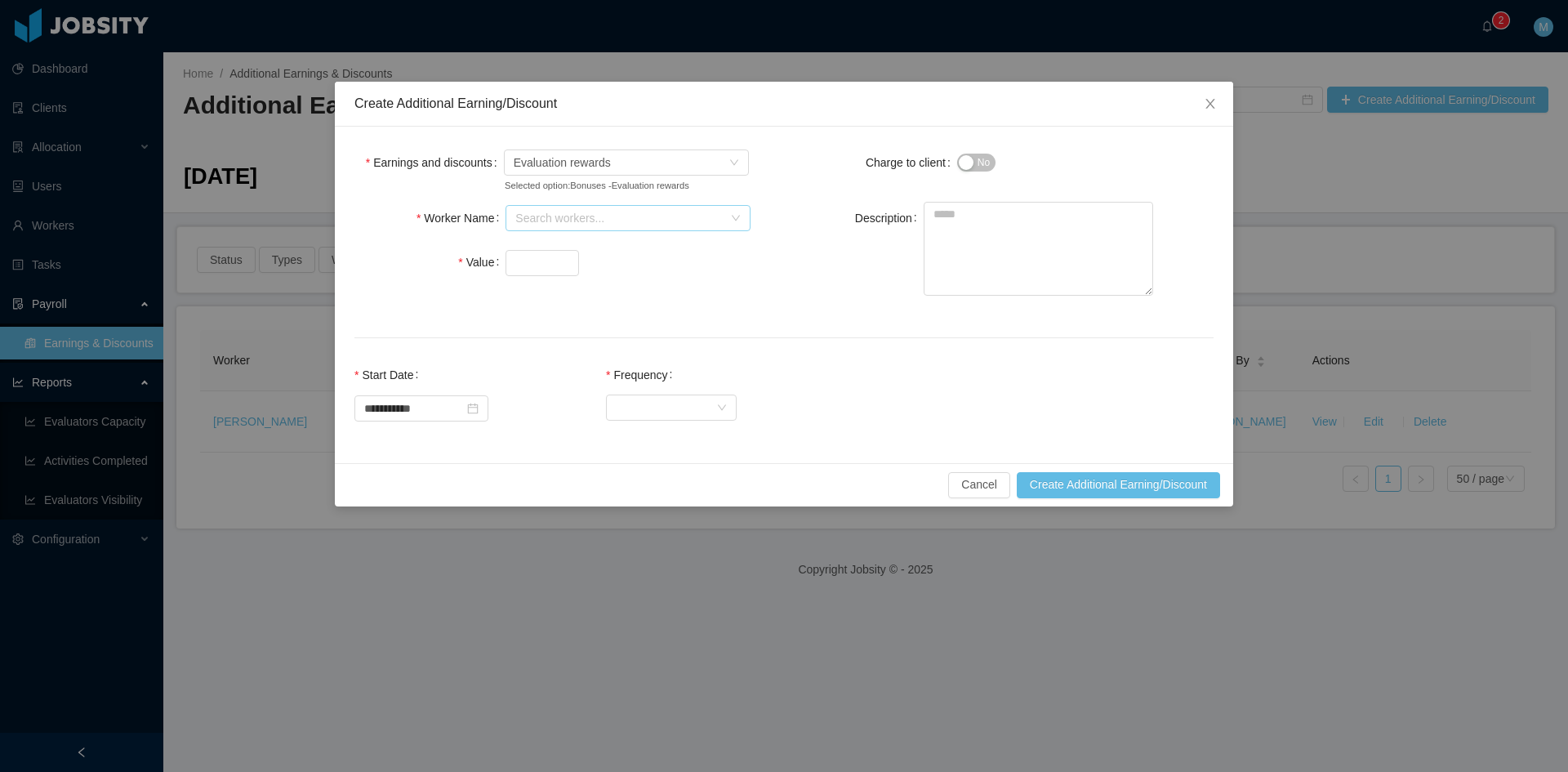
click at [544, 214] on div "Search workers..." at bounding box center [619, 218] width 207 height 17
type input "*******"
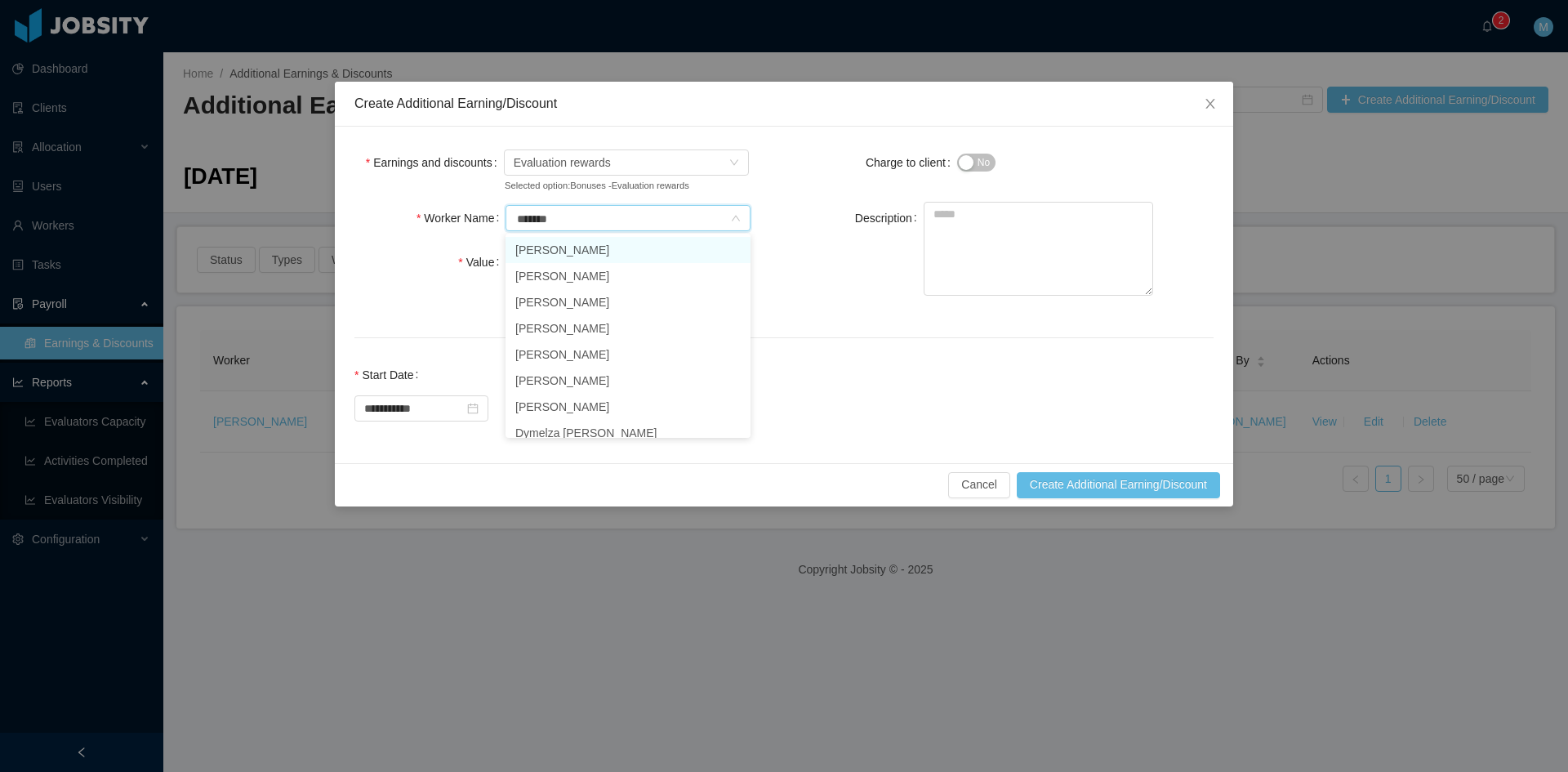
click at [557, 250] on li "Geraldo Lima" at bounding box center [628, 250] width 245 height 26
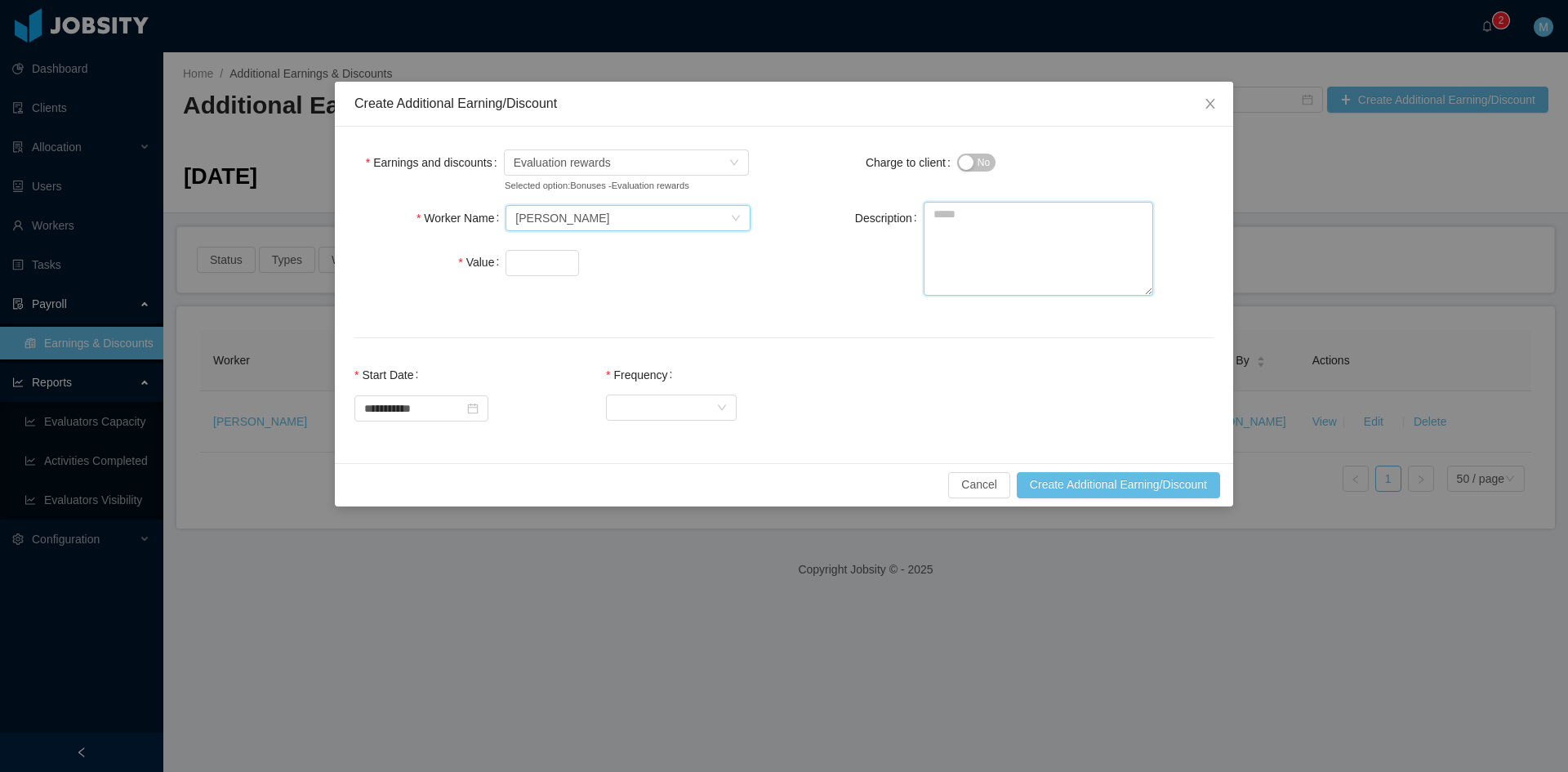
click at [1013, 269] on textarea "Description" at bounding box center [1038, 249] width 229 height 94
paste textarea "**********"
type textarea "**********"
click at [534, 262] on input "Value" at bounding box center [542, 263] width 71 height 24
type input "***"
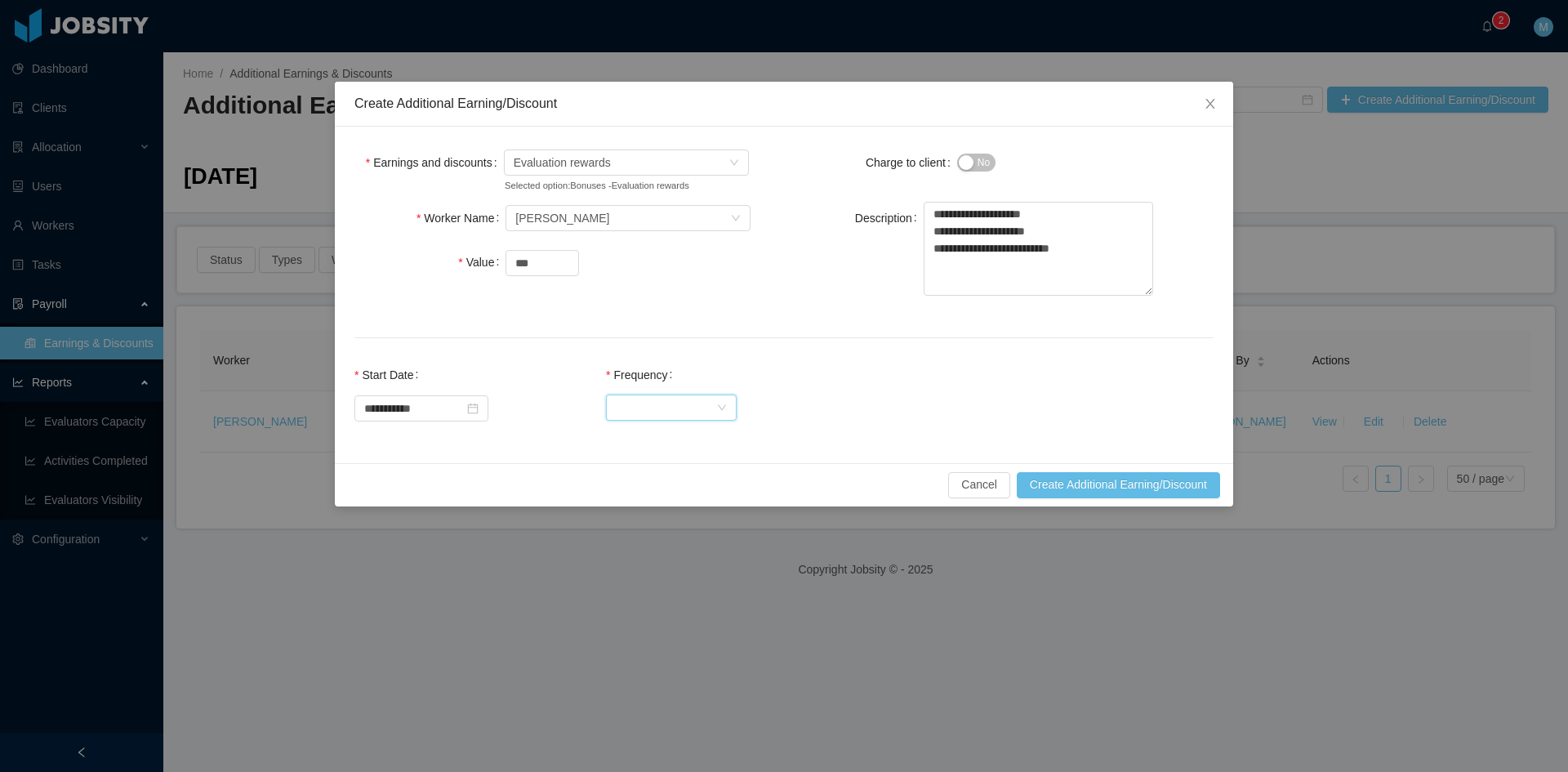
click at [666, 413] on div "Select Frequency" at bounding box center [666, 407] width 101 height 24
click at [669, 440] on li "One Time" at bounding box center [686, 439] width 131 height 26
click at [1089, 480] on button "Create Additional Earning/Discount" at bounding box center [1118, 485] width 204 height 26
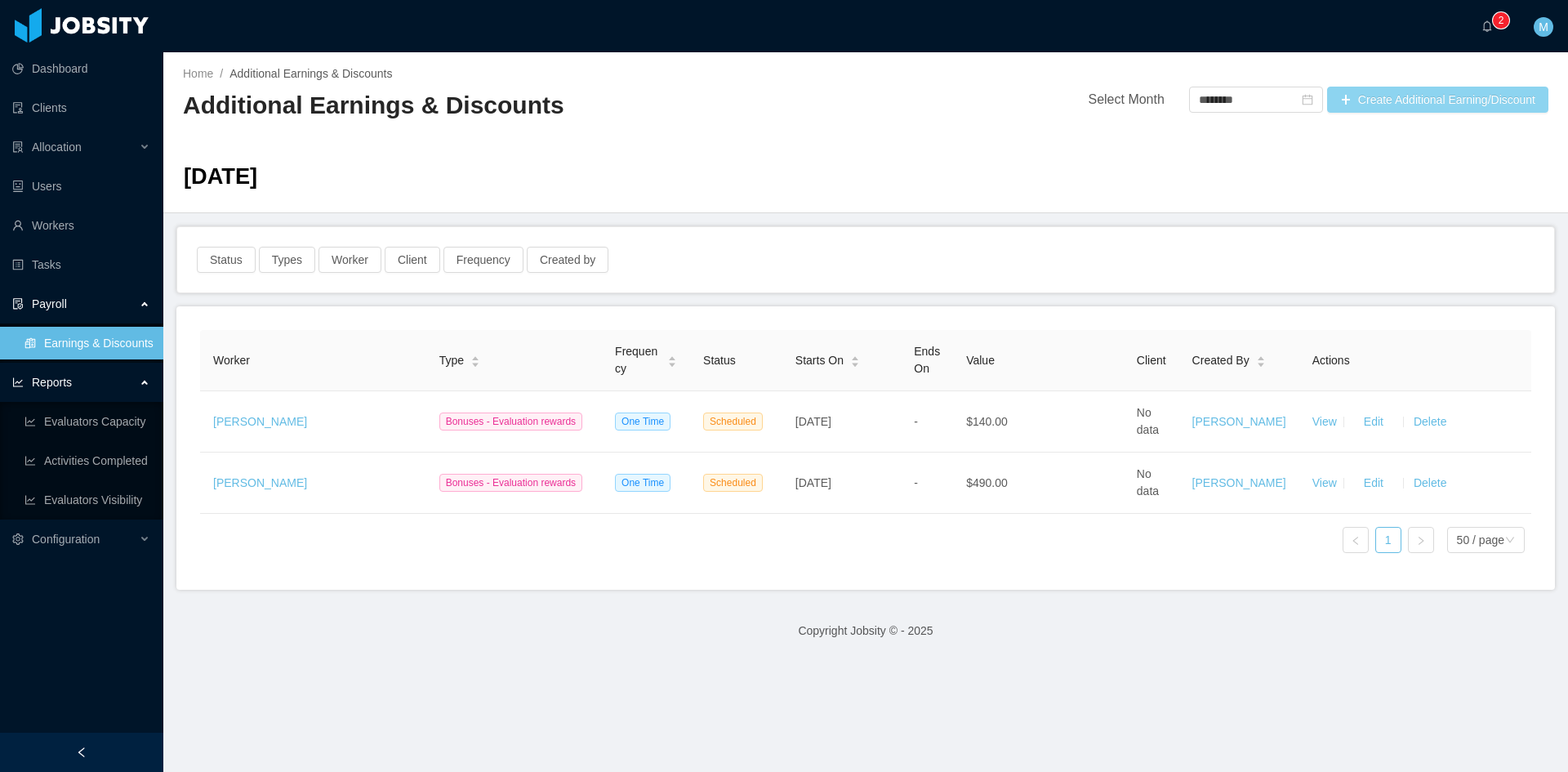
click at [1375, 99] on button "Create Additional Earning/Discount" at bounding box center [1437, 99] width 221 height 26
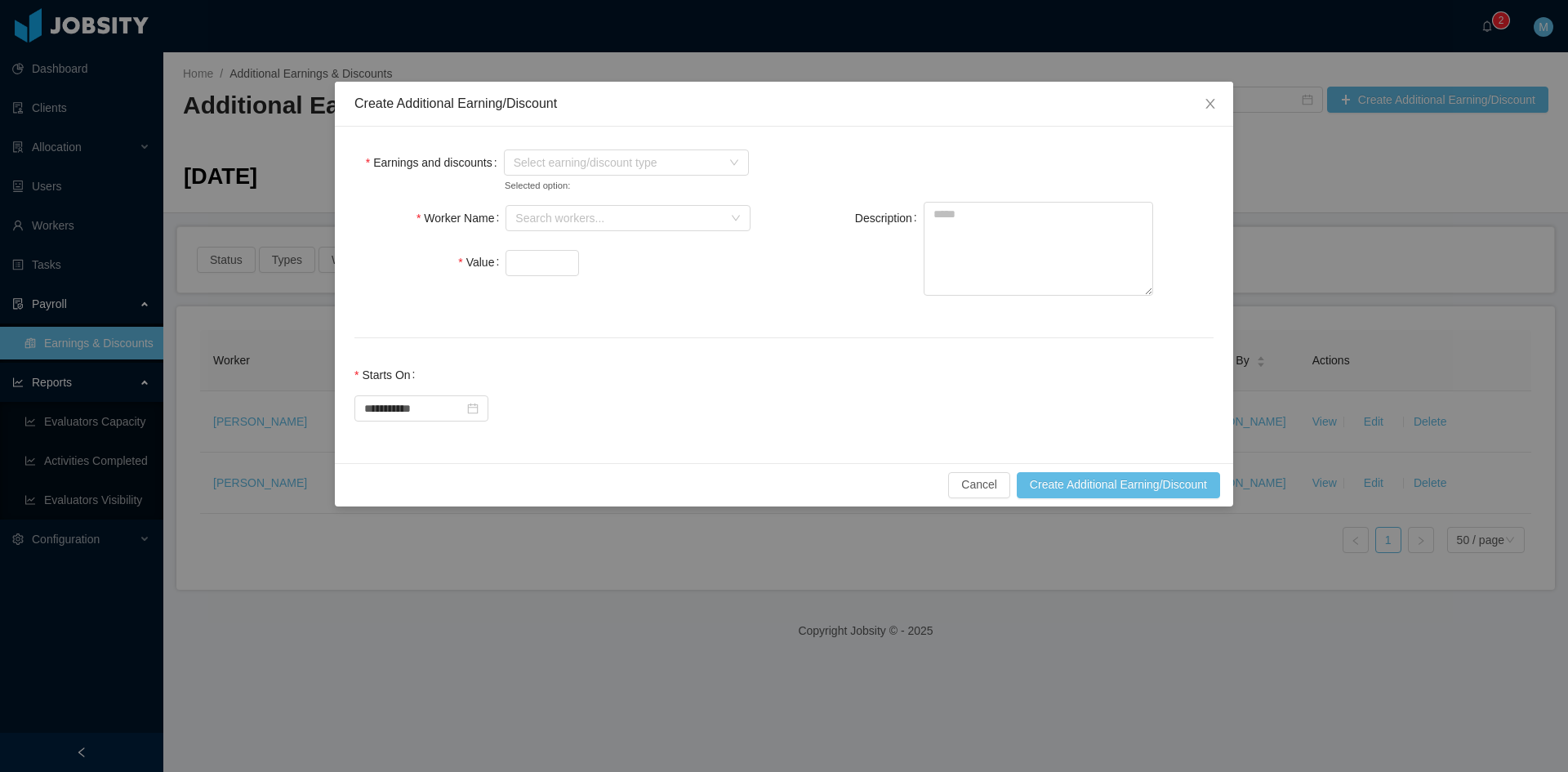
click at [490, 158] on label "Earnings and discounts" at bounding box center [435, 163] width 138 height 13
click at [507, 159] on span "Select earning/discount type" at bounding box center [626, 162] width 245 height 26
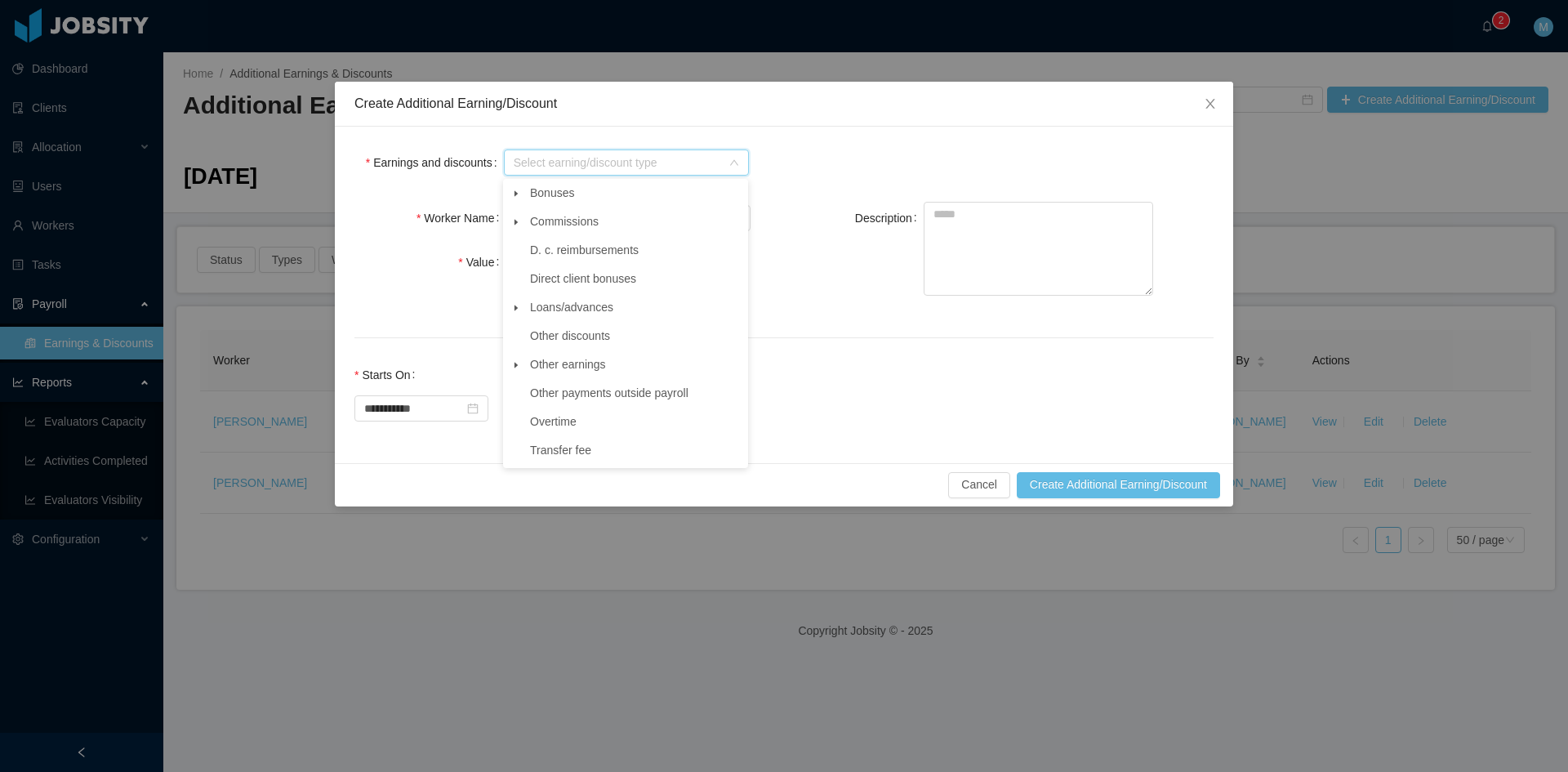
click at [518, 191] on icon "icon: caret-down" at bounding box center [516, 194] width 8 height 8
click at [579, 311] on span "Evaluation rewards" at bounding box center [593, 307] width 97 height 13
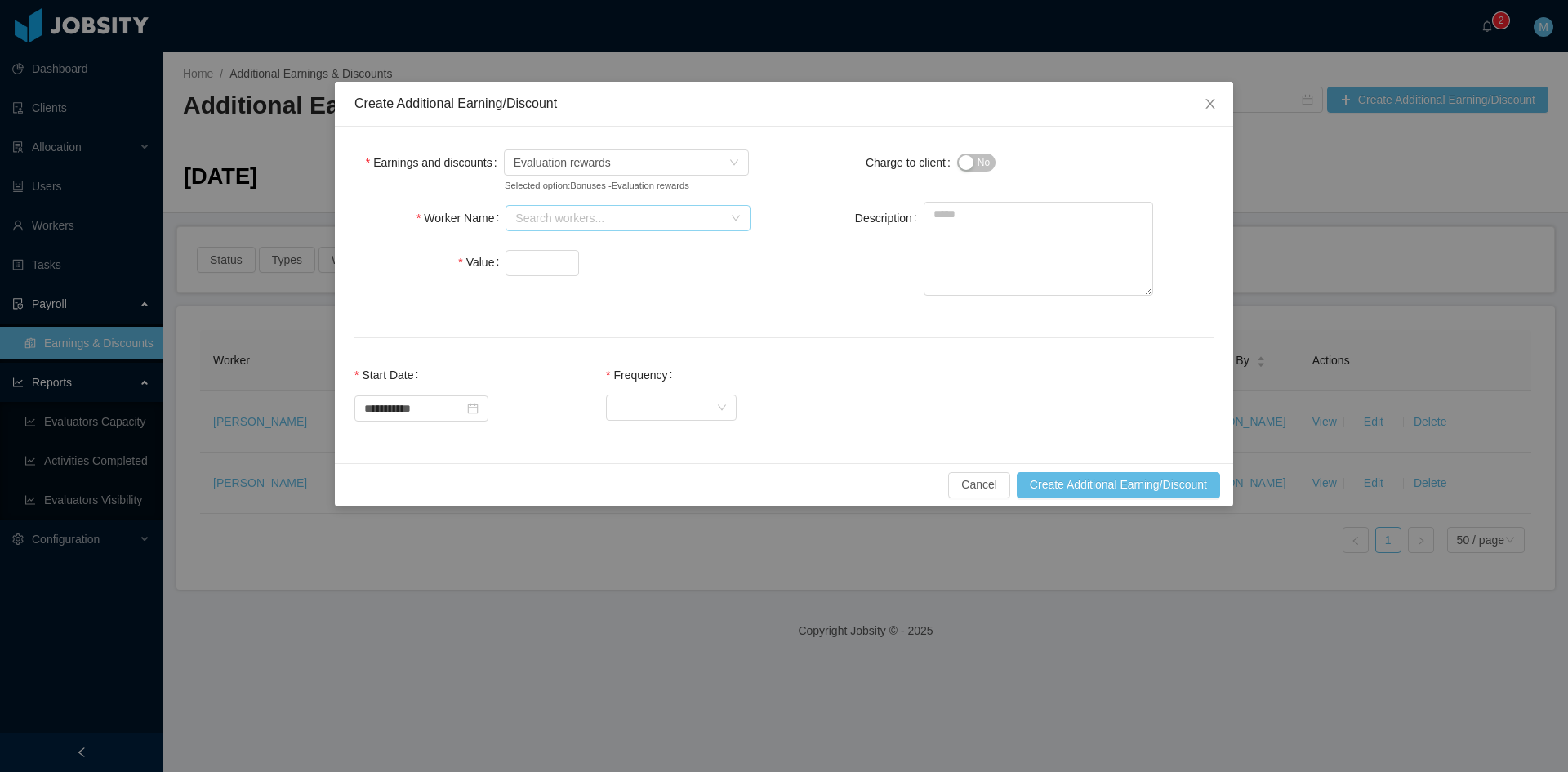
click at [534, 224] on div "Search workers..." at bounding box center [619, 218] width 207 height 17
type input "**********"
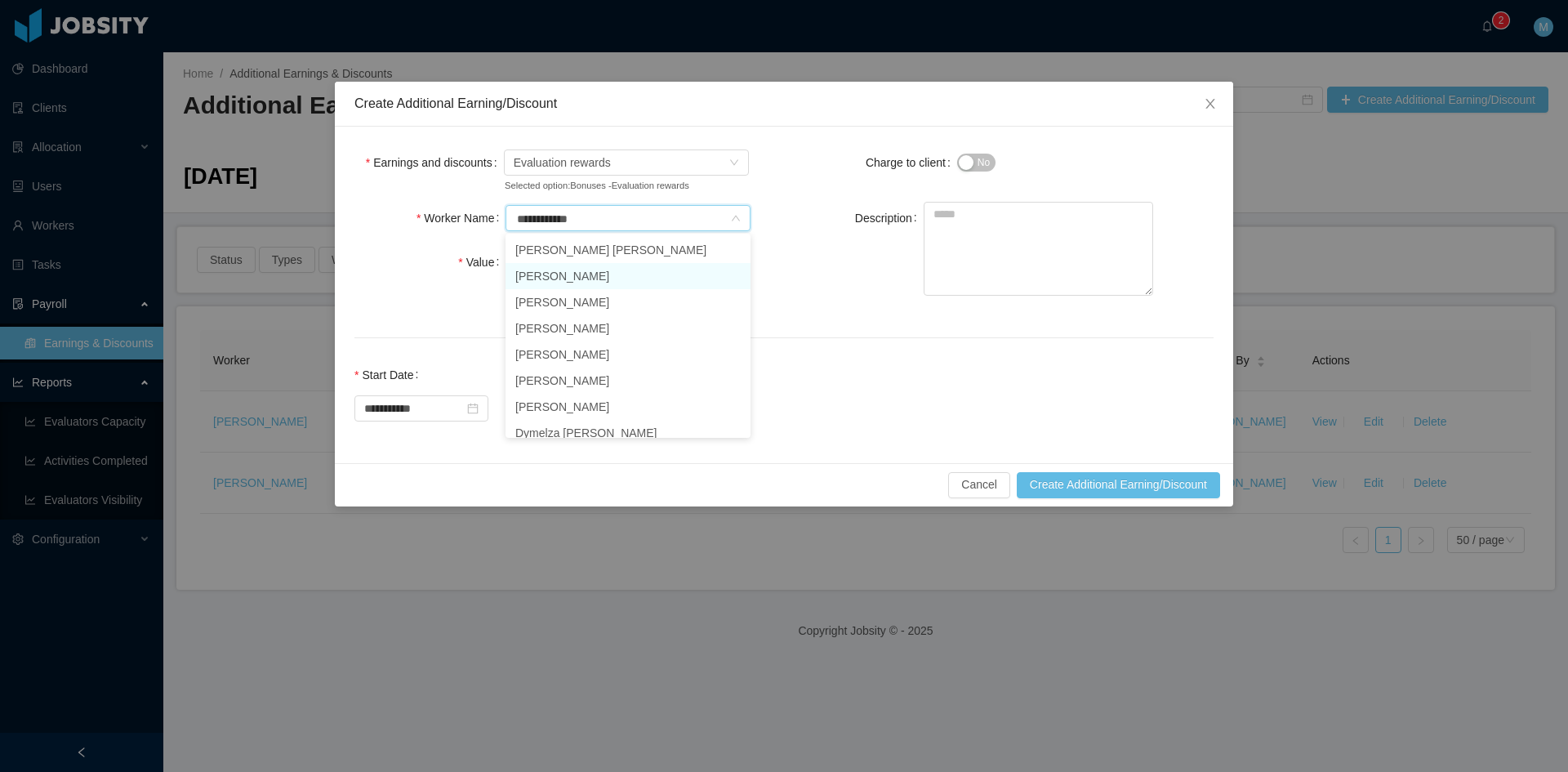
click at [576, 276] on li "Jose Alberto Flores" at bounding box center [628, 275] width 245 height 26
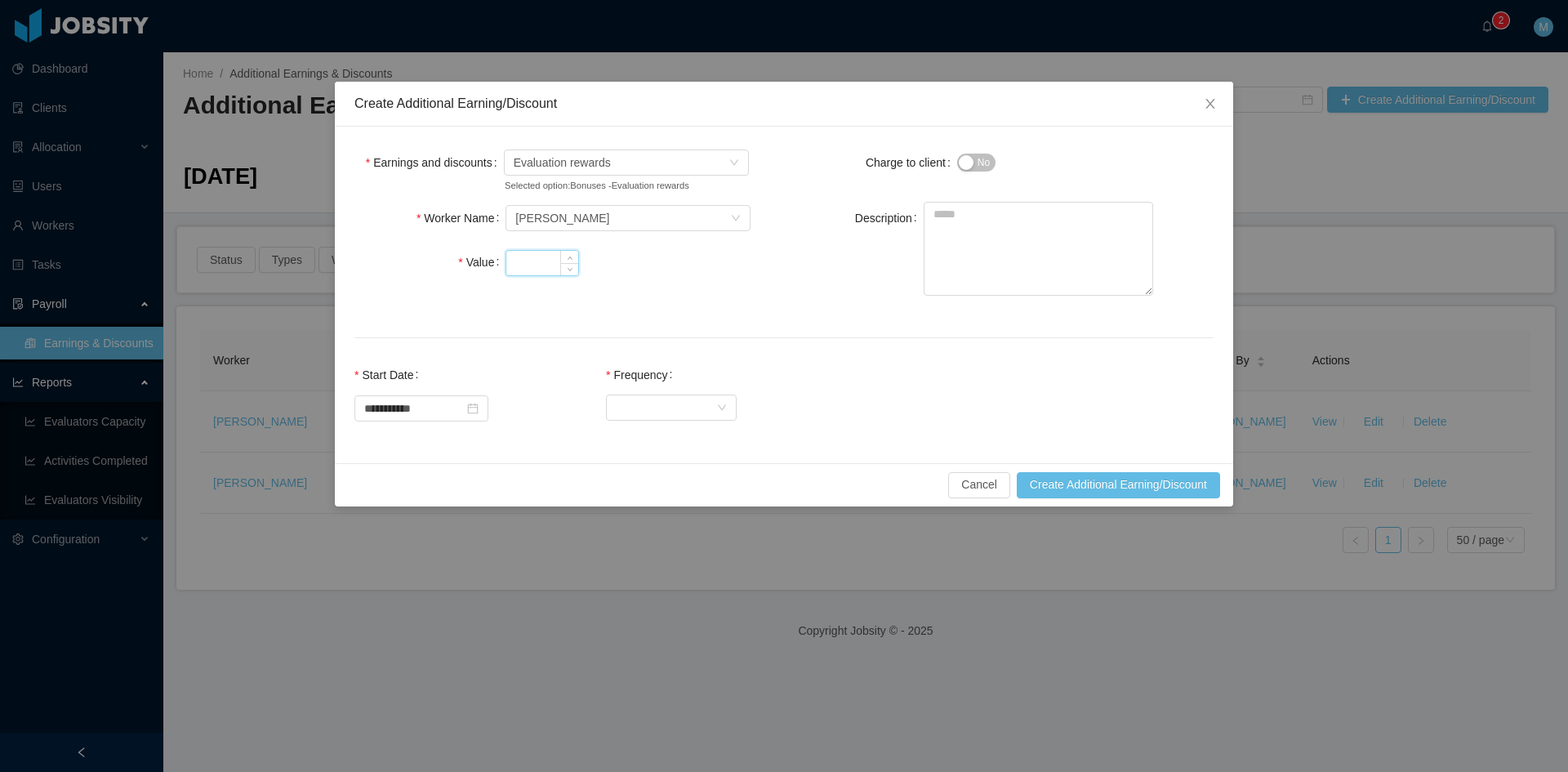
click at [548, 265] on input "Value" at bounding box center [542, 263] width 71 height 24
type input "***"
paste textarea "**********"
type textarea "**********"
click at [662, 403] on div "Select Frequency" at bounding box center [666, 407] width 101 height 24
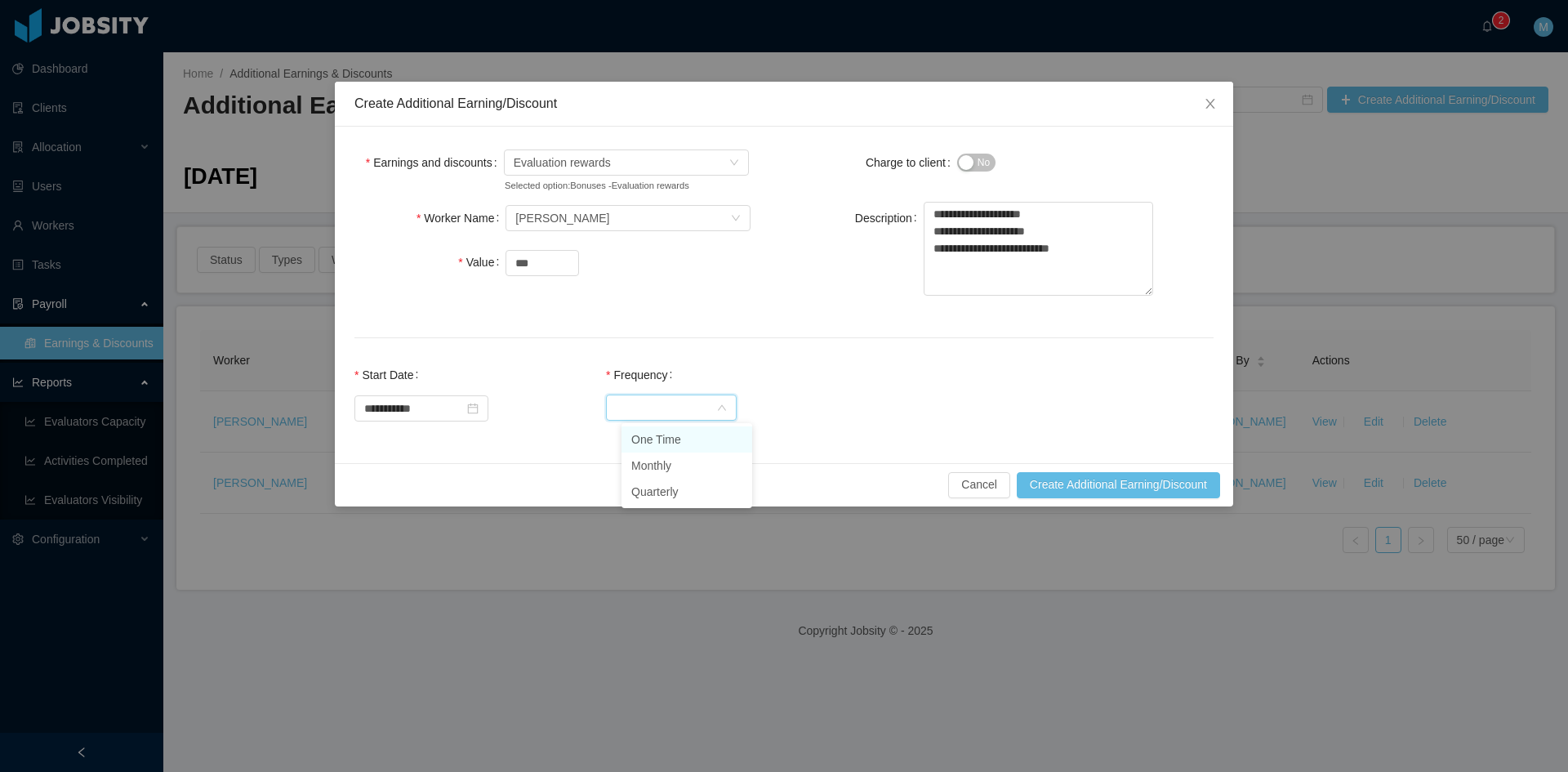
click at [658, 438] on li "One Time" at bounding box center [686, 439] width 131 height 26
click at [1111, 484] on button "Create Additional Earning/Discount" at bounding box center [1118, 485] width 204 height 26
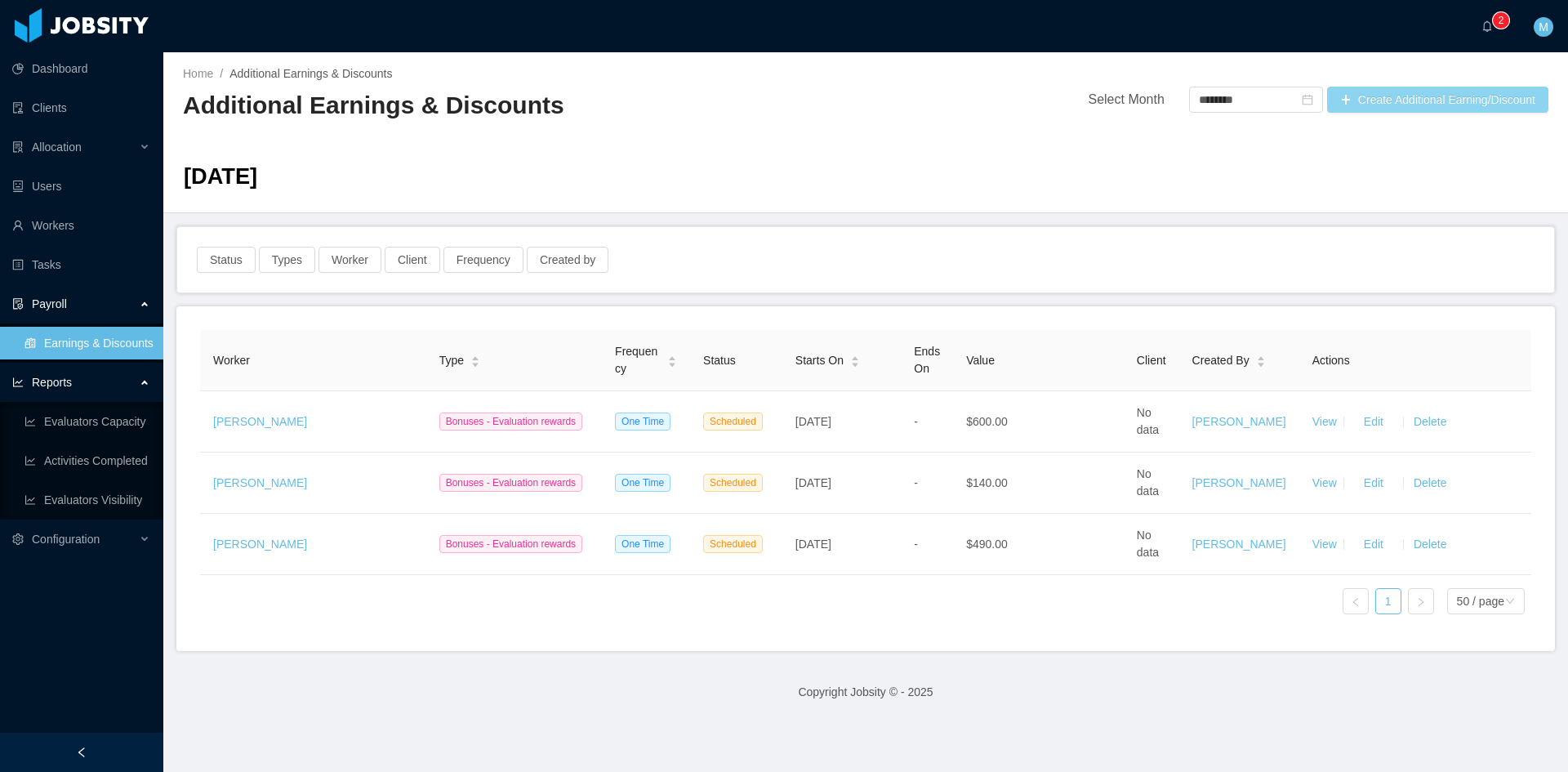
click at [1465, 102] on button "Create Additional Earning/Discount" at bounding box center [1437, 99] width 221 height 26
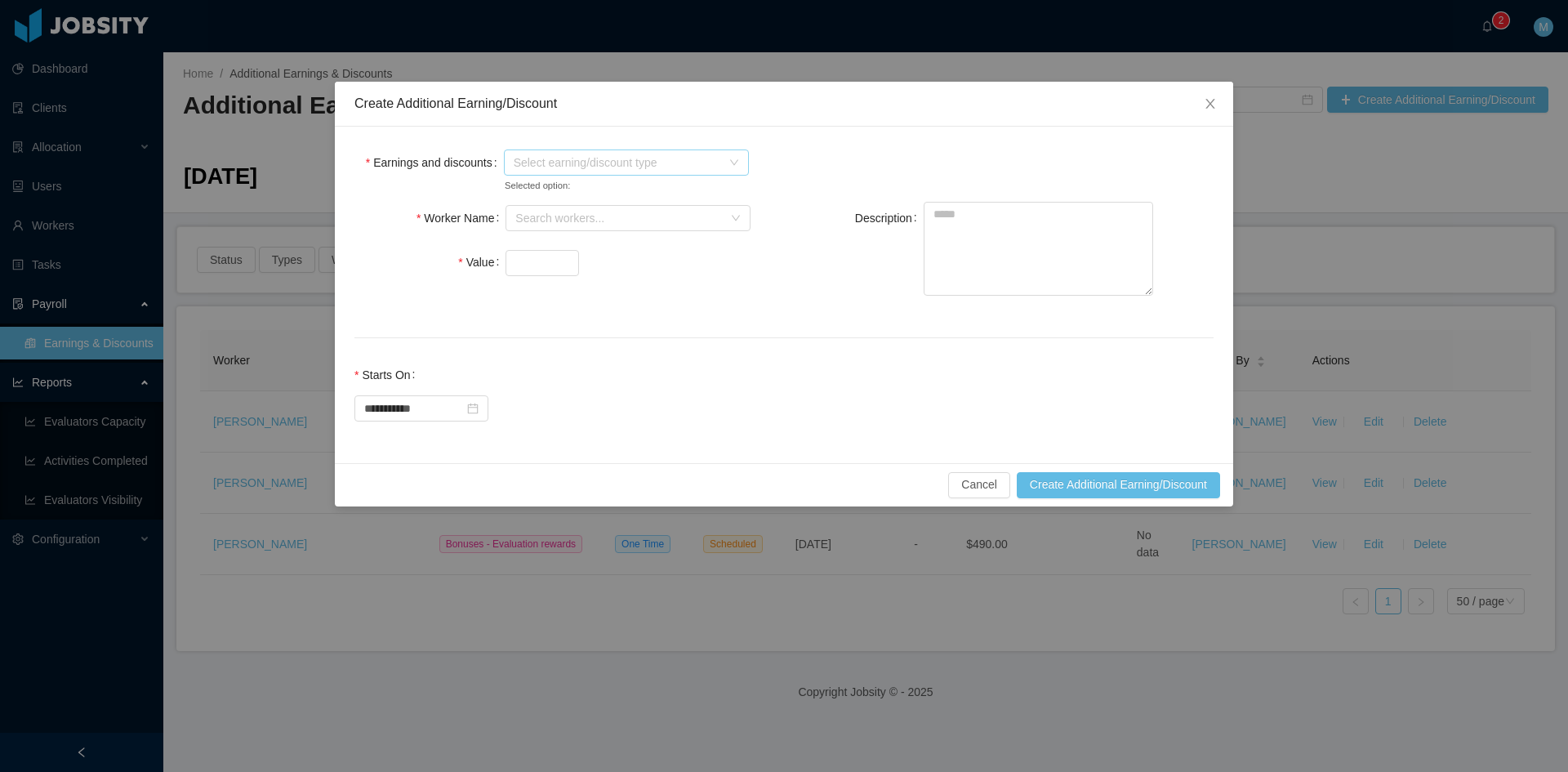
click at [613, 167] on span "Select earning/discount type" at bounding box center [617, 163] width 207 height 17
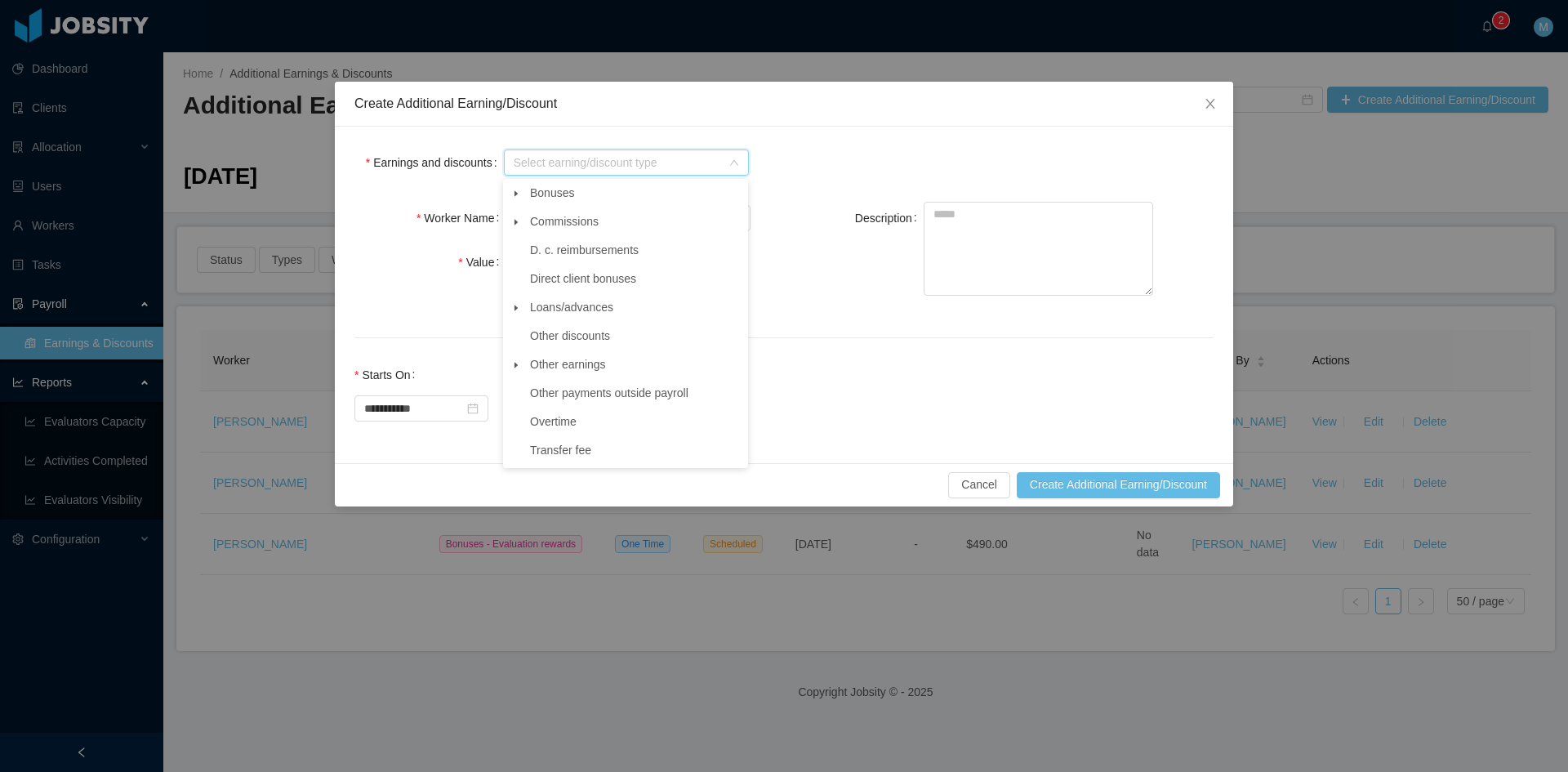
click at [508, 198] on span at bounding box center [516, 194] width 20 height 20
click at [614, 303] on span "Evaluation rewards" at bounding box center [593, 307] width 97 height 13
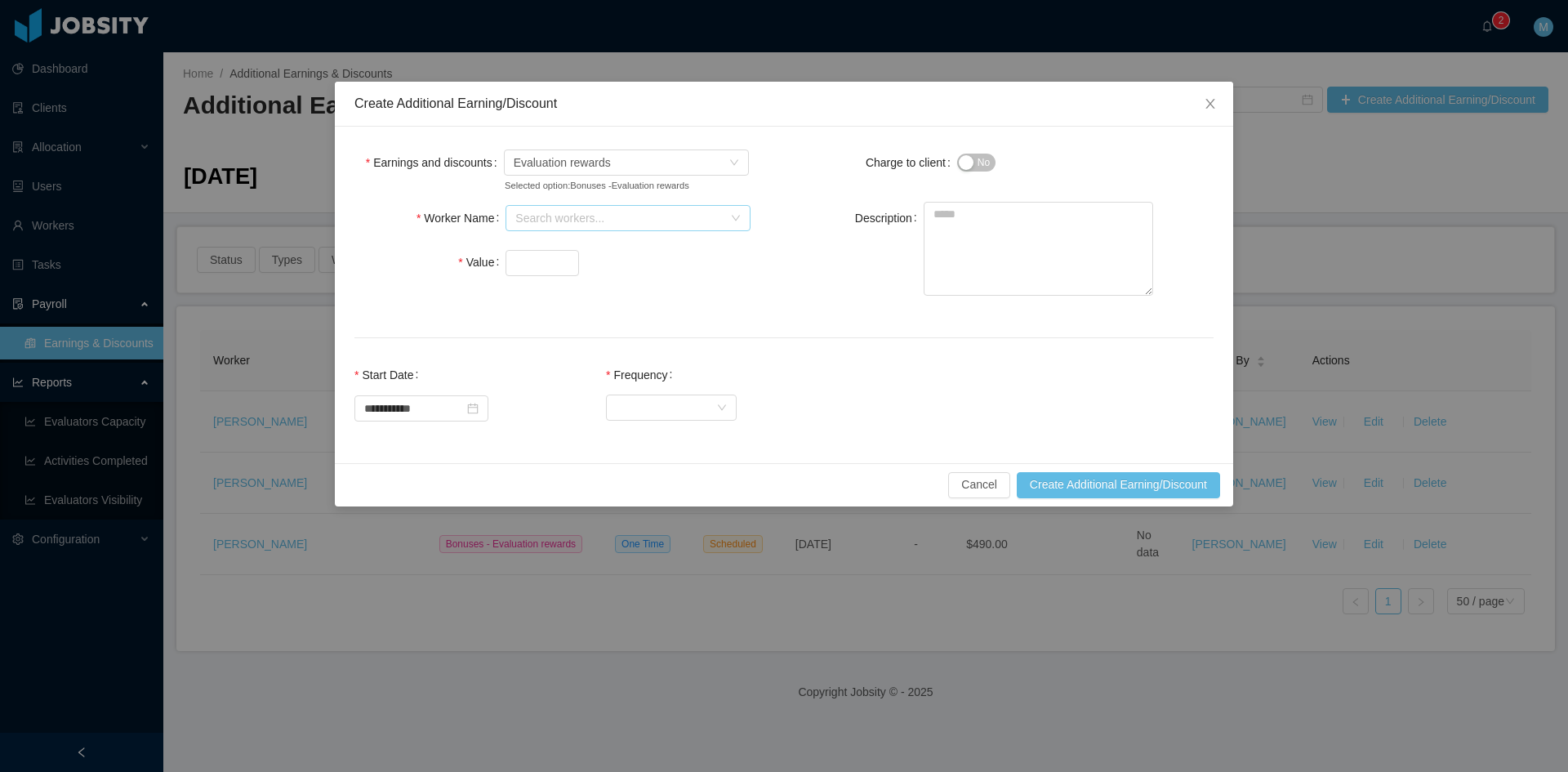
click at [550, 217] on div "Search workers..." at bounding box center [619, 218] width 207 height 17
type input "*********"
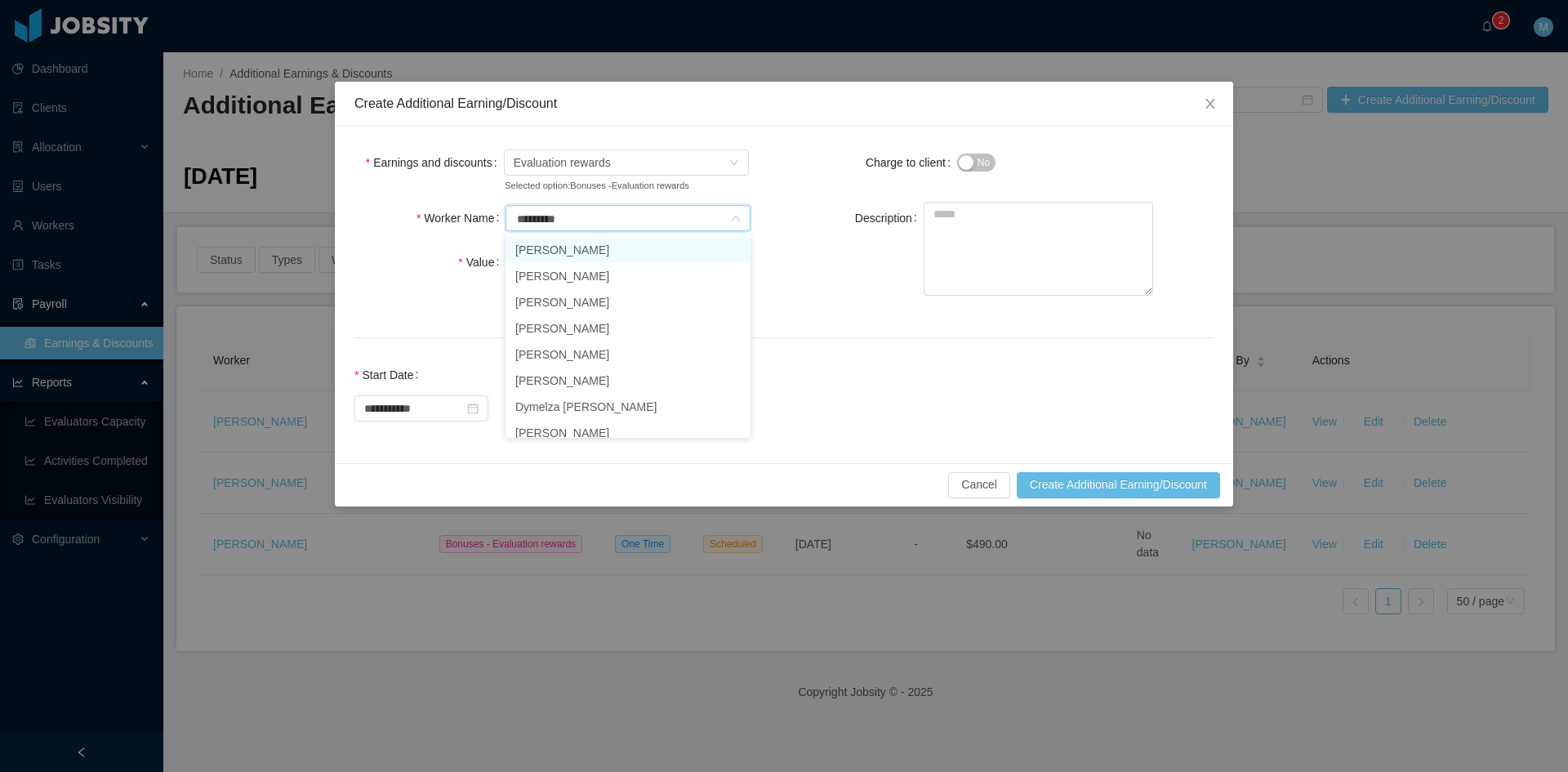
click at [560, 246] on li "Marlon Olaya" at bounding box center [628, 250] width 245 height 26
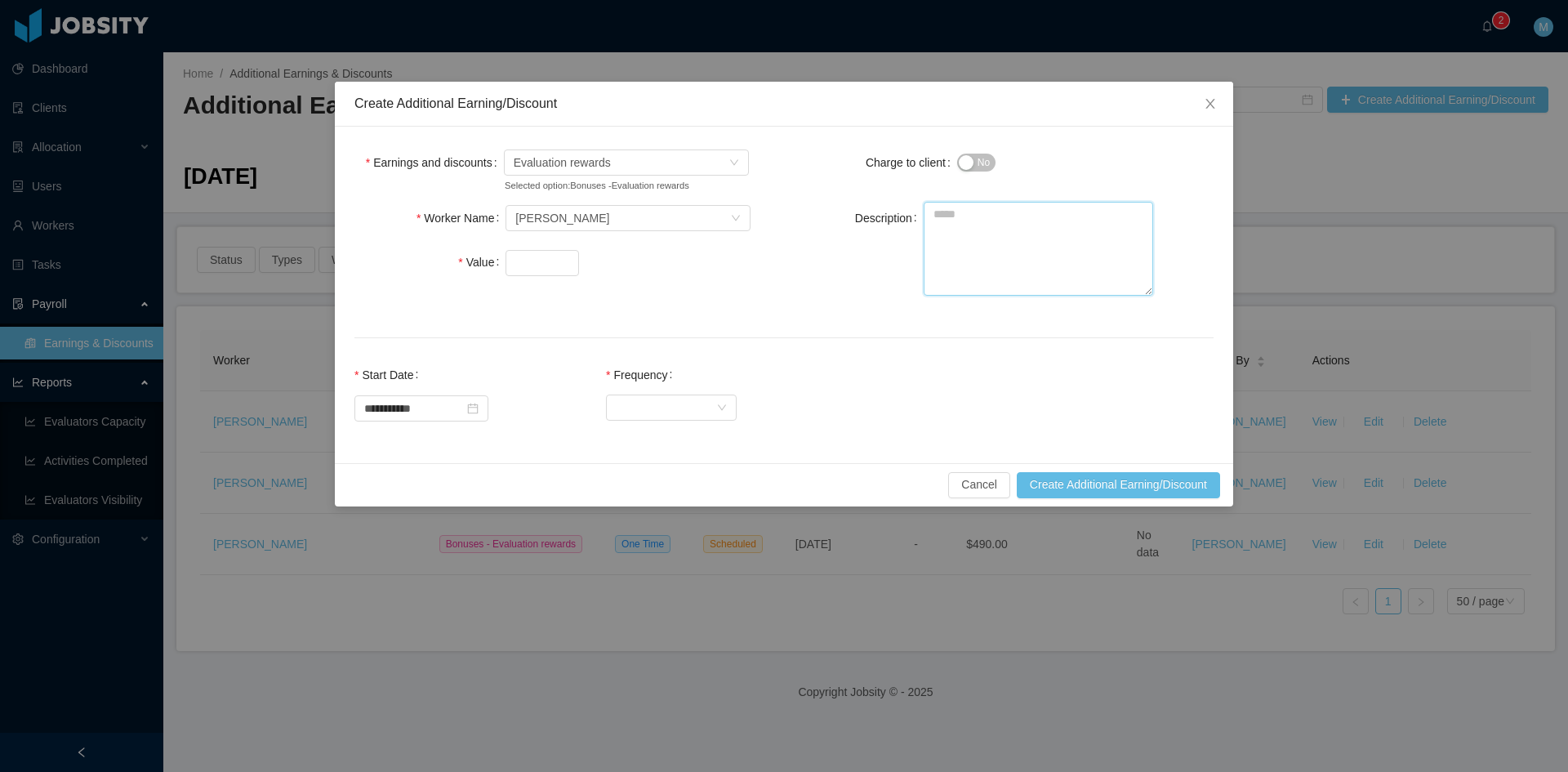
click at [1040, 256] on textarea "Description" at bounding box center [1038, 249] width 229 height 94
paste textarea "**********"
type textarea "**********"
type input "**"
click at [704, 402] on div "Select Frequency" at bounding box center [666, 407] width 101 height 24
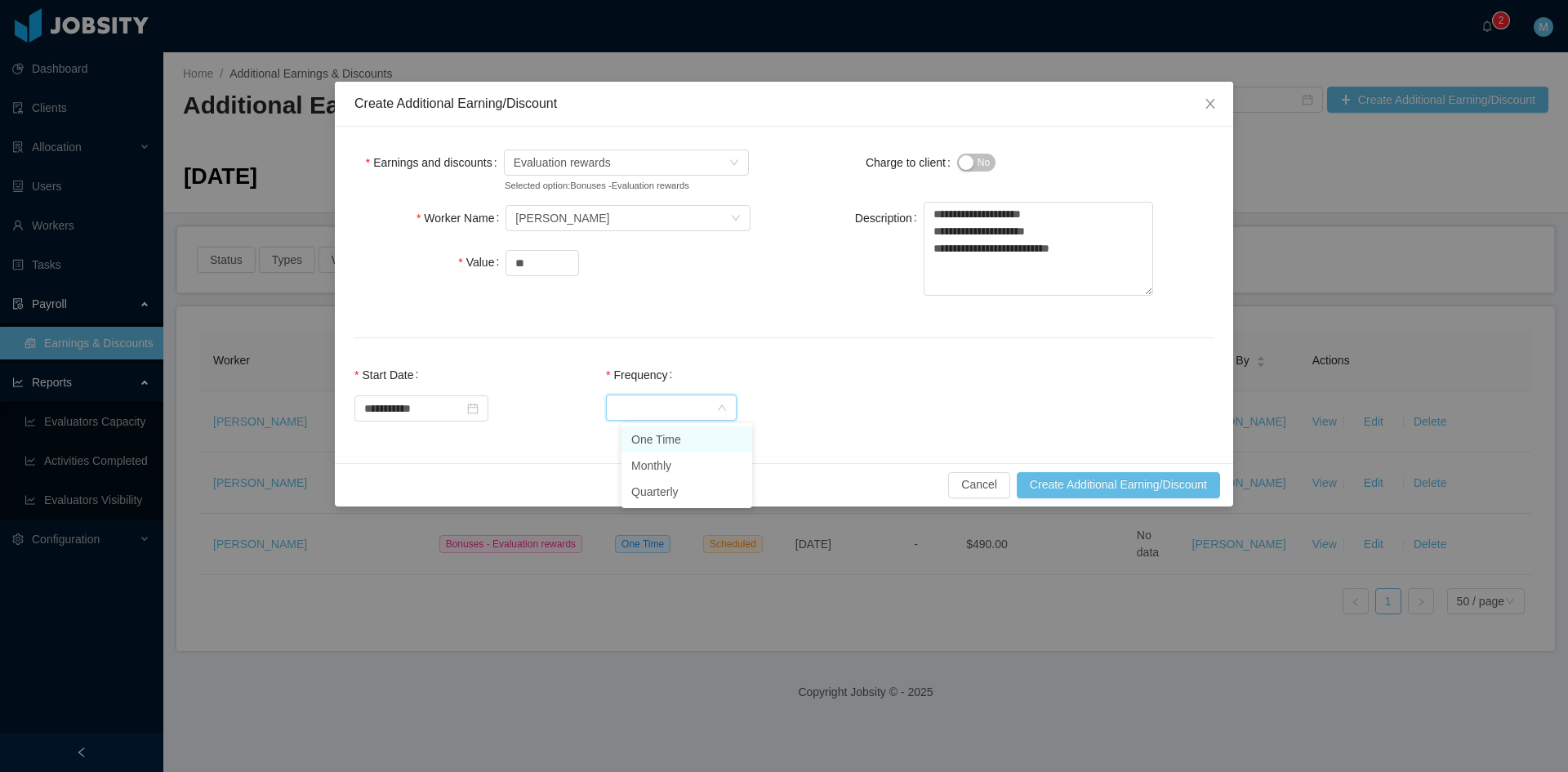
click at [705, 440] on li "One Time" at bounding box center [686, 439] width 131 height 26
click at [1096, 483] on button "Create Additional Earning/Discount" at bounding box center [1118, 485] width 204 height 26
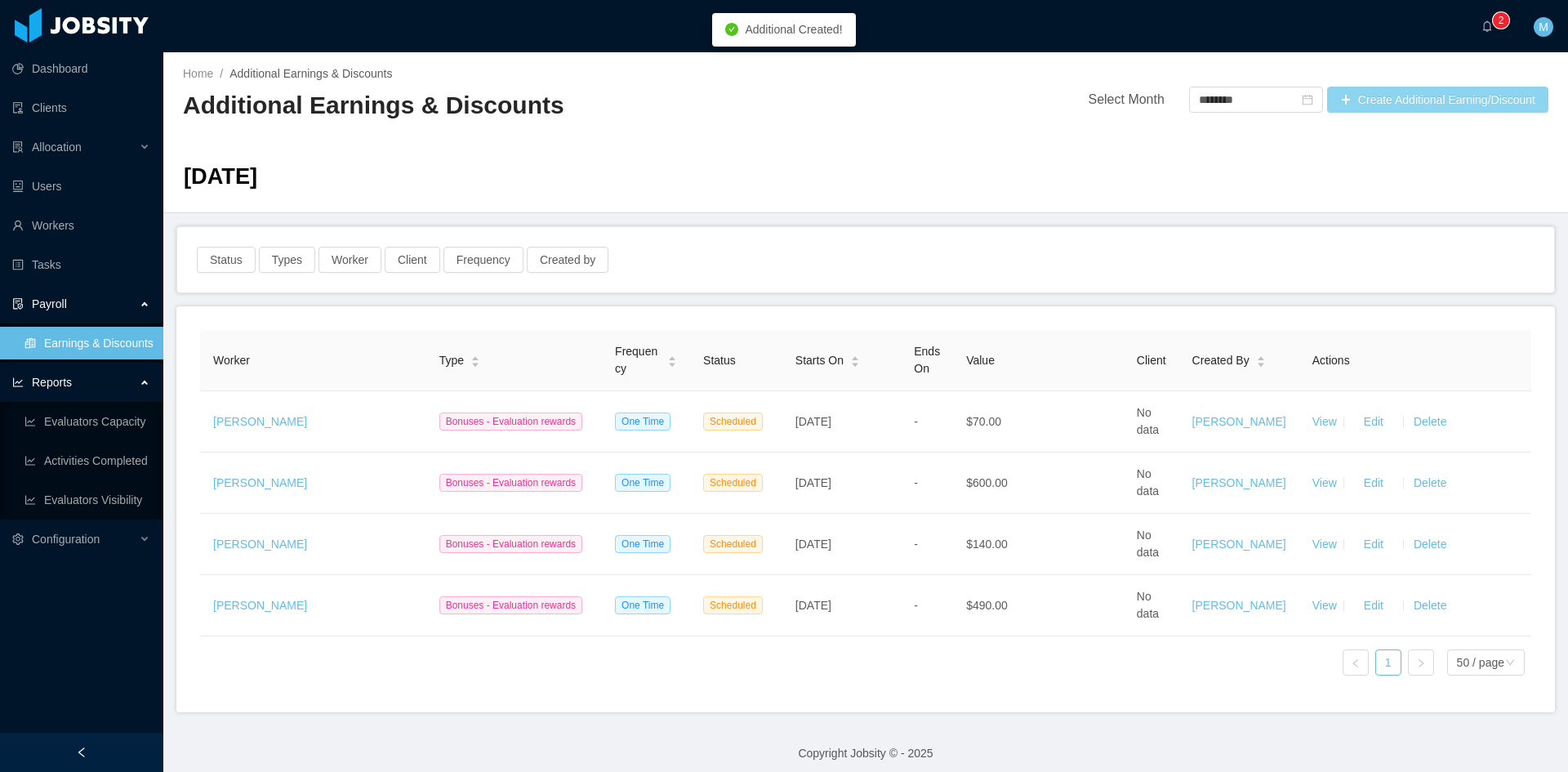
click at [1419, 102] on button "Create Additional Earning/Discount" at bounding box center [1437, 99] width 221 height 26
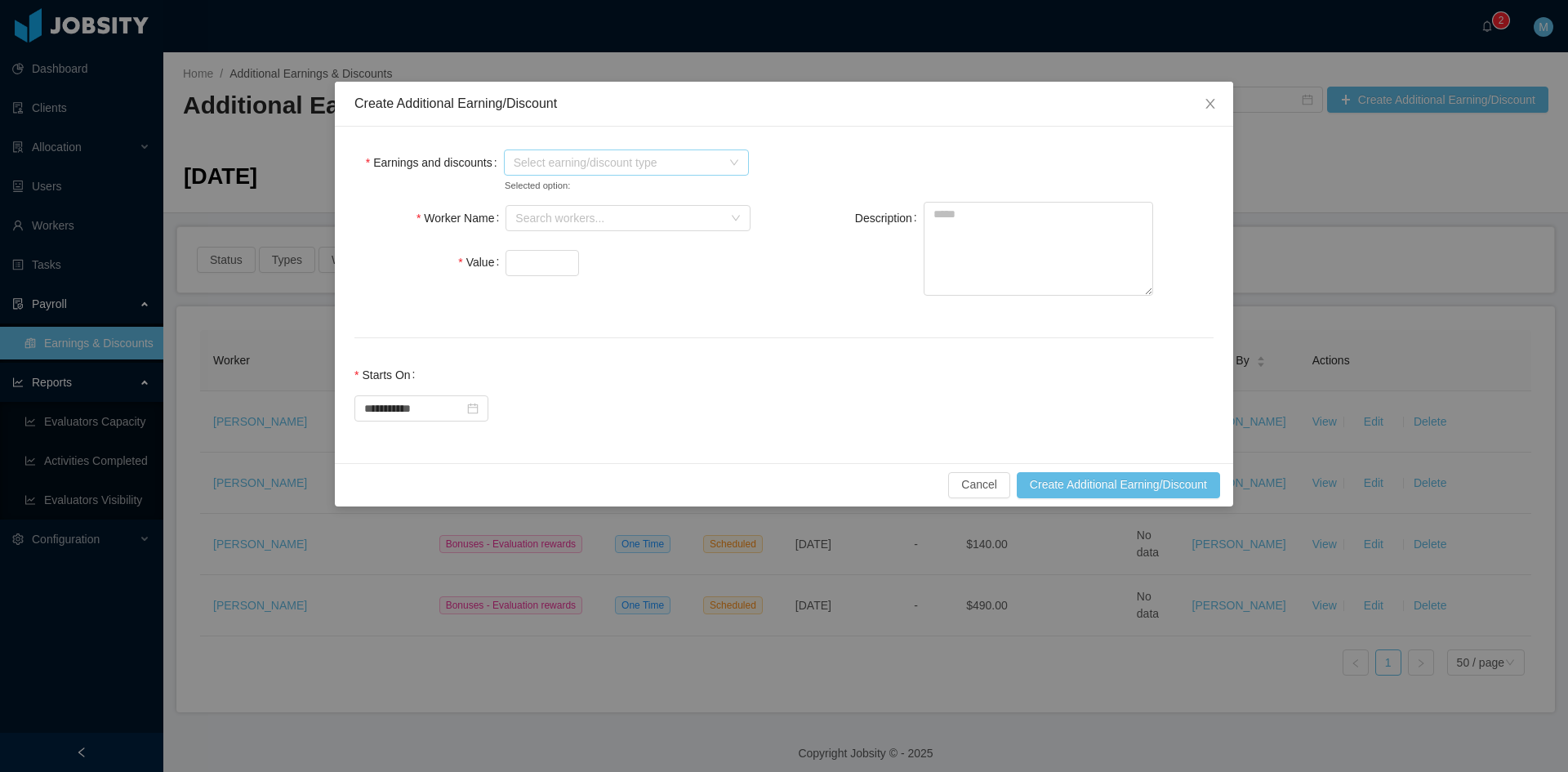
click at [535, 173] on span "Select earning/discount type" at bounding box center [621, 162] width 214 height 24
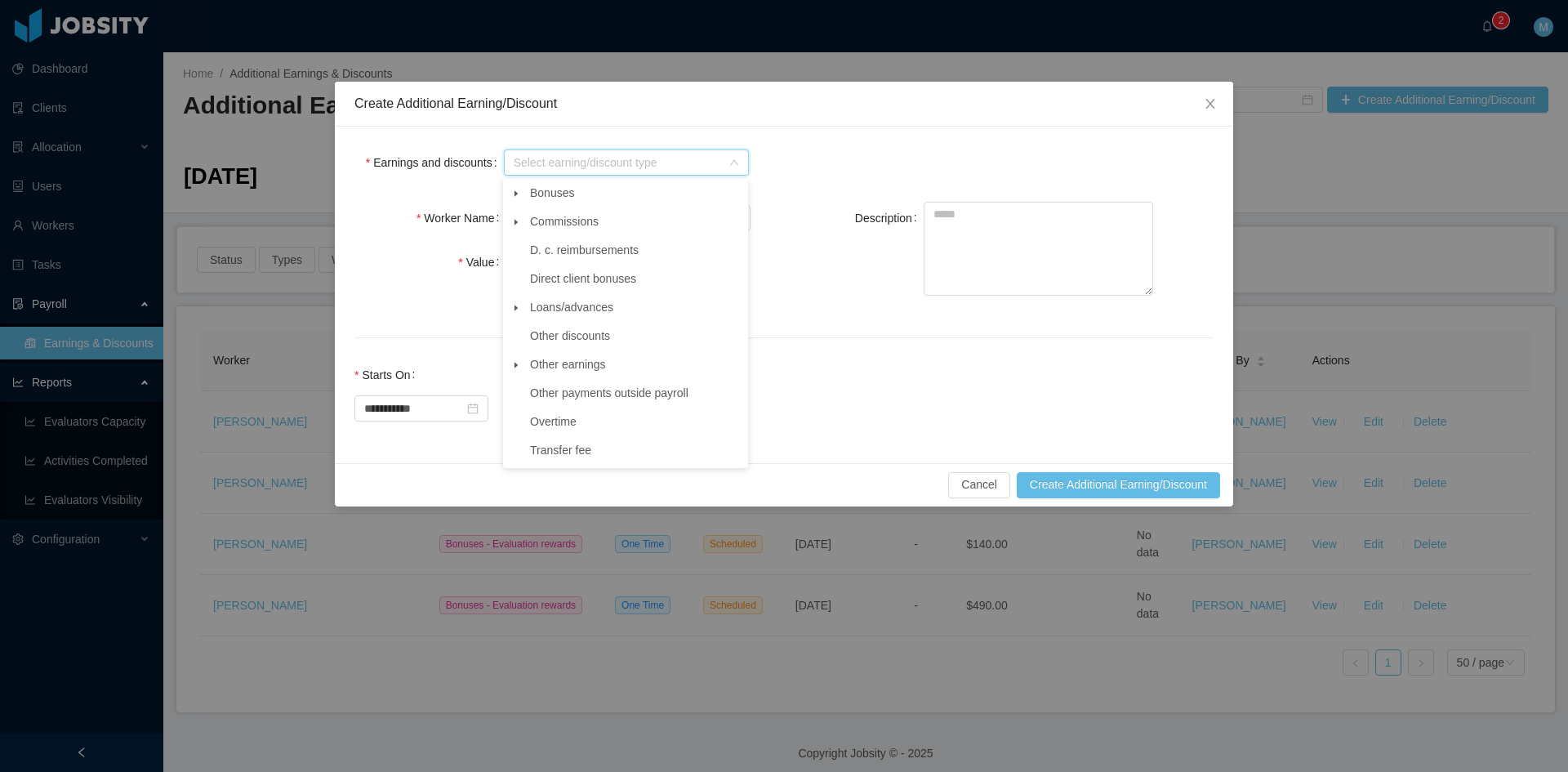
click at [510, 190] on span at bounding box center [516, 194] width 20 height 20
click at [577, 309] on span "Evaluation rewards" at bounding box center [593, 307] width 97 height 13
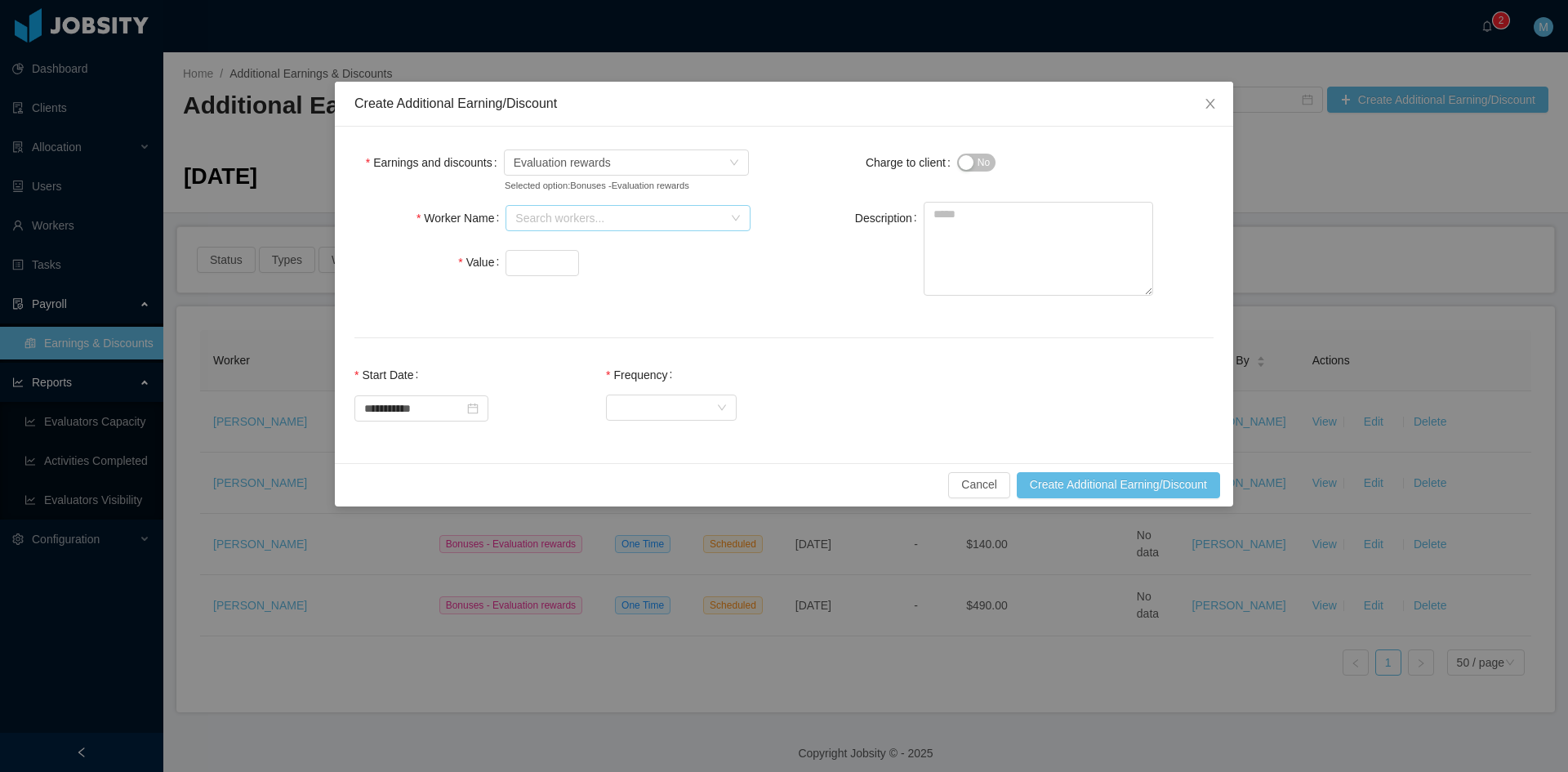
click at [527, 215] on div "Search workers..." at bounding box center [619, 218] width 207 height 17
type input "*********"
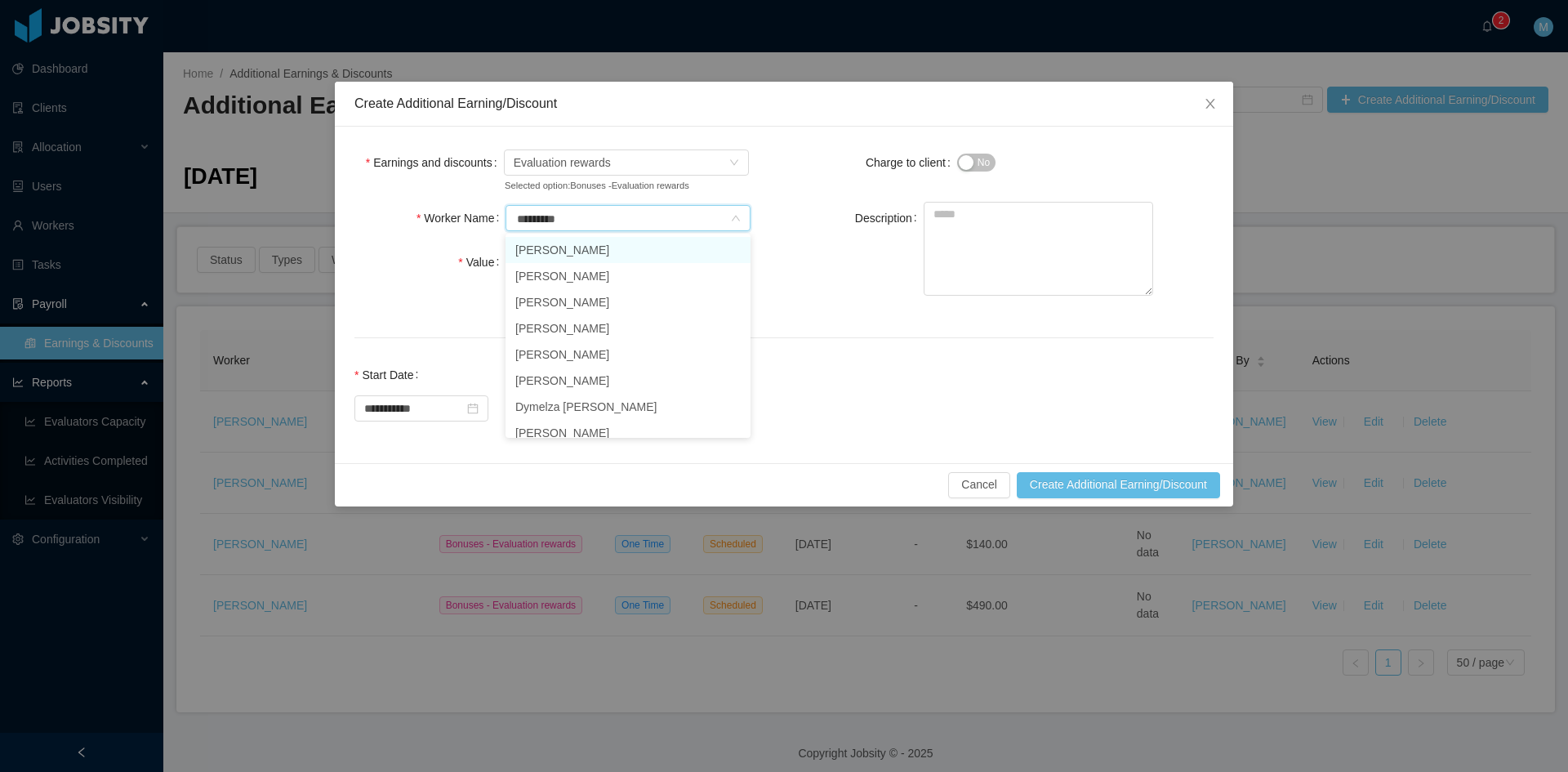
click at [555, 245] on li "Hernan Tain" at bounding box center [628, 250] width 245 height 26
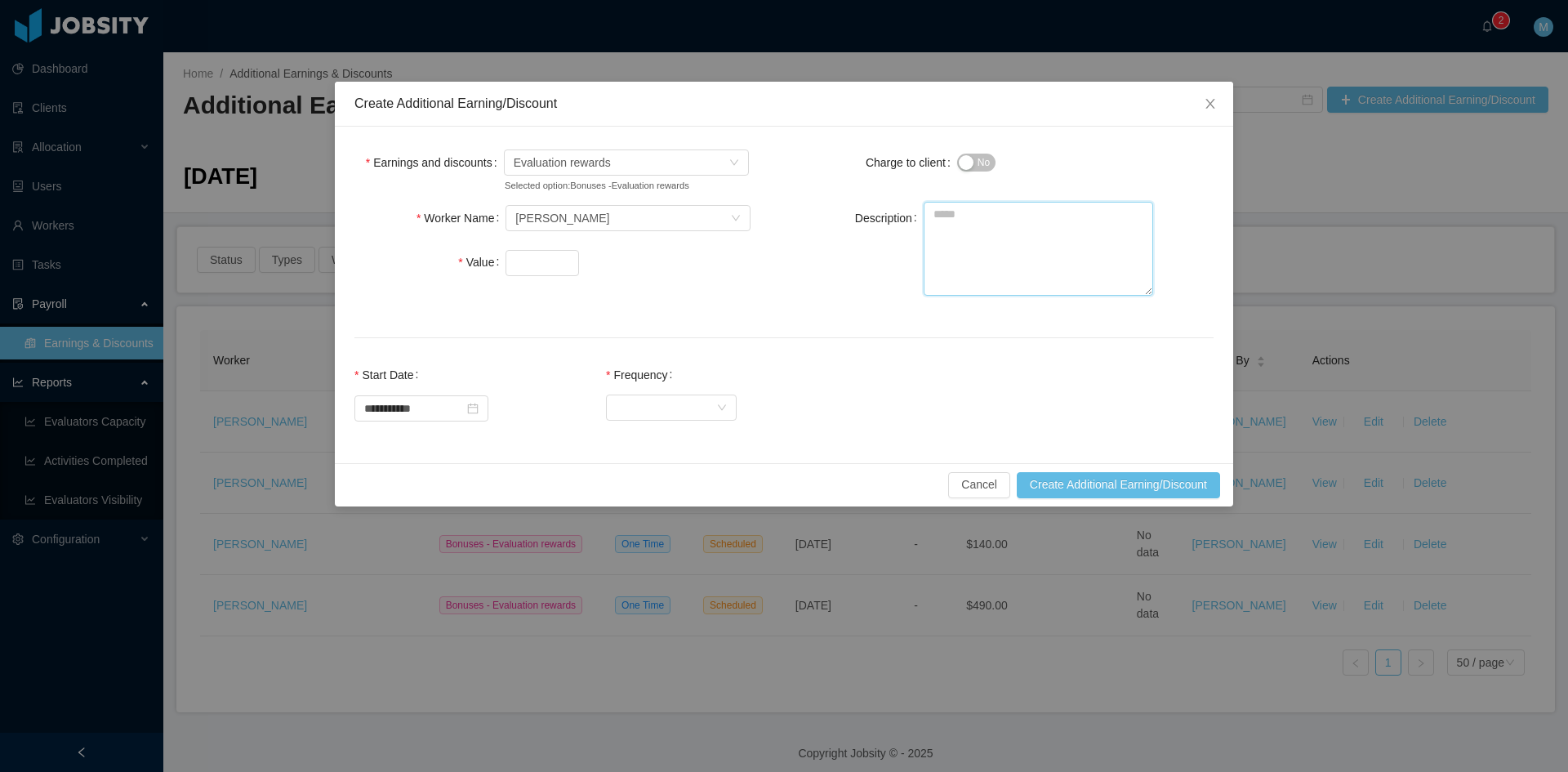
click at [969, 231] on textarea "Description" at bounding box center [1038, 249] width 229 height 94
paste textarea "**********"
type textarea "**********"
type input "***"
click at [670, 399] on div "Select Frequency" at bounding box center [666, 407] width 101 height 24
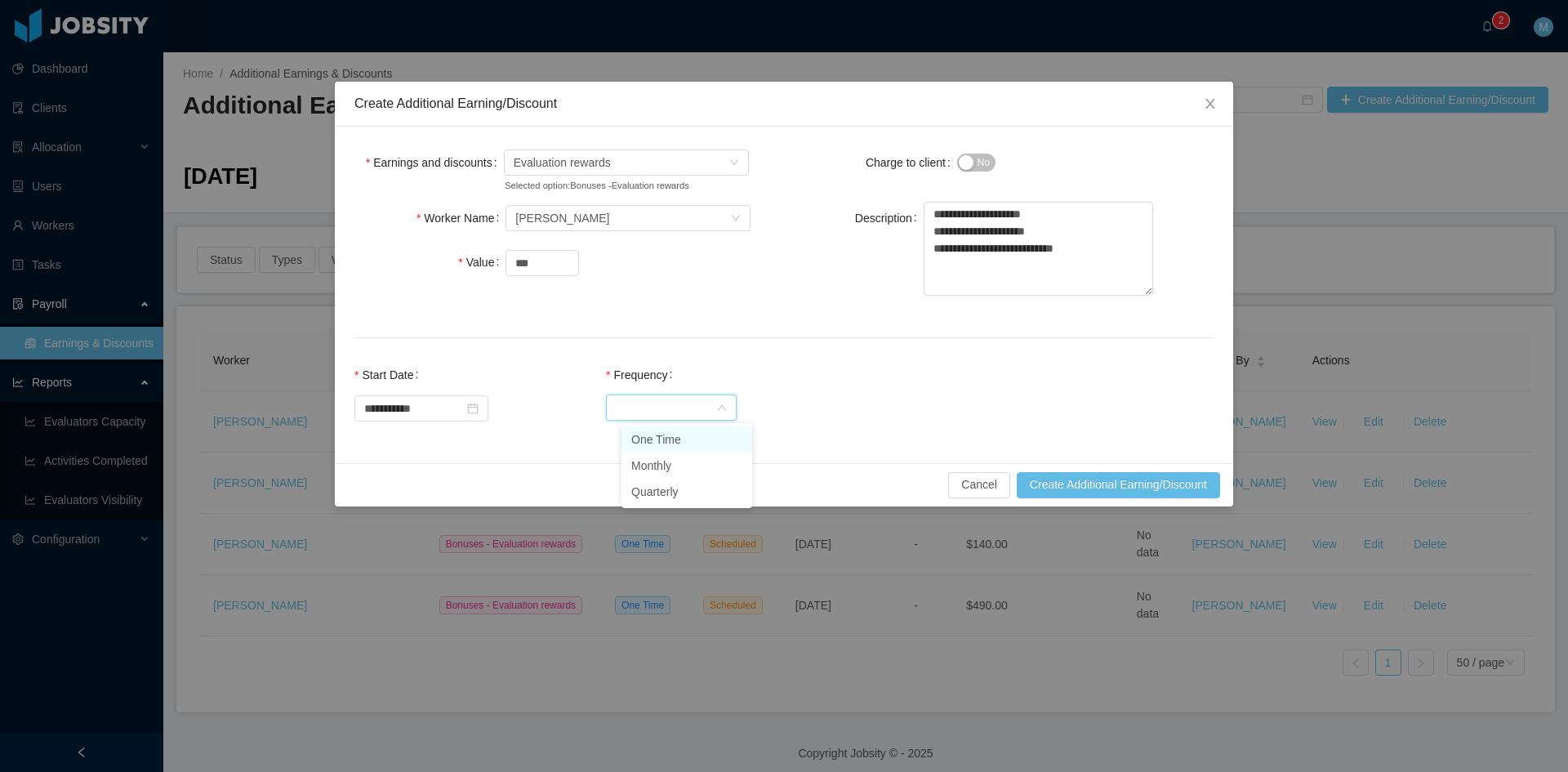
click at [665, 438] on li "One Time" at bounding box center [686, 439] width 131 height 26
click at [1088, 483] on button "Create Additional Earning/Discount" at bounding box center [1118, 485] width 204 height 26
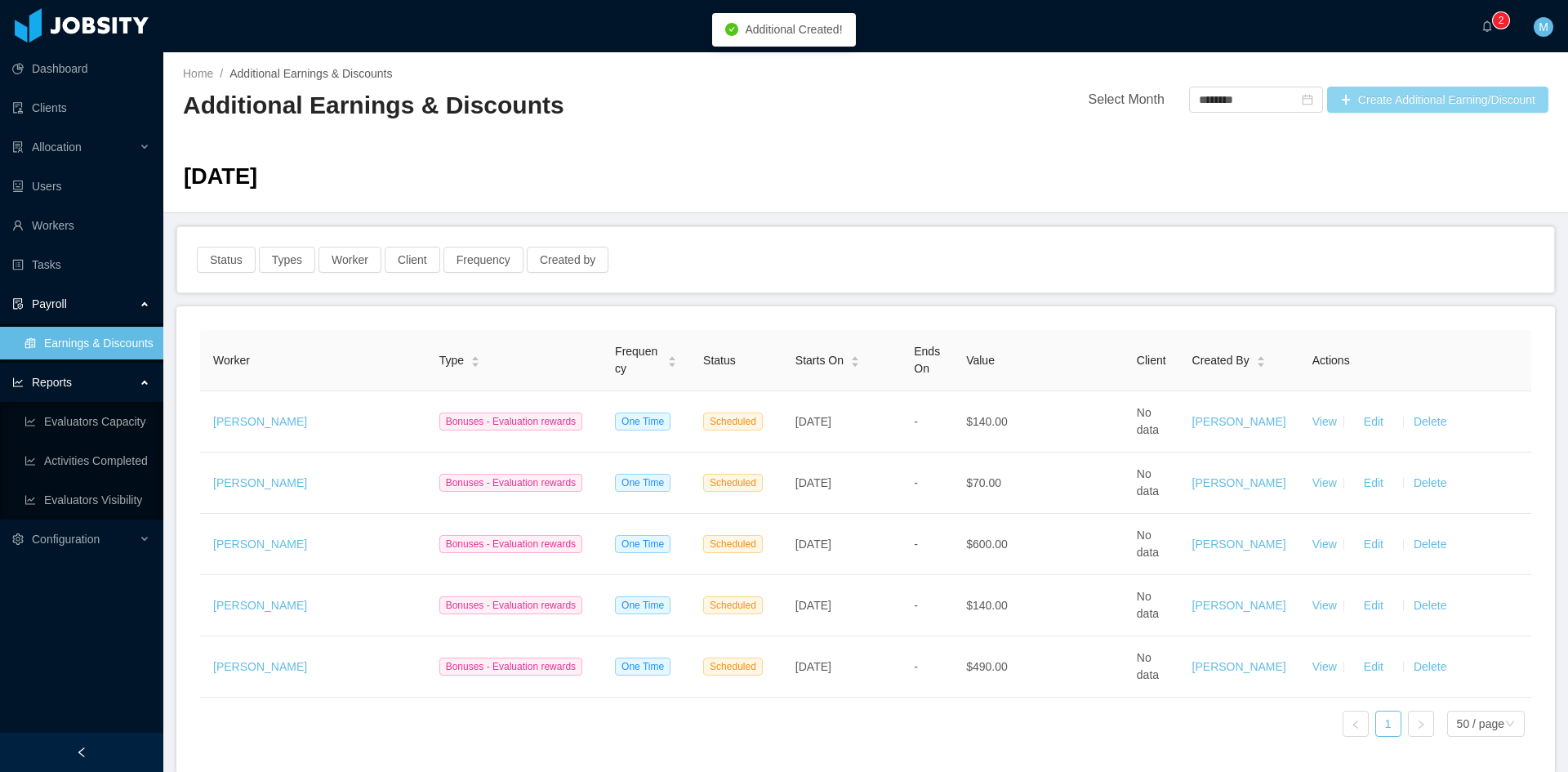
click at [1342, 106] on button "Create Additional Earning/Discount" at bounding box center [1437, 99] width 221 height 26
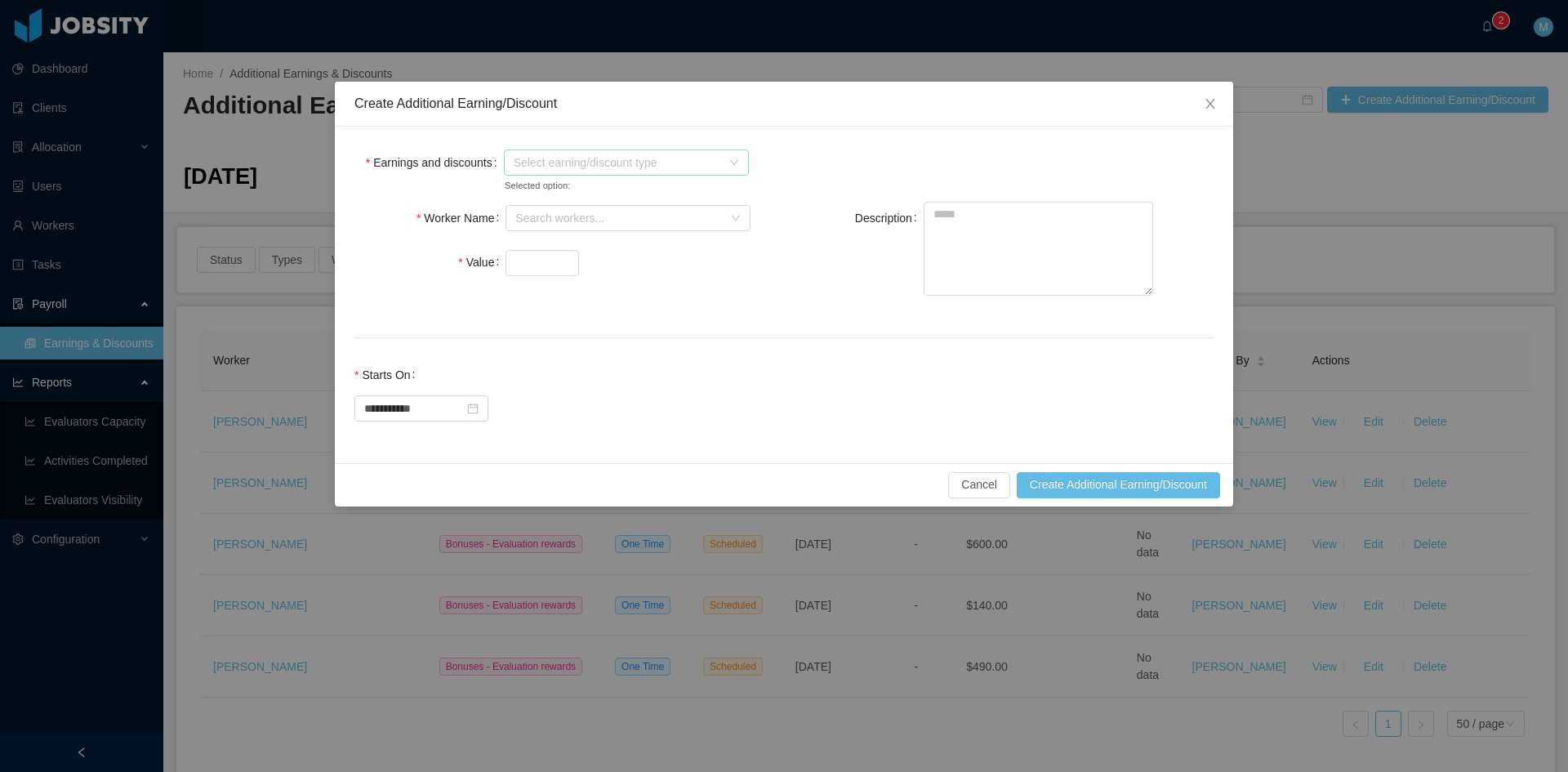
click at [504, 163] on span "Select earning/discount type" at bounding box center [626, 162] width 245 height 26
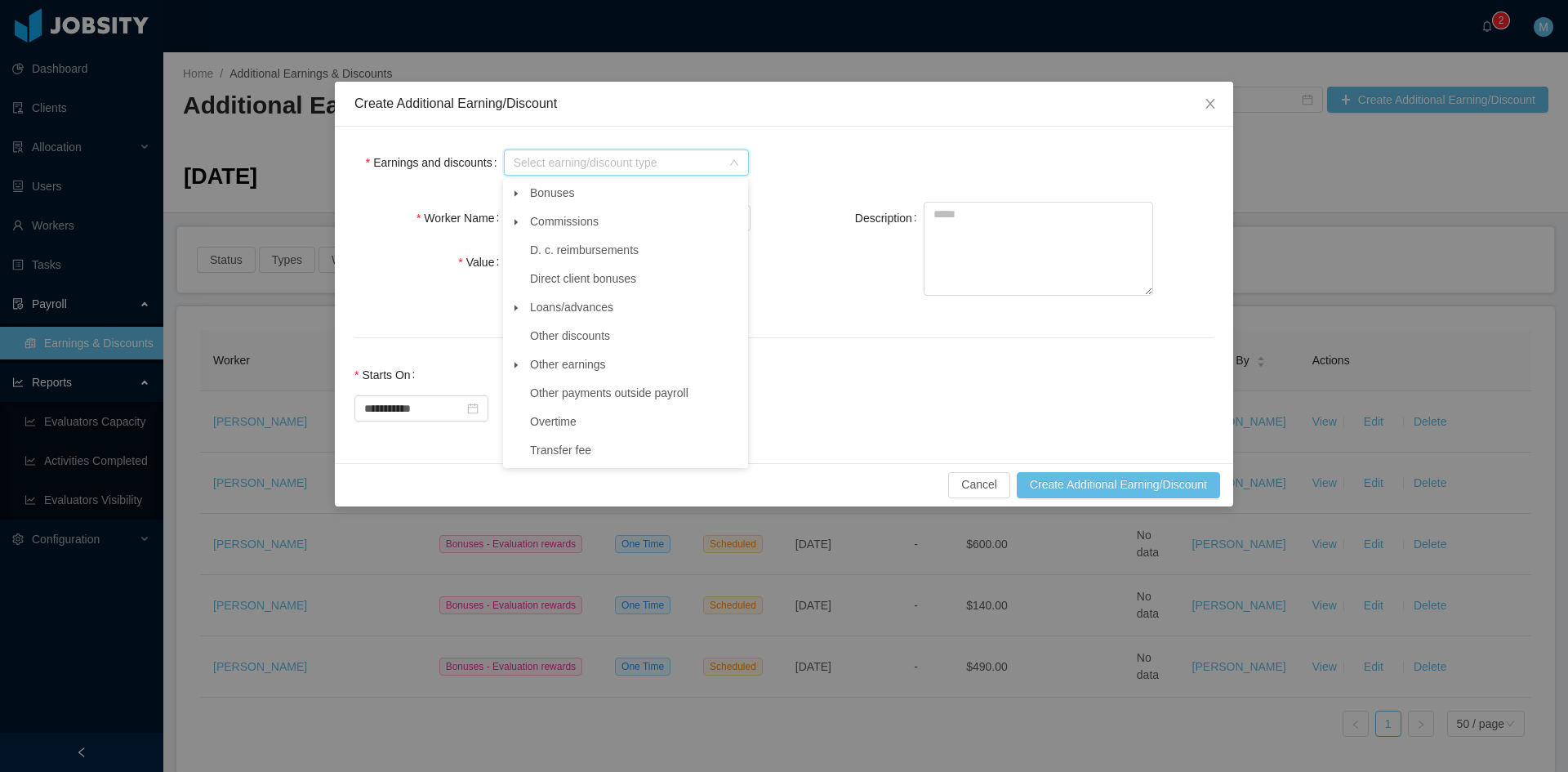
click at [523, 189] on span at bounding box center [516, 194] width 20 height 20
click at [582, 308] on span "Evaluation rewards" at bounding box center [593, 307] width 97 height 13
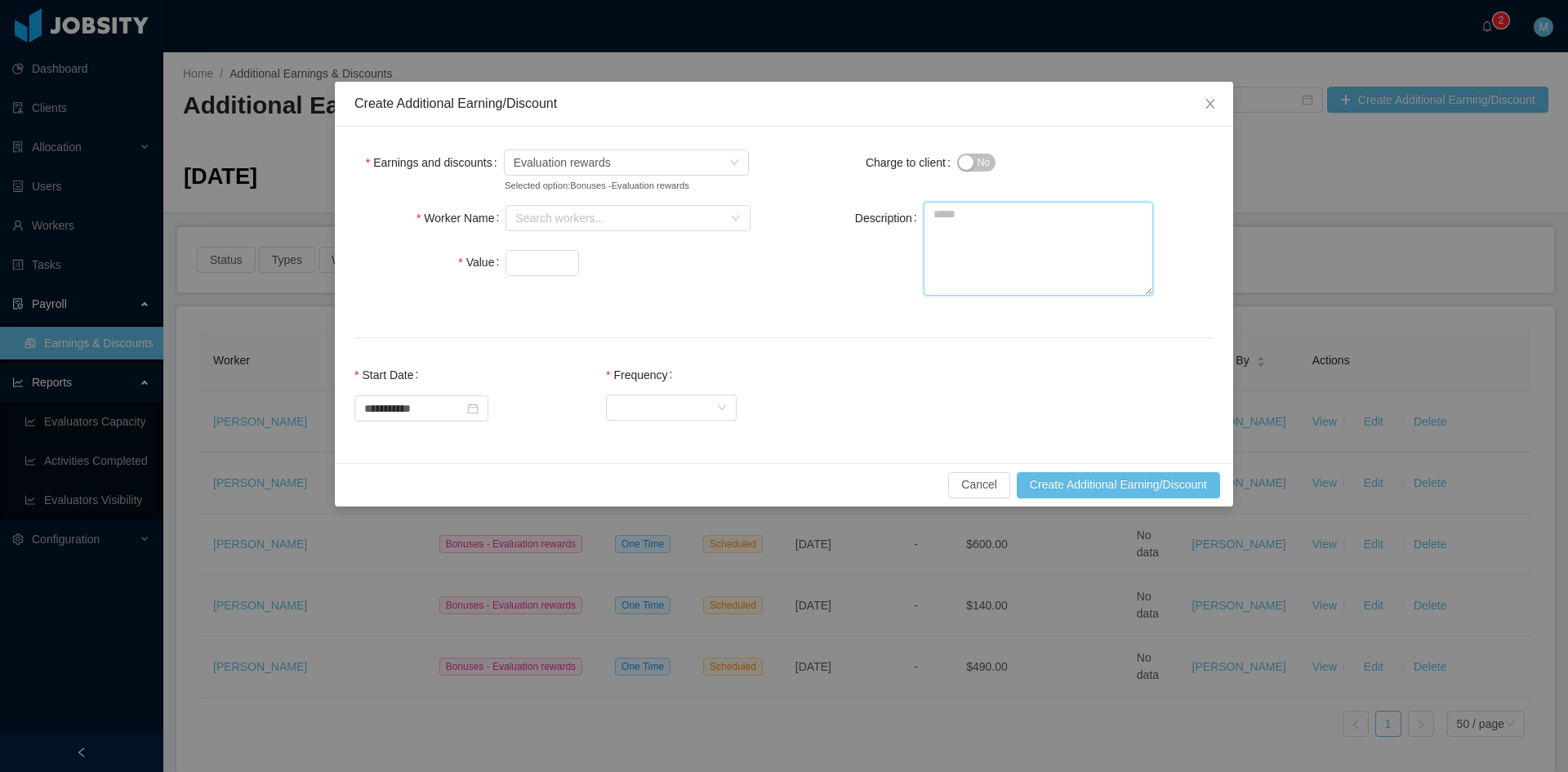
click at [946, 237] on textarea "Description" at bounding box center [1038, 249] width 229 height 94
paste textarea "**********"
type textarea "**********"
click at [539, 230] on div "Search workers..." at bounding box center [623, 218] width 214 height 24
type input "********"
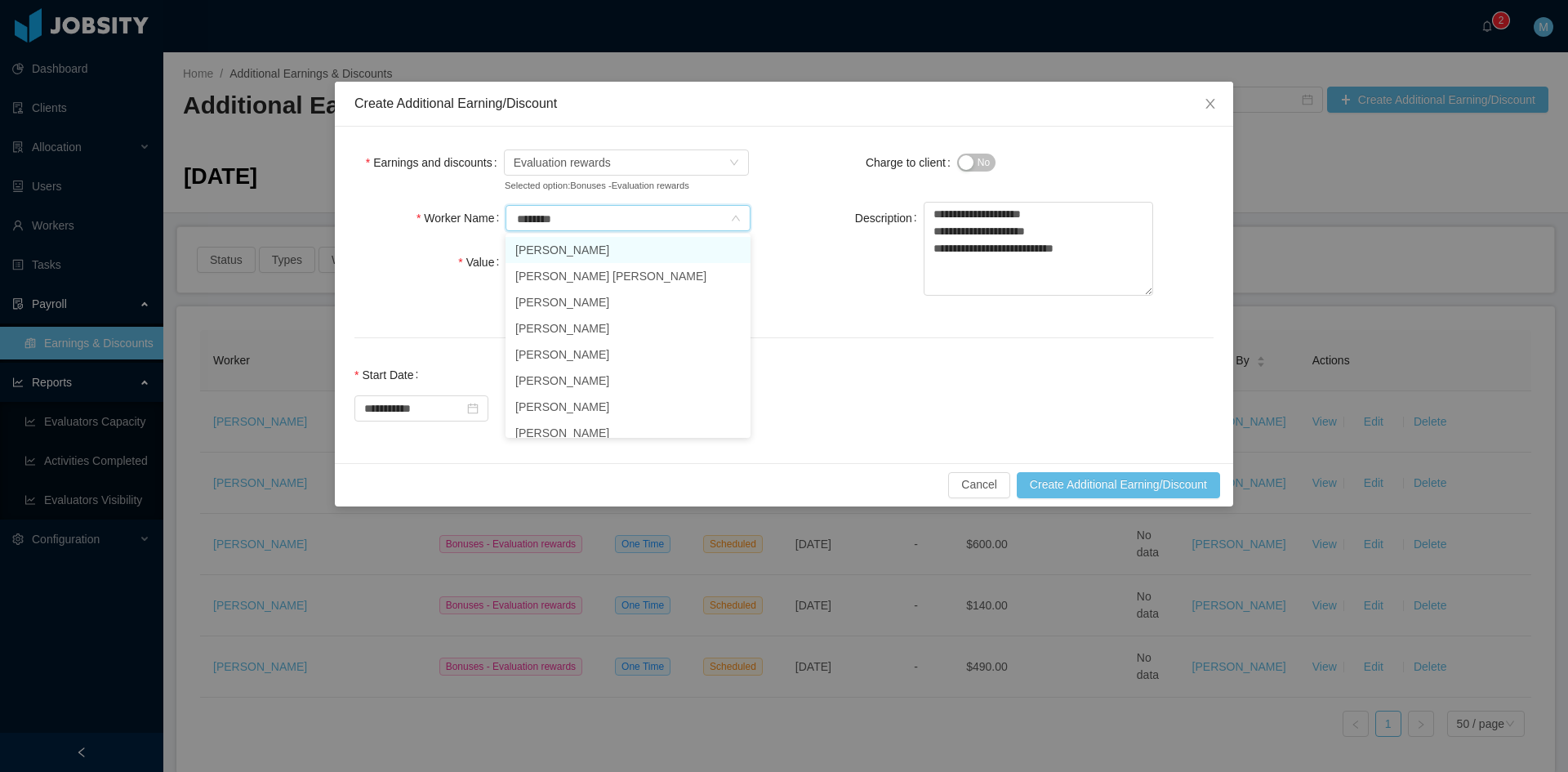
click at [551, 252] on li "Pedro Bennesby" at bounding box center [628, 250] width 245 height 26
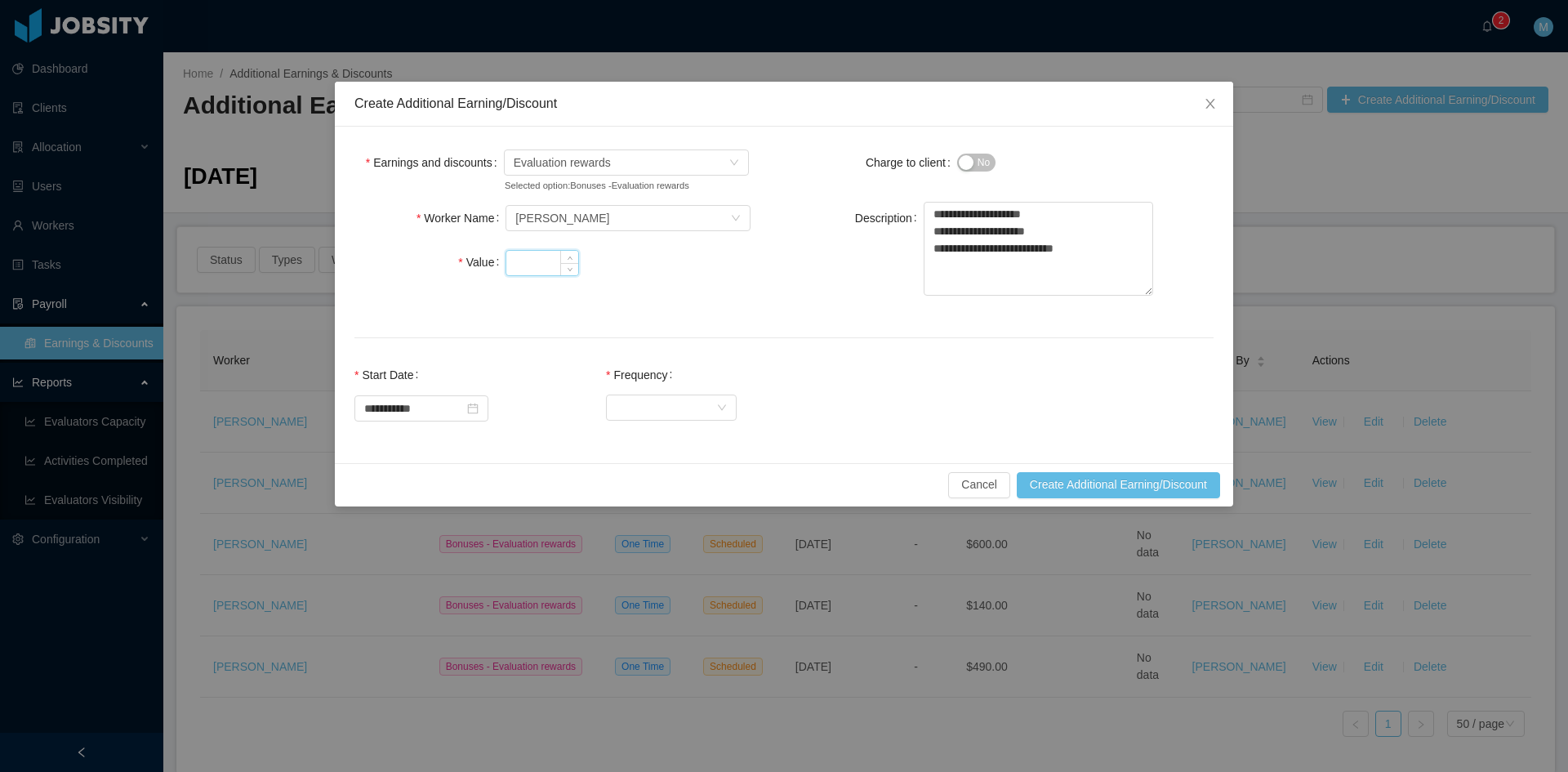
click at [520, 261] on input "Value" at bounding box center [542, 263] width 71 height 24
type input "***"
click at [663, 400] on div "Select Frequency" at bounding box center [666, 407] width 101 height 24
click at [660, 434] on li "One Time" at bounding box center [686, 439] width 131 height 26
click at [1056, 479] on button "Create Additional Earning/Discount" at bounding box center [1118, 485] width 204 height 26
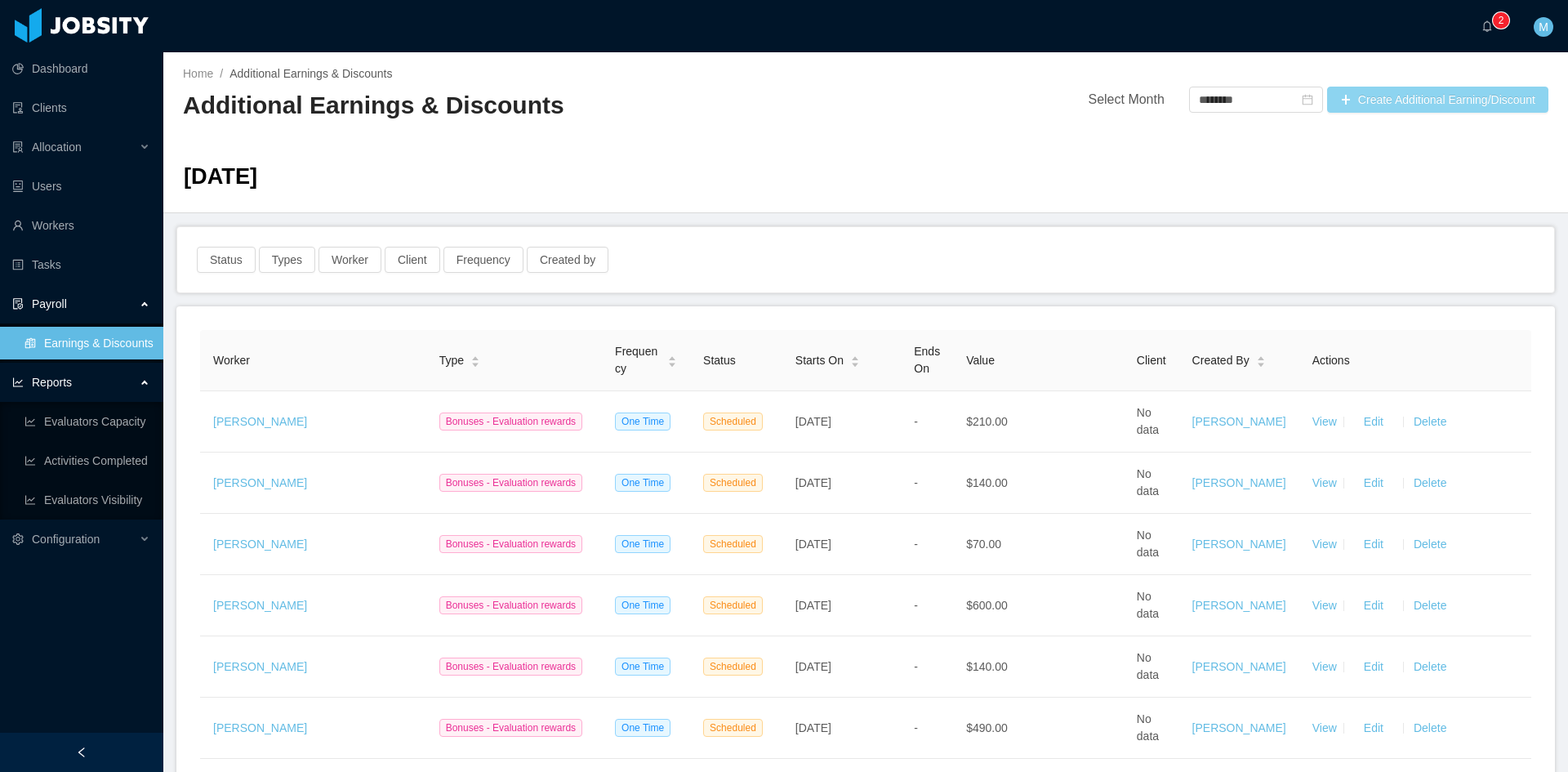
click at [1363, 100] on button "Create Additional Earning/Discount" at bounding box center [1437, 99] width 221 height 26
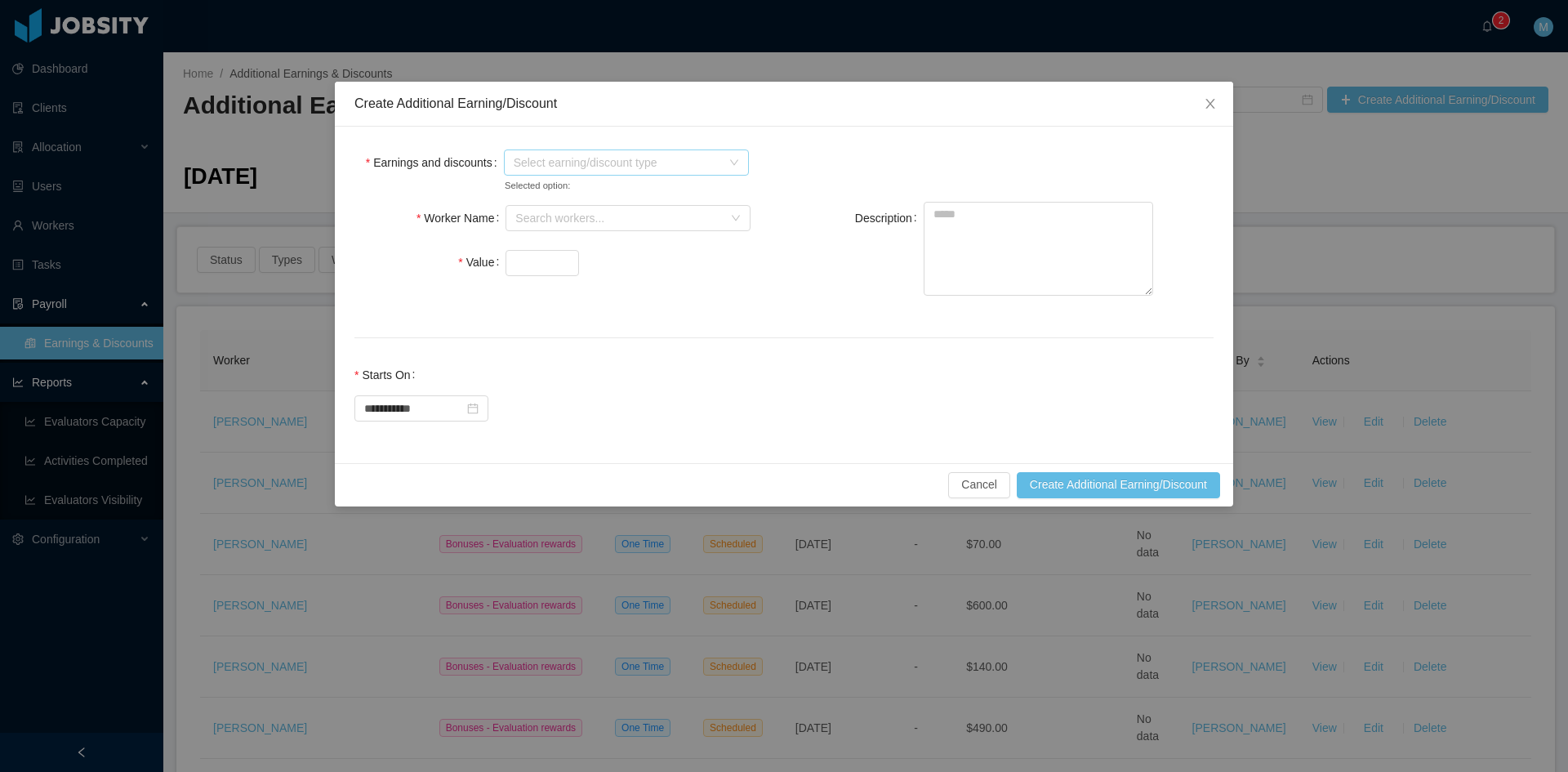
click at [567, 157] on span "Select earning/discount type" at bounding box center [617, 163] width 207 height 17
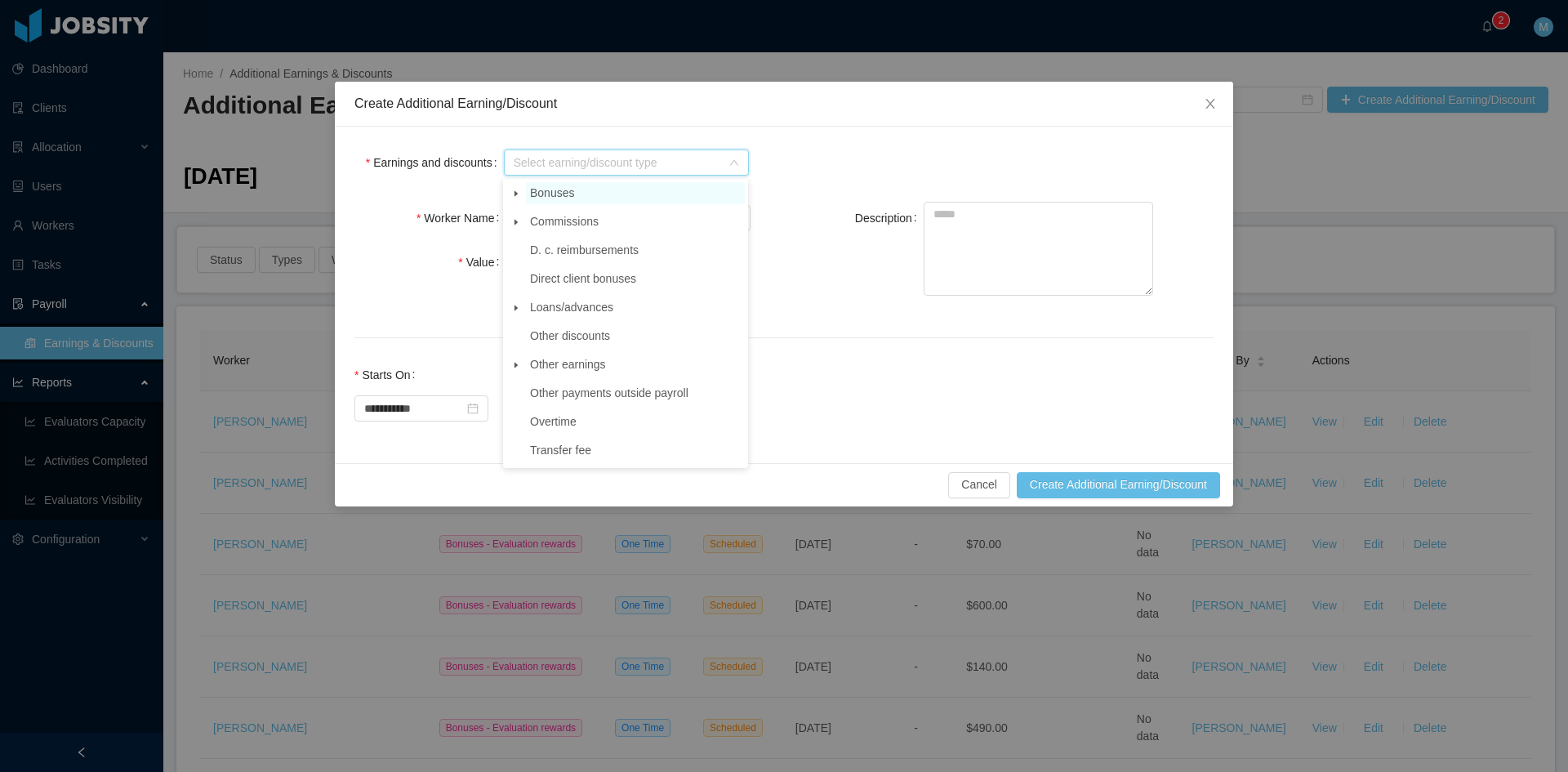
click at [526, 193] on span "Bonuses" at bounding box center [635, 193] width 219 height 22
click at [514, 197] on icon "icon: caret-down" at bounding box center [516, 194] width 8 height 8
click at [594, 310] on span "Evaluation rewards" at bounding box center [593, 307] width 97 height 13
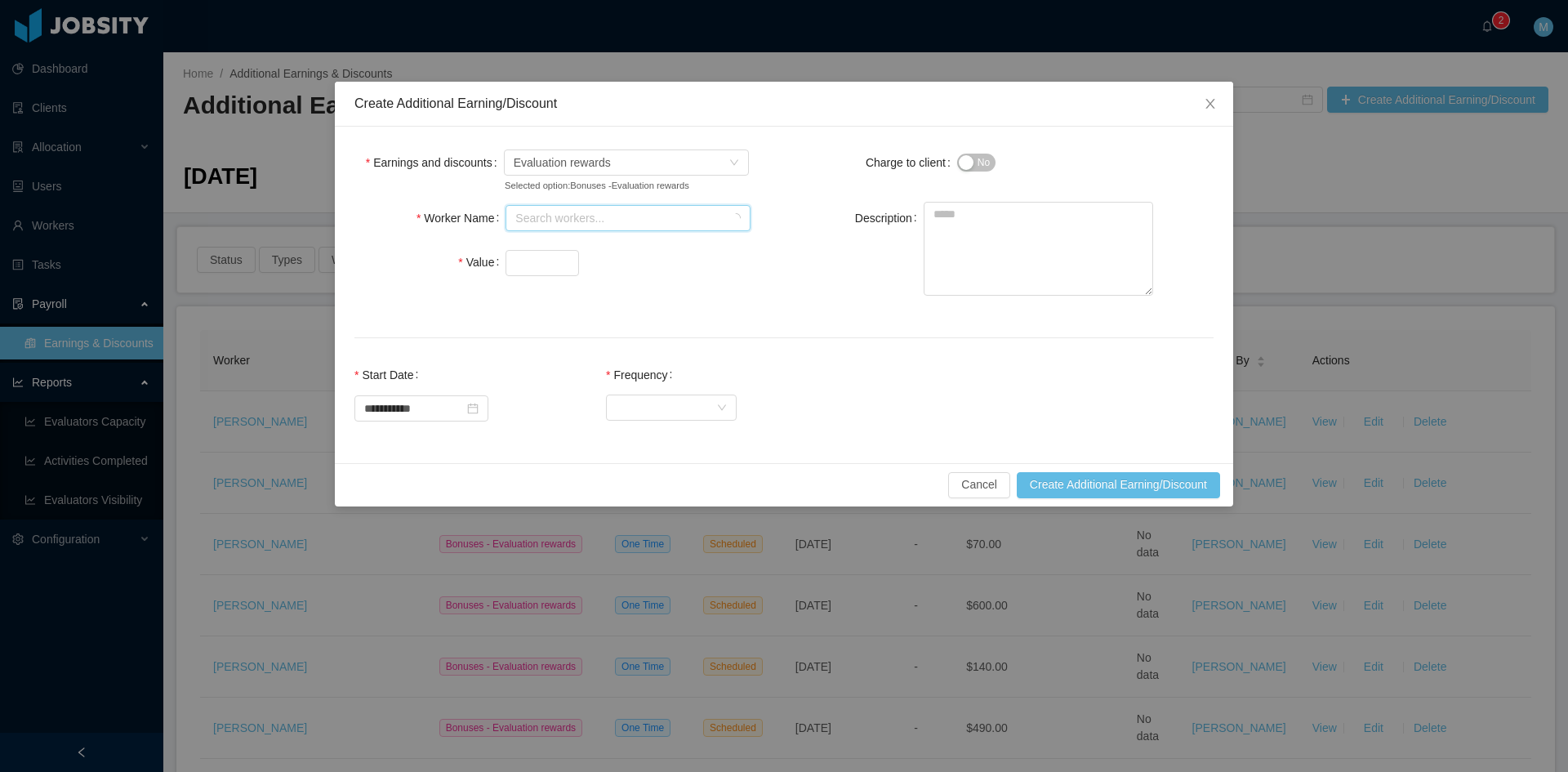
click at [542, 226] on div "Search workers..." at bounding box center [623, 218] width 214 height 24
type input "**********"
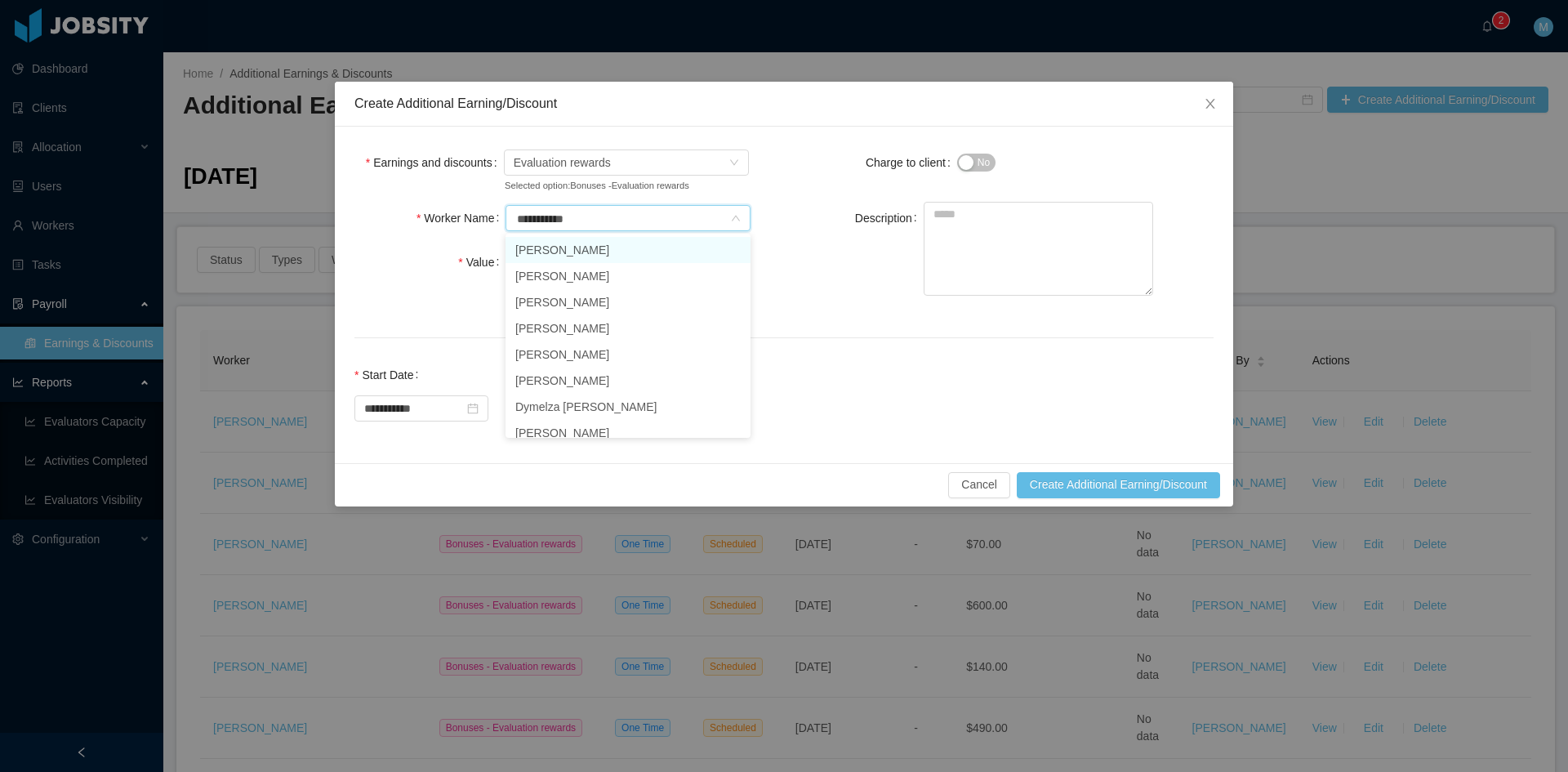
click at [558, 254] on li "Julio Oliveira" at bounding box center [628, 250] width 245 height 26
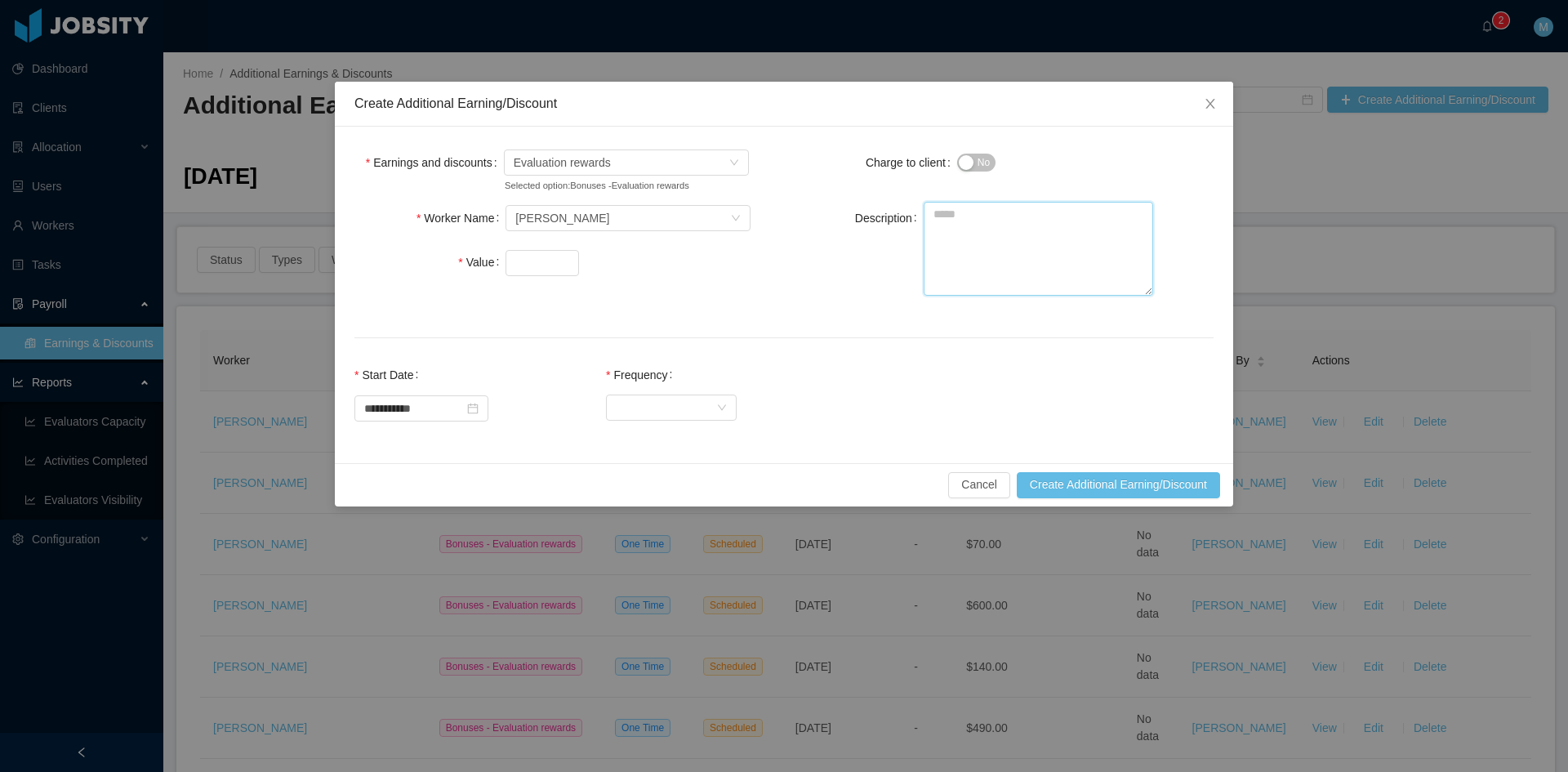
click at [968, 258] on textarea "Description" at bounding box center [1038, 249] width 229 height 94
paste textarea "**********"
type textarea "**********"
click at [519, 260] on input "Value" at bounding box center [542, 263] width 71 height 24
type input "***"
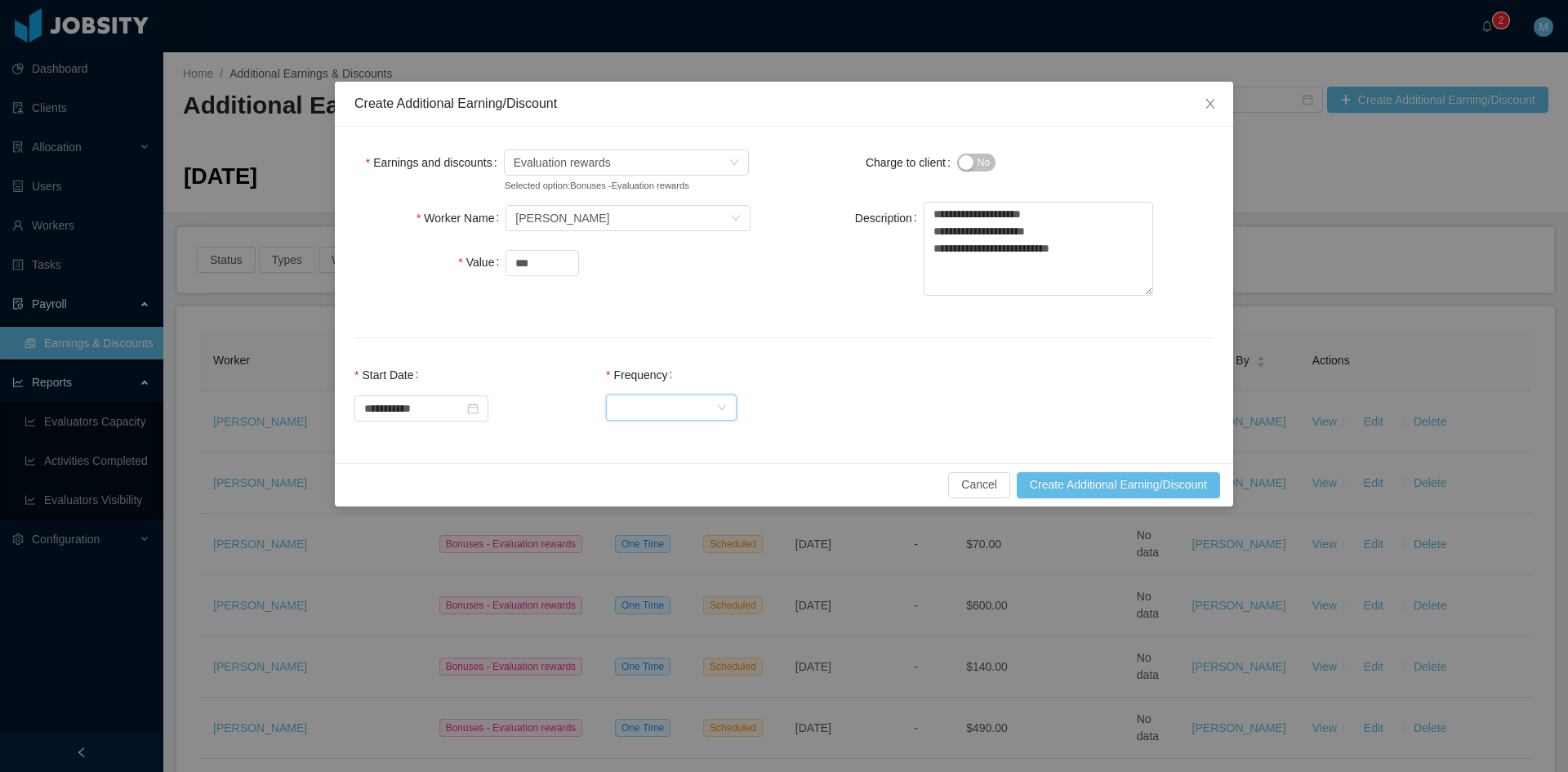
click at [660, 413] on div "Select Frequency" at bounding box center [666, 407] width 101 height 24
click at [661, 436] on li "One Time" at bounding box center [686, 439] width 131 height 26
click at [1110, 485] on button "Create Additional Earning/Discount" at bounding box center [1118, 485] width 204 height 26
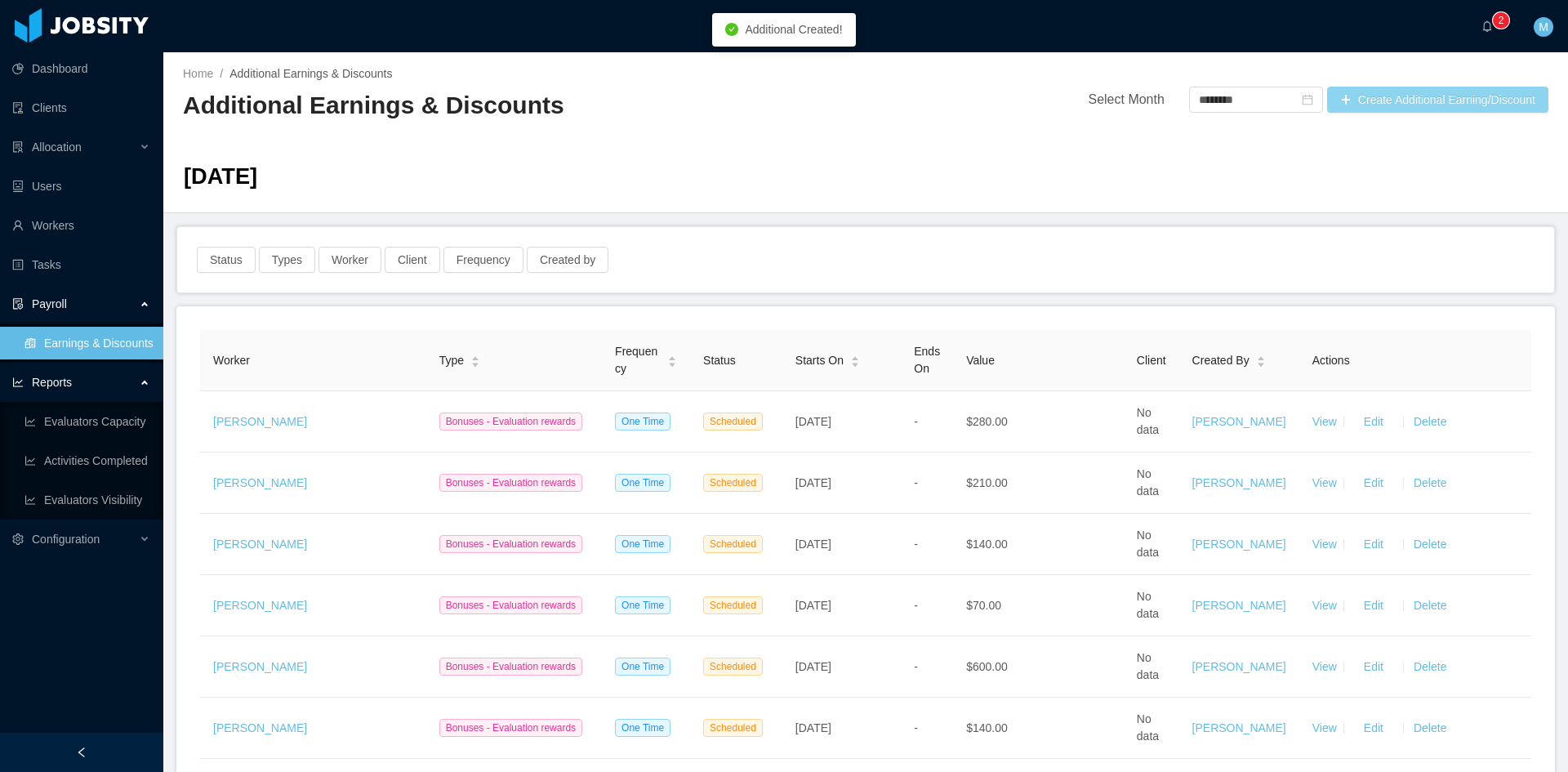
click at [1398, 97] on button "Create Additional Earning/Discount" at bounding box center [1437, 99] width 221 height 26
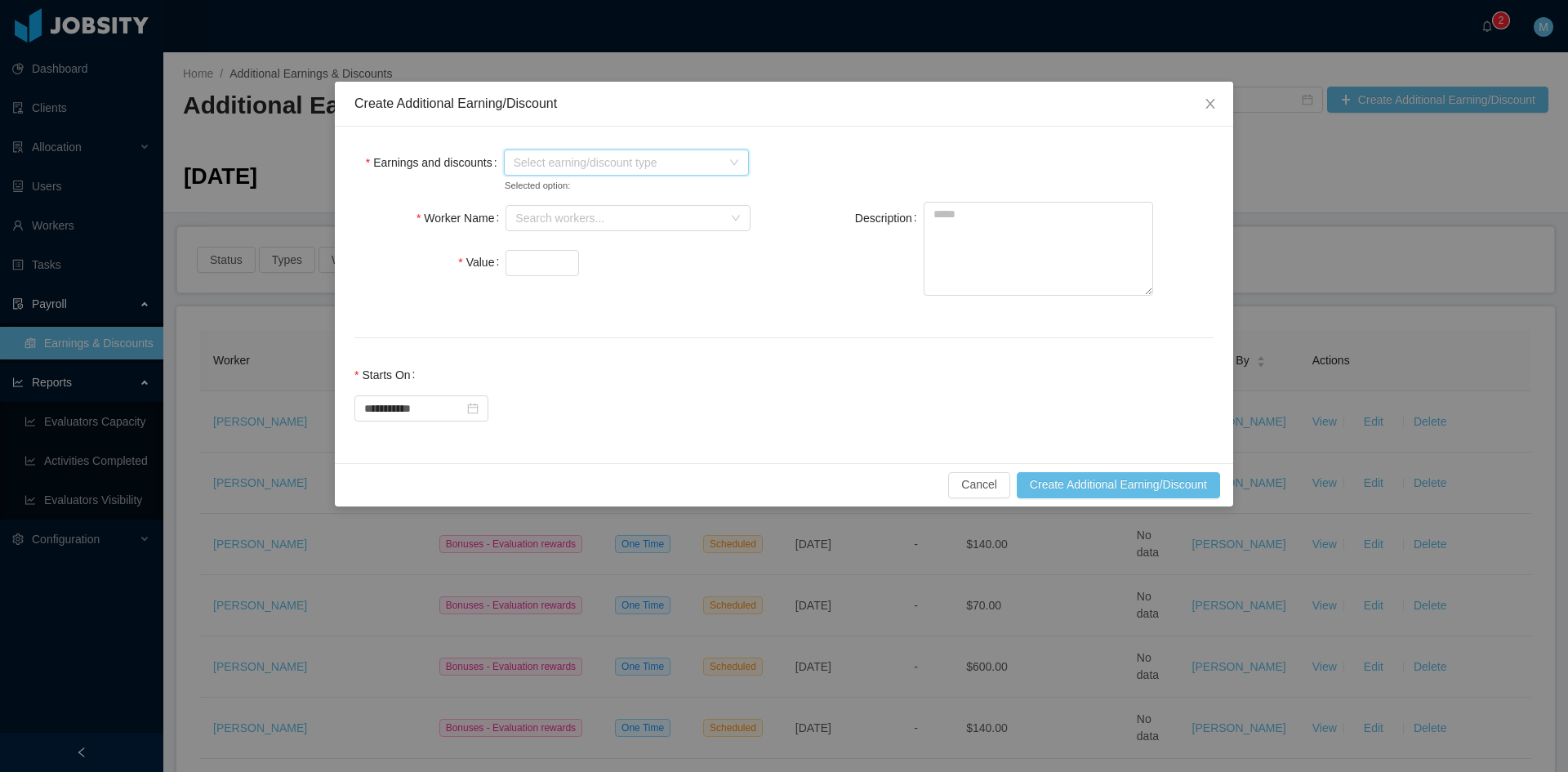
click at [520, 157] on span "Select earning/discount type" at bounding box center [617, 163] width 207 height 17
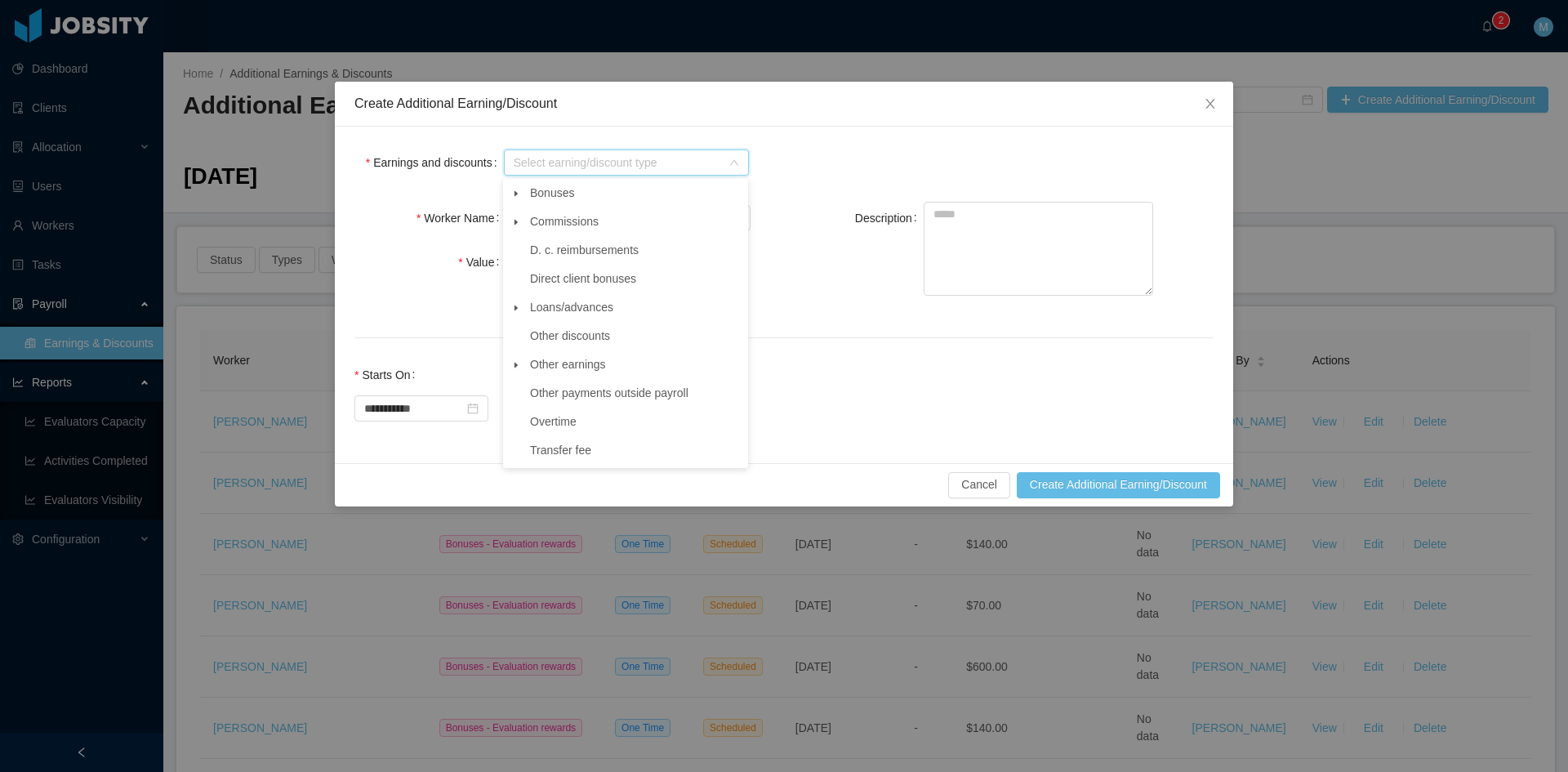
click at [515, 188] on span at bounding box center [516, 194] width 20 height 20
click at [585, 305] on span "Evaluation rewards" at bounding box center [593, 307] width 97 height 13
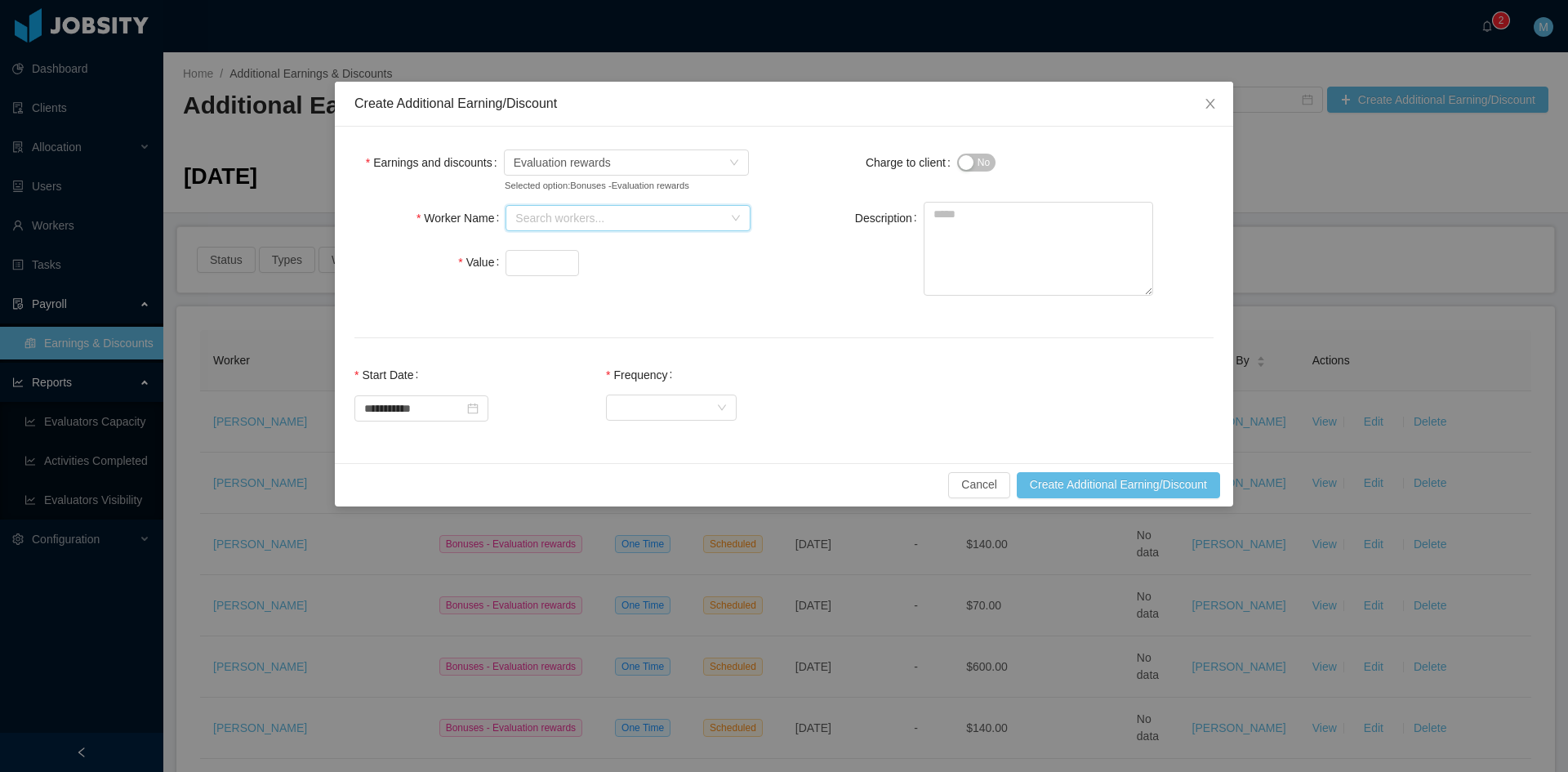
click at [514, 219] on div "Search workers..." at bounding box center [628, 218] width 245 height 26
type input "**********"
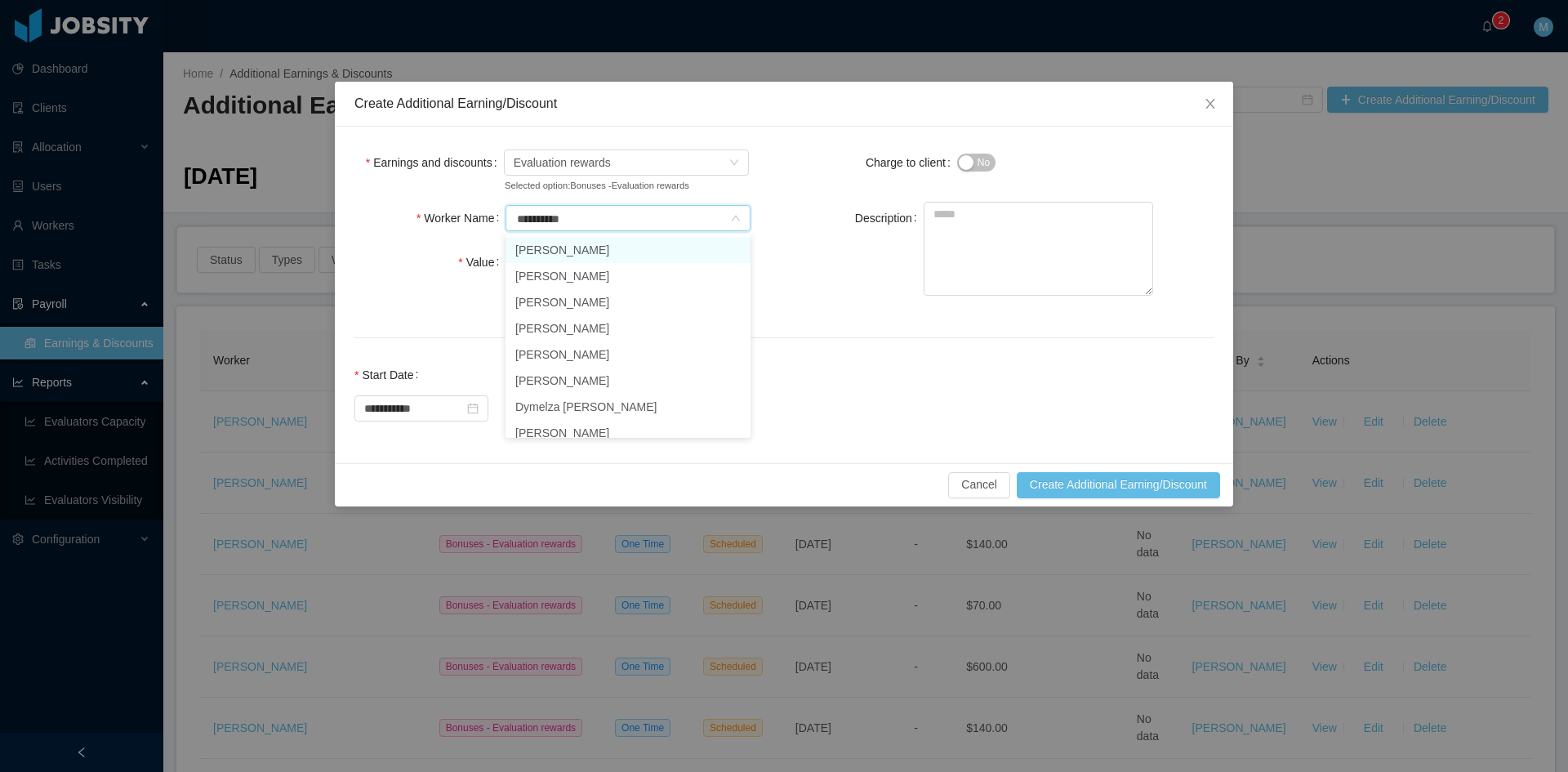
click at [553, 248] on li "Nestor Valdez" at bounding box center [628, 250] width 245 height 26
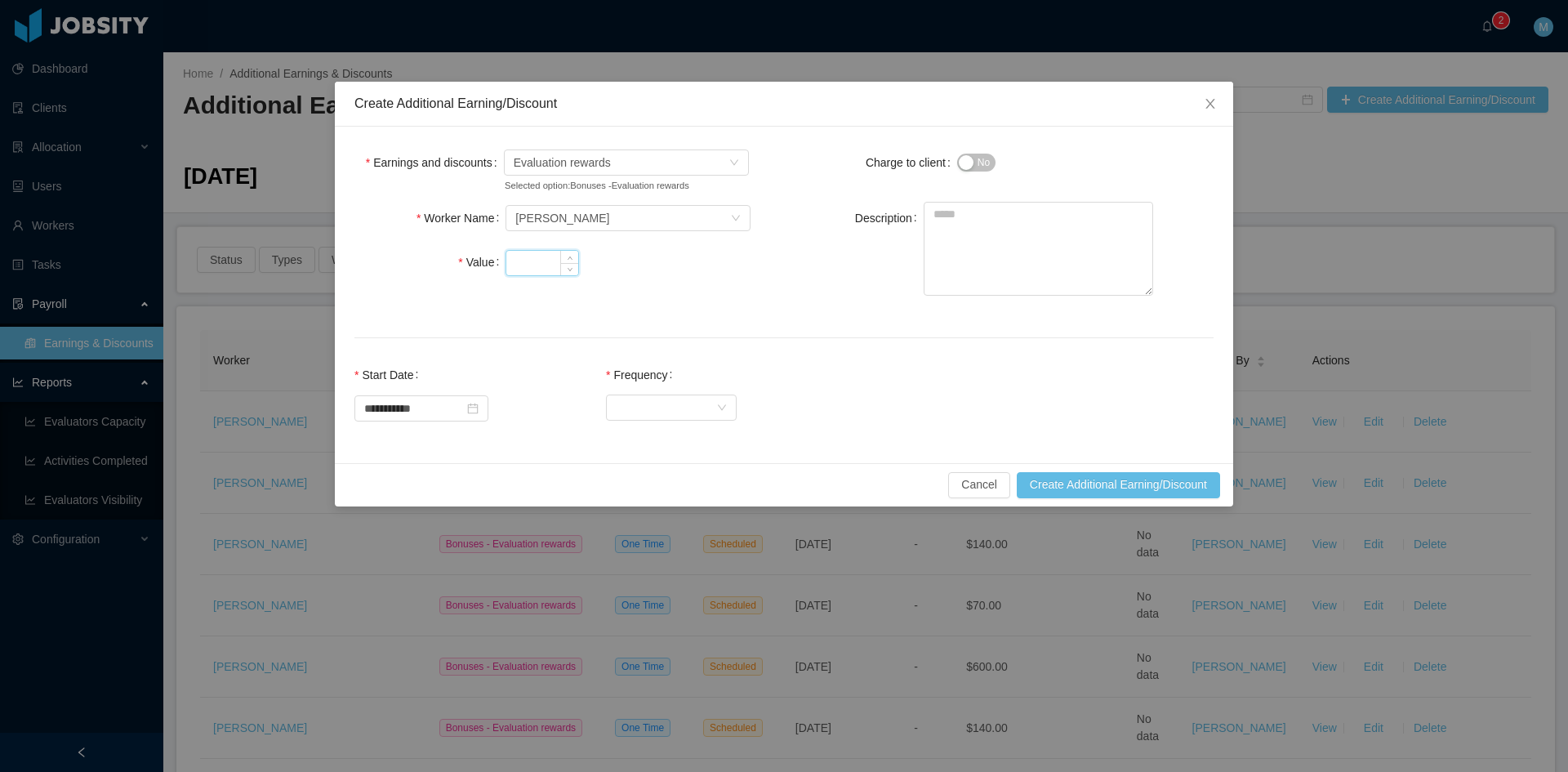
click at [540, 255] on input "Value" at bounding box center [542, 263] width 71 height 24
type input "***"
paste textarea "**********"
type textarea "**********"
click at [654, 406] on div "Select Frequency" at bounding box center [666, 407] width 101 height 24
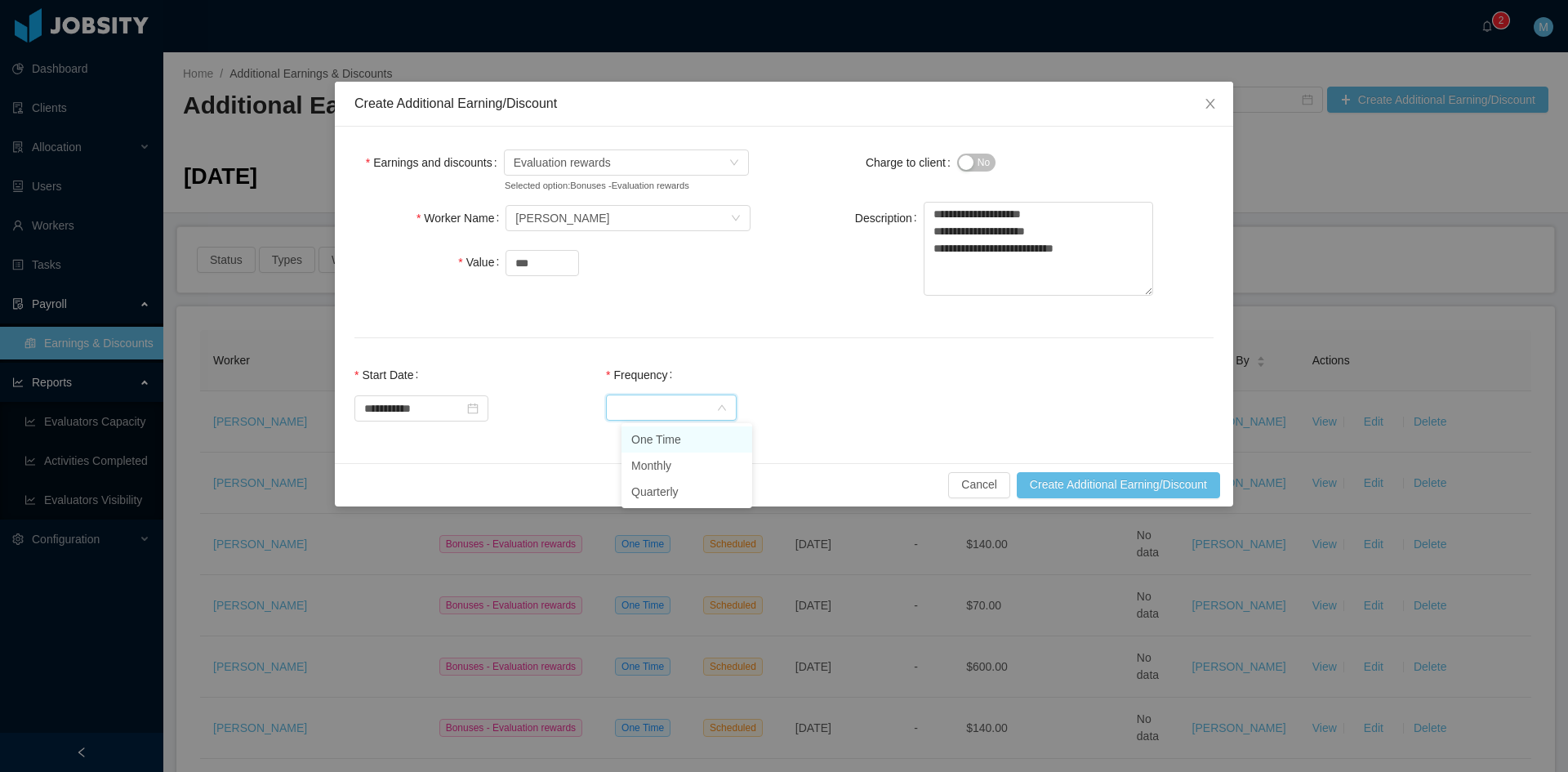
click at [673, 438] on li "One Time" at bounding box center [686, 439] width 131 height 26
click at [1089, 485] on button "Create Additional Earning/Discount" at bounding box center [1118, 485] width 204 height 26
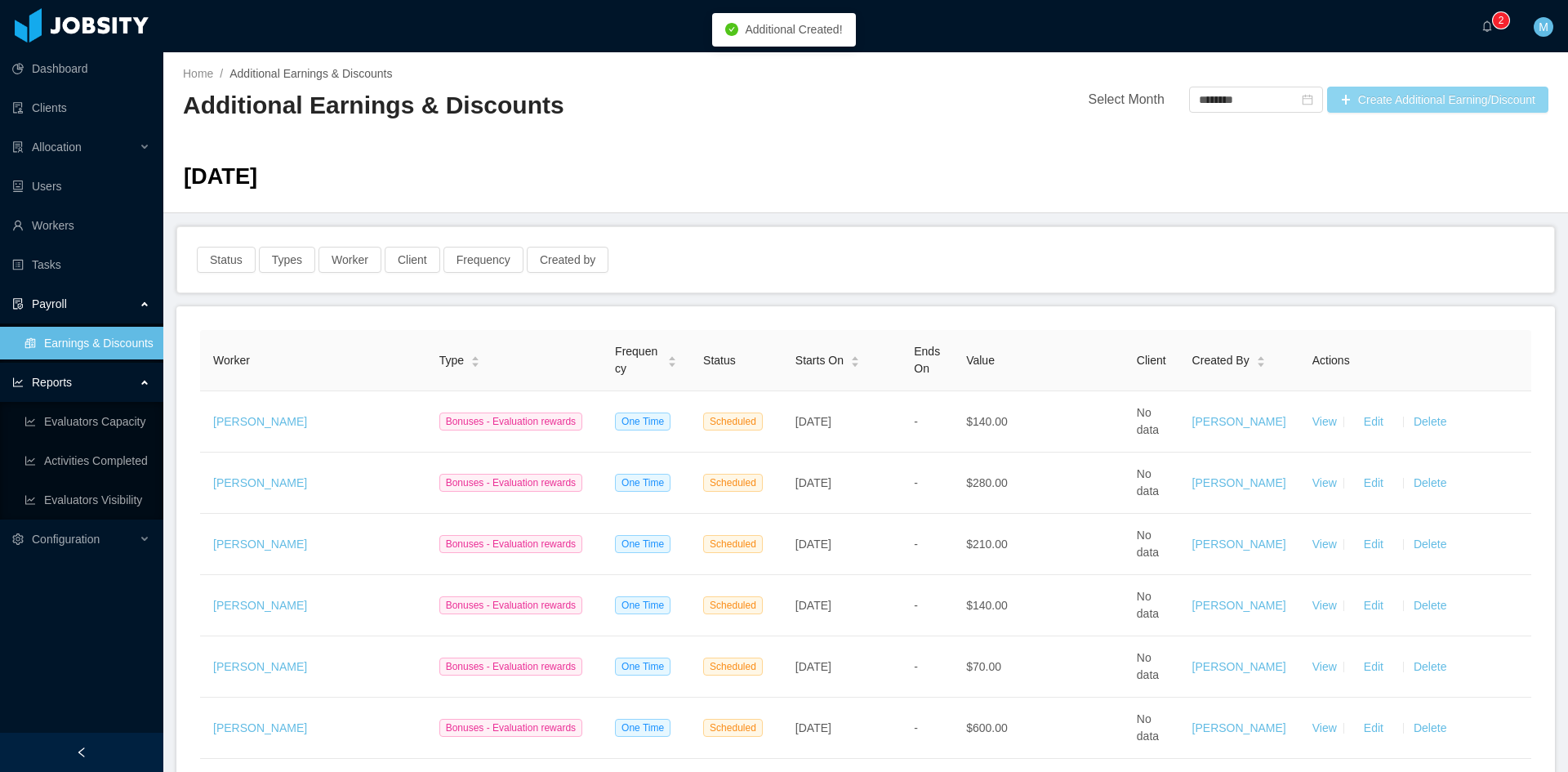
click at [1338, 100] on button "Create Additional Earning/Discount" at bounding box center [1437, 99] width 221 height 26
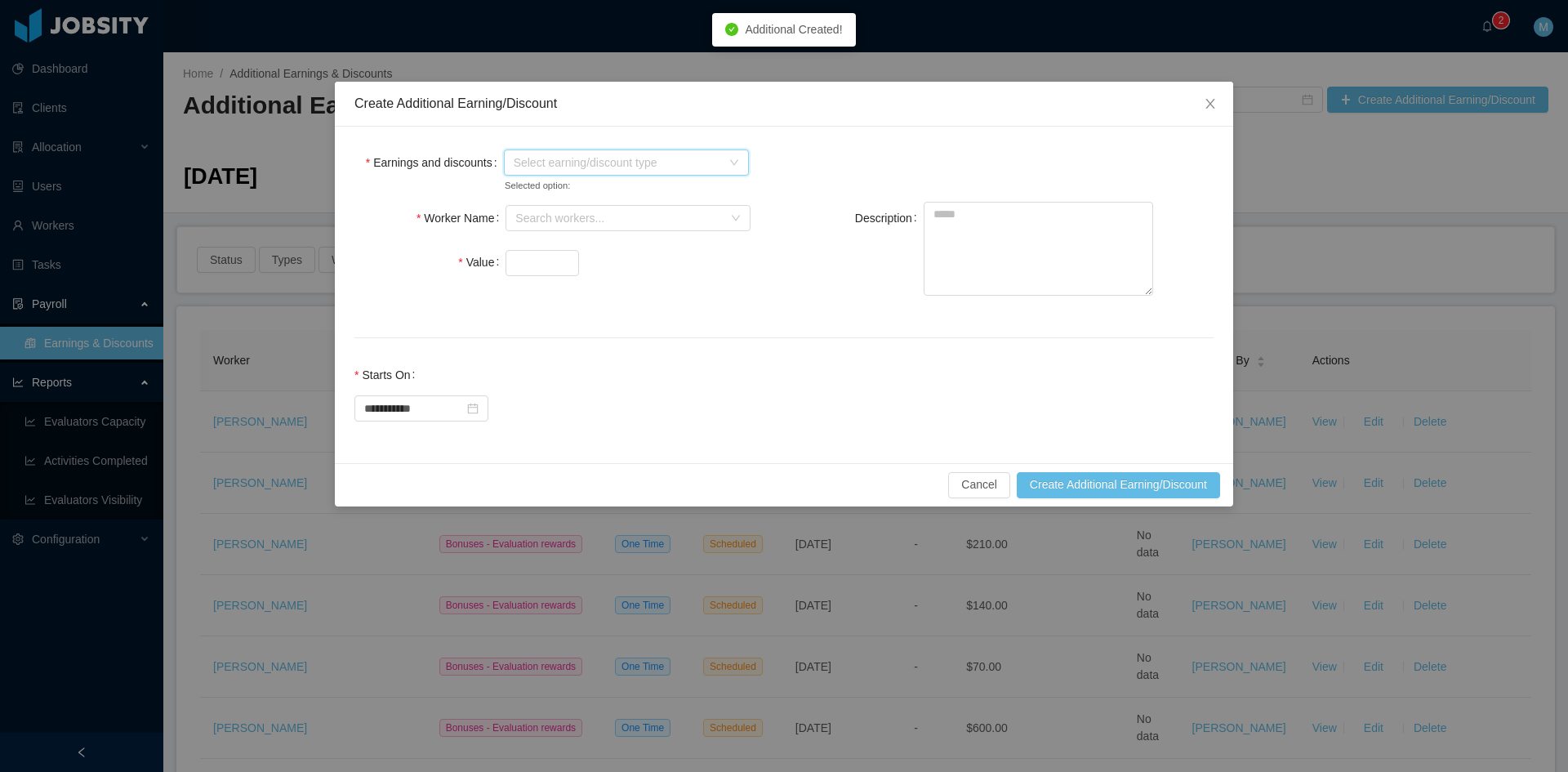
click at [560, 163] on span "Select earning/discount type" at bounding box center [617, 163] width 207 height 17
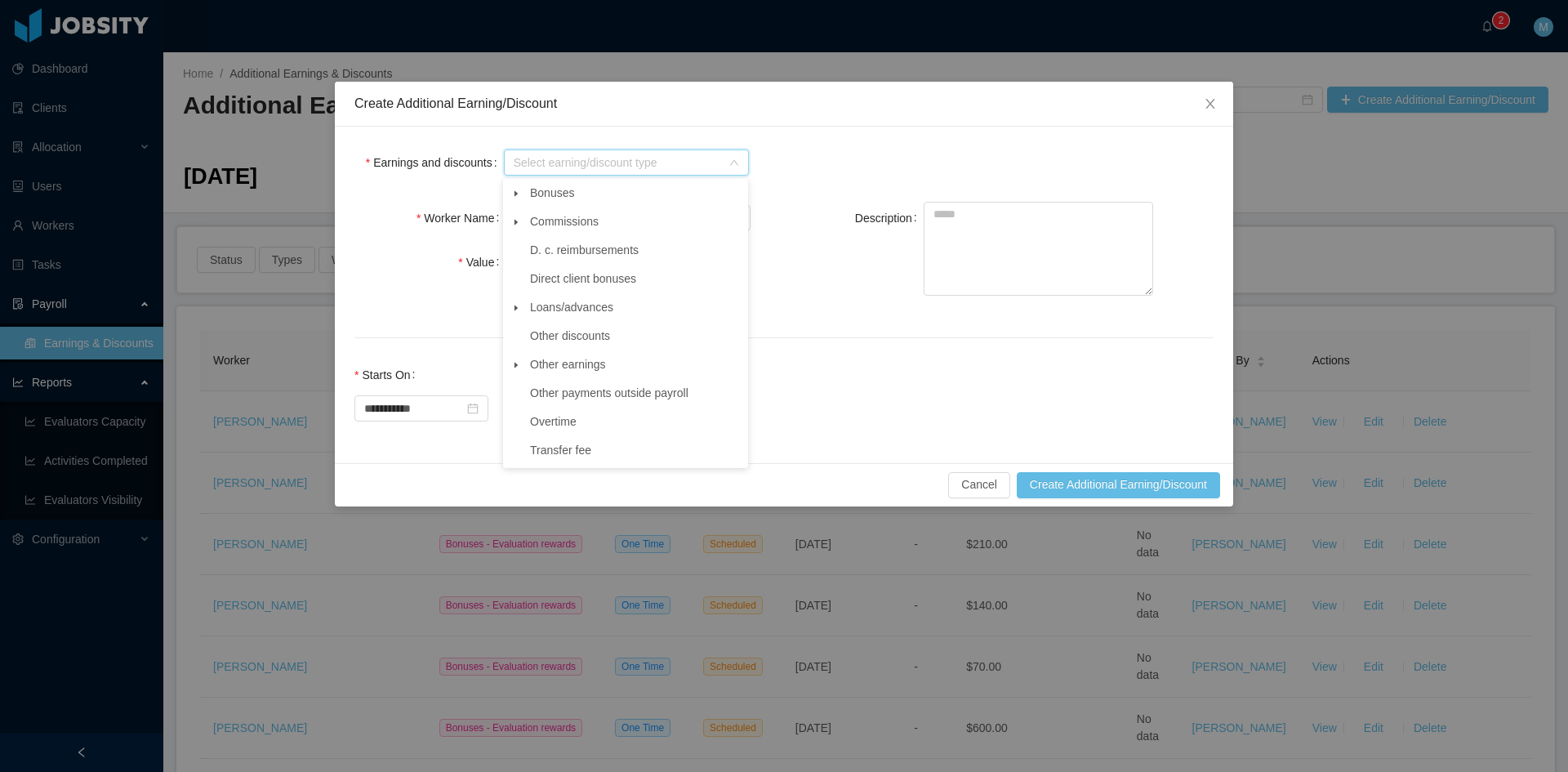
click at [521, 186] on span at bounding box center [516, 194] width 20 height 20
click at [595, 304] on span "Evaluation rewards" at bounding box center [593, 307] width 97 height 13
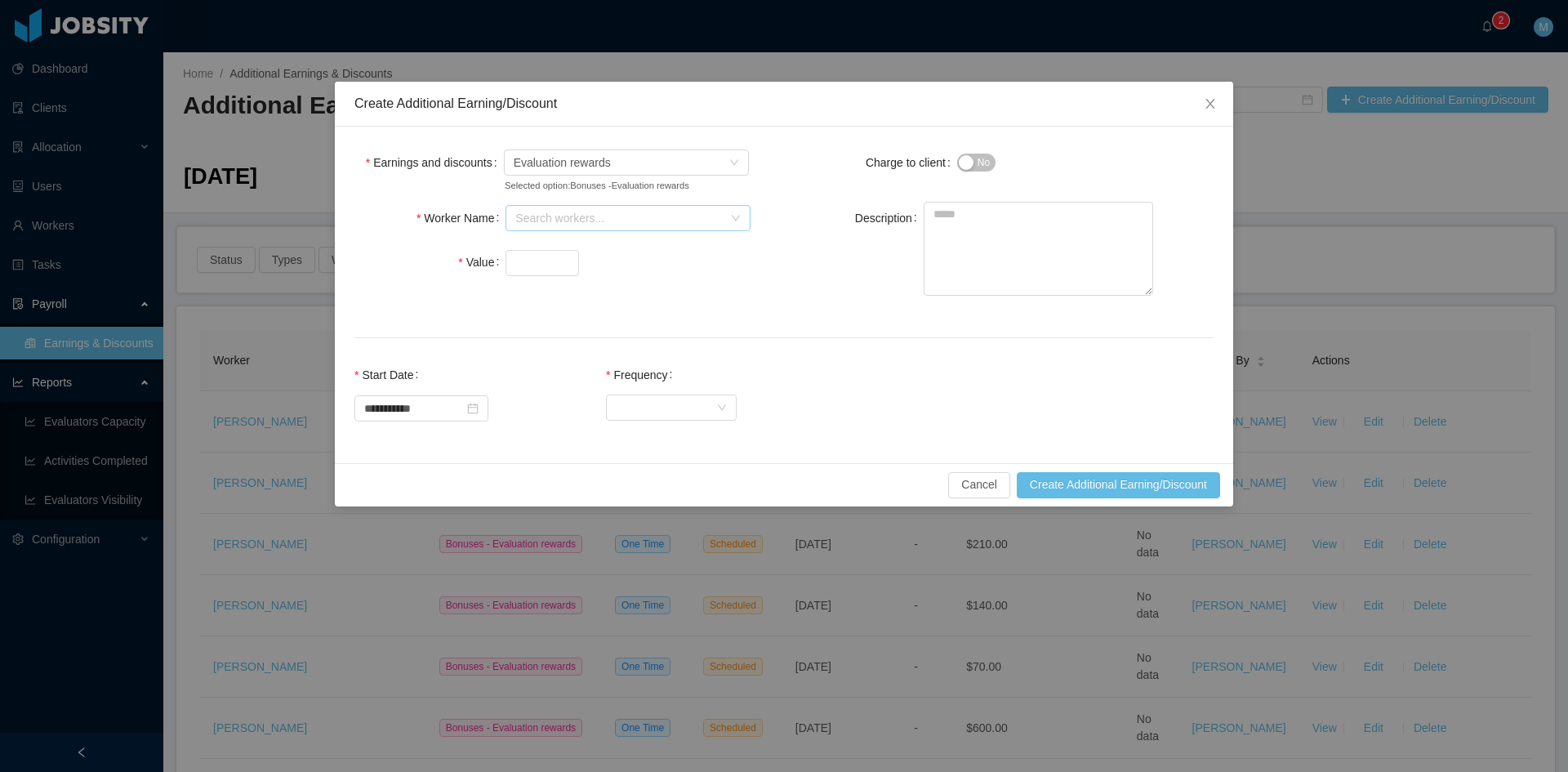
click at [525, 212] on div "Search workers..." at bounding box center [619, 218] width 207 height 17
type input "*******"
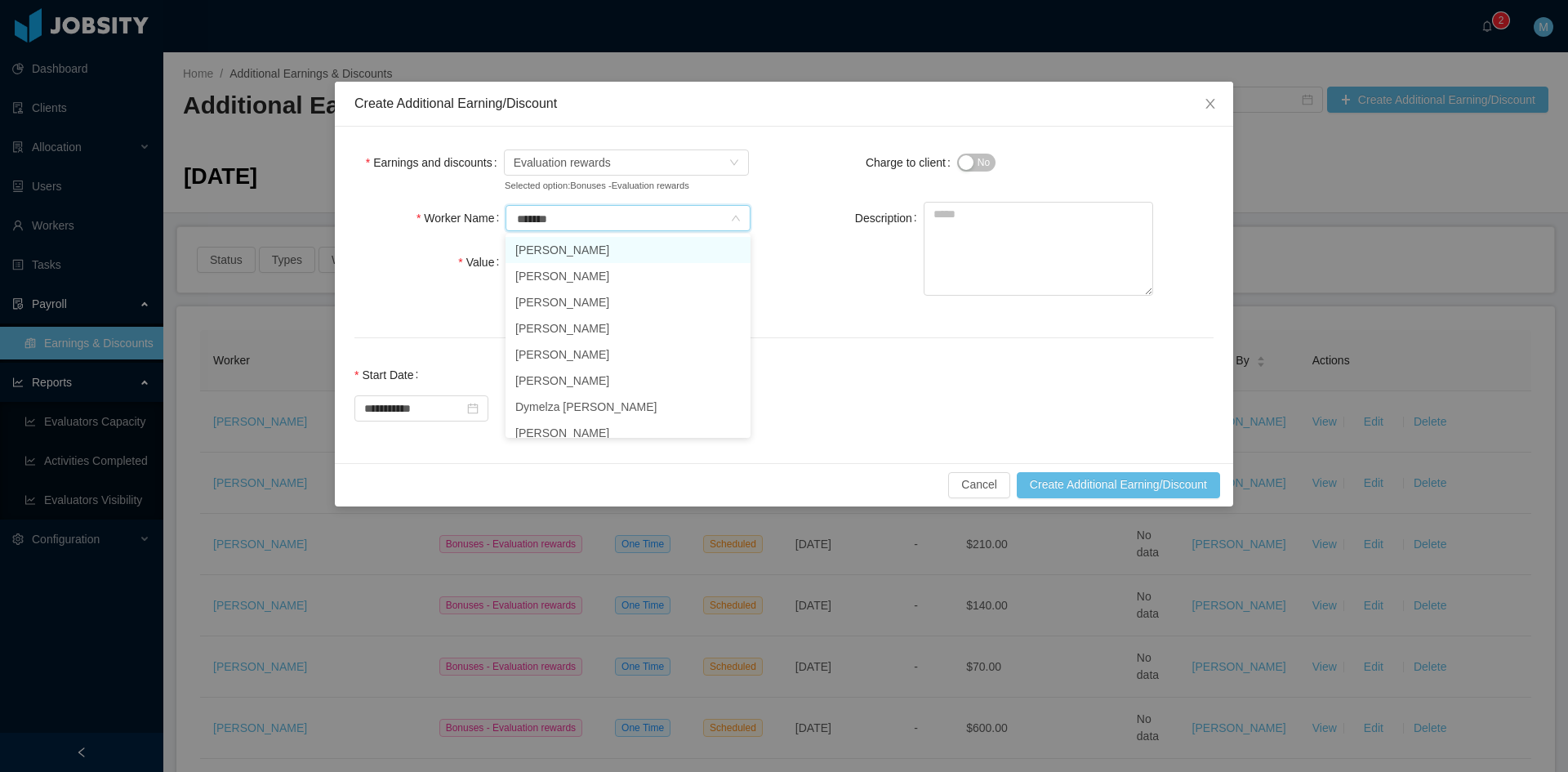
click at [543, 250] on li "Alex Perea" at bounding box center [628, 250] width 245 height 26
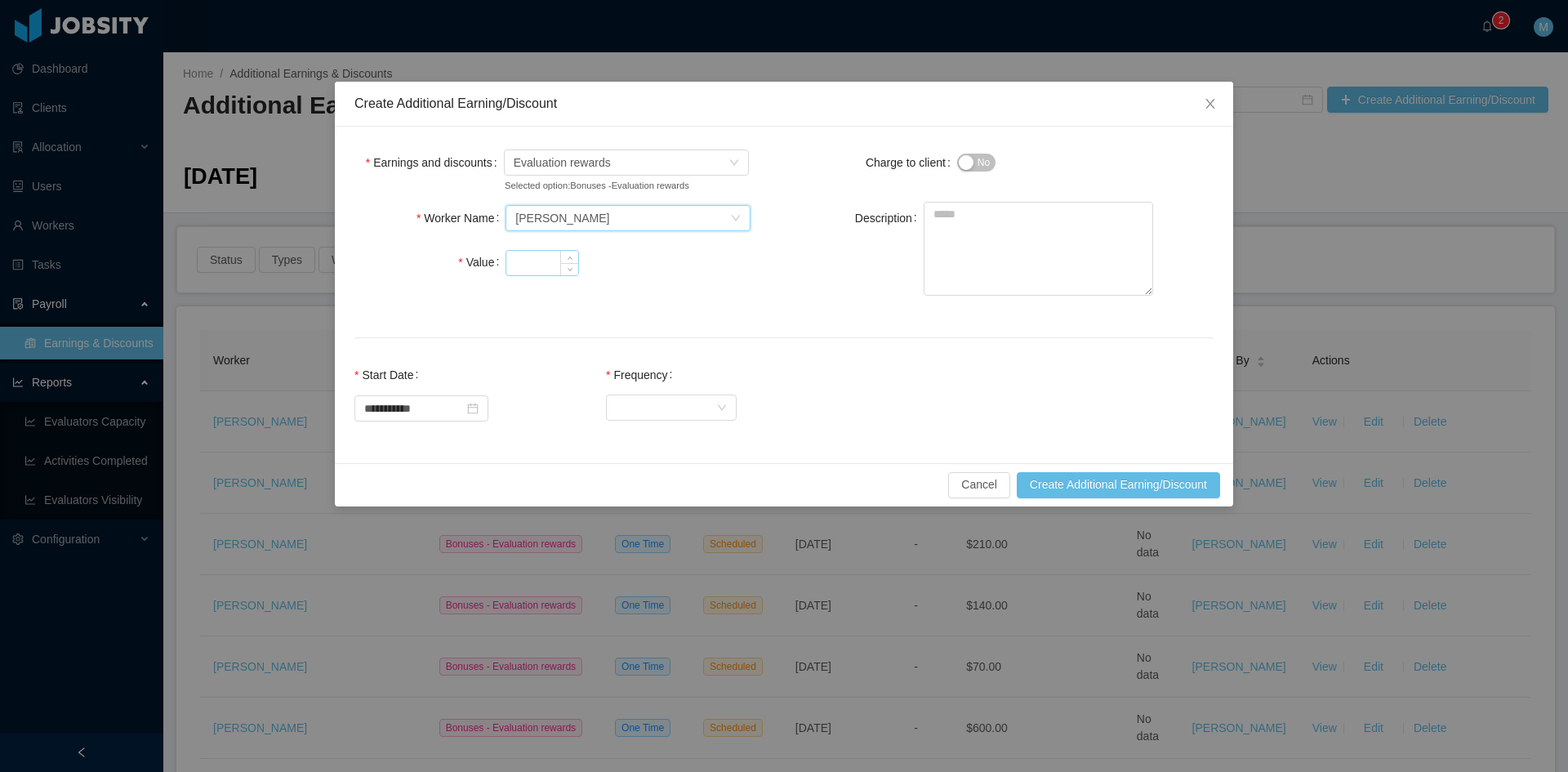
click at [530, 254] on input "Value" at bounding box center [542, 263] width 71 height 24
type input "***"
paste textarea "**********"
type textarea "**********"
click at [659, 410] on div "Select Frequency" at bounding box center [666, 407] width 101 height 24
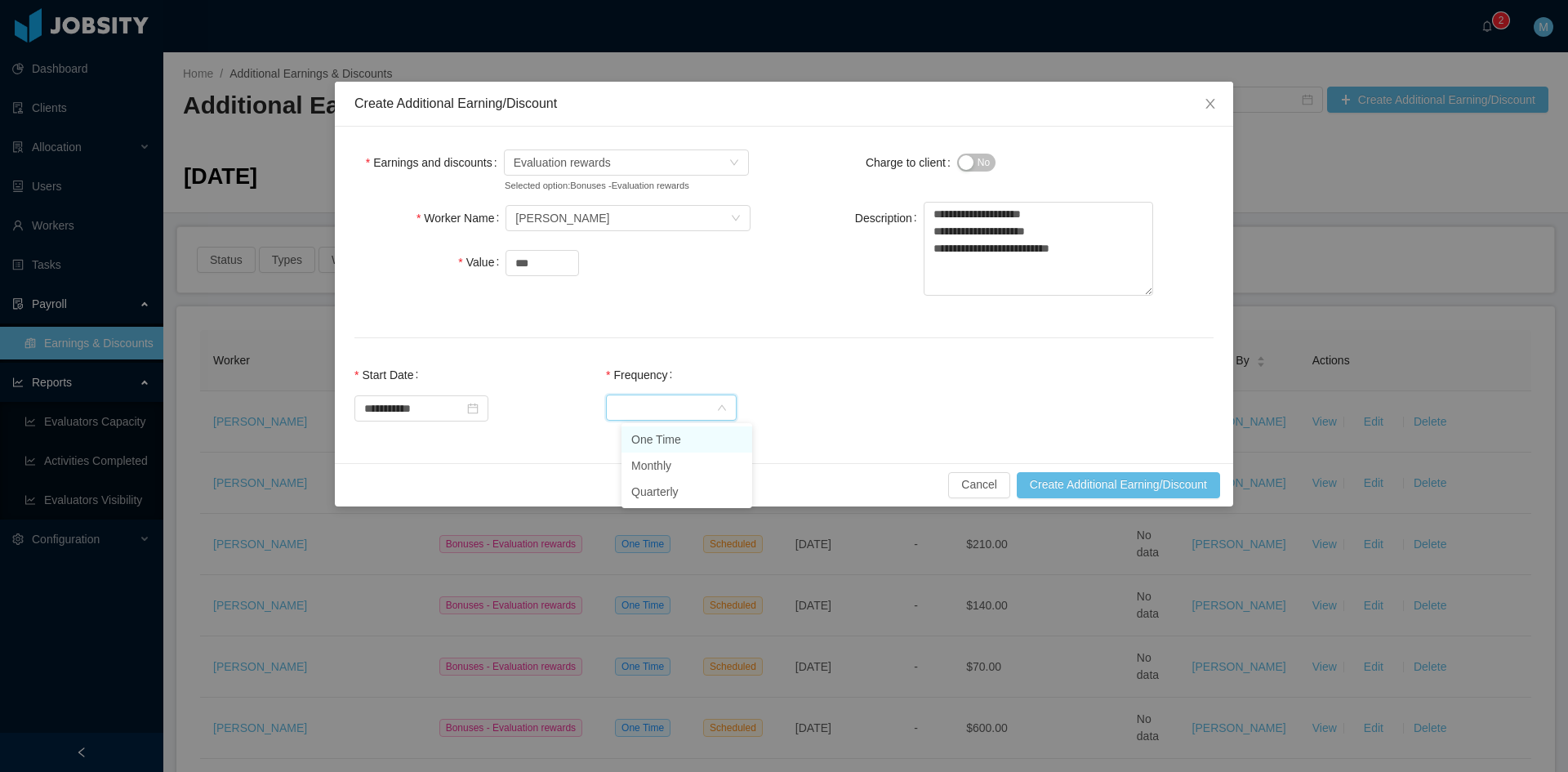
click at [658, 438] on li "One Time" at bounding box center [686, 439] width 131 height 26
click at [1080, 478] on button "Create Additional Earning/Discount" at bounding box center [1118, 485] width 204 height 26
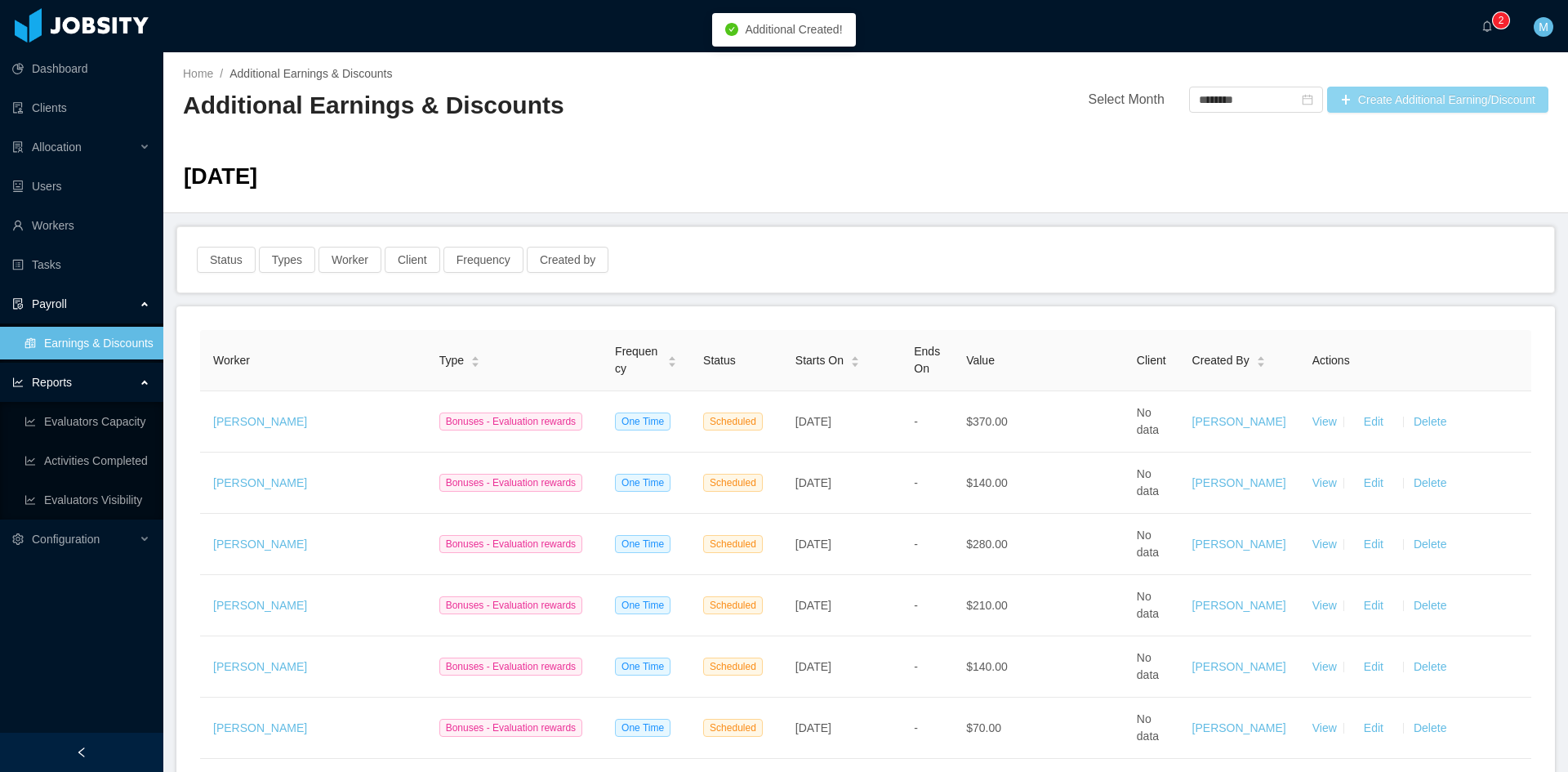
click at [1373, 98] on button "Create Additional Earning/Discount" at bounding box center [1437, 99] width 221 height 26
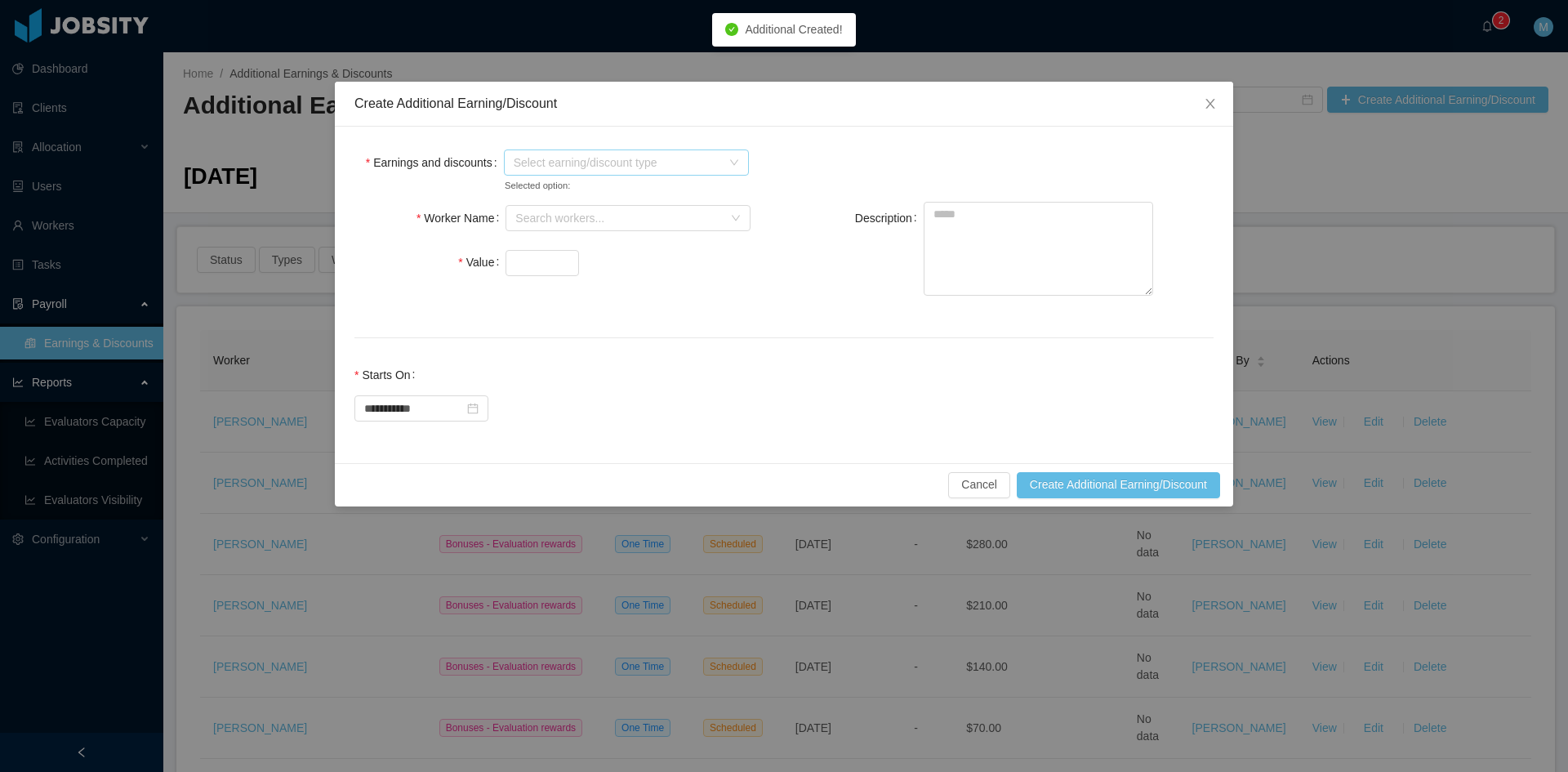
click at [563, 161] on span "Select earning/discount type" at bounding box center [617, 163] width 207 height 17
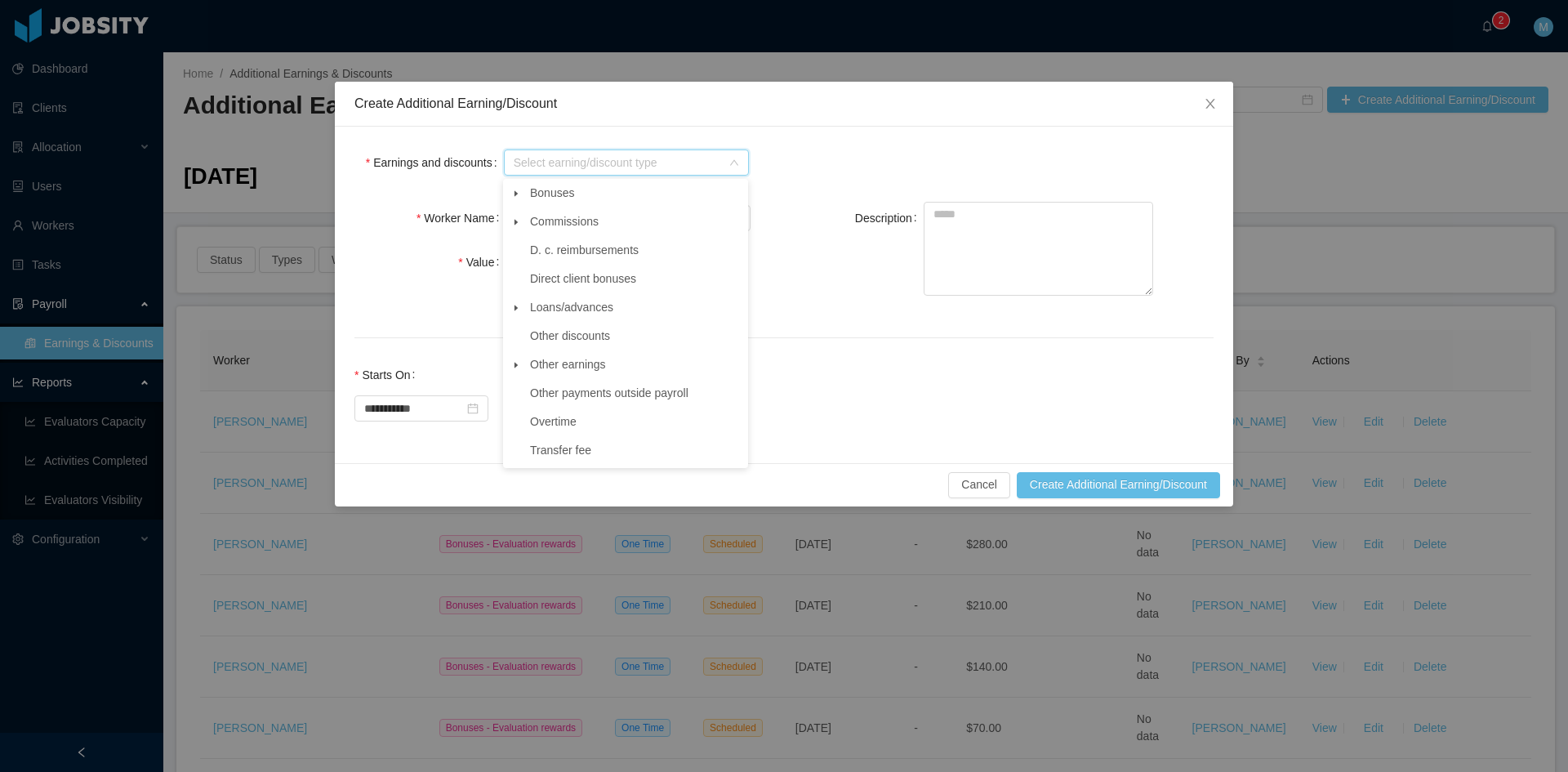
click at [514, 195] on icon "icon: caret-down" at bounding box center [516, 194] width 8 height 8
click at [588, 309] on span "Evaluation rewards" at bounding box center [593, 307] width 97 height 13
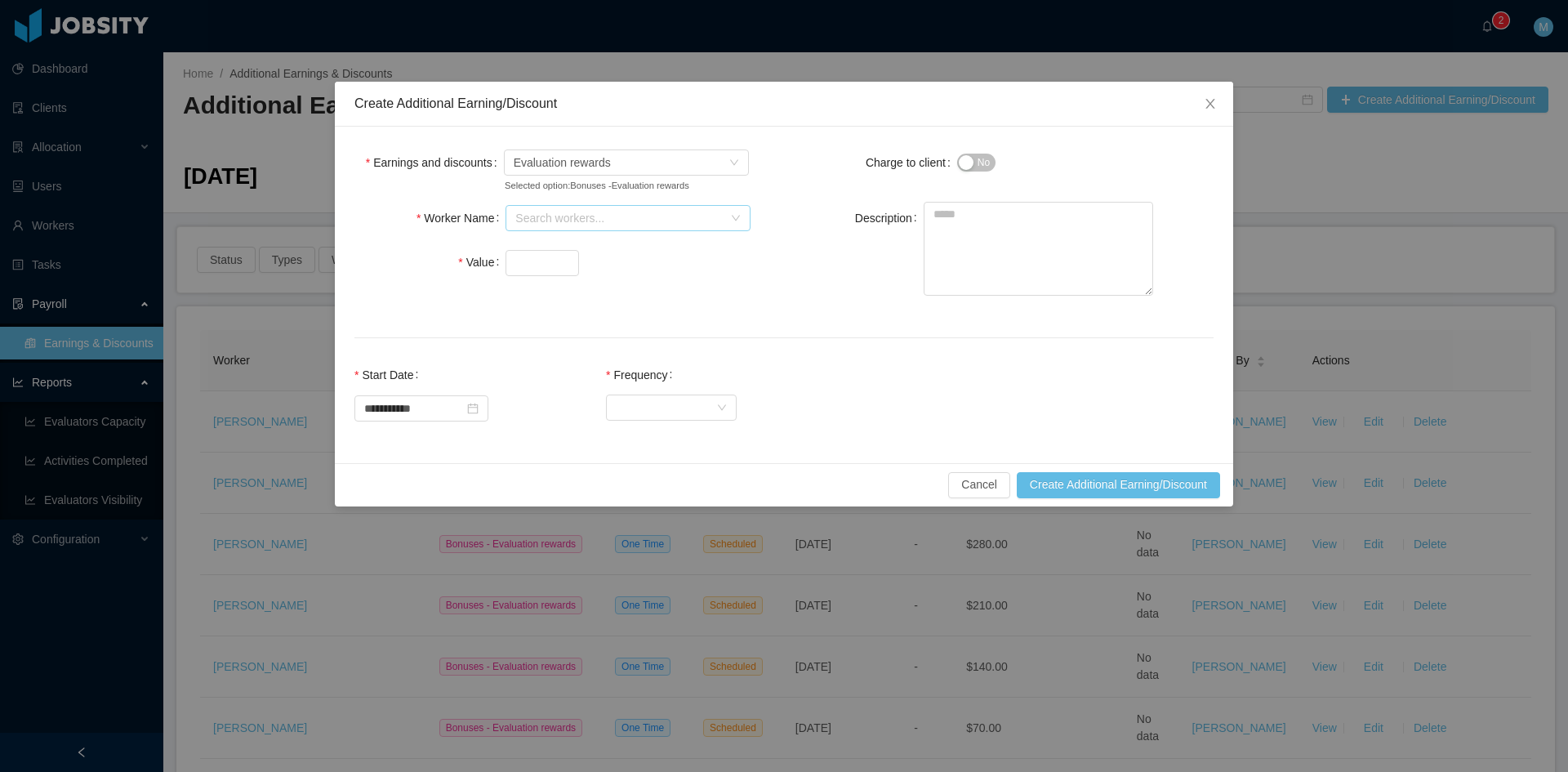
click at [530, 212] on div "Search workers..." at bounding box center [619, 218] width 207 height 17
type input "**********"
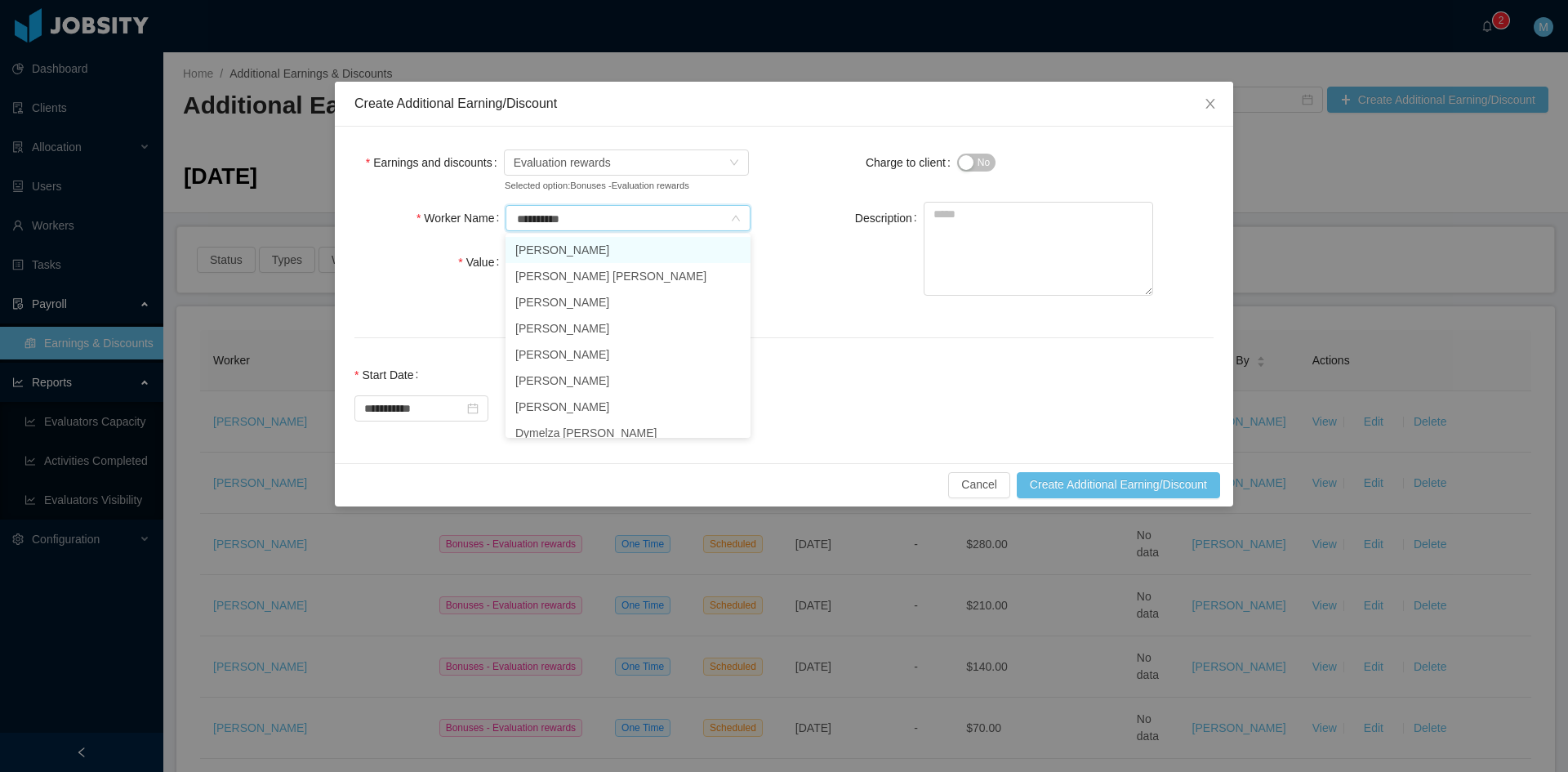
click at [554, 253] on li "Jonathan Moura" at bounding box center [628, 250] width 245 height 26
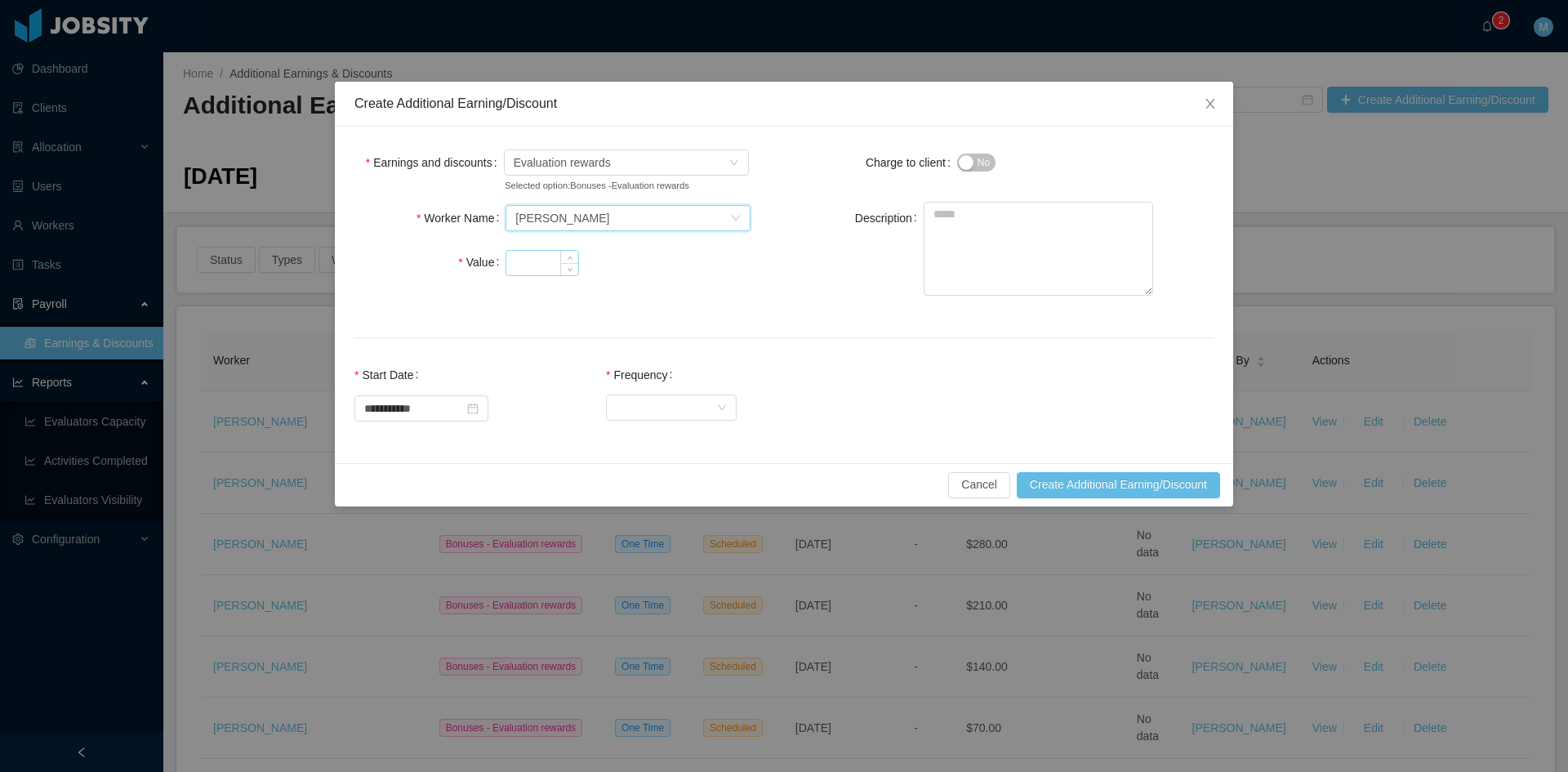
click at [542, 257] on input "Value" at bounding box center [542, 263] width 71 height 24
type input "***"
paste textarea "**********"
type textarea "**********"
click at [703, 406] on div "Select Frequency" at bounding box center [666, 407] width 101 height 24
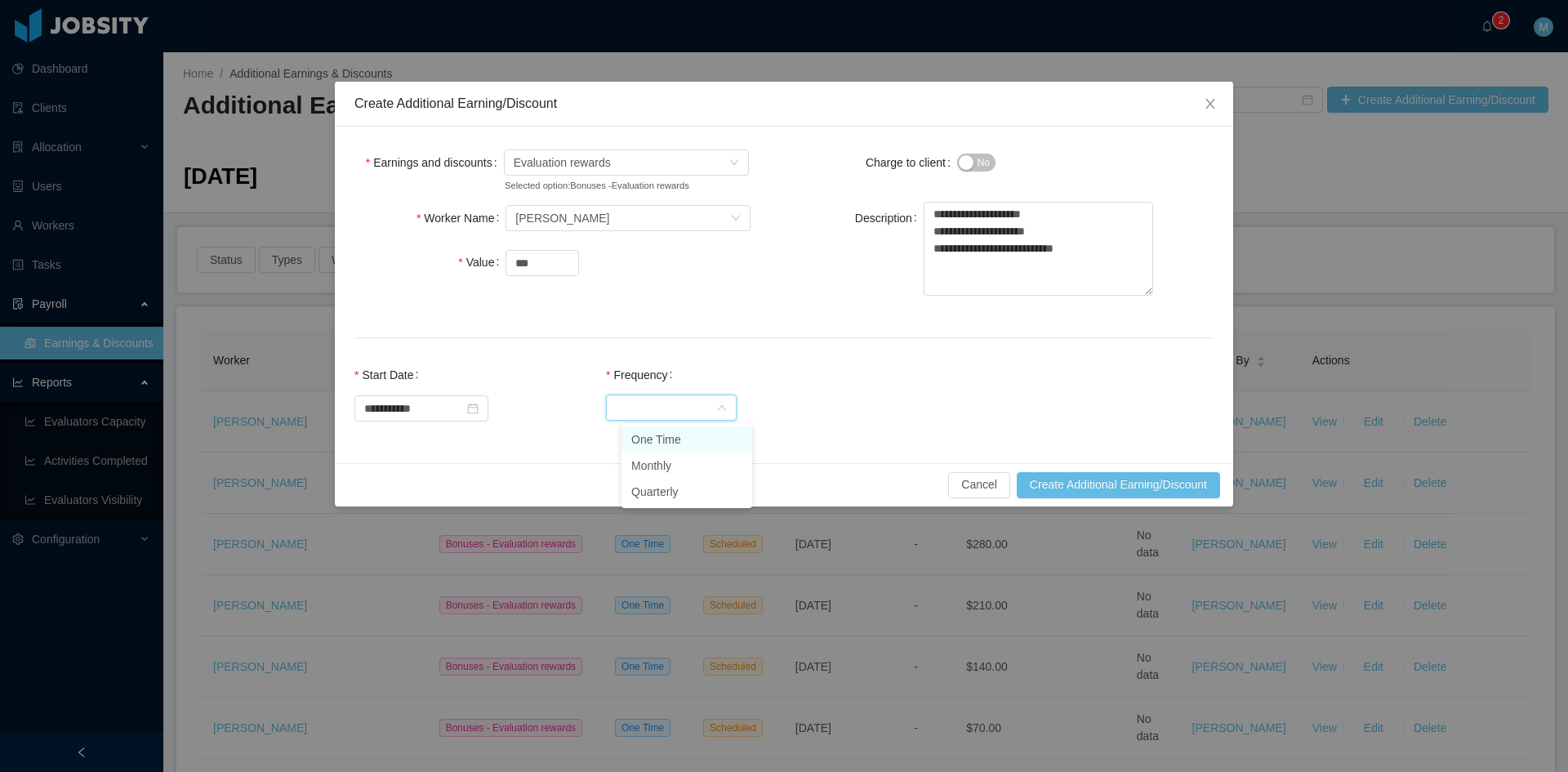
click at [702, 438] on li "One Time" at bounding box center [686, 439] width 131 height 26
click at [1051, 483] on button "Create Additional Earning/Discount" at bounding box center [1118, 485] width 204 height 26
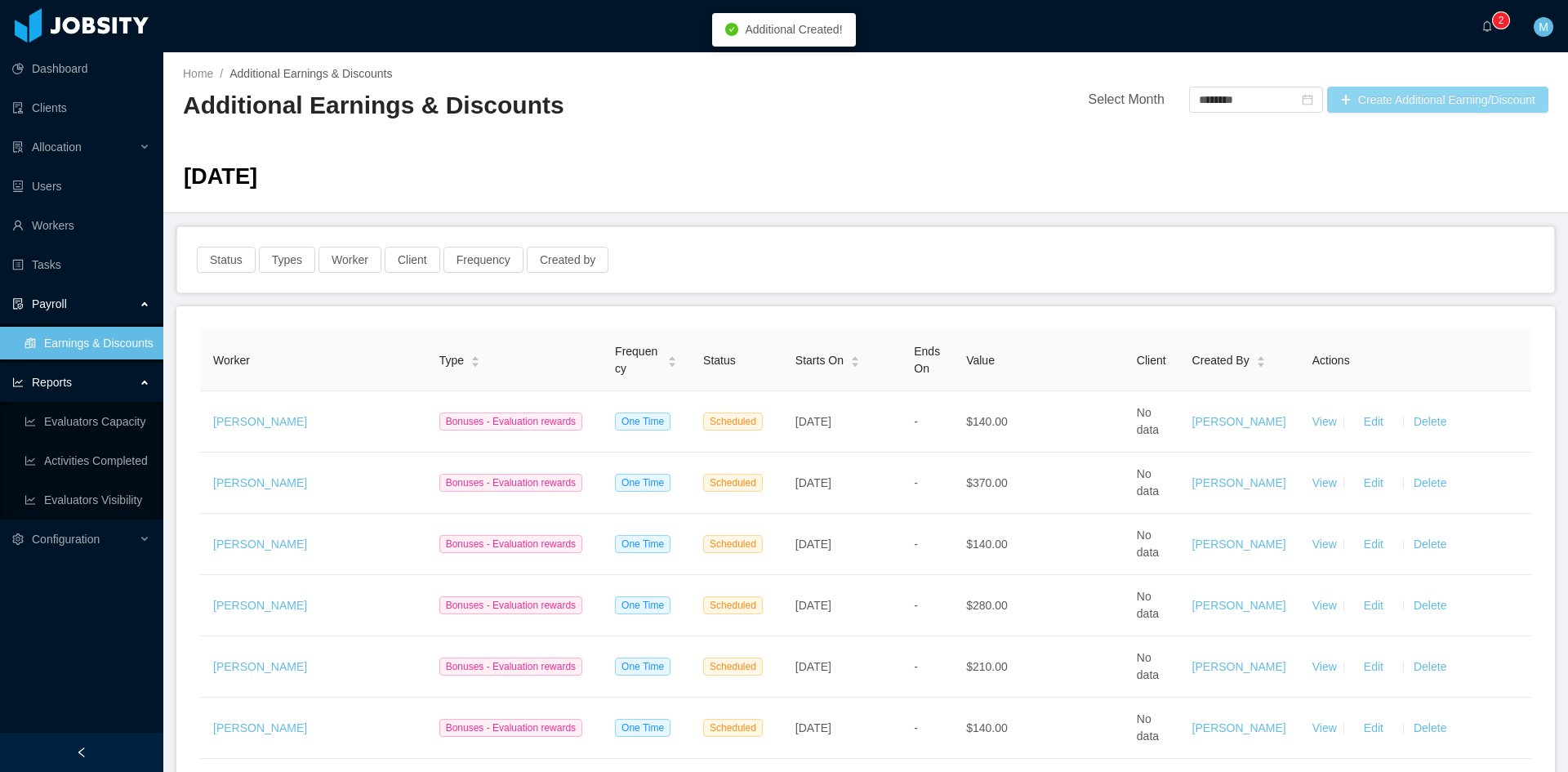
click at [1348, 107] on button "Create Additional Earning/Discount" at bounding box center [1437, 99] width 221 height 26
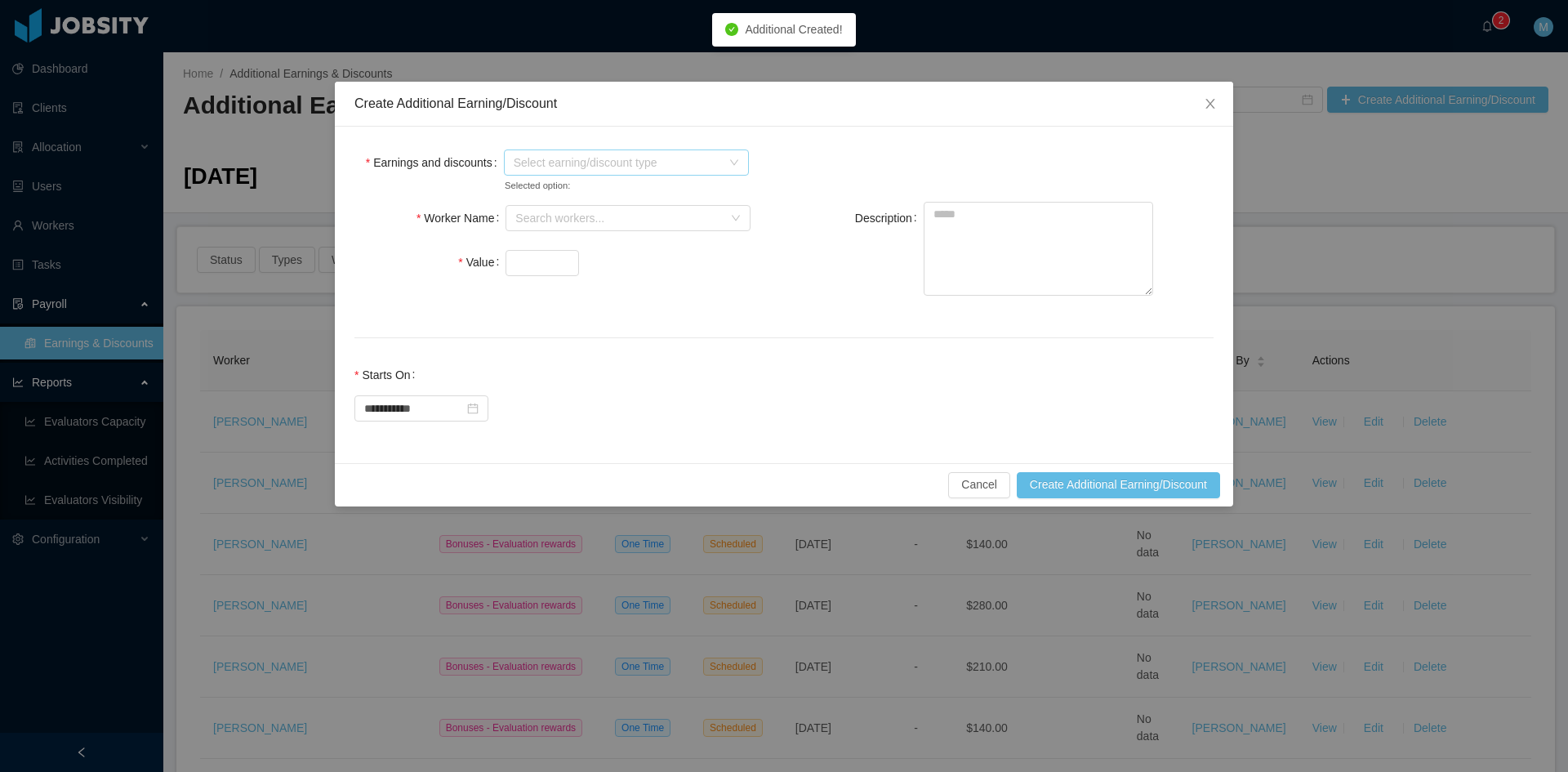
click at [550, 156] on span "Select earning/discount type" at bounding box center [617, 163] width 207 height 17
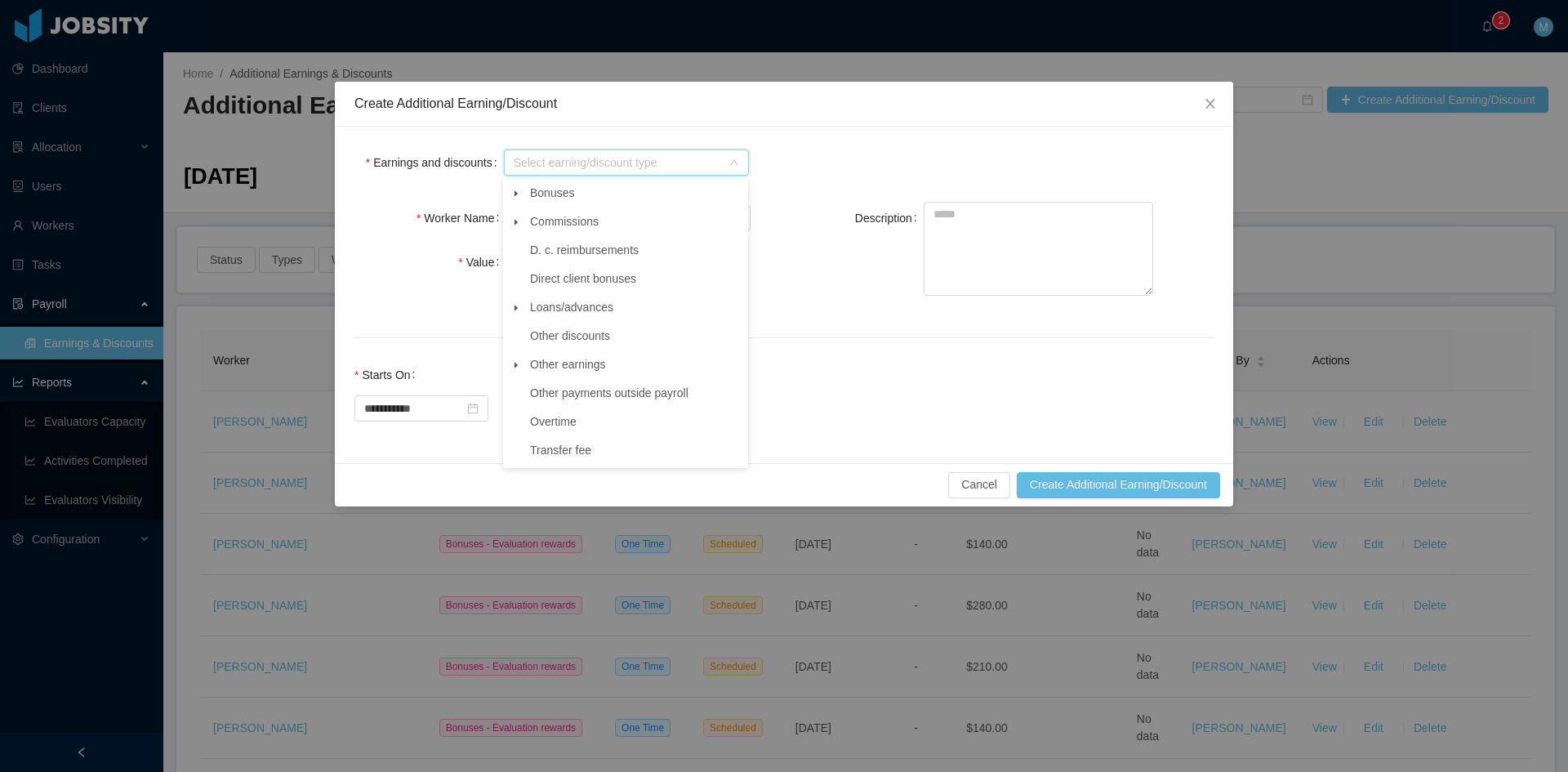
click at [510, 191] on span at bounding box center [516, 194] width 20 height 20
click at [599, 303] on span "Evaluation rewards" at bounding box center [593, 307] width 97 height 13
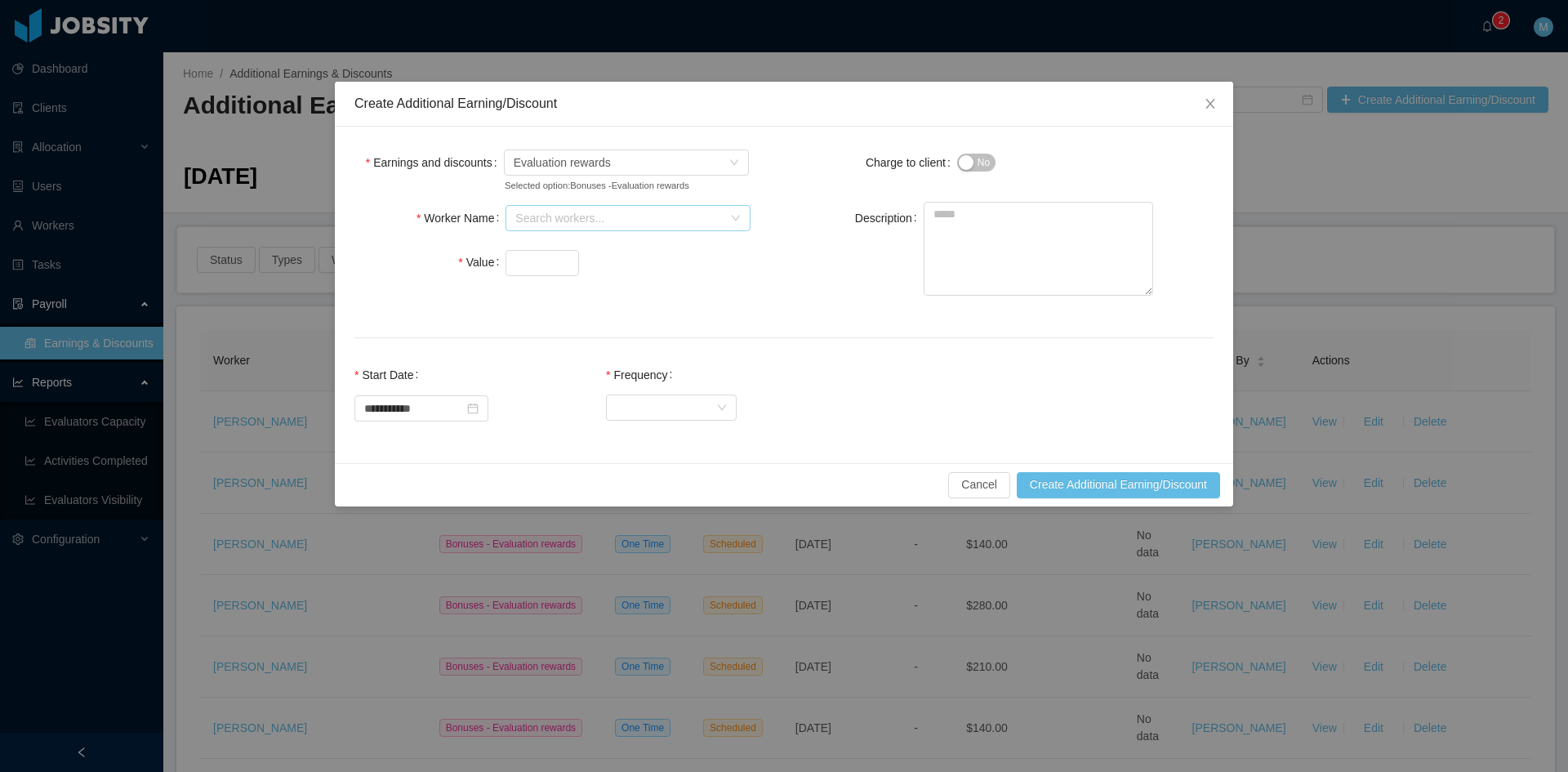
click at [545, 220] on div "Search workers..." at bounding box center [619, 218] width 207 height 17
type input "**********"
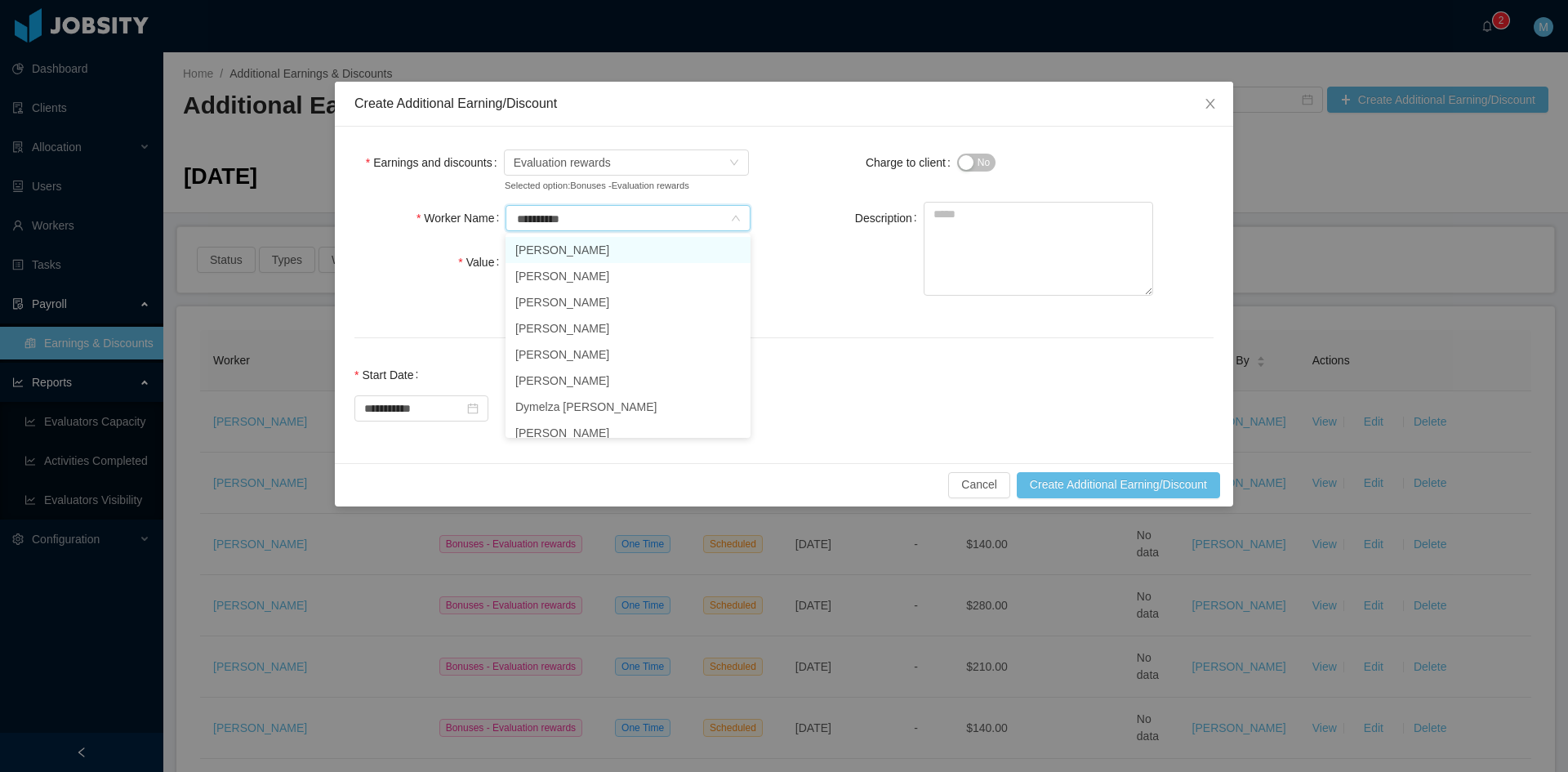
click at [560, 252] on li "Gabriel Abreu" at bounding box center [628, 250] width 245 height 26
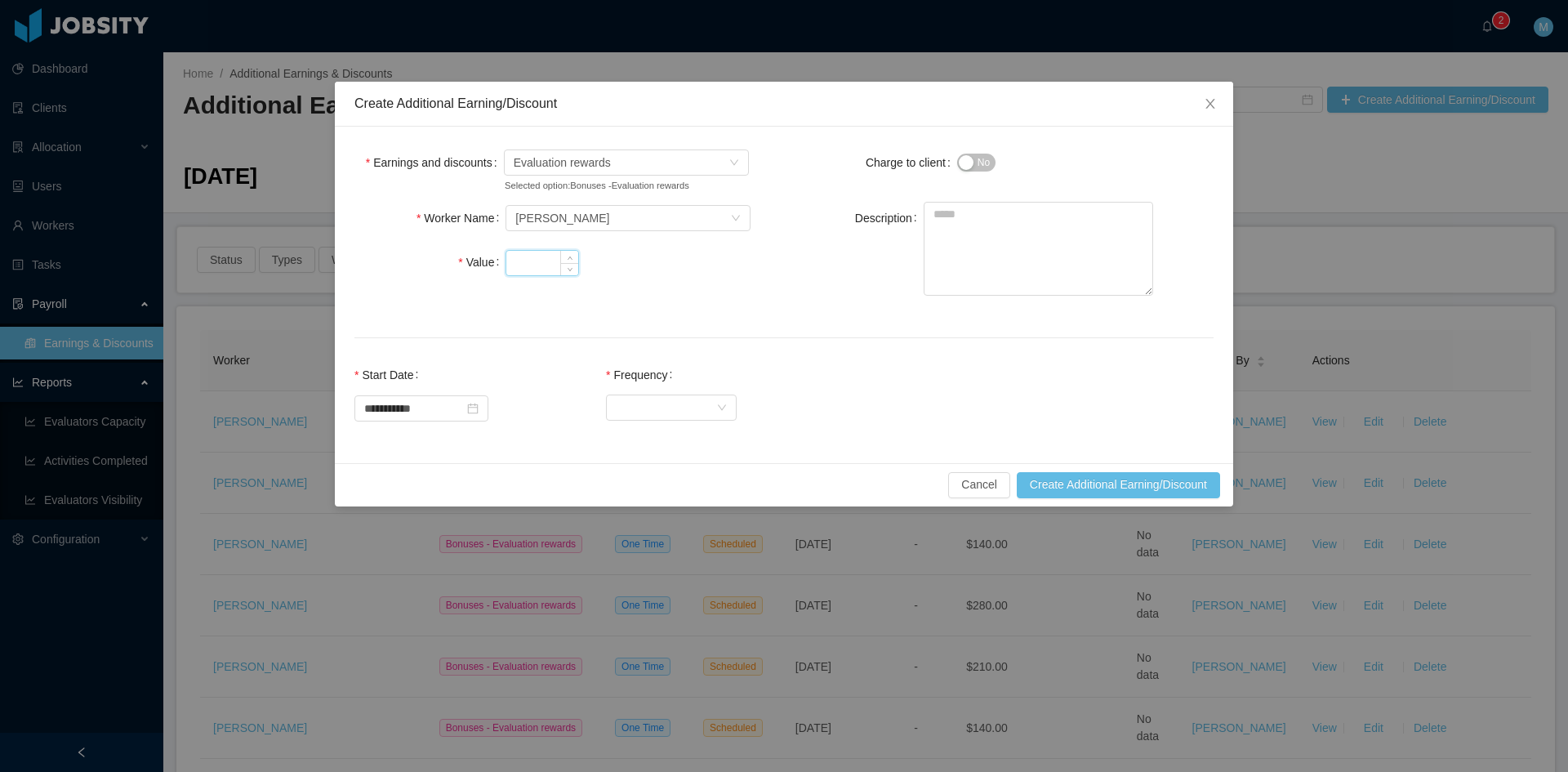
click at [545, 255] on input "Value" at bounding box center [542, 263] width 71 height 24
type input "***"
paste textarea "**********"
type textarea "**********"
click at [706, 413] on div "Select Frequency" at bounding box center [666, 407] width 101 height 24
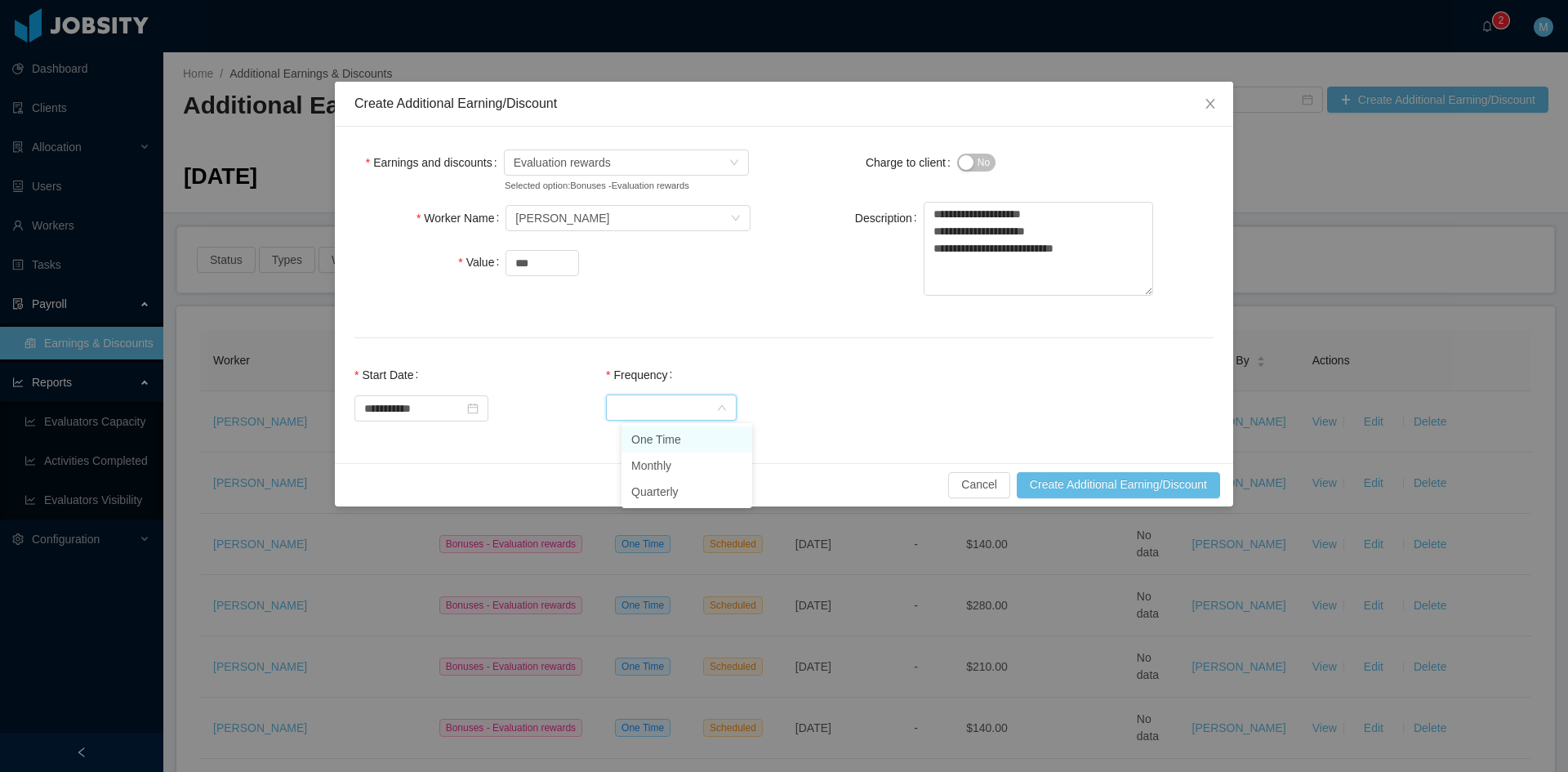
click at [697, 438] on li "One Time" at bounding box center [686, 439] width 131 height 26
click at [1085, 487] on button "Create Additional Earning/Discount" at bounding box center [1118, 485] width 204 height 26
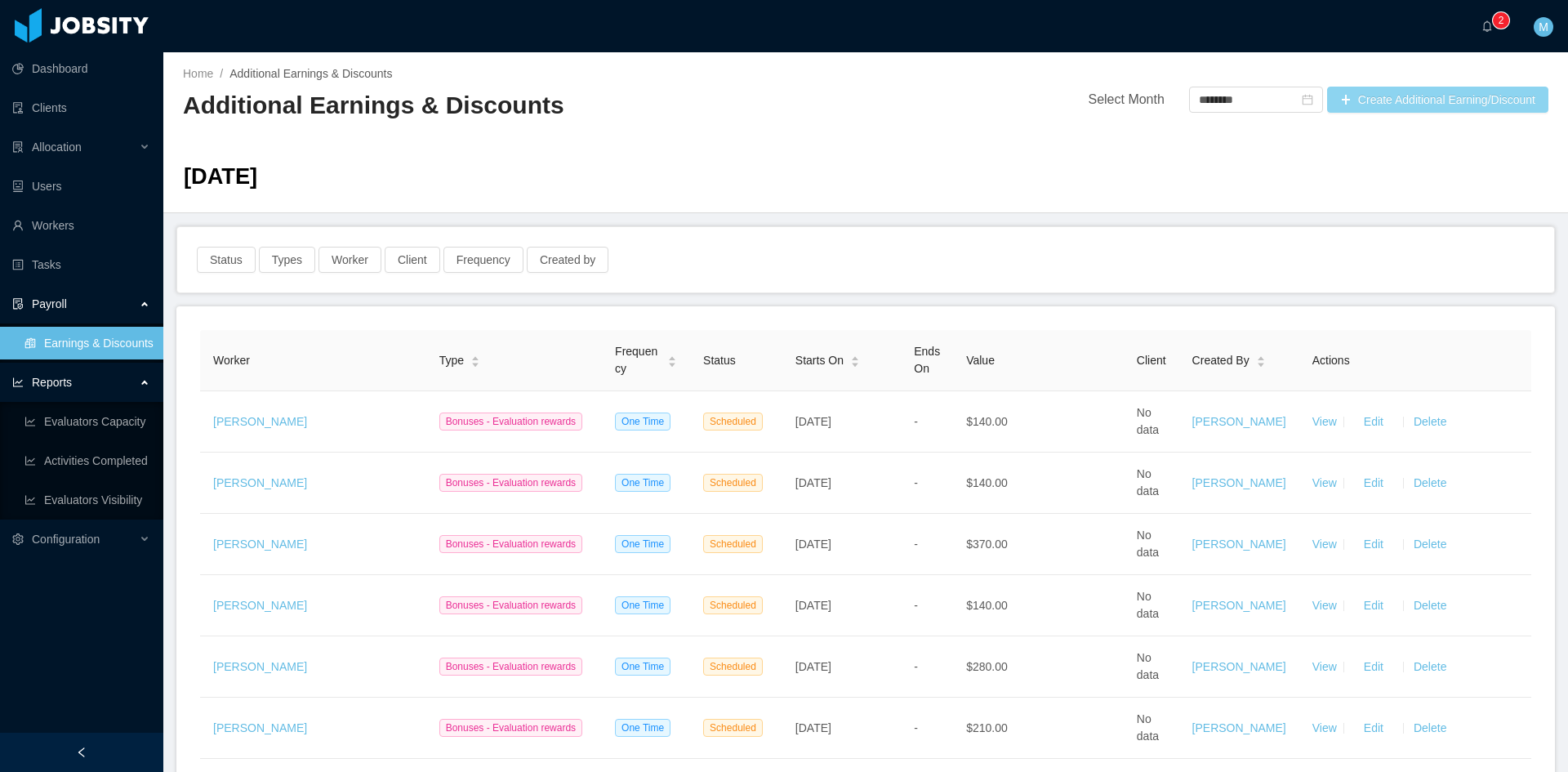
click at [1408, 101] on button "Create Additional Earning/Discount" at bounding box center [1437, 99] width 221 height 26
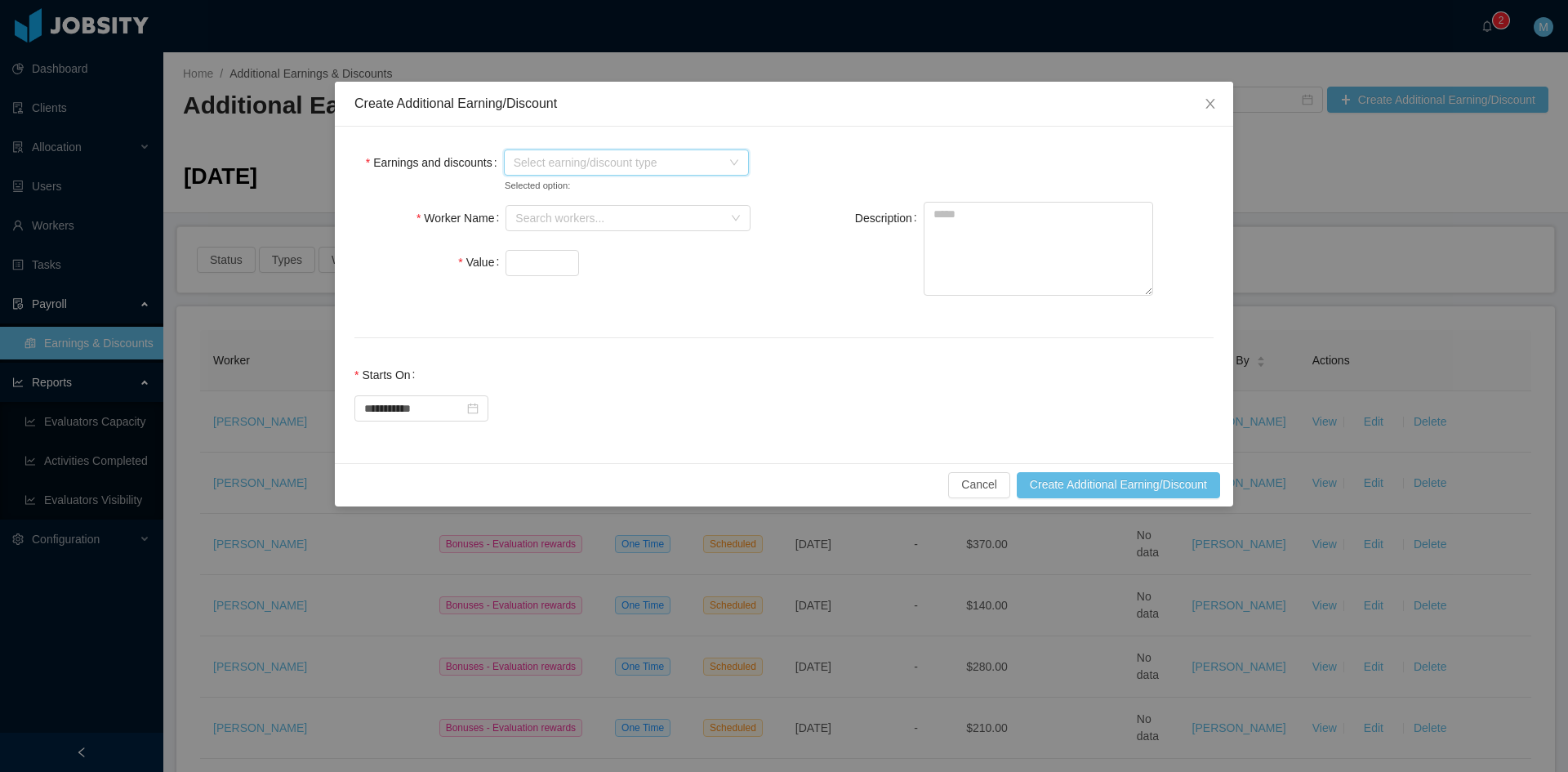
click at [591, 168] on span "Select earning/discount type" at bounding box center [617, 163] width 207 height 17
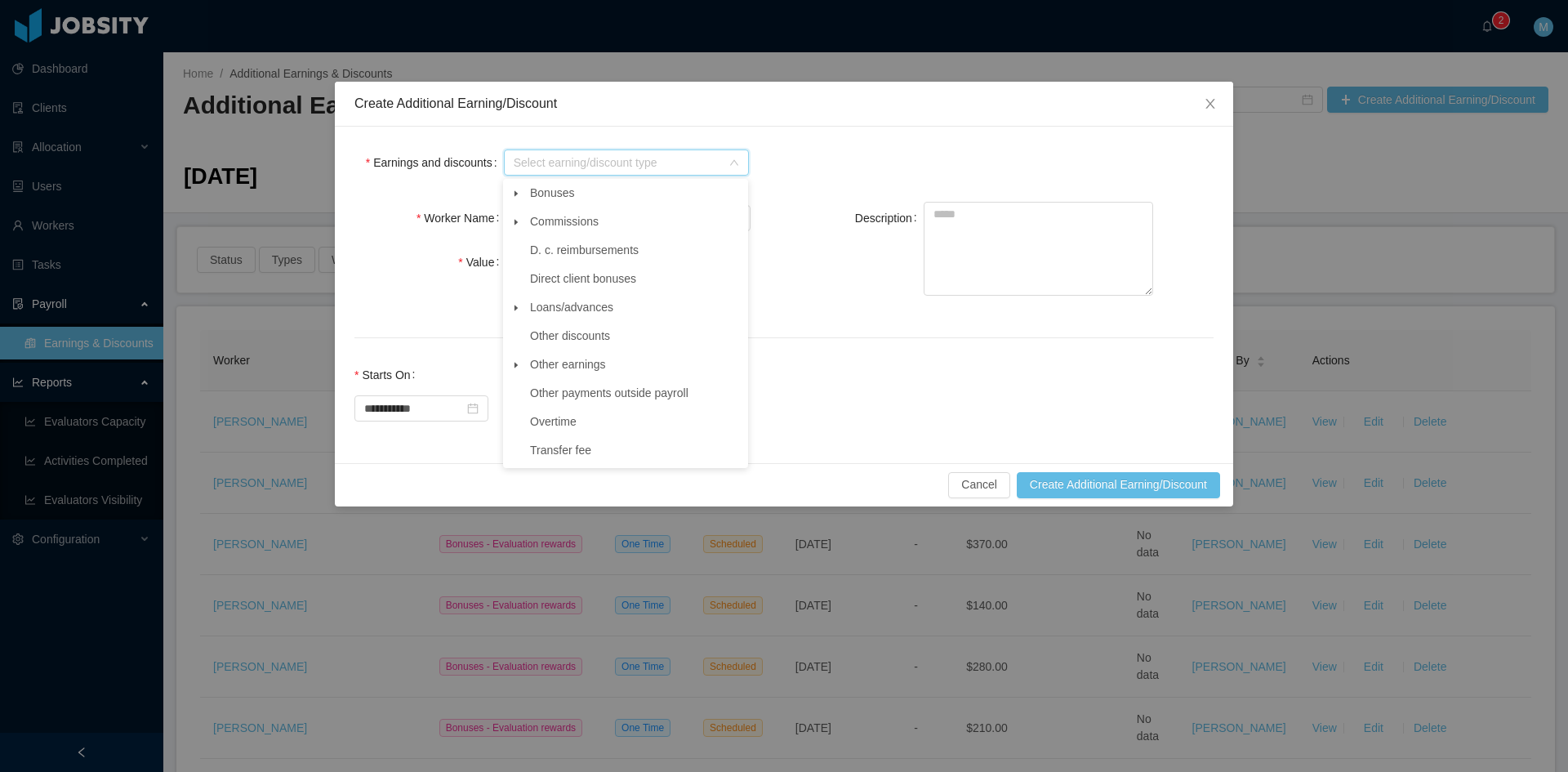
click at [519, 191] on icon "icon: caret-down" at bounding box center [516, 194] width 8 height 8
click at [588, 301] on span "Evaluation rewards" at bounding box center [593, 307] width 97 height 13
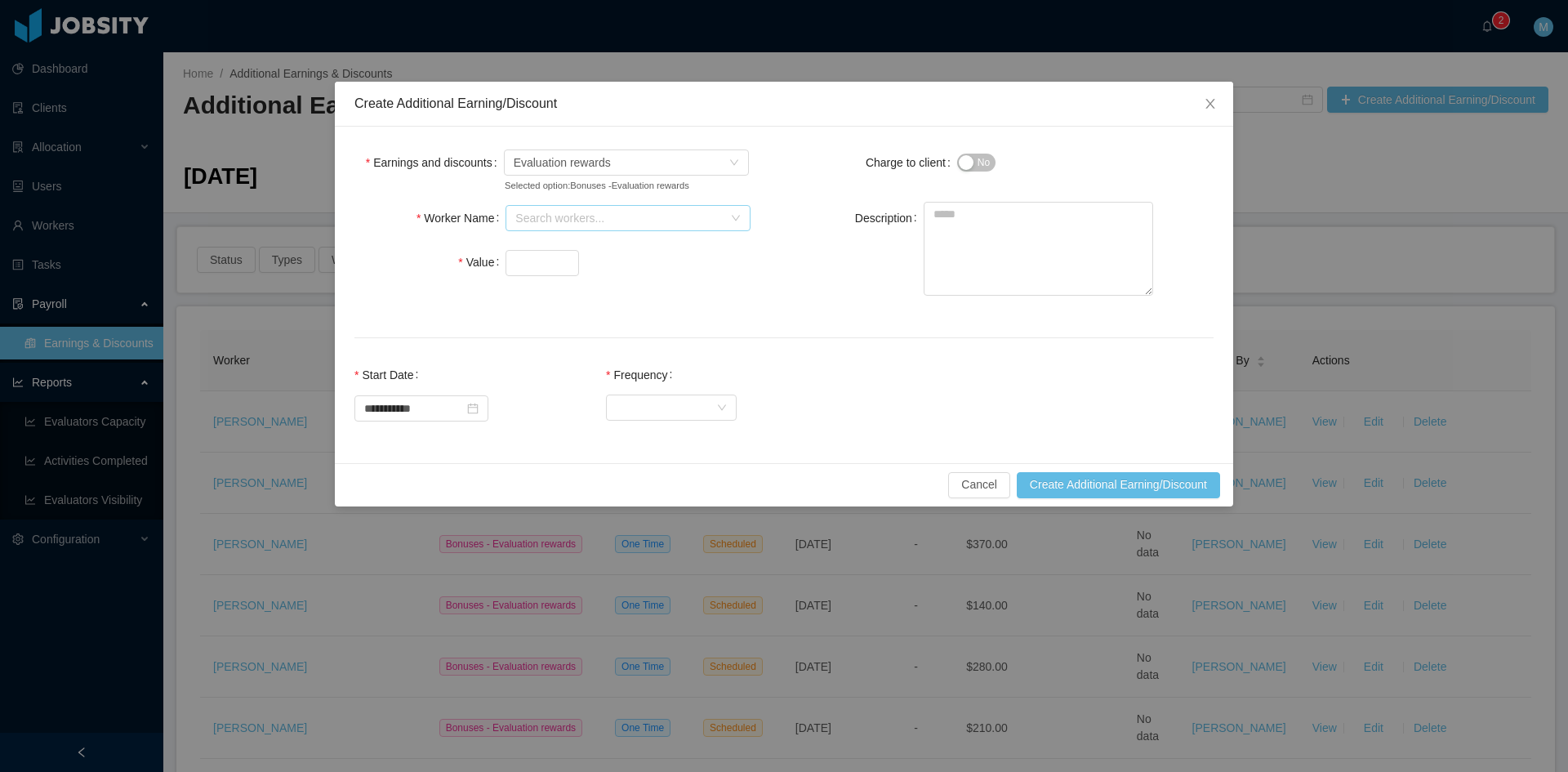
click at [535, 211] on div "Search workers..." at bounding box center [619, 218] width 207 height 17
type input "*******"
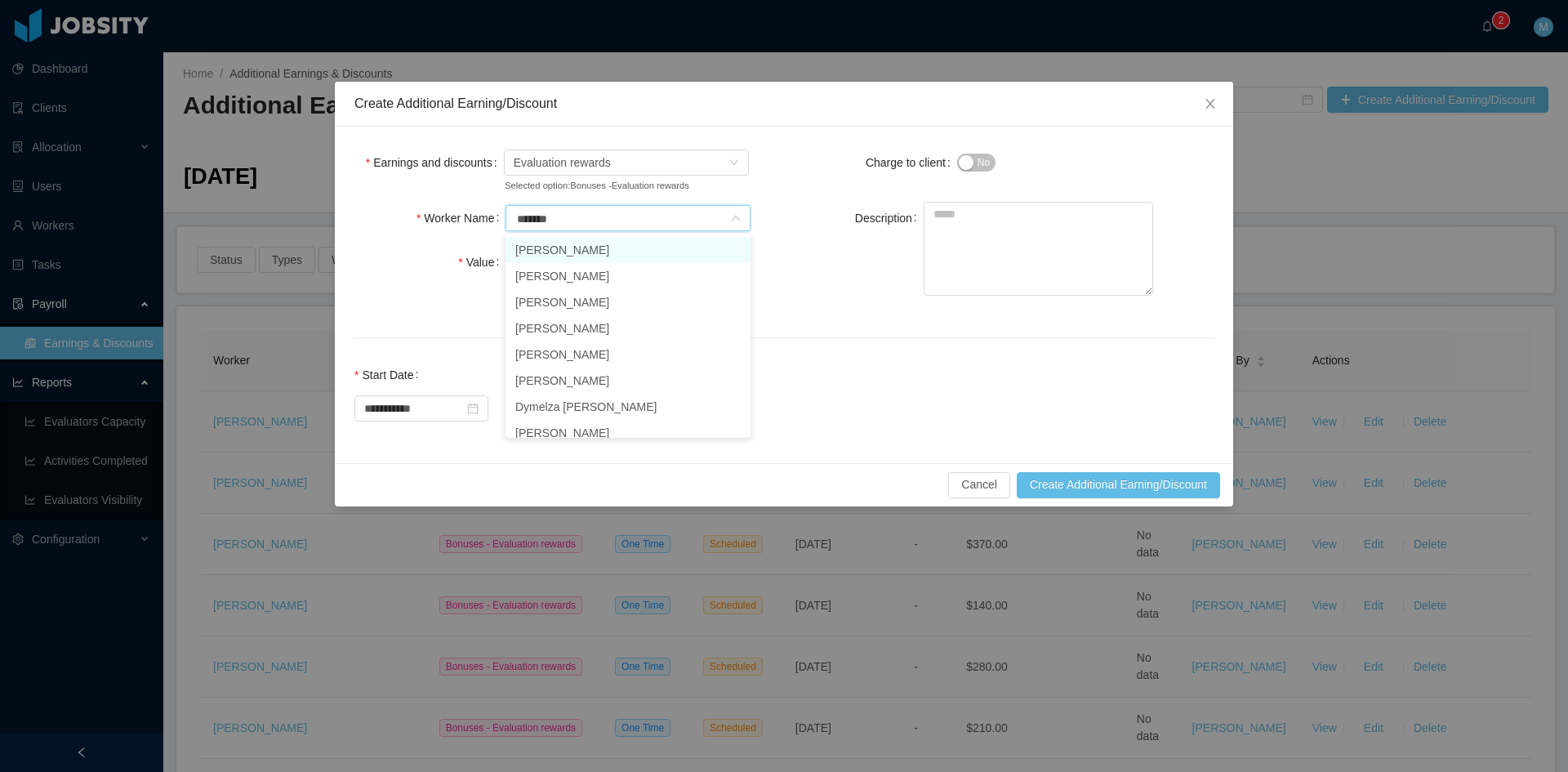
click at [577, 250] on li "Paulo Costa" at bounding box center [628, 250] width 245 height 26
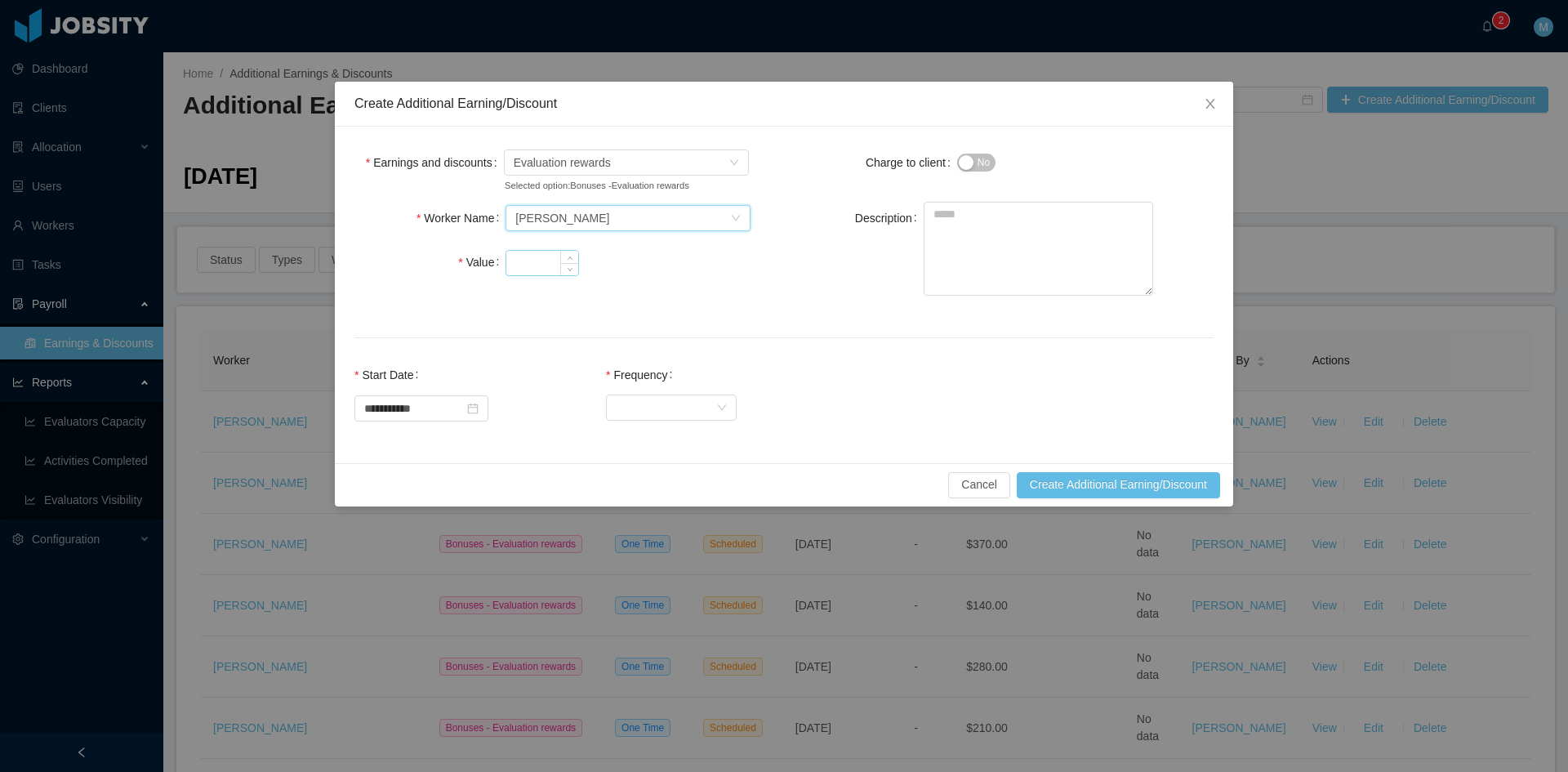
click at [525, 254] on input "Value" at bounding box center [542, 263] width 71 height 24
type input "***"
click at [970, 260] on textarea "Description" at bounding box center [1038, 249] width 229 height 94
paste textarea "**********"
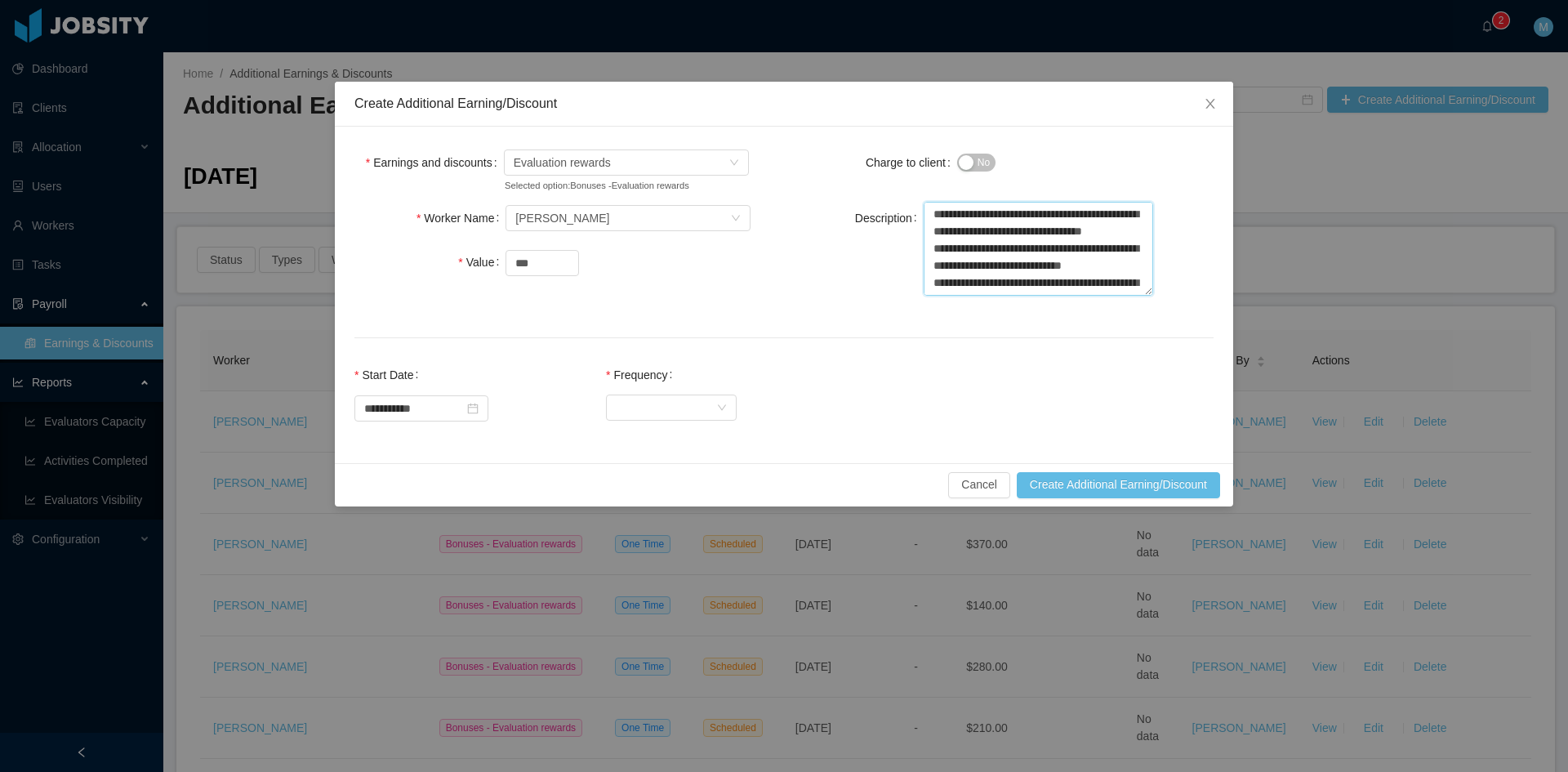
scroll to position [82, 0]
click at [1146, 296] on div "**********" at bounding box center [1038, 250] width 229 height 97
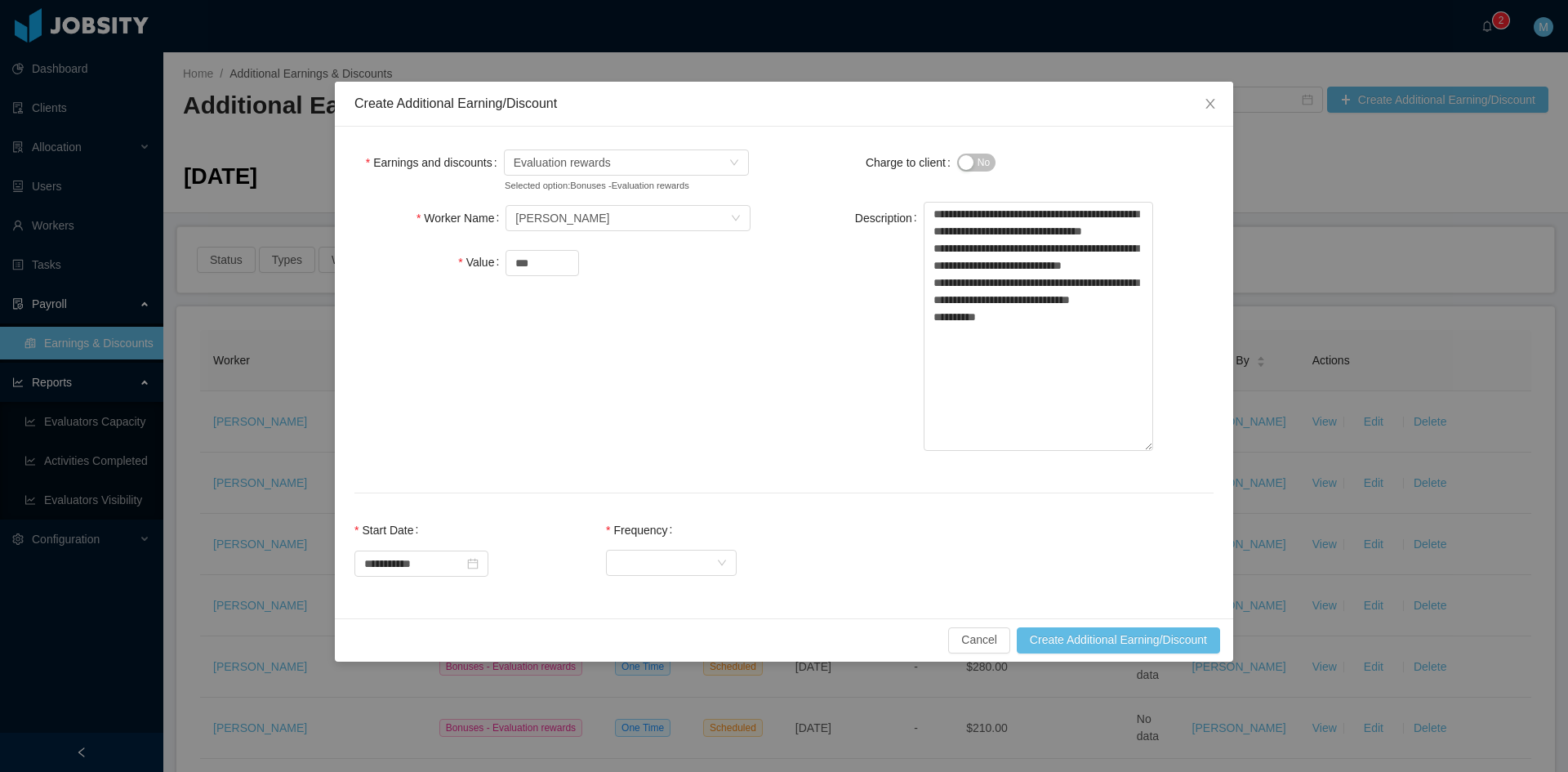
drag, startPoint x: 1148, startPoint y: 291, endPoint x: 1279, endPoint y: 448, distance: 204.5
click at [1279, 448] on div "**********" at bounding box center [784, 386] width 1568 height 772
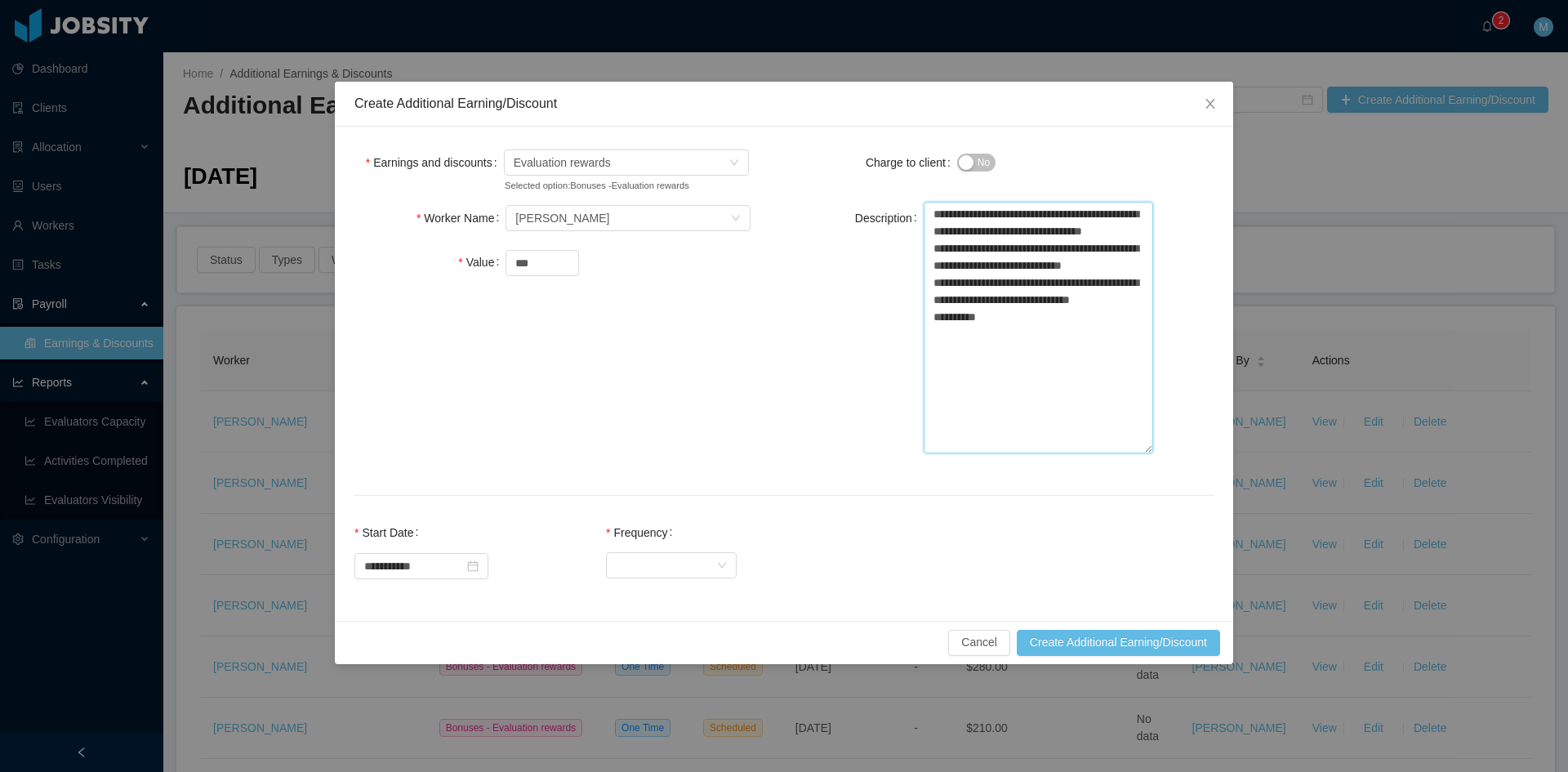
click at [996, 357] on textarea "**********" at bounding box center [1038, 328] width 229 height 252
click at [929, 354] on textarea "**********" at bounding box center [1038, 328] width 229 height 252
click at [1035, 372] on textarea "**********" at bounding box center [1038, 328] width 229 height 252
type textarea "**********"
click at [683, 563] on div "Select Frequency" at bounding box center [666, 565] width 101 height 24
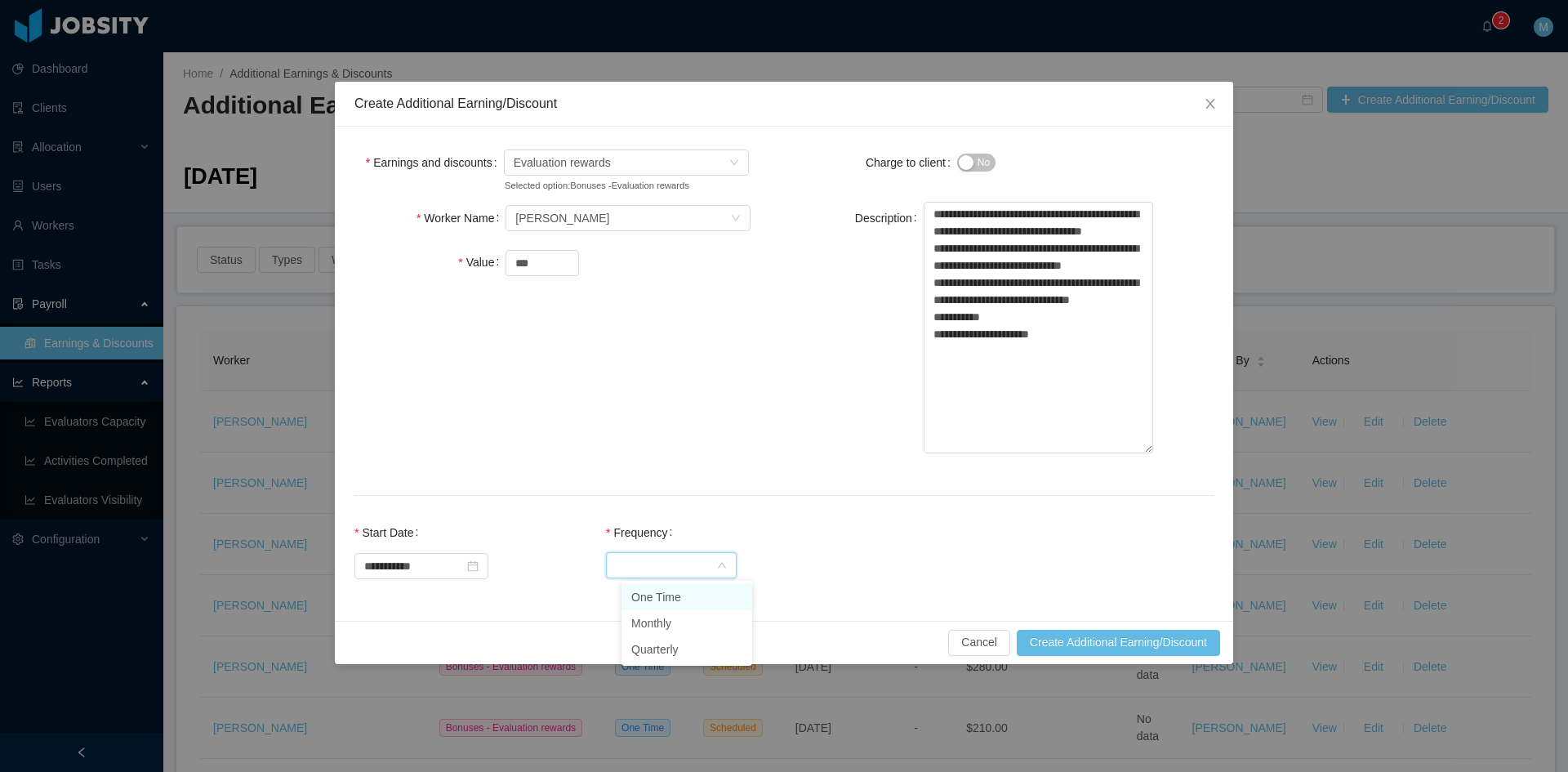
click at [674, 592] on li "One Time" at bounding box center [686, 596] width 131 height 26
click at [1117, 646] on button "Create Additional Earning/Discount" at bounding box center [1118, 642] width 204 height 26
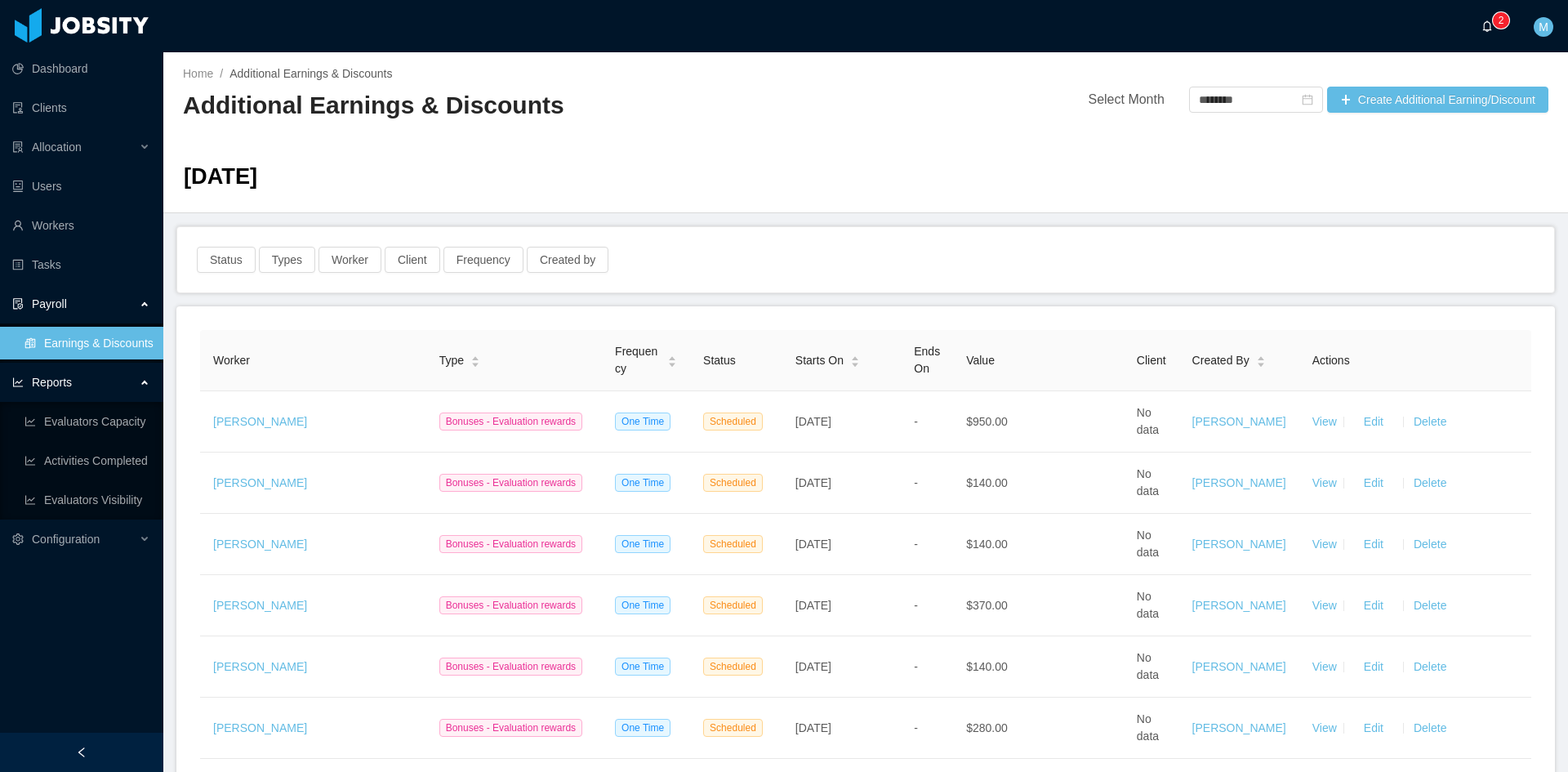
click at [1496, 23] on sup "0 1 2 3 4 5 6 7 8 9 0 1 2 3 4 5 6 7 8 9 0 1 2 3 4 5 6 7 8 9" at bounding box center [1501, 21] width 17 height 17
